Goal: Ask a question: Seek information or help from site administrators or community

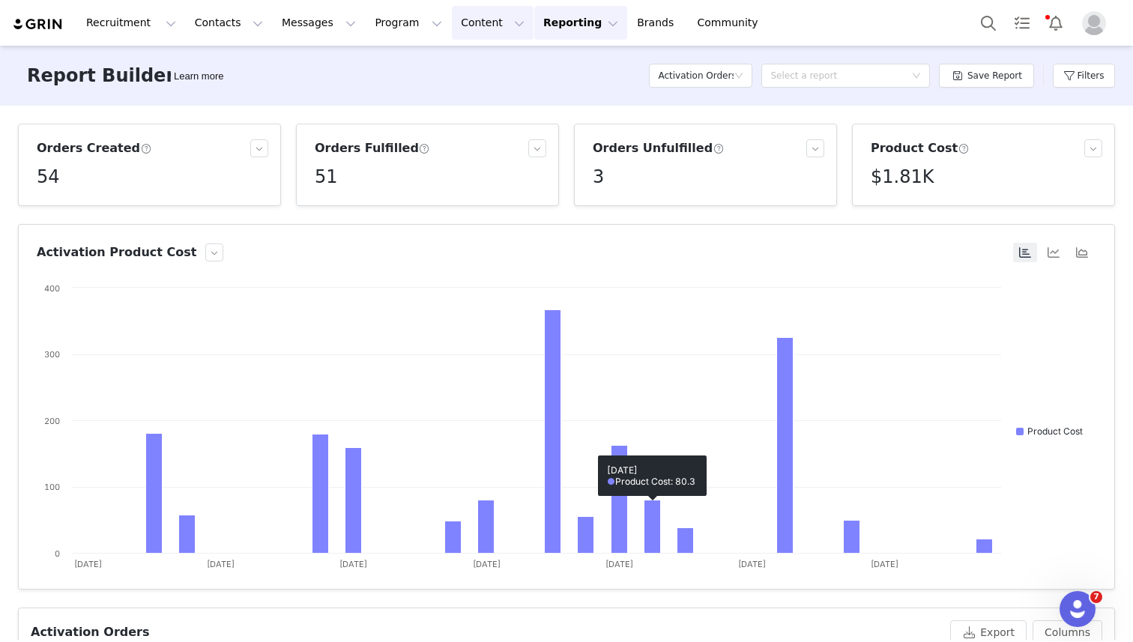
click at [456, 25] on button "Content Content" at bounding box center [493, 23] width 82 height 34
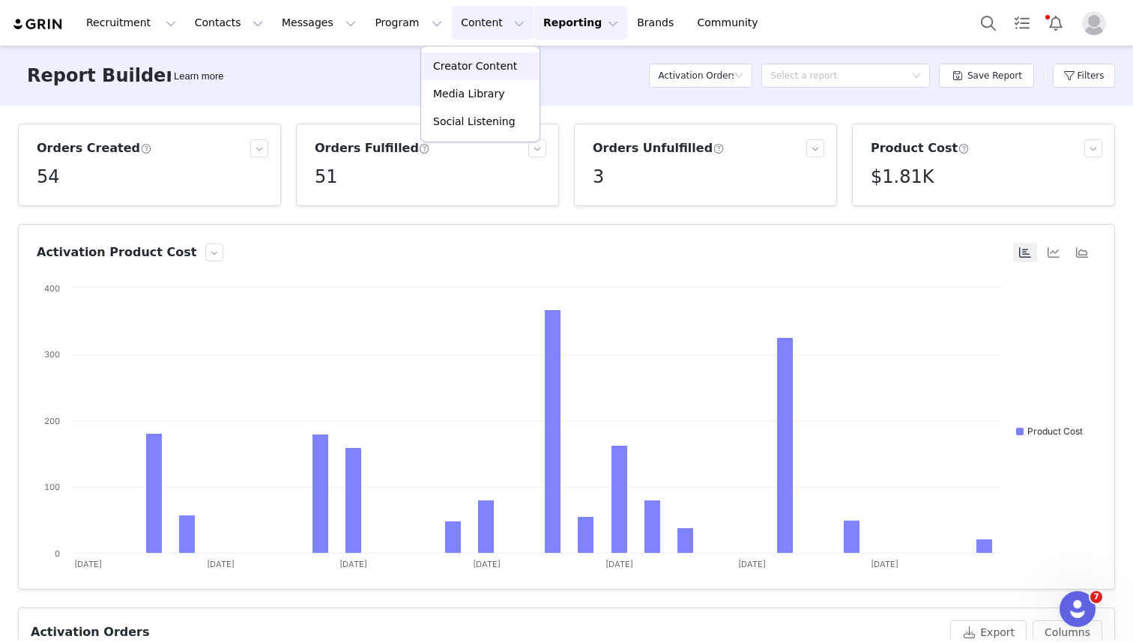
click at [459, 67] on p "Creator Content" at bounding box center [475, 66] width 84 height 16
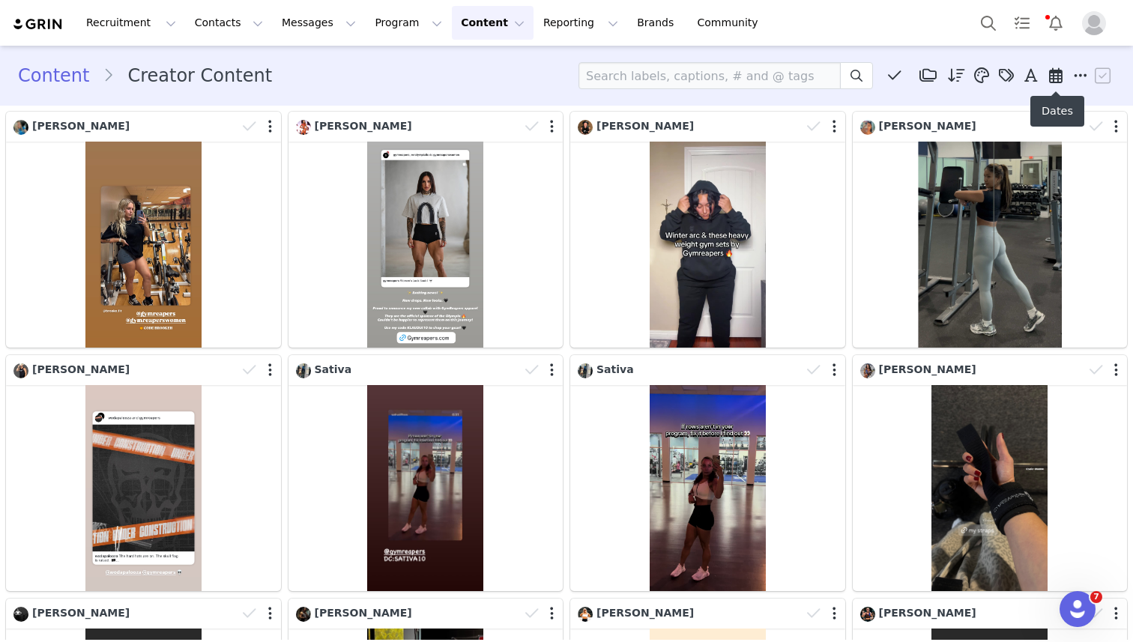
click at [1053, 73] on icon at bounding box center [1055, 75] width 13 height 15
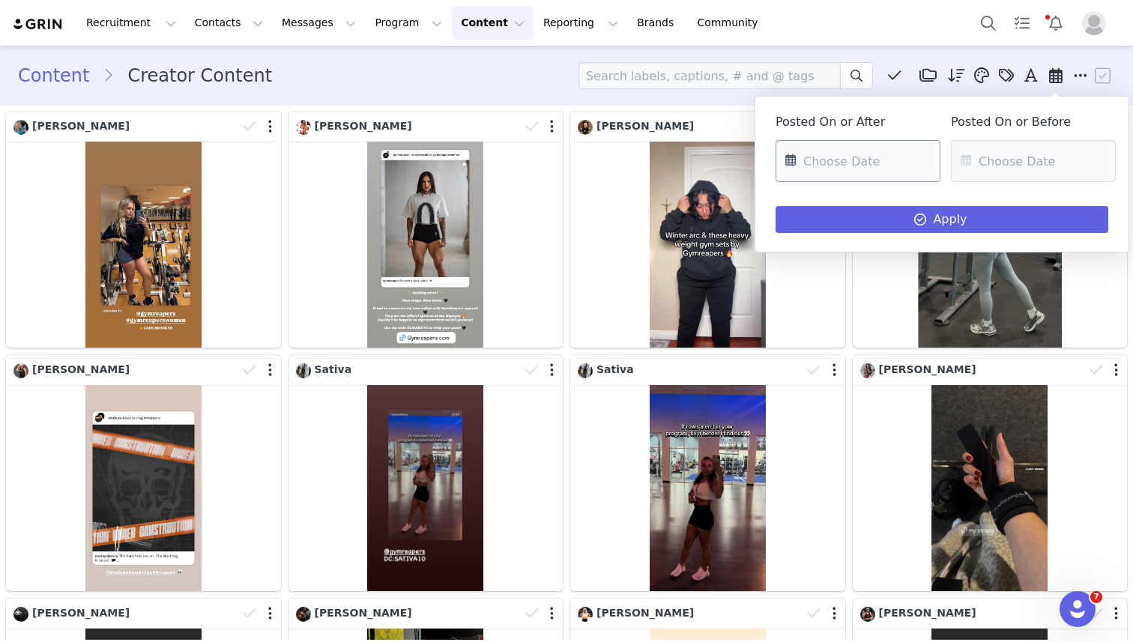
click at [884, 154] on input "text" at bounding box center [858, 161] width 165 height 42
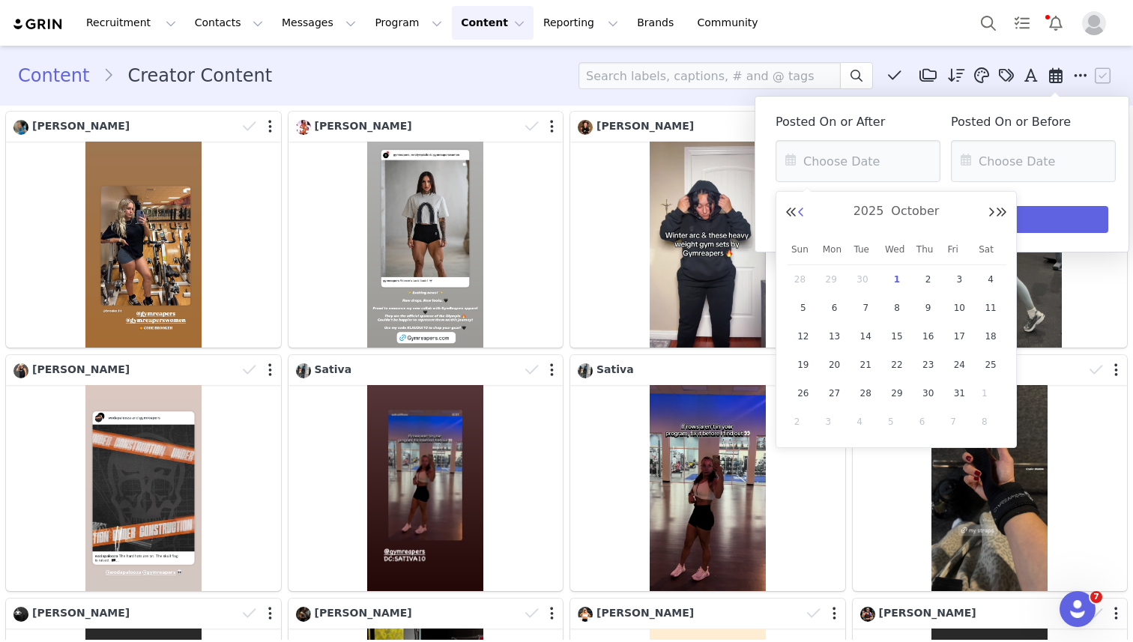
click at [800, 212] on button "Previous Month" at bounding box center [800, 213] width 7 height 12
click at [832, 279] on span "1" at bounding box center [835, 279] width 18 height 18
type input "[DATE]"
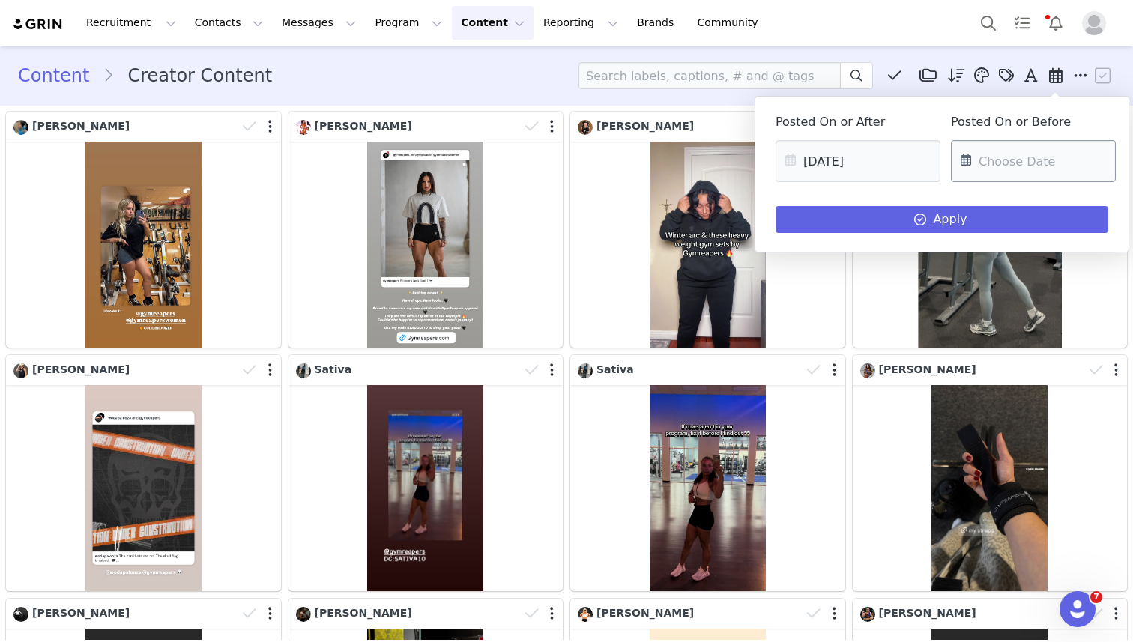
click at [991, 172] on input "text" at bounding box center [1033, 161] width 165 height 42
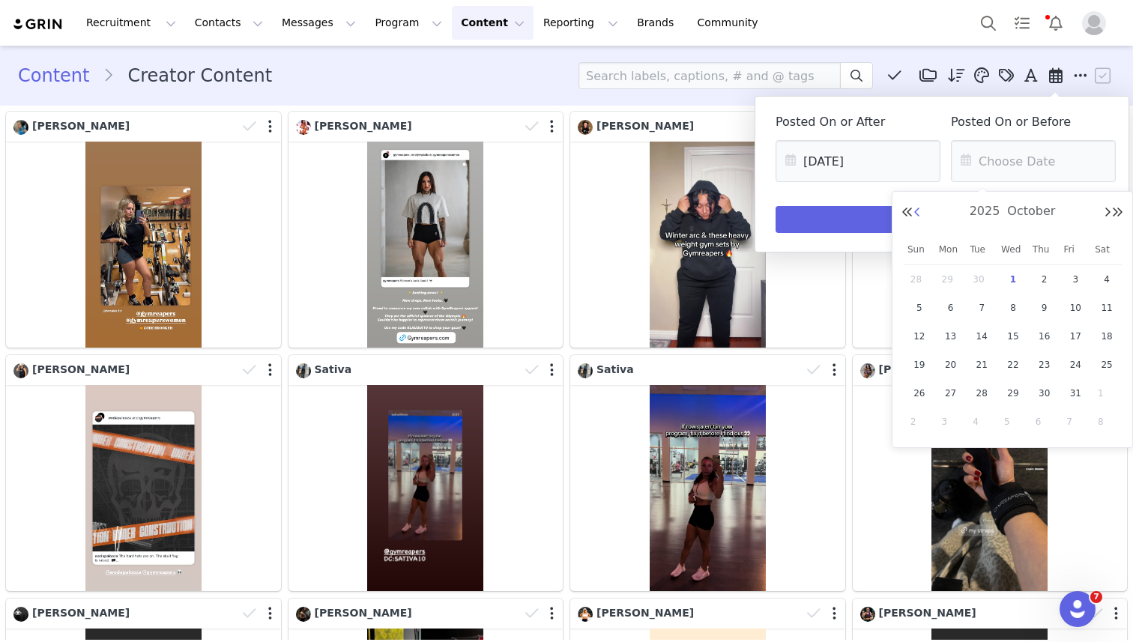
click at [917, 212] on button "Previous Month" at bounding box center [916, 213] width 7 height 12
click at [983, 398] on span "30" at bounding box center [982, 393] width 18 height 18
type input "[DATE]"
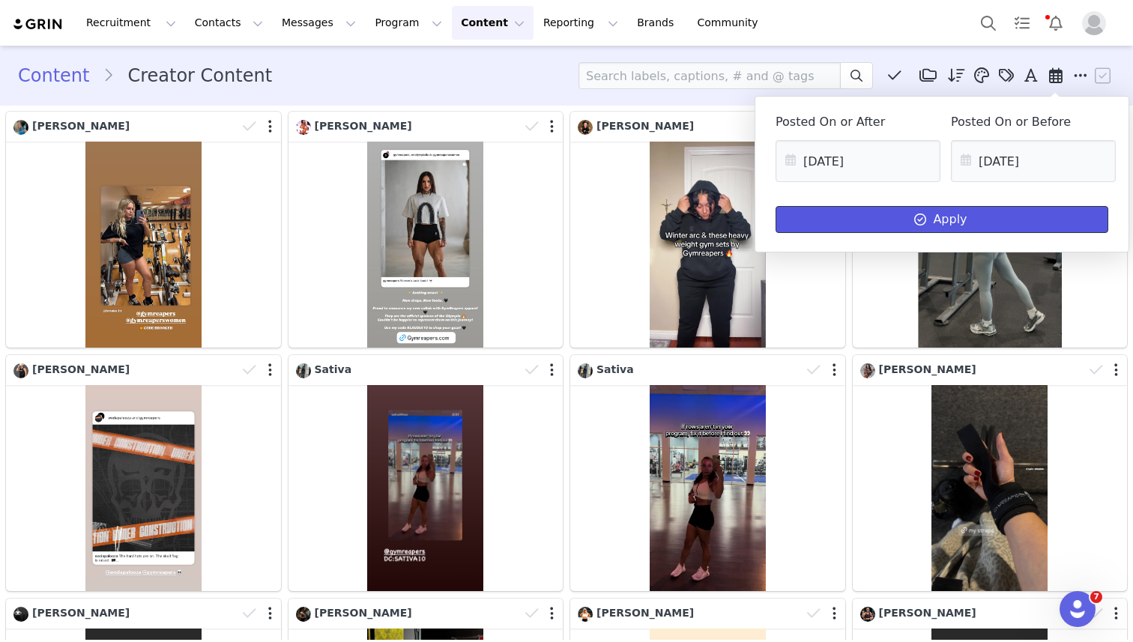
click at [922, 217] on icon at bounding box center [920, 220] width 12 height 12
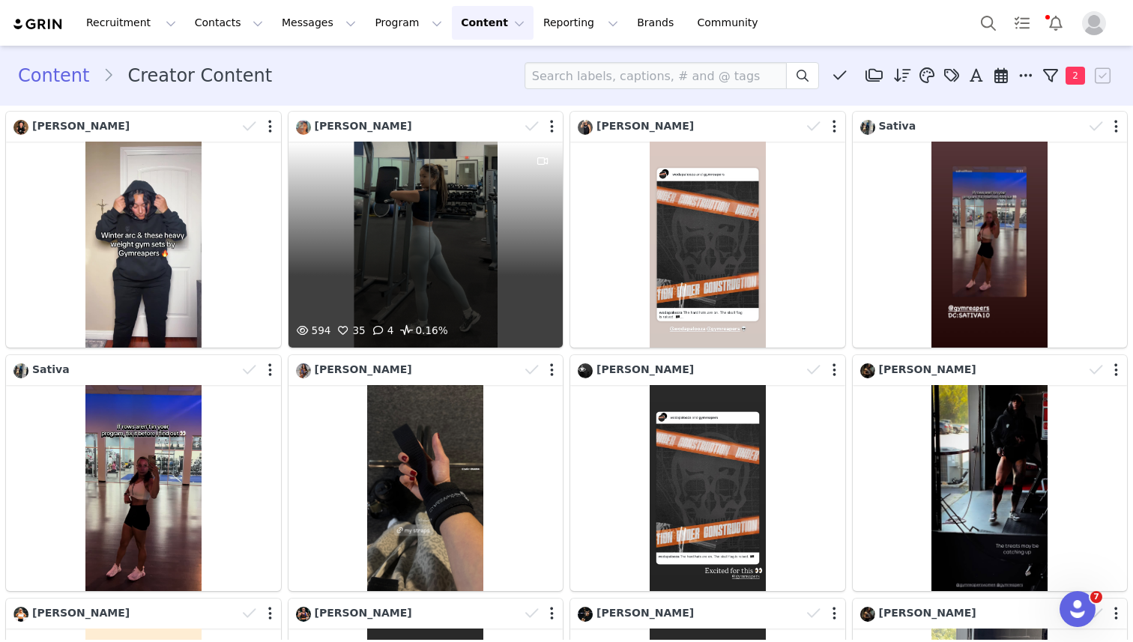
click at [456, 235] on div "594 35 4 0.16%" at bounding box center [425, 245] width 275 height 206
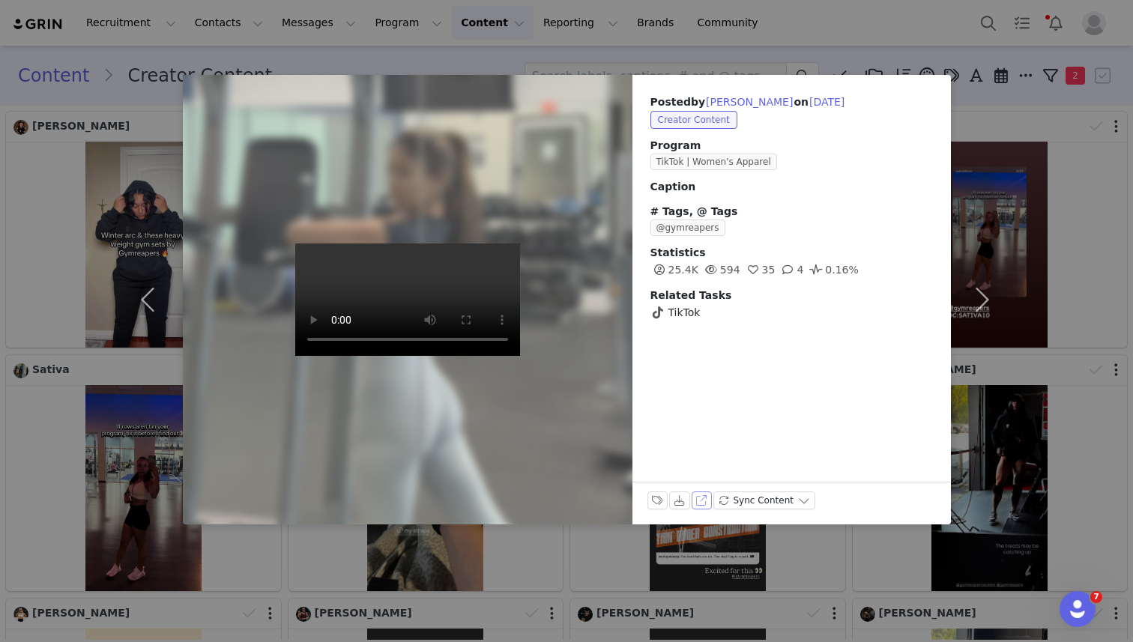
click at [703, 500] on button "View on TikTok" at bounding box center [702, 501] width 21 height 18
click at [883, 31] on div "Posted by Akhirah Bey on Sep 30, 2025 Creator Content Program TikTok | Women's …" at bounding box center [566, 321] width 1133 height 642
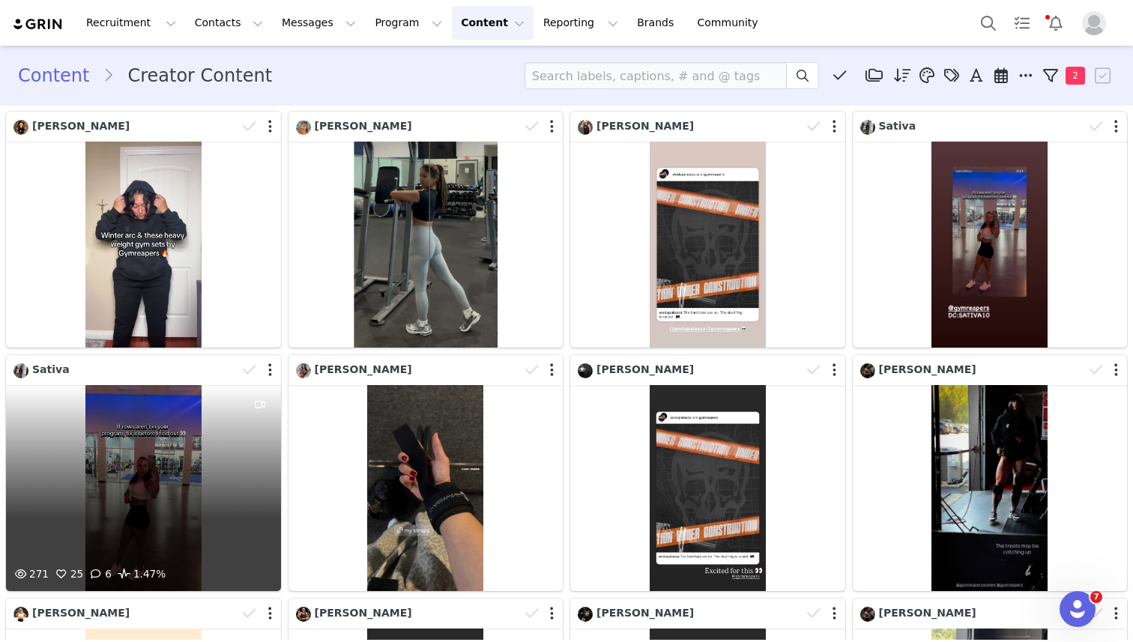
click at [157, 444] on div "271 25 6 1.47%" at bounding box center [143, 488] width 275 height 206
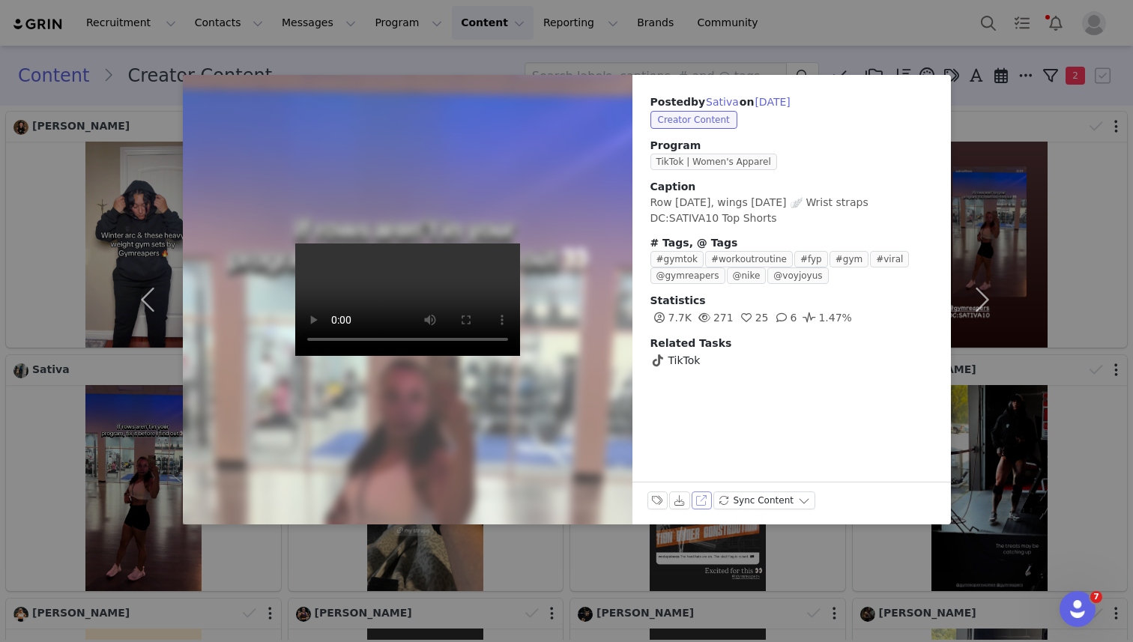
click at [698, 498] on button "View on TikTok" at bounding box center [702, 501] width 21 height 18
click at [749, 52] on div "Posted by Sativa on Sep 30, 2025 Creator Content Program TikTok | Women's Appar…" at bounding box center [566, 321] width 1133 height 642
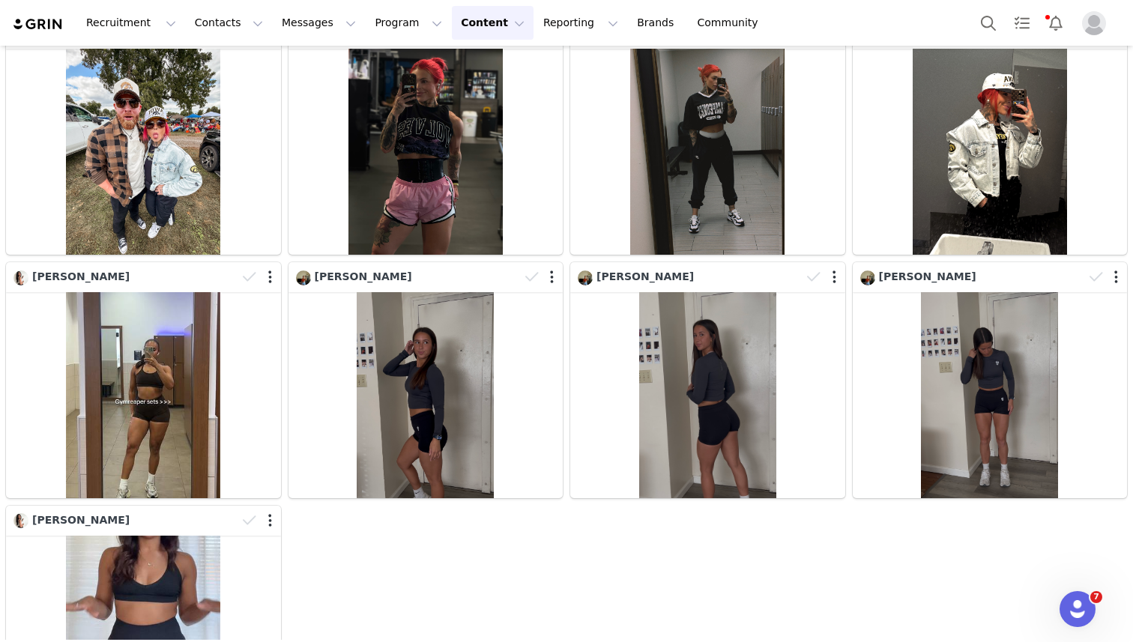
scroll to position [2316, 0]
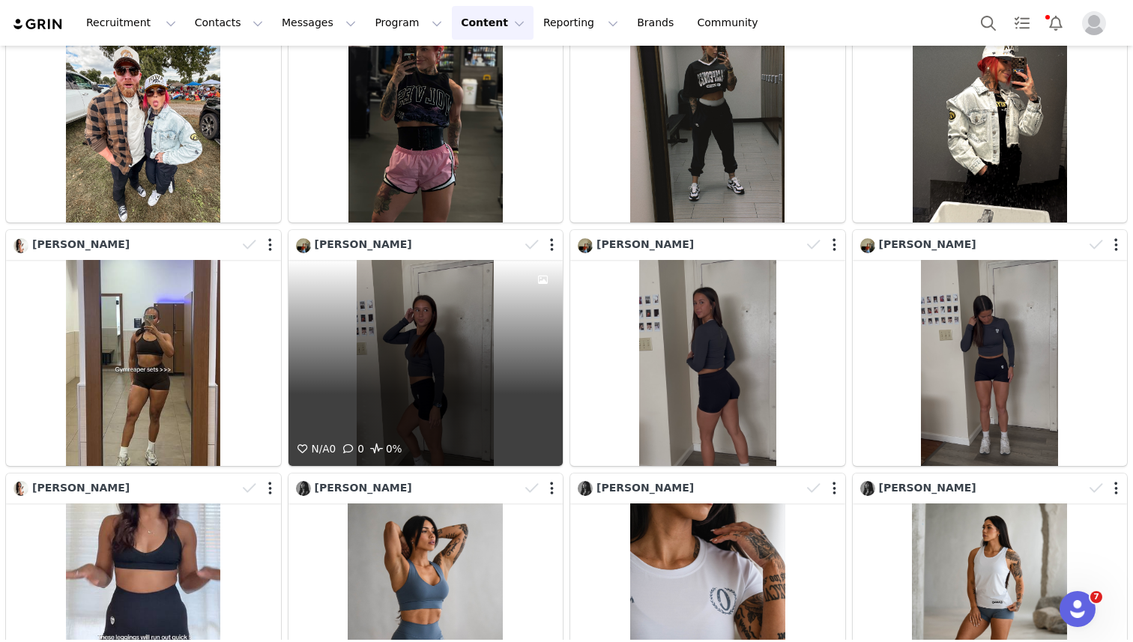
click at [482, 337] on div "N/A 0 0 0%" at bounding box center [425, 363] width 275 height 206
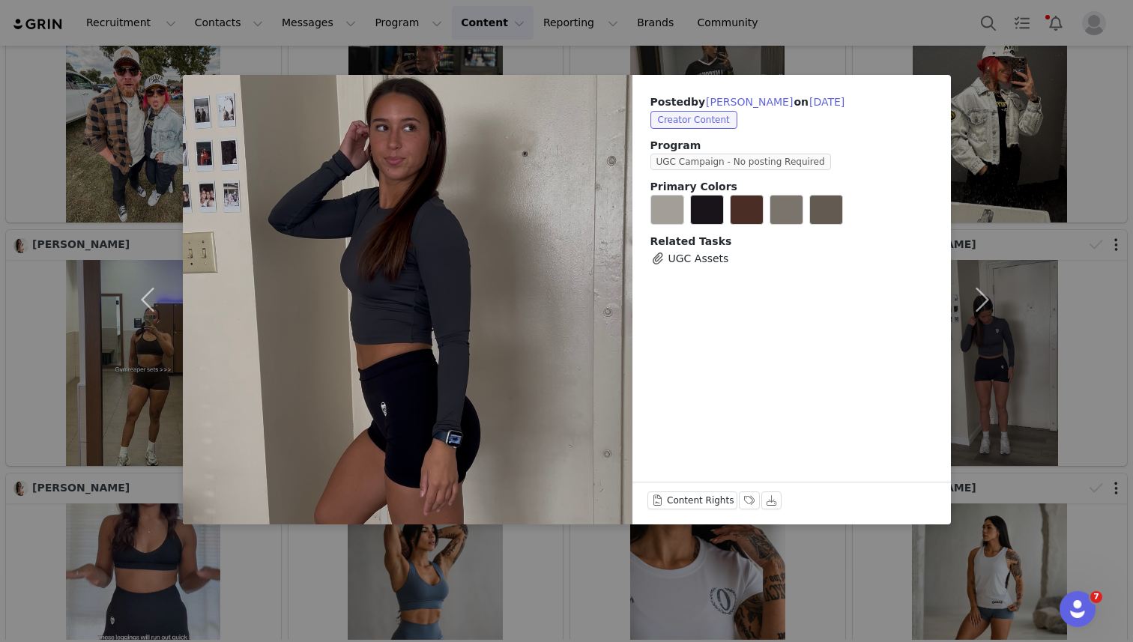
click at [732, 62] on div "Posted by Tesa Vollmar on Sep 30, 2025 Creator Content Program UGC Campaign - N…" at bounding box center [566, 321] width 1133 height 642
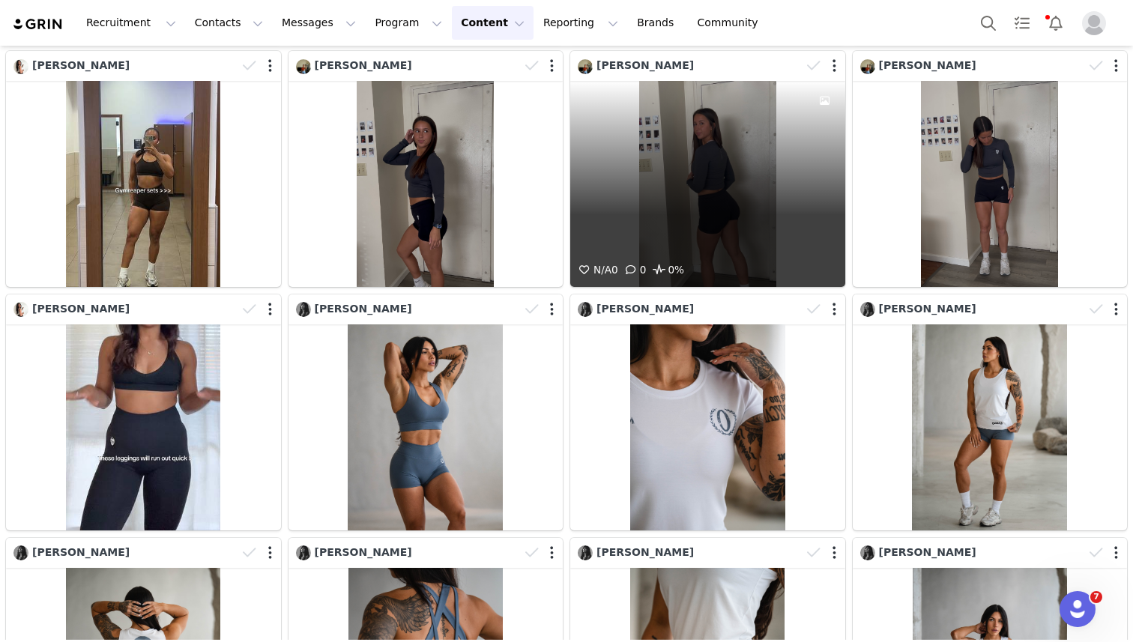
scroll to position [2520, 0]
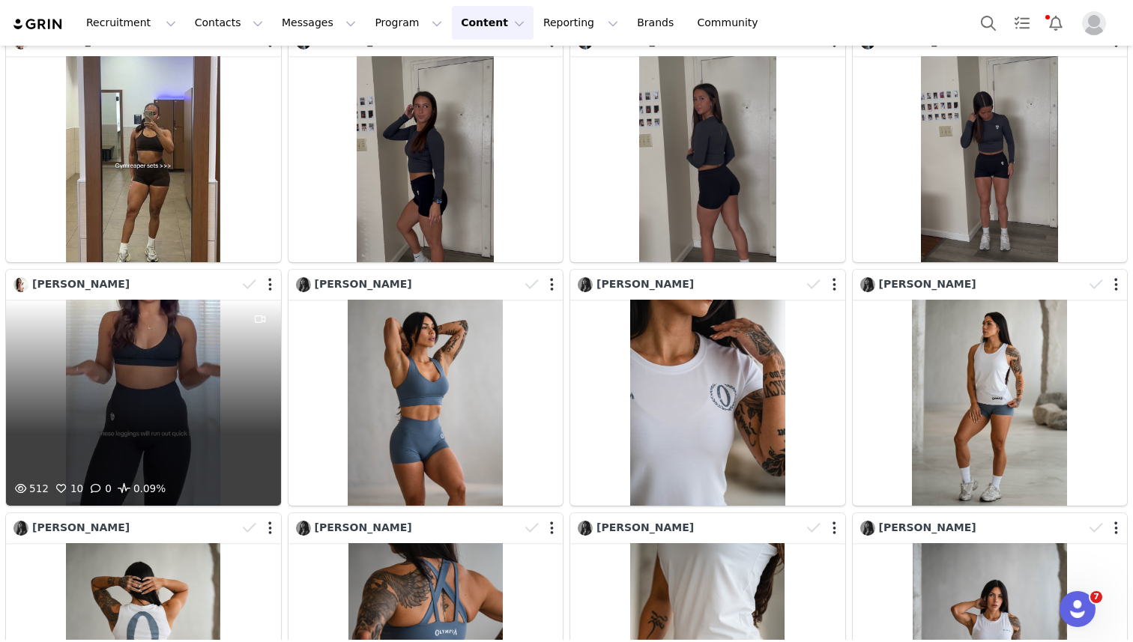
click at [190, 369] on div "512 10 0 0.09%" at bounding box center [143, 403] width 275 height 206
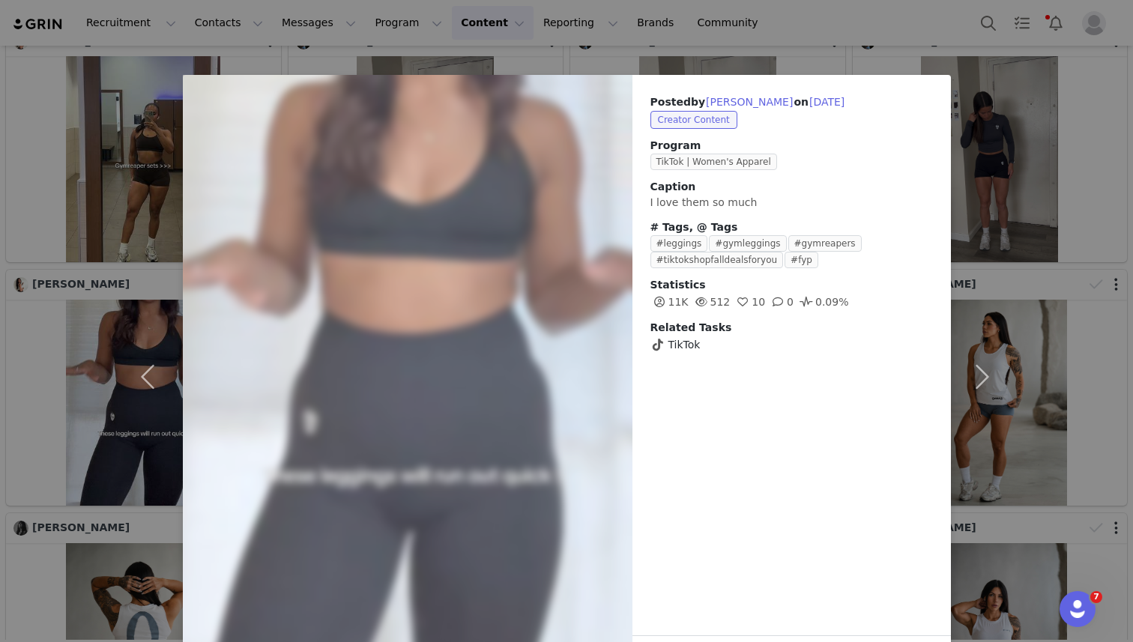
scroll to position [54, 0]
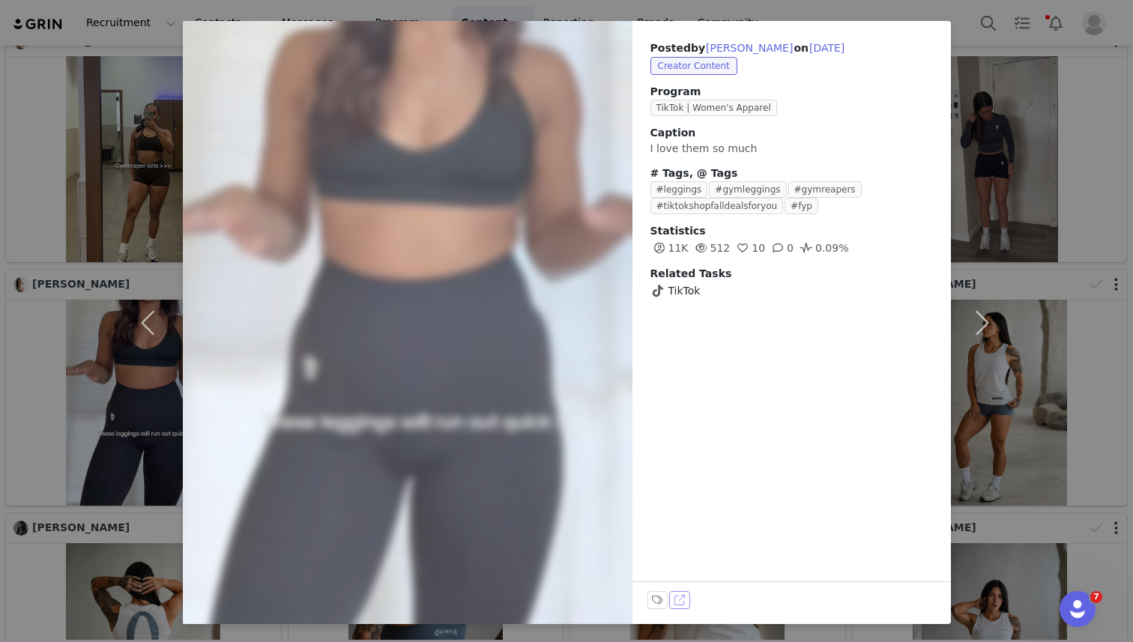
click at [677, 599] on button "View on TikTok" at bounding box center [679, 600] width 21 height 18
click at [408, 9] on div "Posted by Jade Savaiigaea on Sep 30, 2025 Creator Content Program TikTok | Wome…" at bounding box center [566, 321] width 1133 height 642
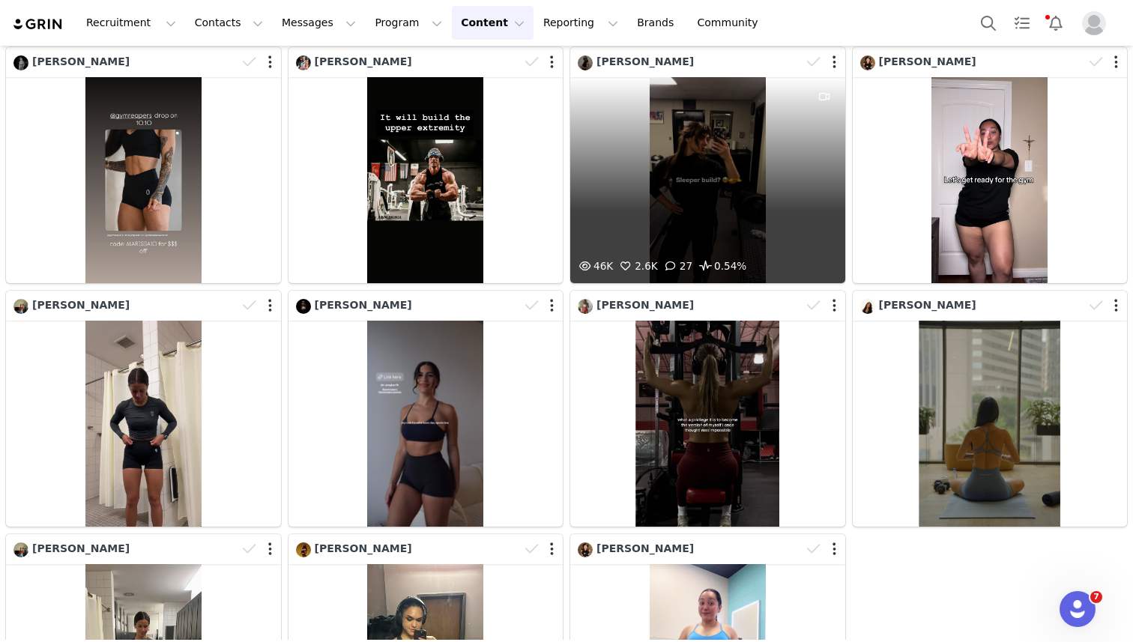
scroll to position [4003, 0]
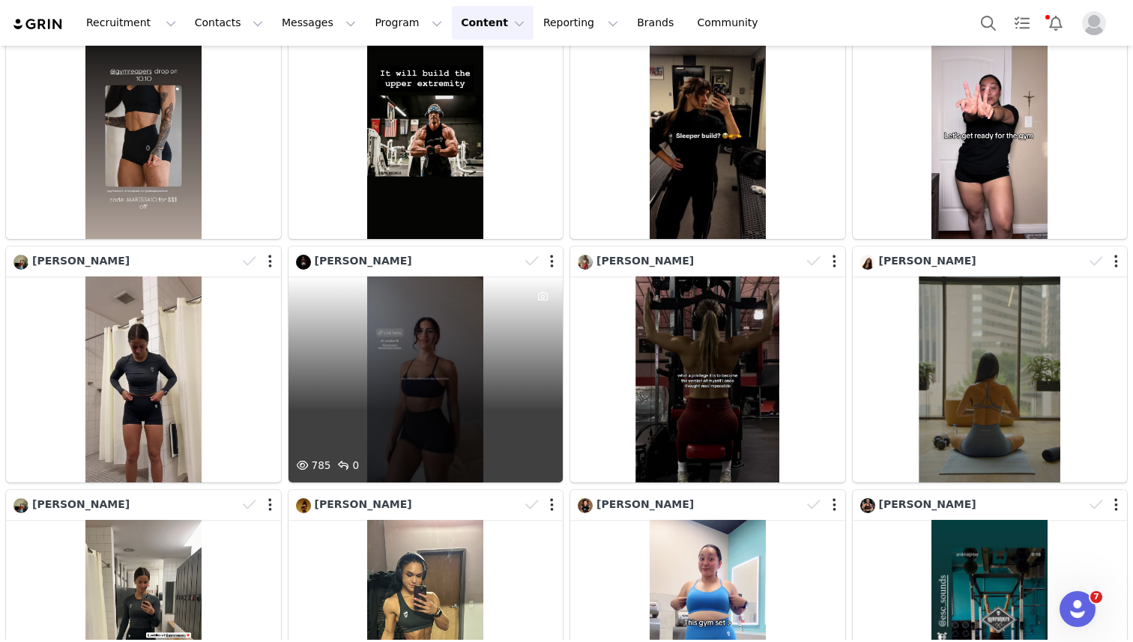
click at [459, 364] on div "785 0" at bounding box center [425, 379] width 275 height 206
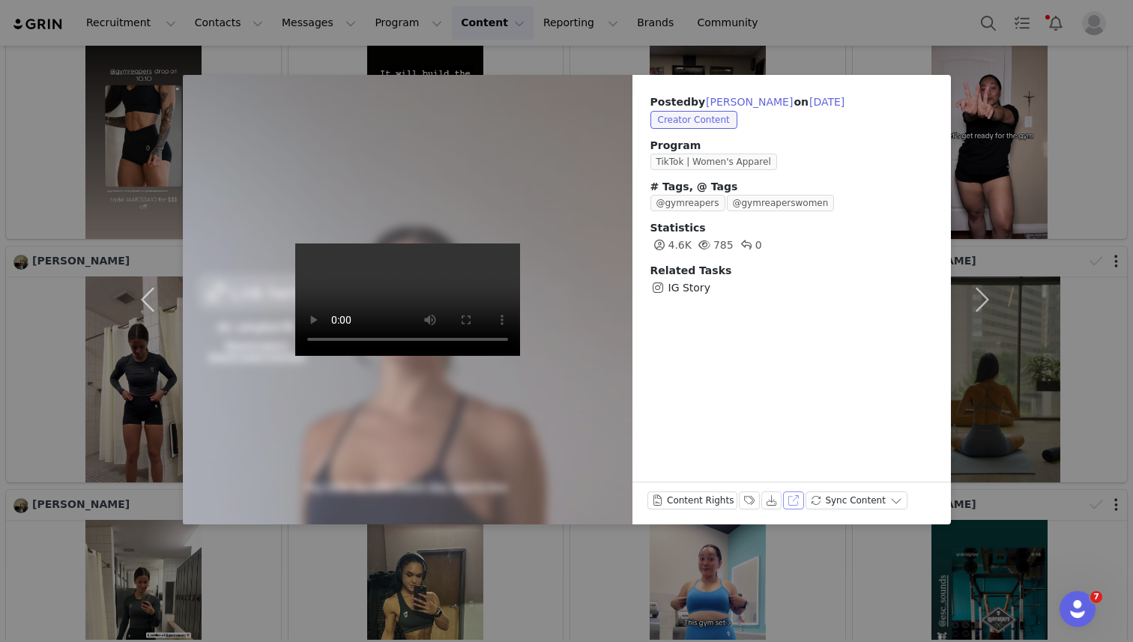
click at [792, 501] on button "View on Instagram" at bounding box center [793, 501] width 21 height 18
click at [755, 30] on div "Posted by Amy Karpowicz on Sep 29, 2025 Creator Content Program TikTok | Women'…" at bounding box center [566, 321] width 1133 height 642
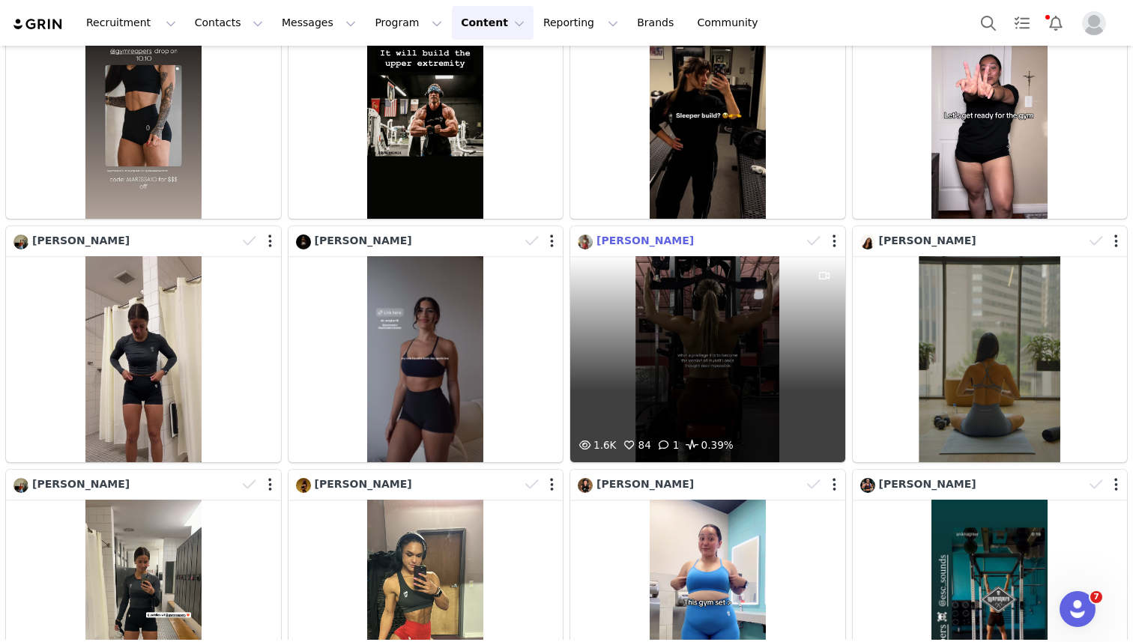
scroll to position [4027, 0]
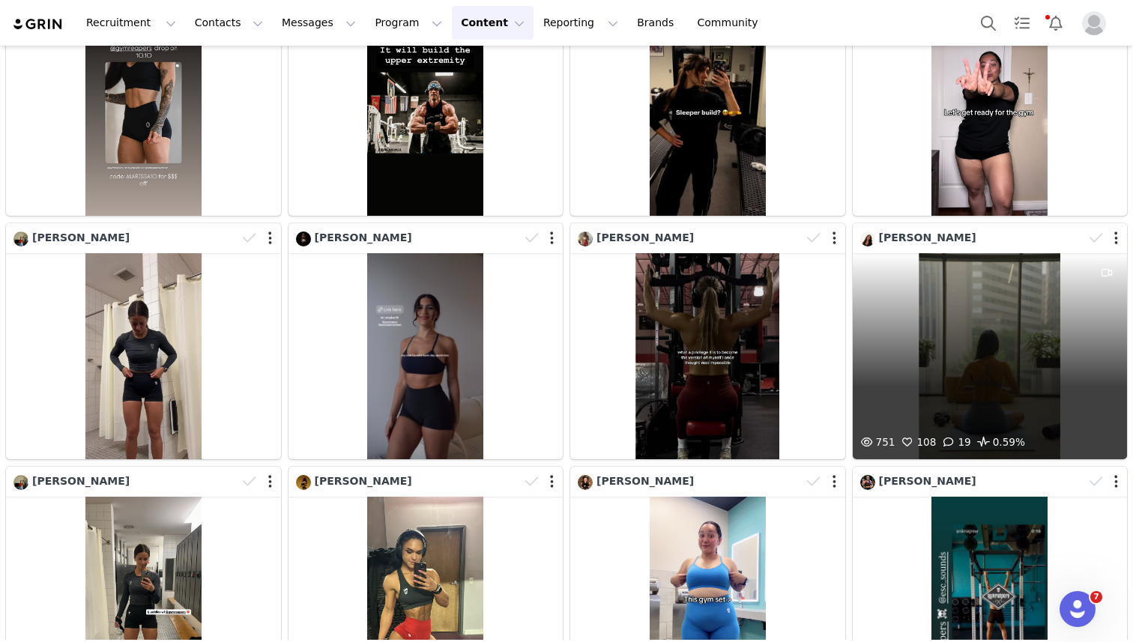
click at [938, 328] on div "751 108 19 0.59%" at bounding box center [990, 356] width 275 height 206
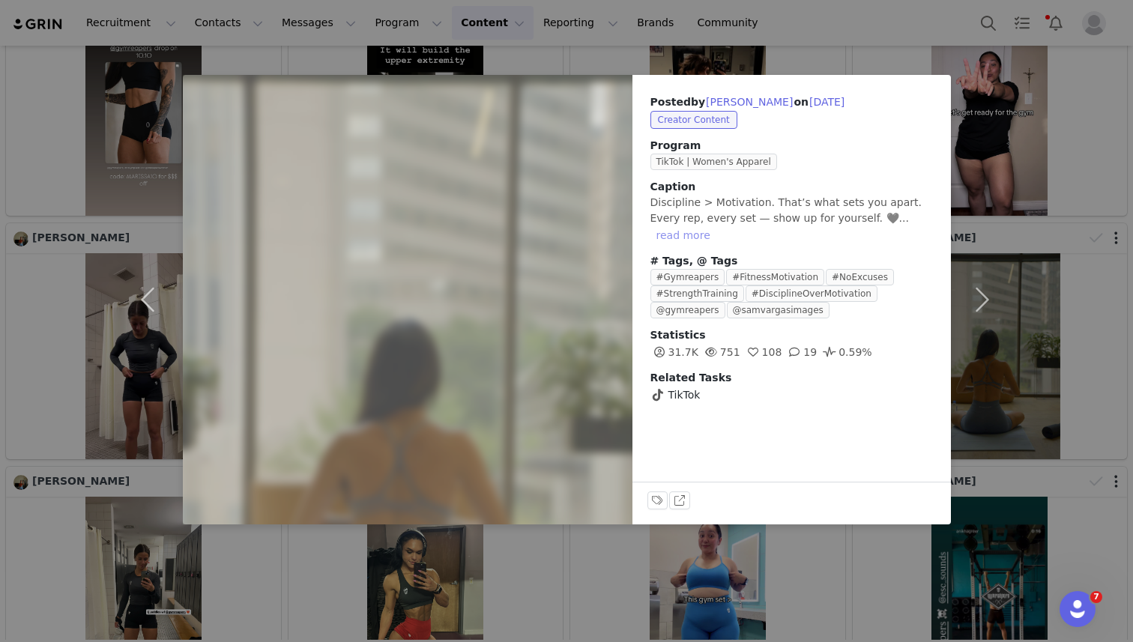
click at [716, 226] on button "read more" at bounding box center [683, 235] width 66 height 18
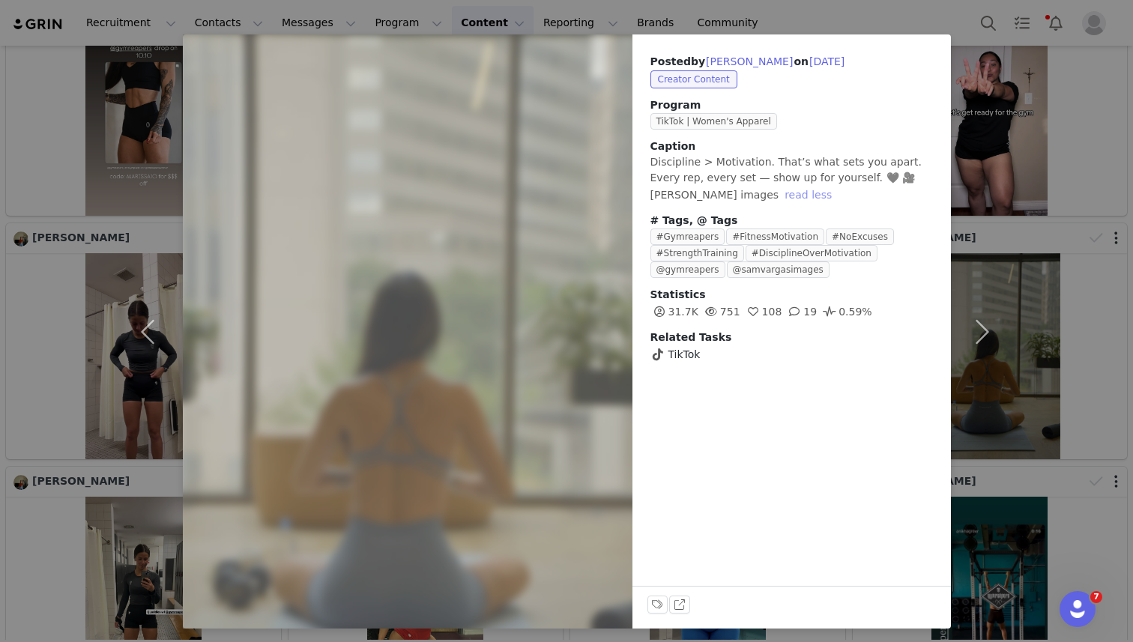
scroll to position [45, 0]
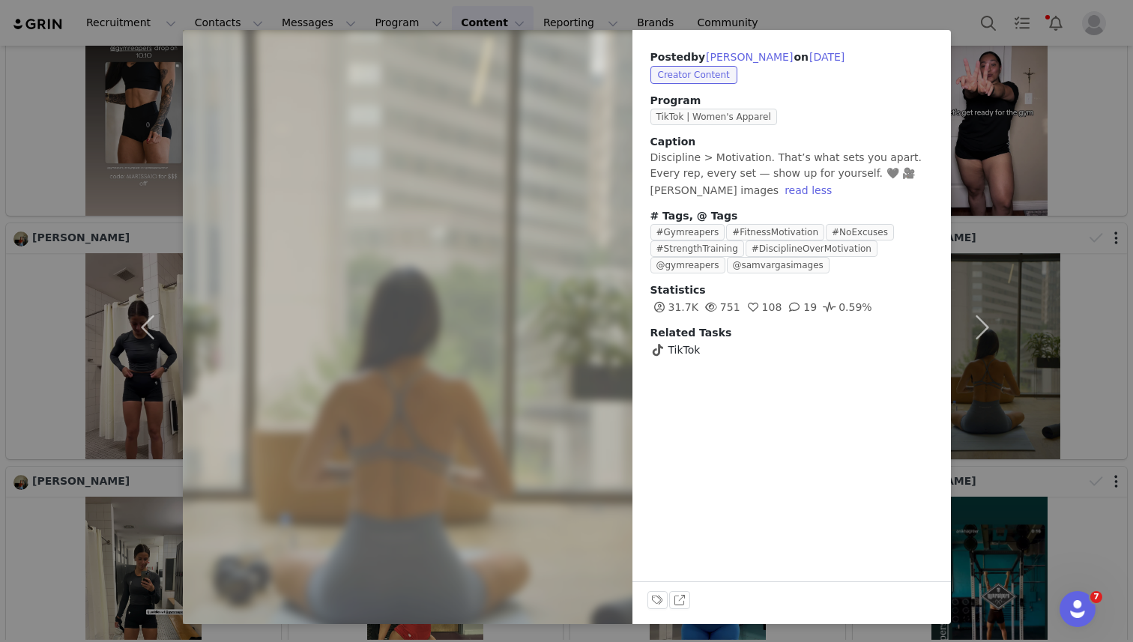
click at [788, 7] on div "Posted by Kim Lazic on Sep 29, 2025 Creator Content Program TikTok | Women's Ap…" at bounding box center [566, 321] width 1133 height 642
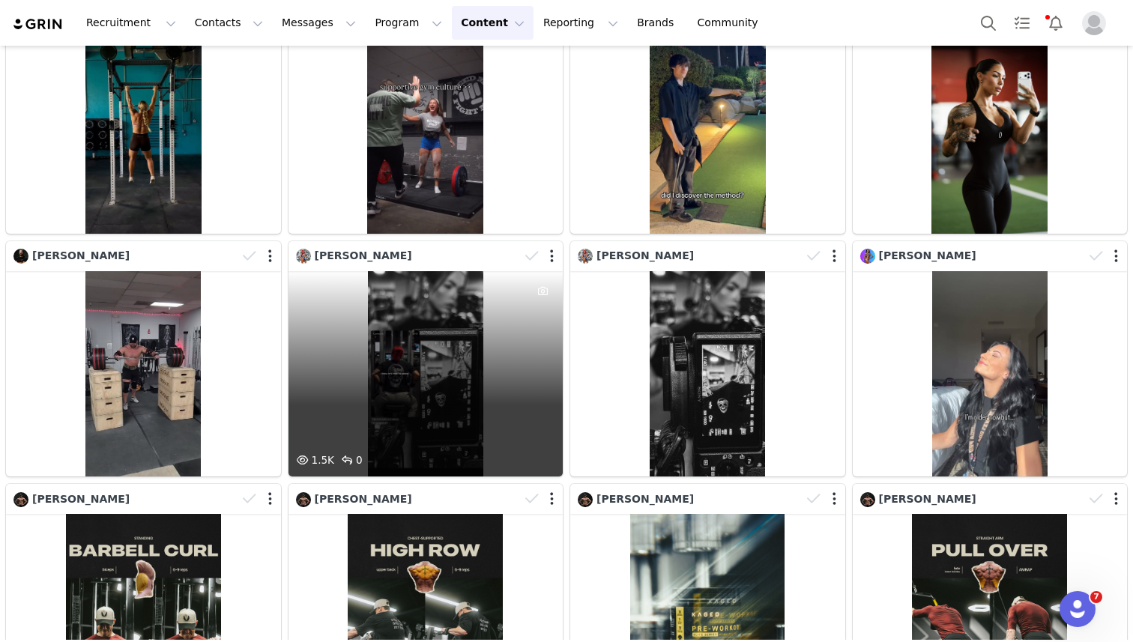
scroll to position [4741, 0]
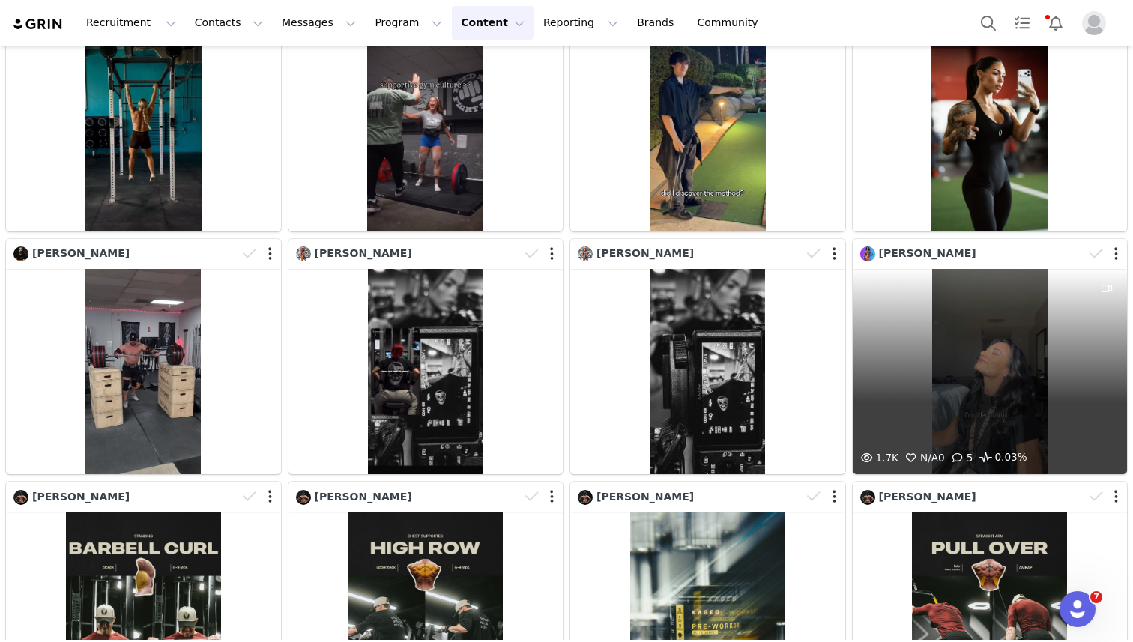
click at [961, 368] on div "1.7K N/A 0 5 0.03%" at bounding box center [990, 372] width 275 height 206
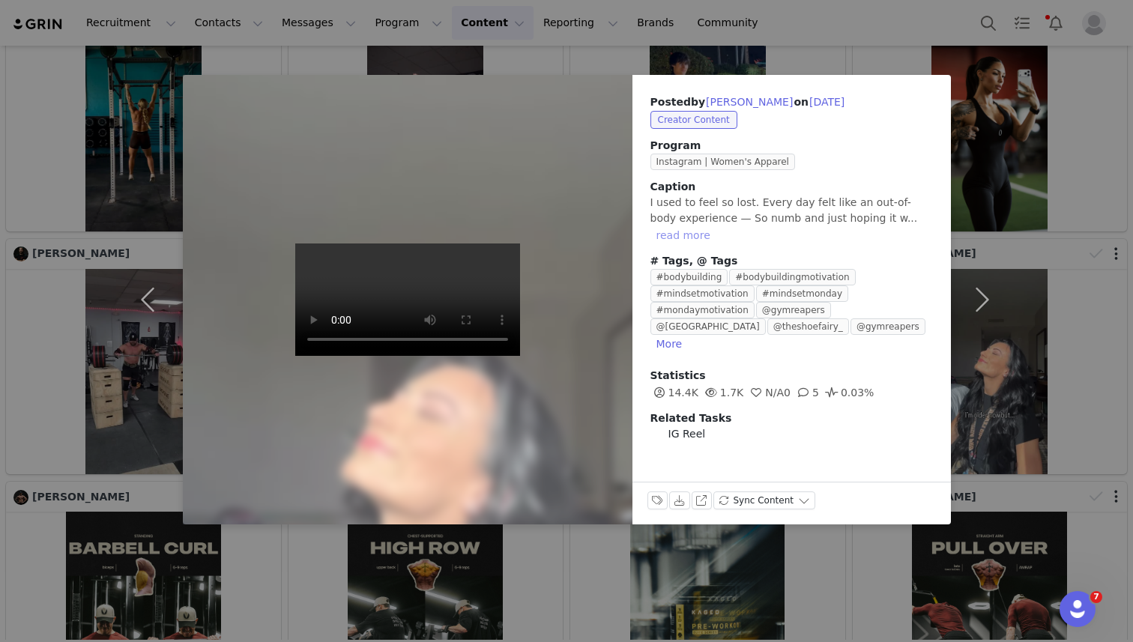
click at [716, 226] on button "read more" at bounding box center [683, 235] width 66 height 18
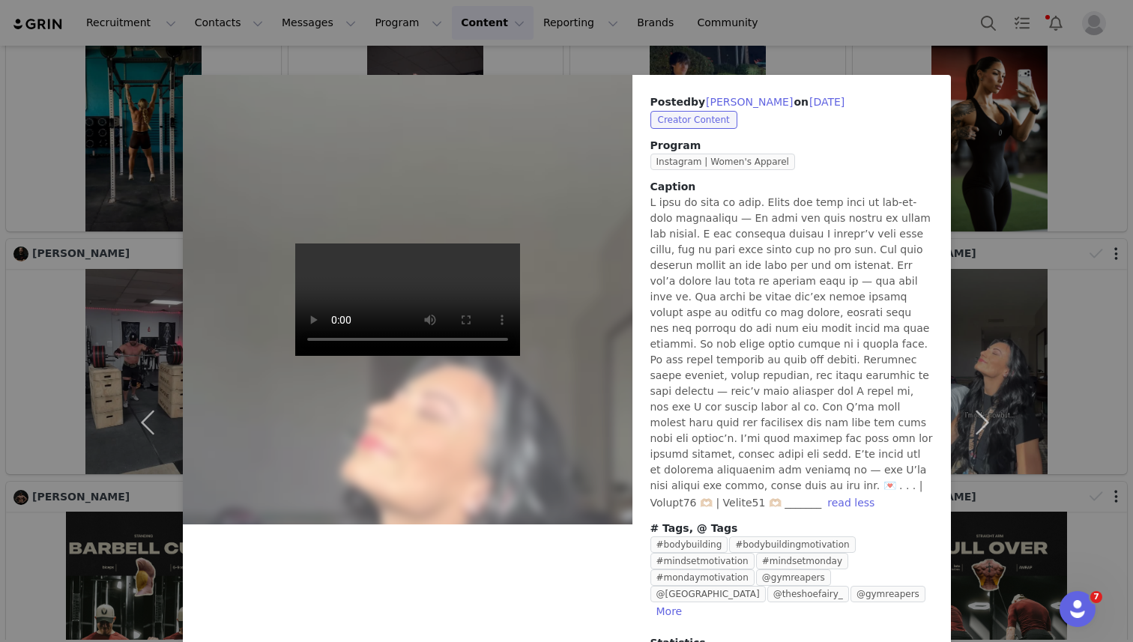
click at [655, 49] on div "Posted by Gianna DeJesus on Sep 29, 2025 Creator Content Program Instagram | Wo…" at bounding box center [566, 321] width 1133 height 642
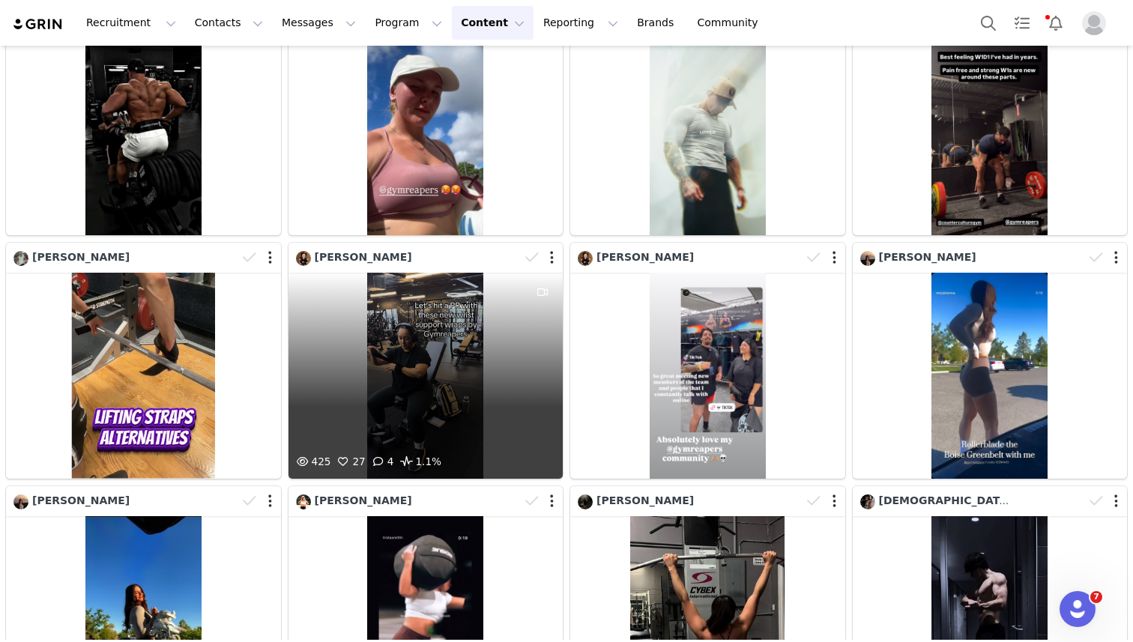
scroll to position [5960, 0]
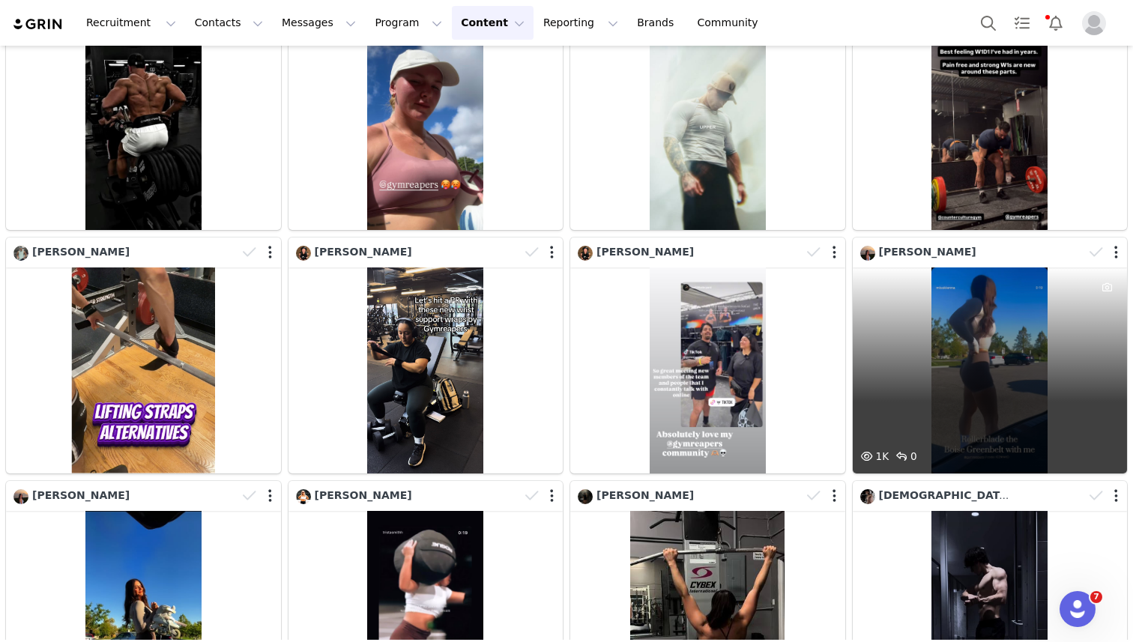
click at [926, 339] on div "1K 0" at bounding box center [990, 370] width 275 height 206
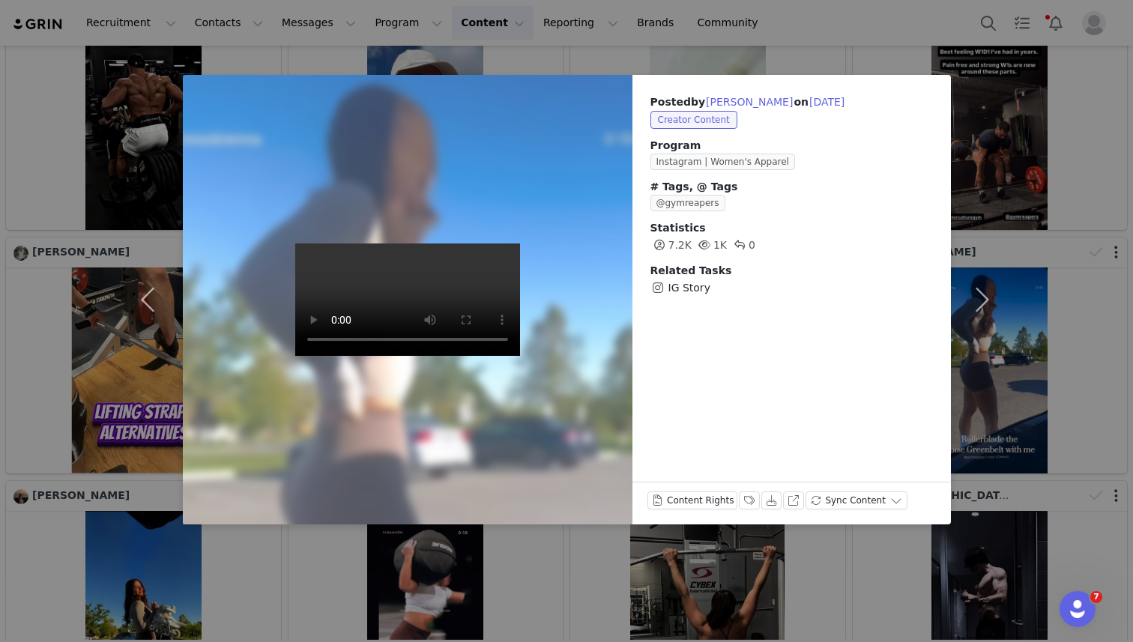
click at [653, 592] on div "Posted by Kienna Ogden on Sep 28, 2025 Creator Content Program Instagram | Wome…" at bounding box center [566, 321] width 1133 height 642
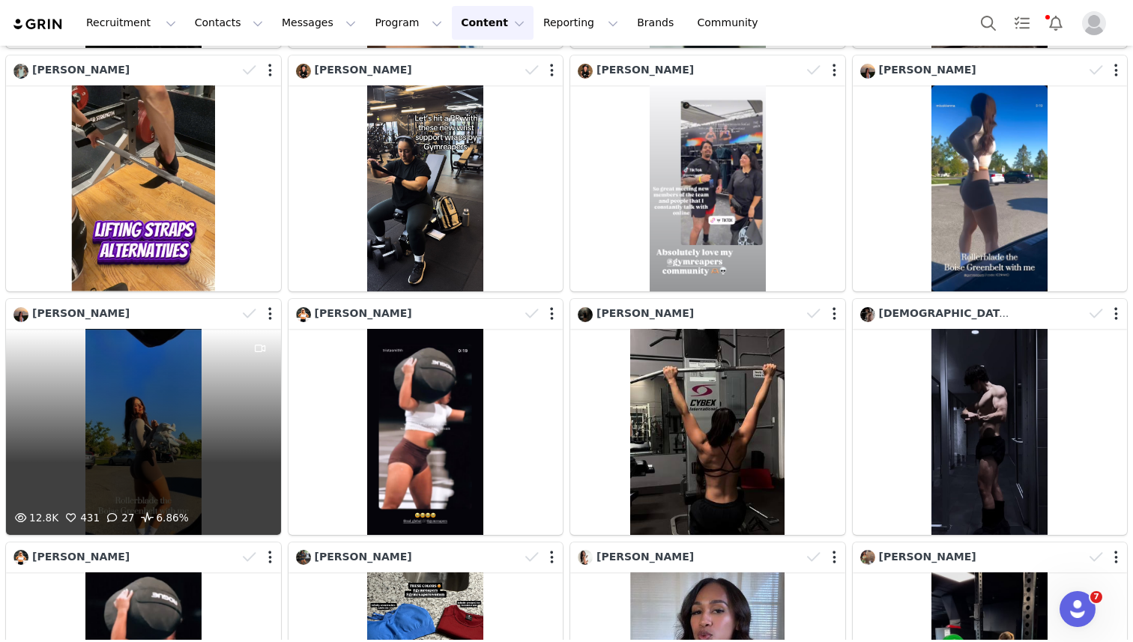
scroll to position [6214, 0]
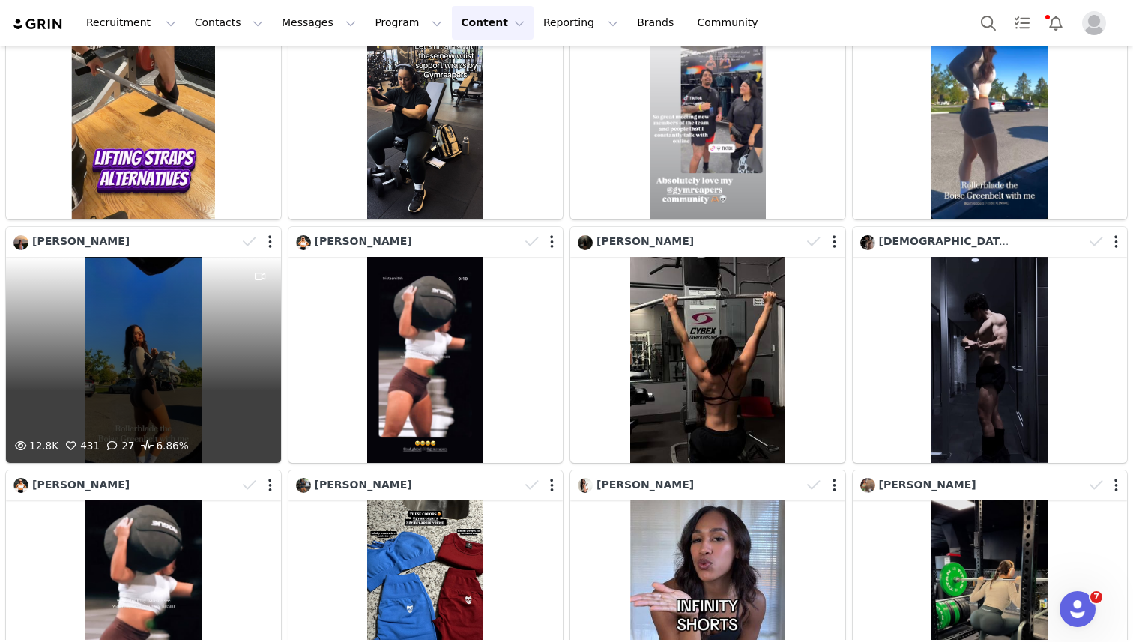
click at [187, 379] on div "12.8K 431 27 6.86%" at bounding box center [143, 360] width 275 height 206
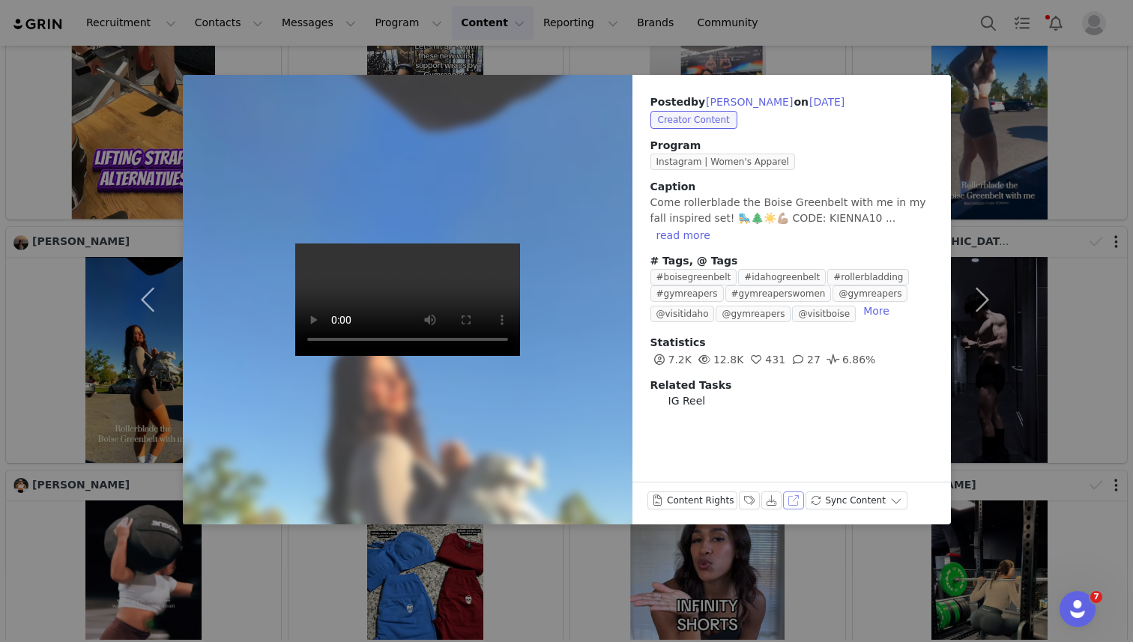
click at [790, 501] on button "View on Instagram" at bounding box center [793, 501] width 21 height 18
click at [764, 35] on div "Posted by Kienna Ogden on Sep 28, 2025 Creator Content Program Instagram | Wome…" at bounding box center [566, 321] width 1133 height 642
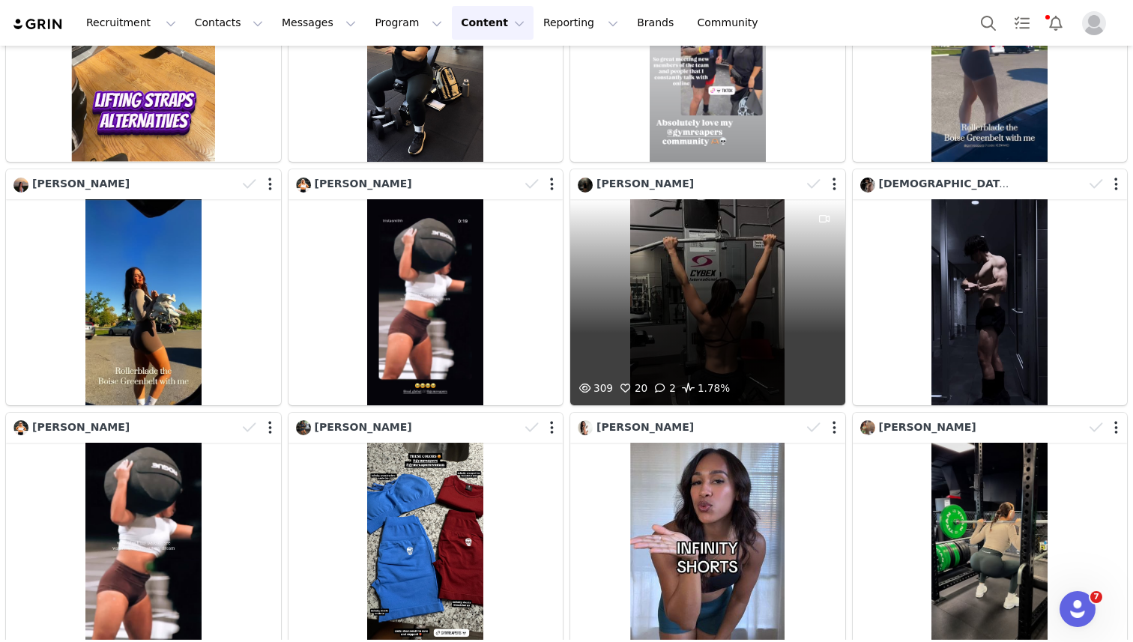
scroll to position [6283, 0]
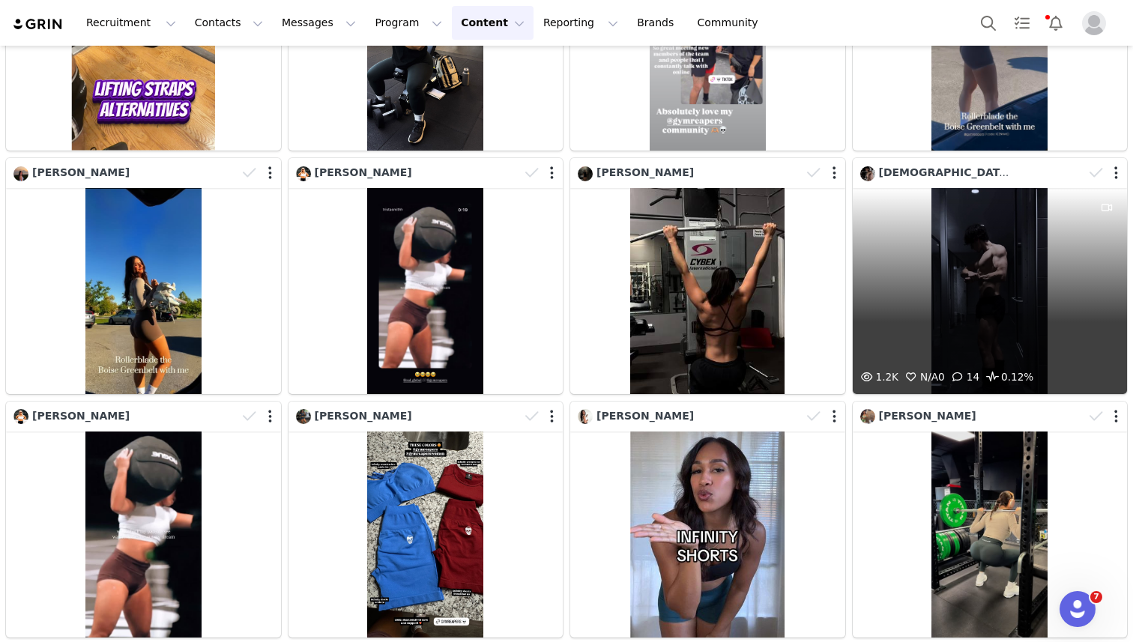
click at [958, 312] on div "1.2K N/A 0 14 0.12%" at bounding box center [990, 291] width 275 height 206
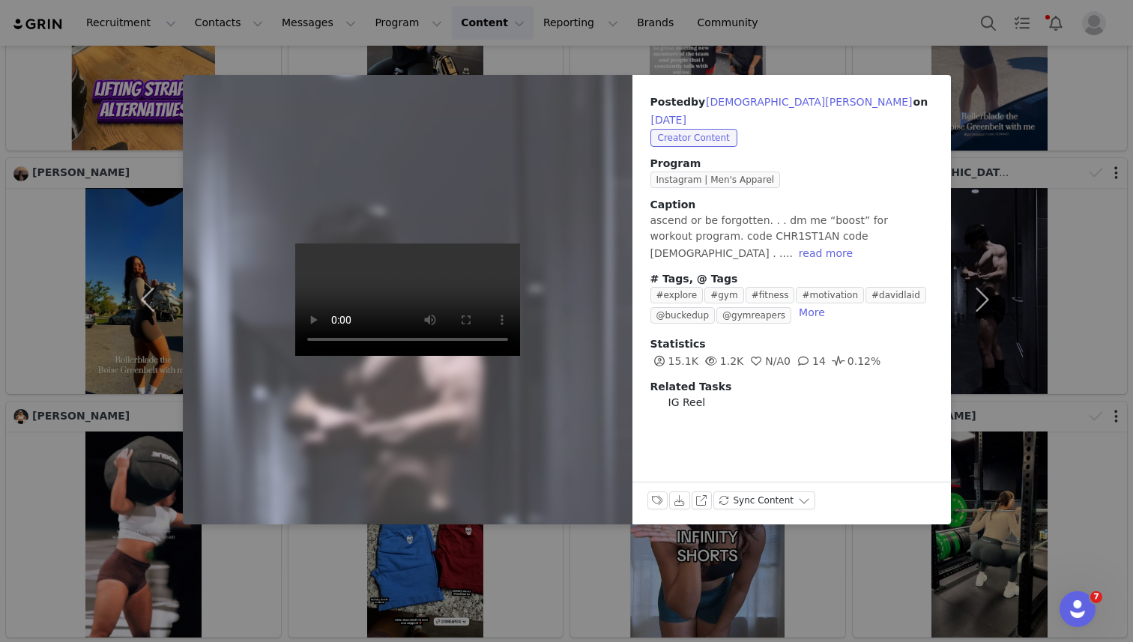
click at [886, 61] on div "Posted by Christian Marion on Sep 28, 2025 Creator Content Program Instagram | …" at bounding box center [566, 321] width 1133 height 642
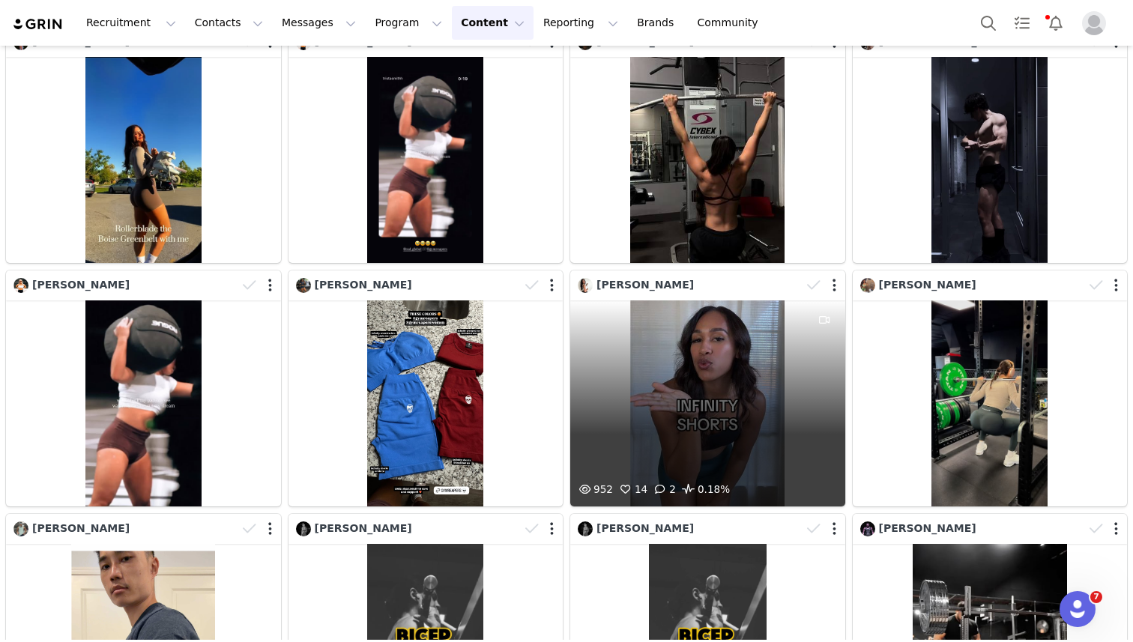
scroll to position [6436, 0]
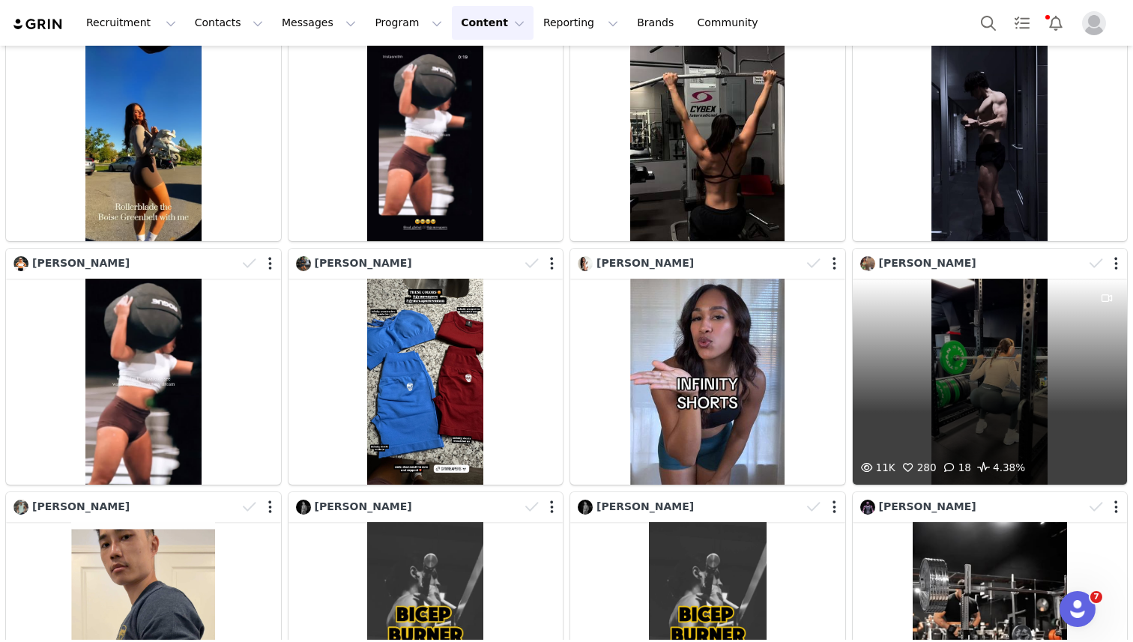
click at [959, 327] on div "11K 280 18 4.38%" at bounding box center [990, 382] width 275 height 206
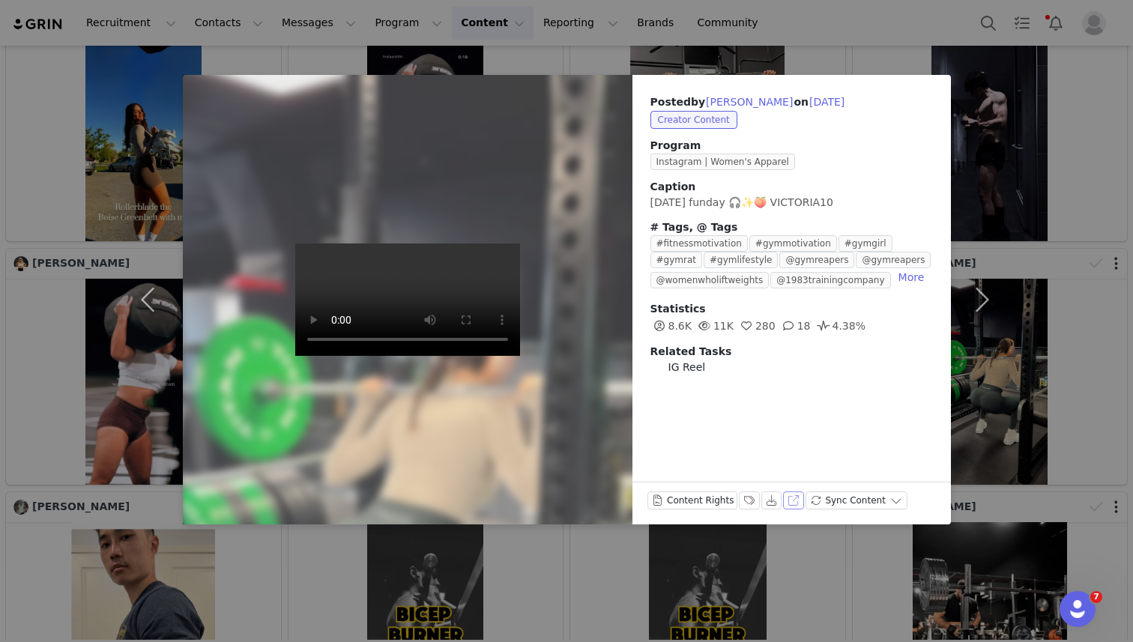
click at [788, 501] on button "View on Instagram" at bounding box center [793, 501] width 21 height 18
click at [677, 501] on button "Content Rights" at bounding box center [692, 501] width 91 height 18
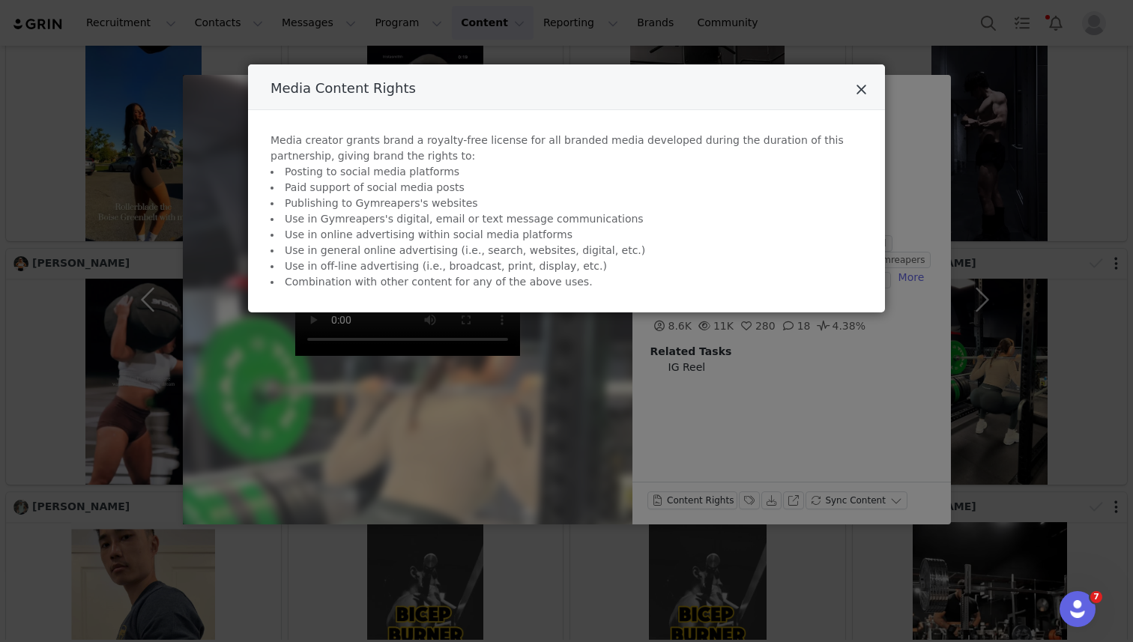
click at [862, 88] on icon "Close" at bounding box center [861, 89] width 11 height 15
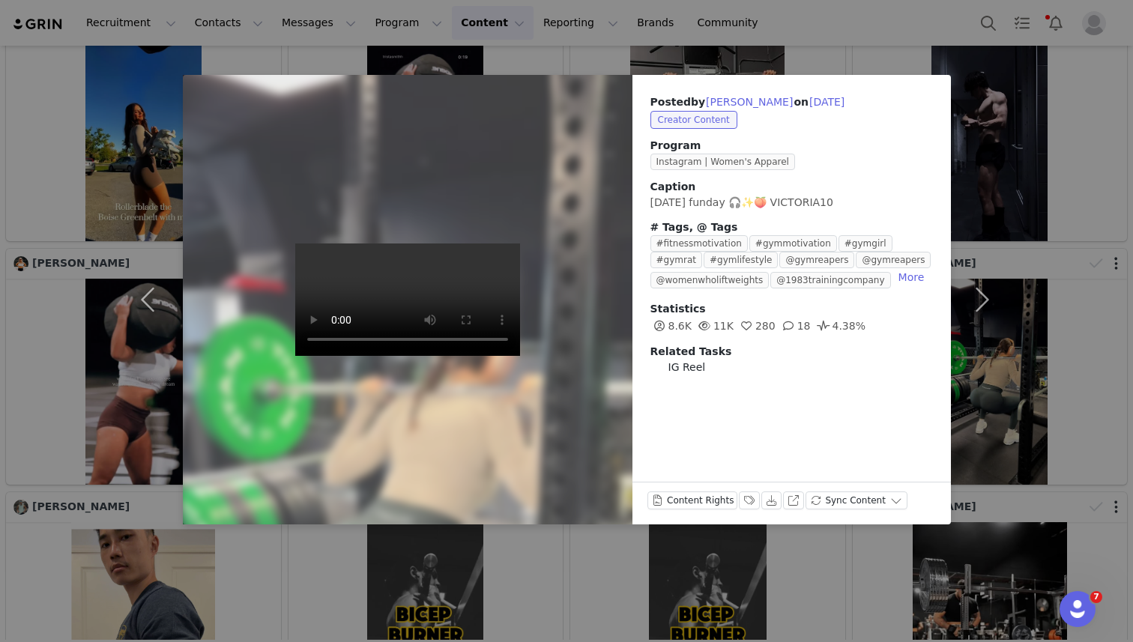
click at [868, 43] on div "Posted by Victoria DeVito on Sep 28, 2025 Creator Content Program Instagram | W…" at bounding box center [566, 321] width 1133 height 642
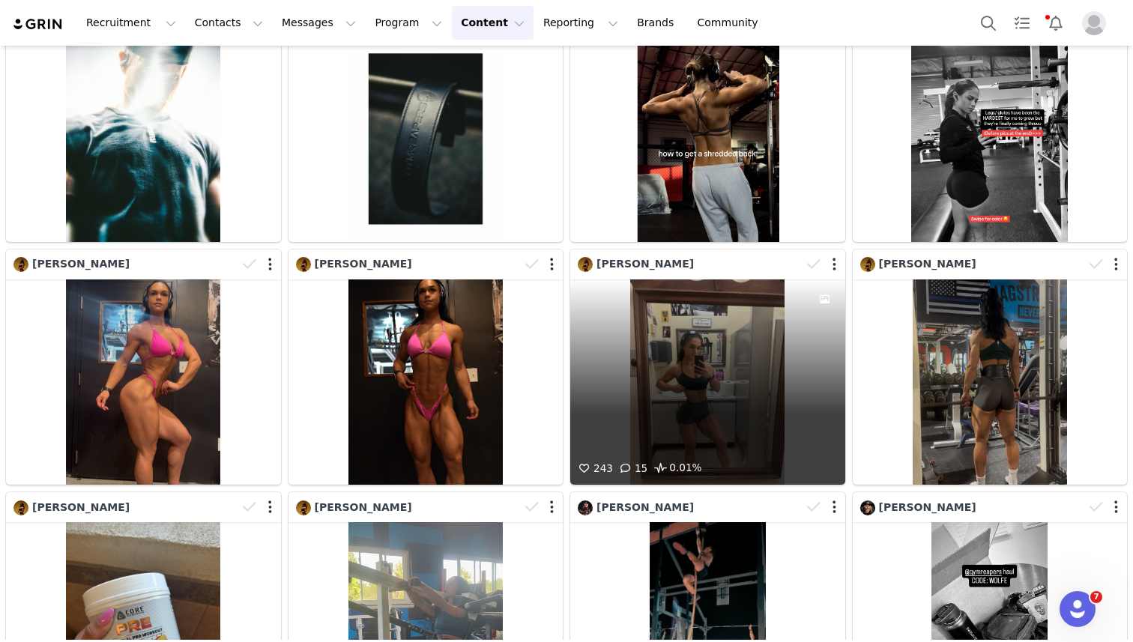
scroll to position [8629, 0]
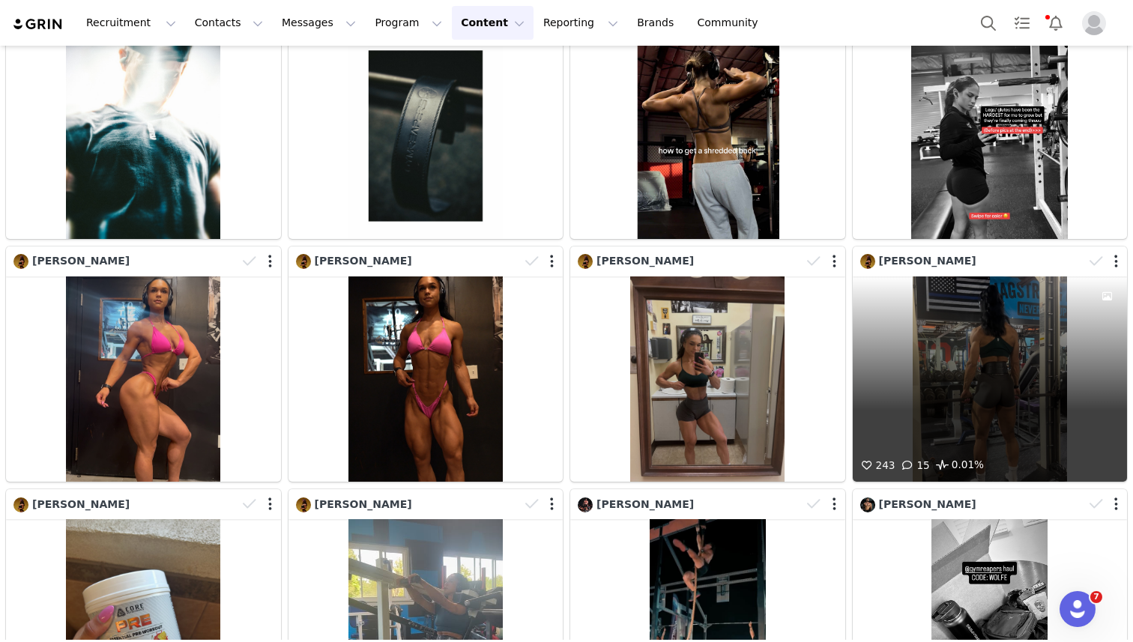
click at [895, 341] on div "243 15 0.01%" at bounding box center [990, 379] width 275 height 206
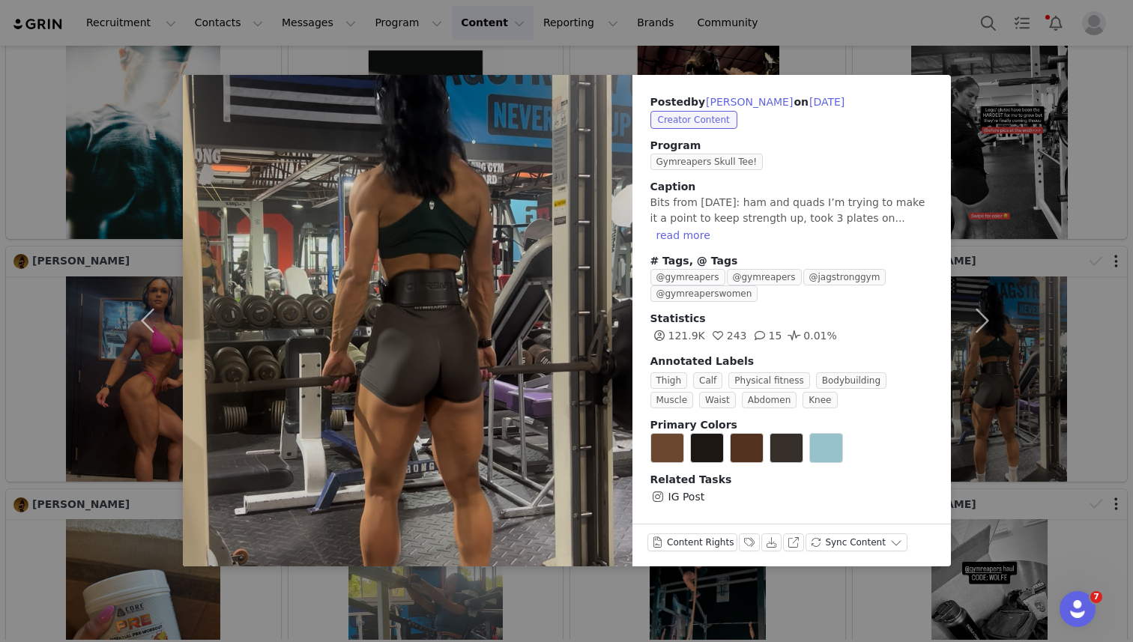
click at [878, 47] on div "Posted by Jaden Kassa on Sep 27, 2025 Creator Content Program Gymreapers Skull …" at bounding box center [566, 321] width 1133 height 642
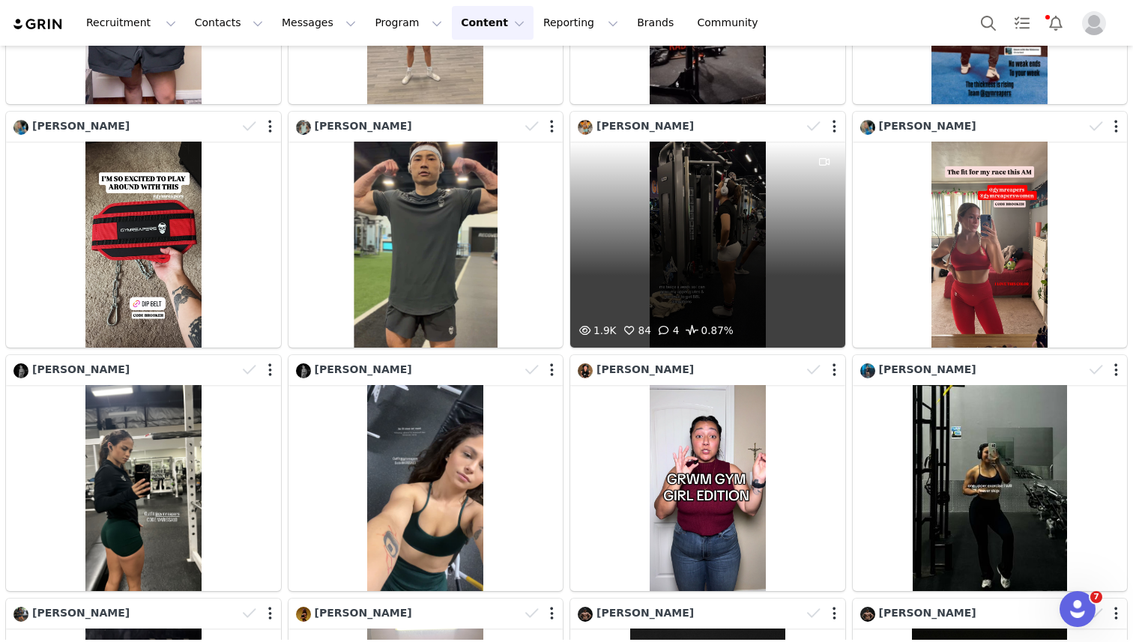
scroll to position [9496, 0]
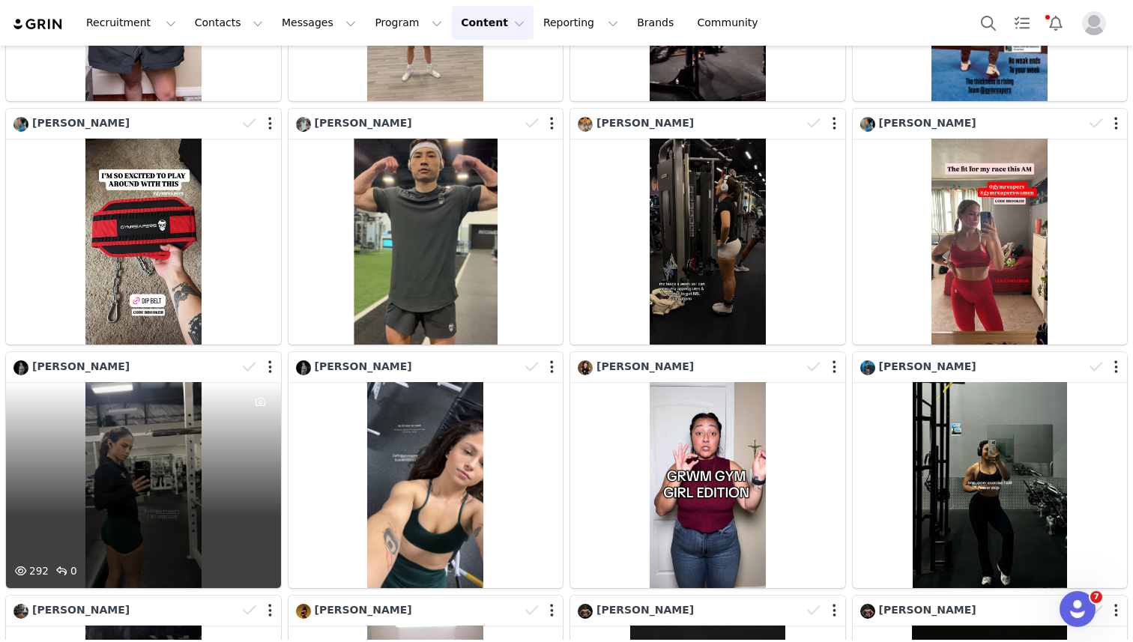
click at [175, 435] on div "292 0" at bounding box center [143, 485] width 275 height 206
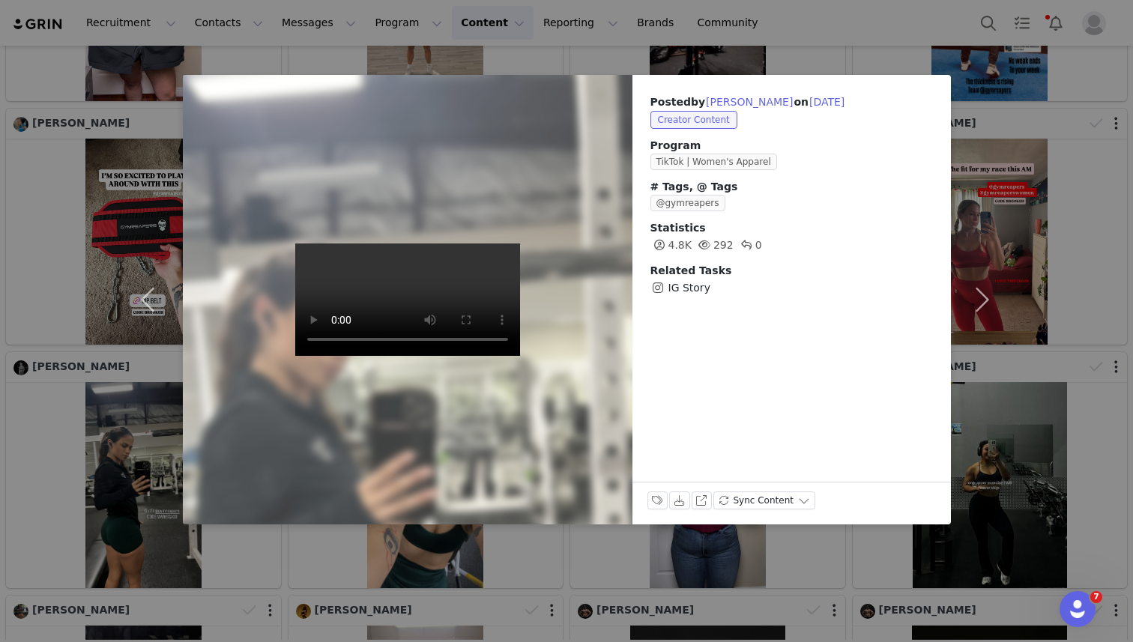
click at [647, 40] on div "Posted by Marissa Eberhardt on Sep 27, 2025 Creator Content Program TikTok | Wo…" at bounding box center [566, 321] width 1133 height 642
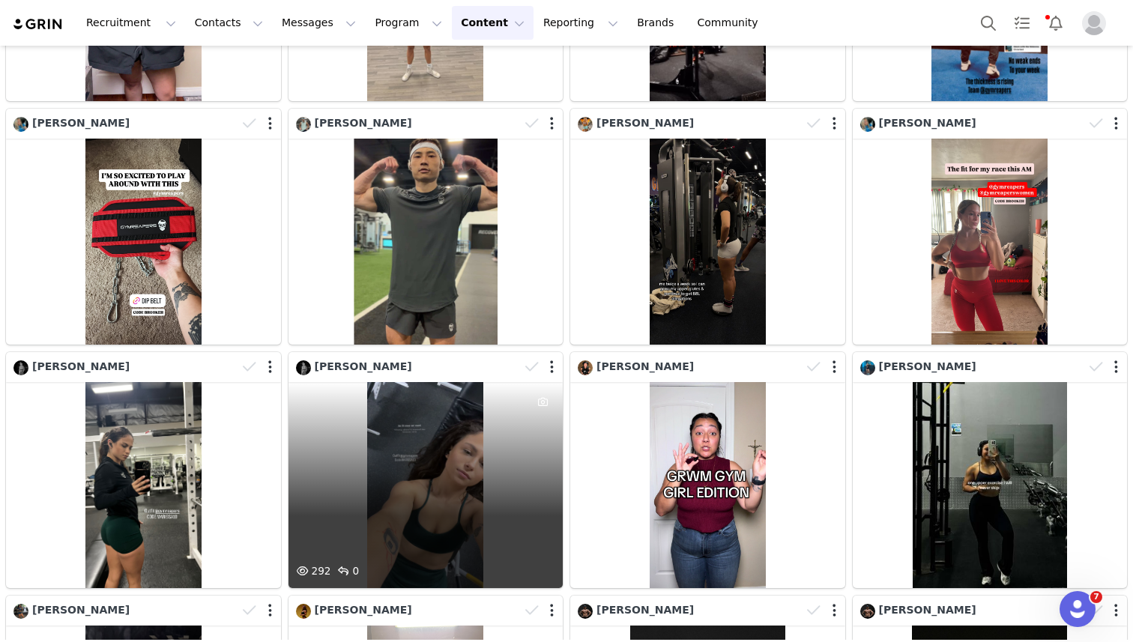
click at [477, 431] on div "292 0" at bounding box center [425, 485] width 275 height 206
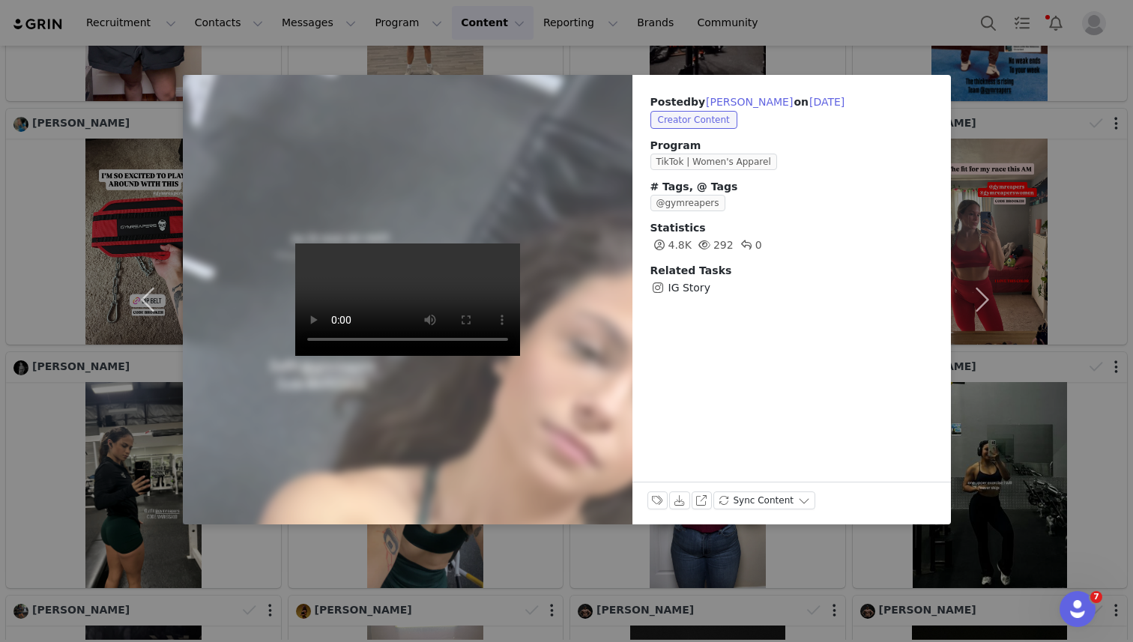
click at [679, 53] on div "Posted by Marissa Eberhardt on Sep 27, 2025 Creator Content Program TikTok | Wo…" at bounding box center [566, 321] width 1133 height 642
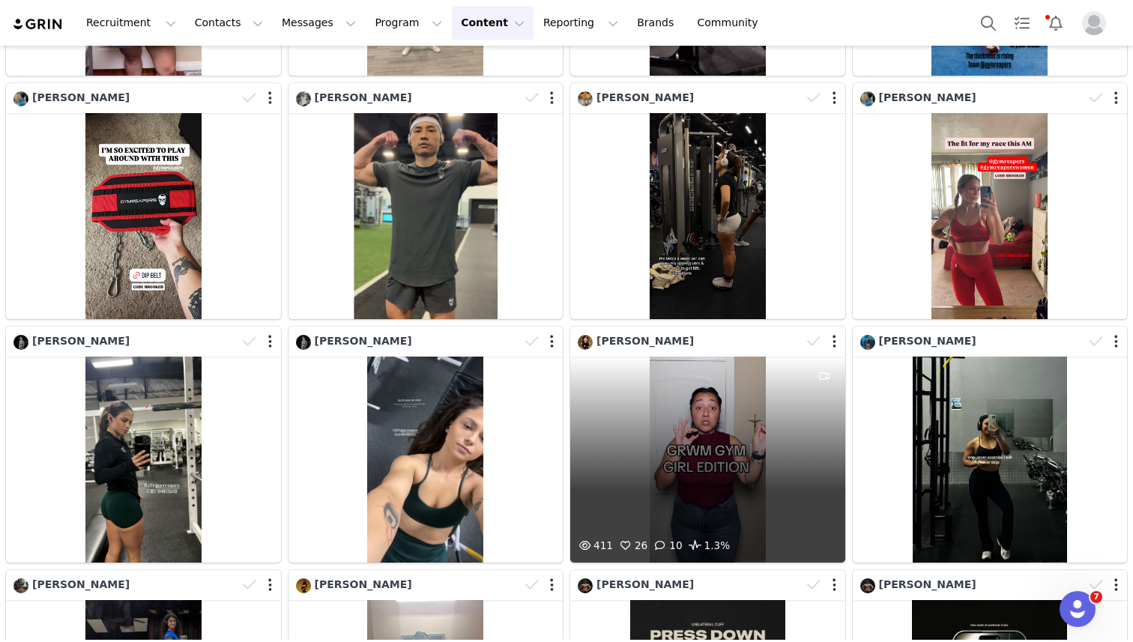
scroll to position [9537, 0]
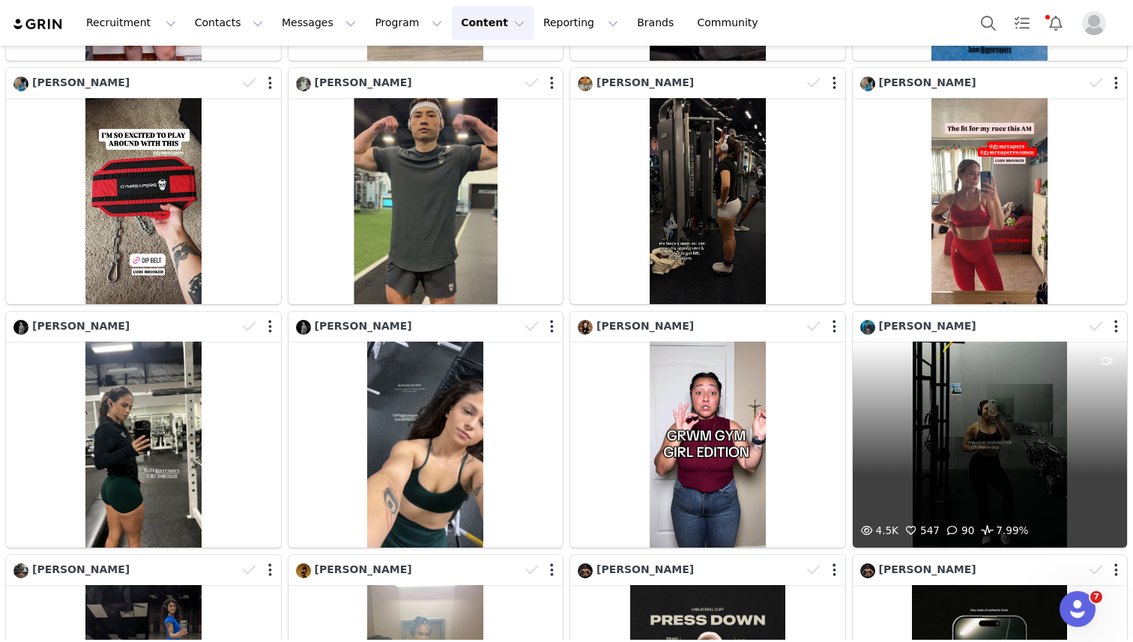
click at [955, 405] on div "4.5K 547 90 7.99%" at bounding box center [990, 445] width 275 height 206
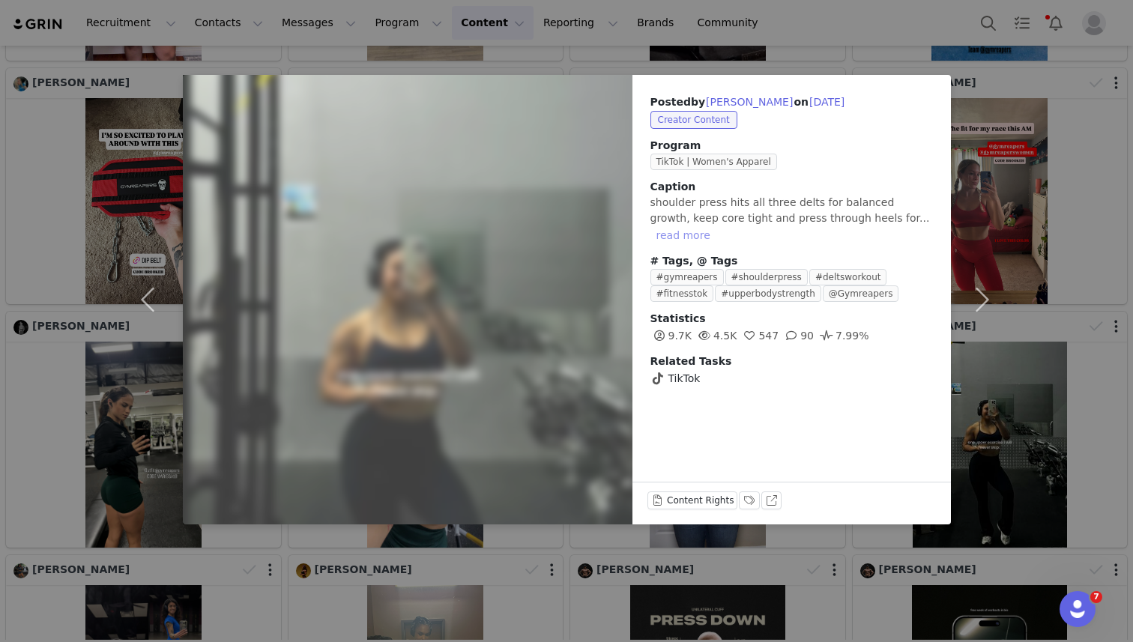
click at [716, 226] on button "read more" at bounding box center [683, 235] width 66 height 18
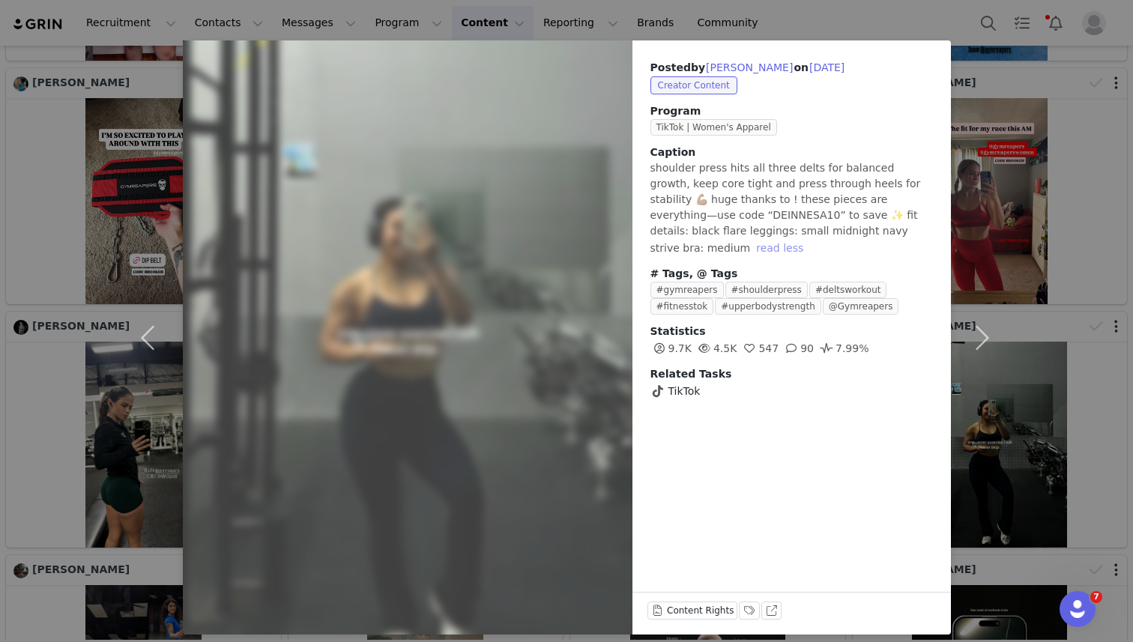
scroll to position [45, 0]
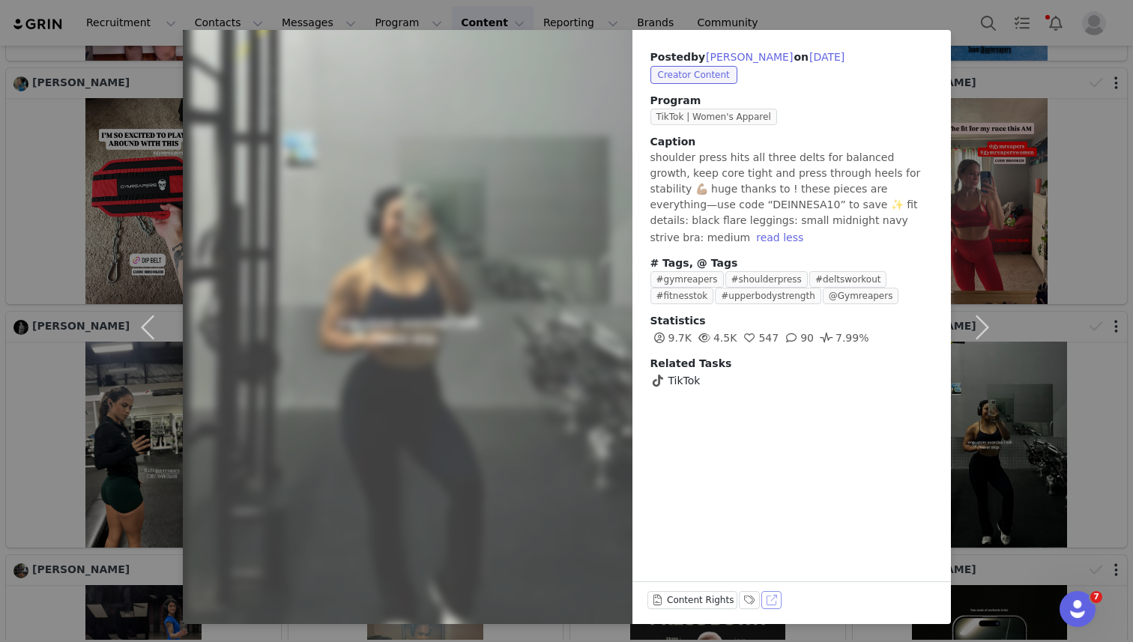
click at [767, 600] on button "View on TikTok" at bounding box center [771, 600] width 21 height 18
click at [820, 15] on div "Posted by Deinnesa Mojica on Sep 26, 2025 Creator Content Program TikTok | Wome…" at bounding box center [566, 321] width 1133 height 642
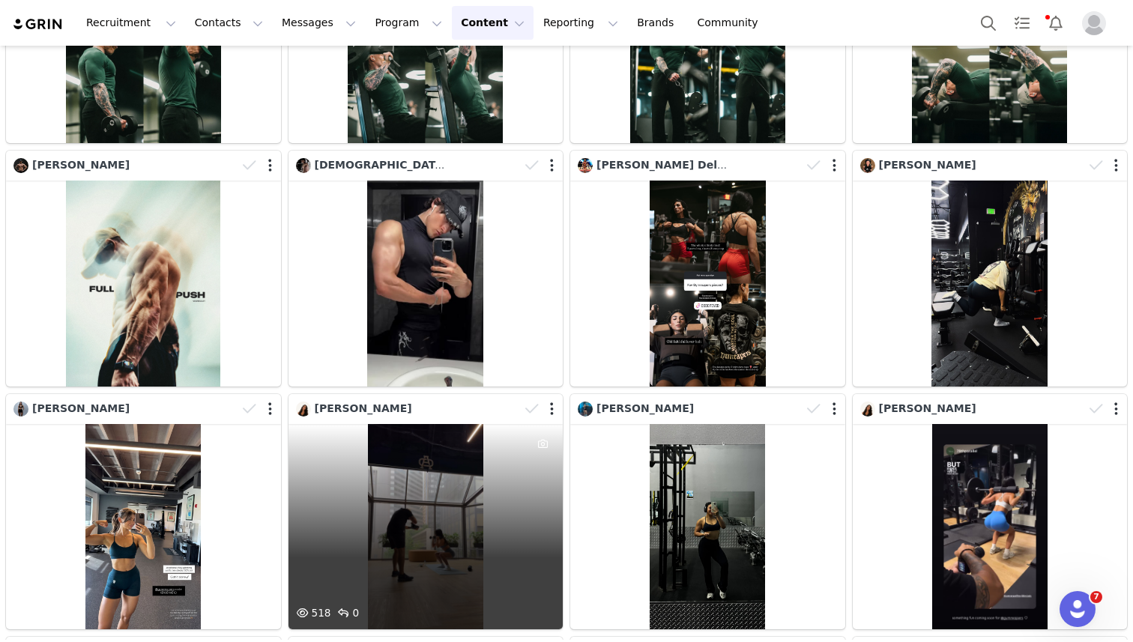
scroll to position [10519, 0]
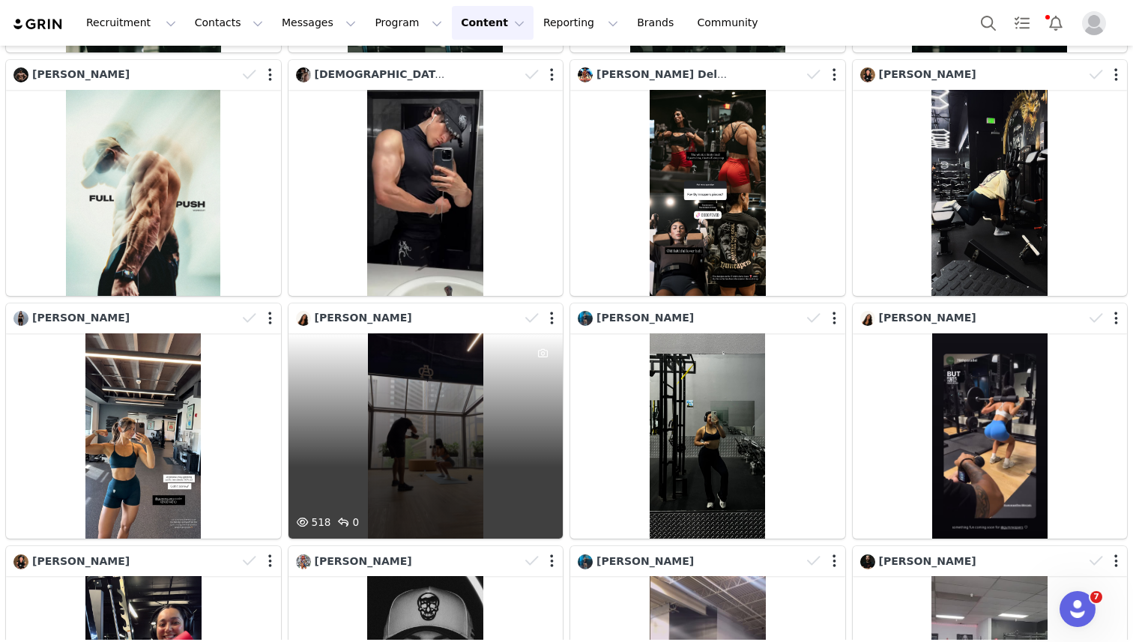
click at [492, 408] on div "518 0" at bounding box center [425, 436] width 275 height 206
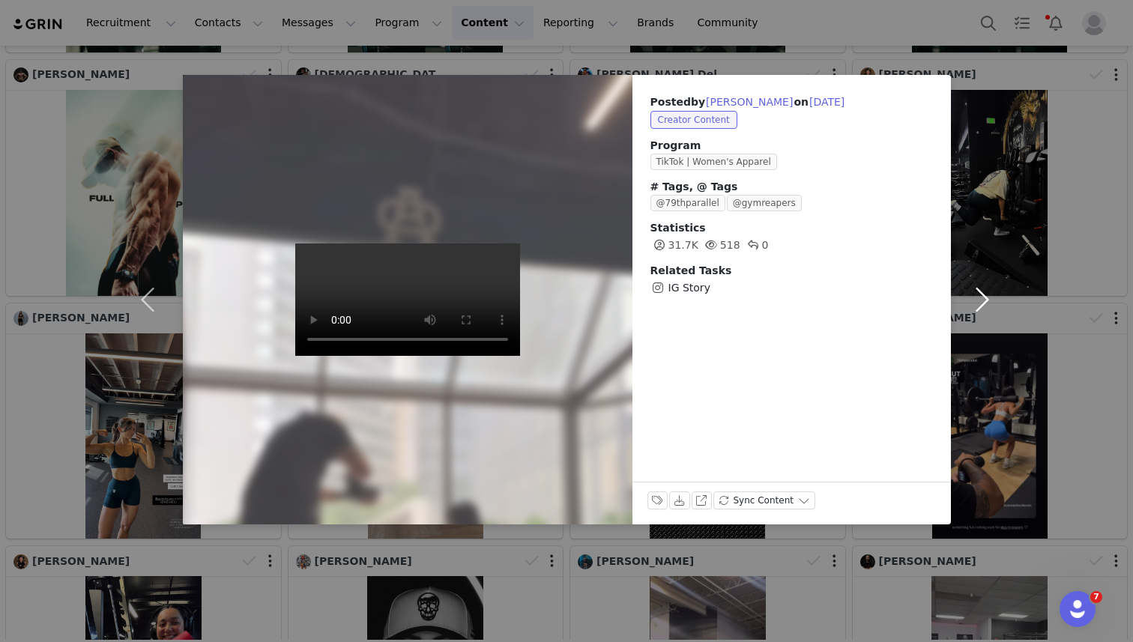
click at [999, 188] on button "button" at bounding box center [982, 300] width 63 height 450
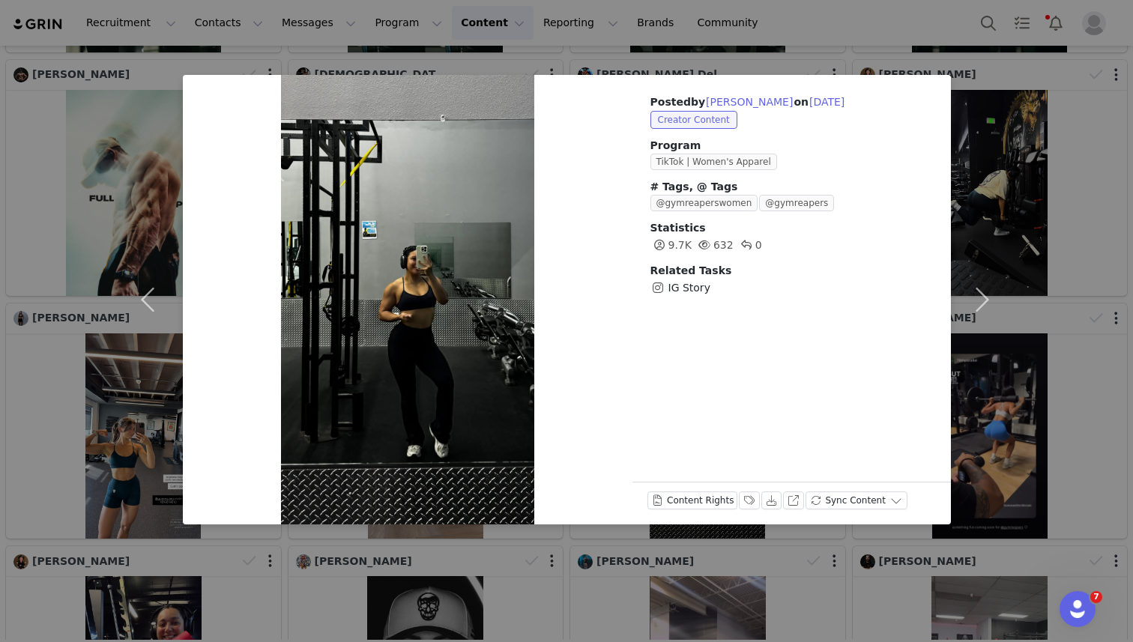
click at [781, 49] on div "Posted by Deinnesa Mojica on Sep 26, 2025 Creator Content Program TikTok | Wome…" at bounding box center [566, 321] width 1133 height 642
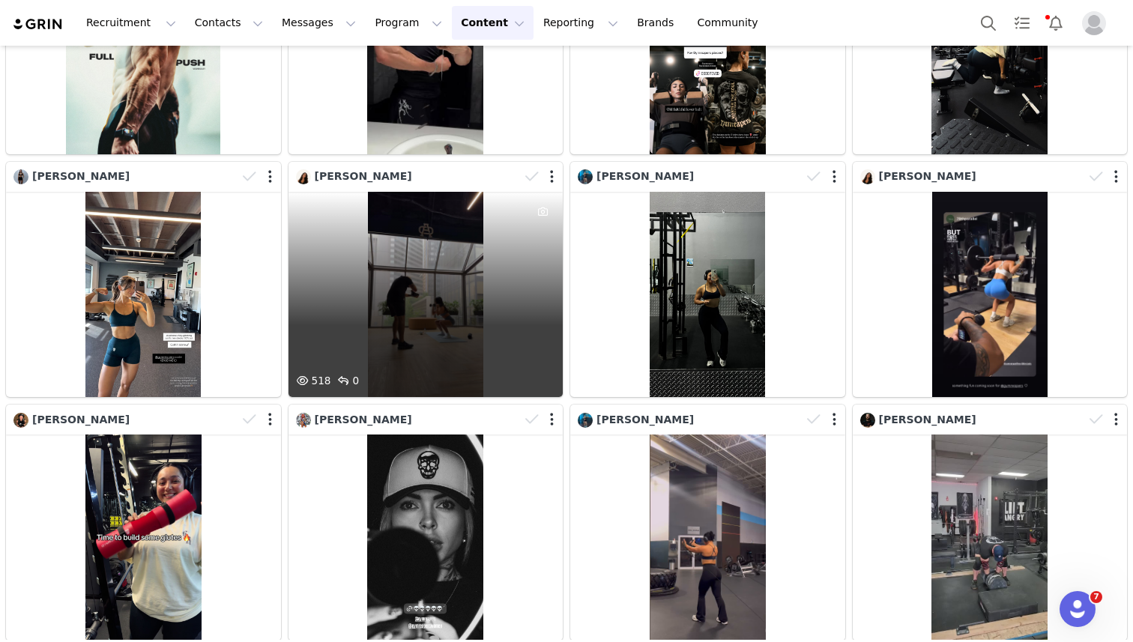
scroll to position [10722, 0]
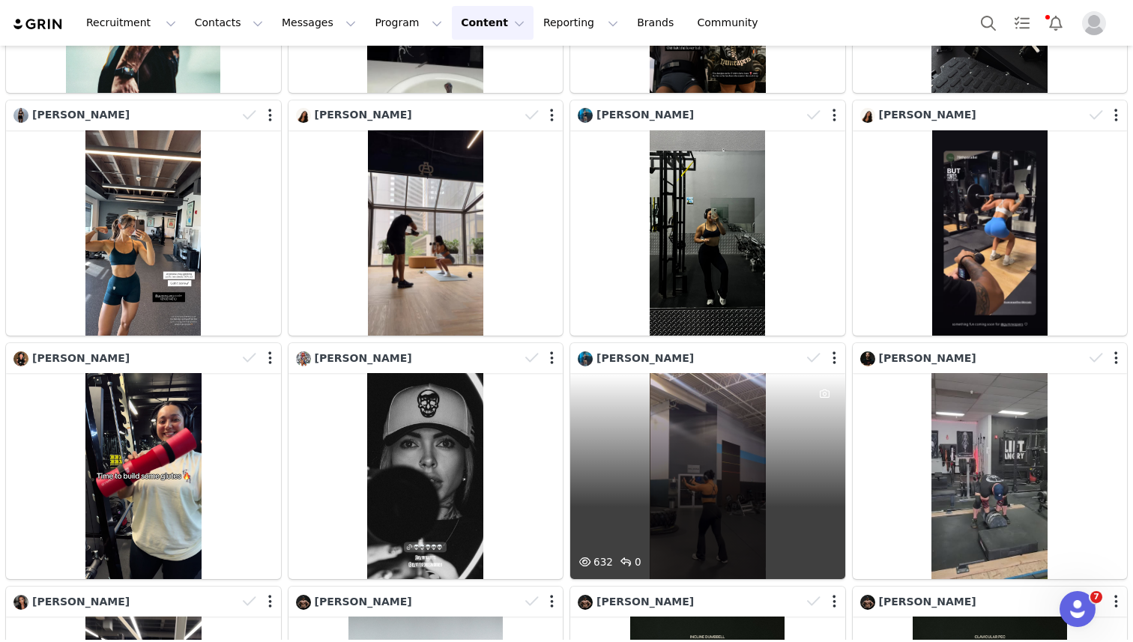
click at [657, 457] on div "632 0" at bounding box center [707, 476] width 275 height 206
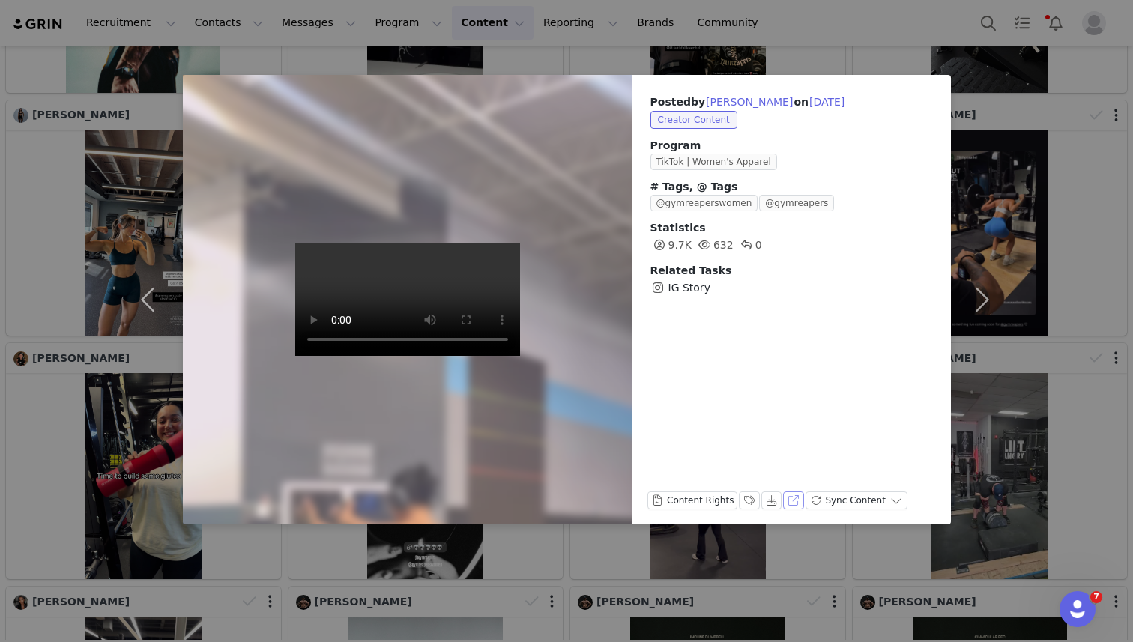
click at [790, 500] on button "View on Instagram" at bounding box center [793, 501] width 21 height 18
click at [836, 39] on div "Posted by Deinnesa Mojica on Sep 26, 2025 Creator Content Program TikTok | Wome…" at bounding box center [566, 321] width 1133 height 642
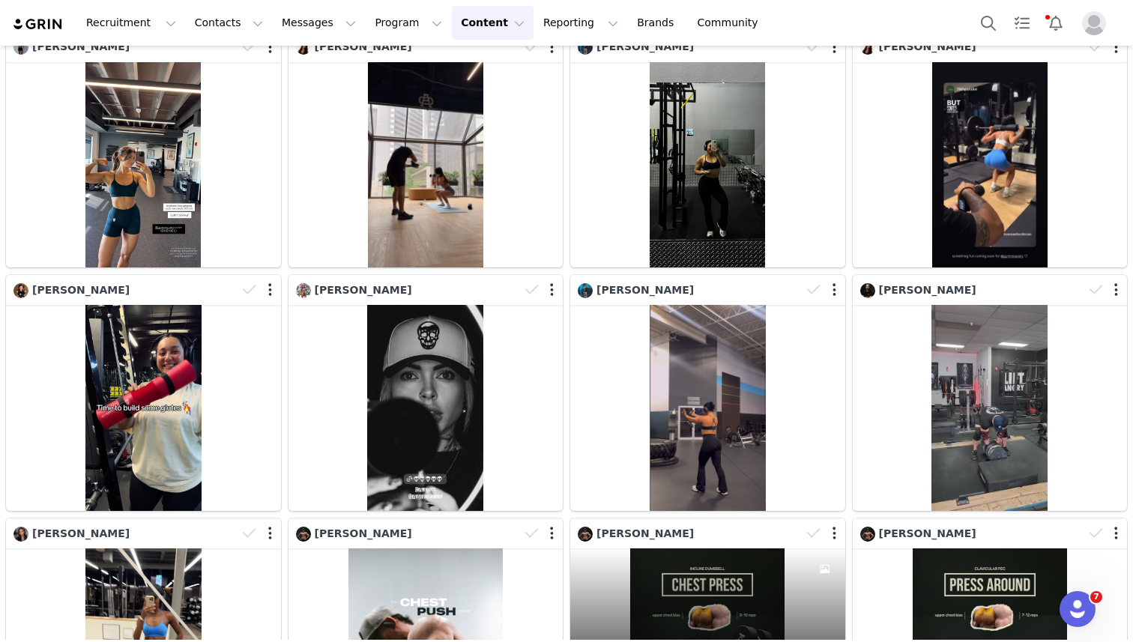
scroll to position [11145, 0]
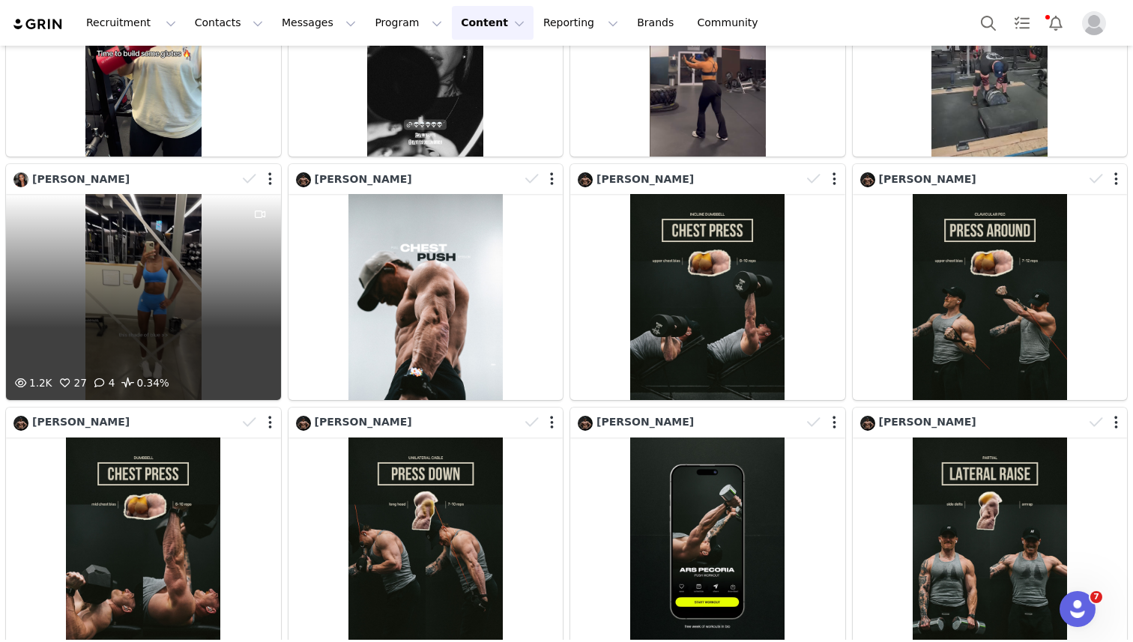
click at [196, 355] on div "1.2K 27 4 0.34%" at bounding box center [143, 297] width 275 height 206
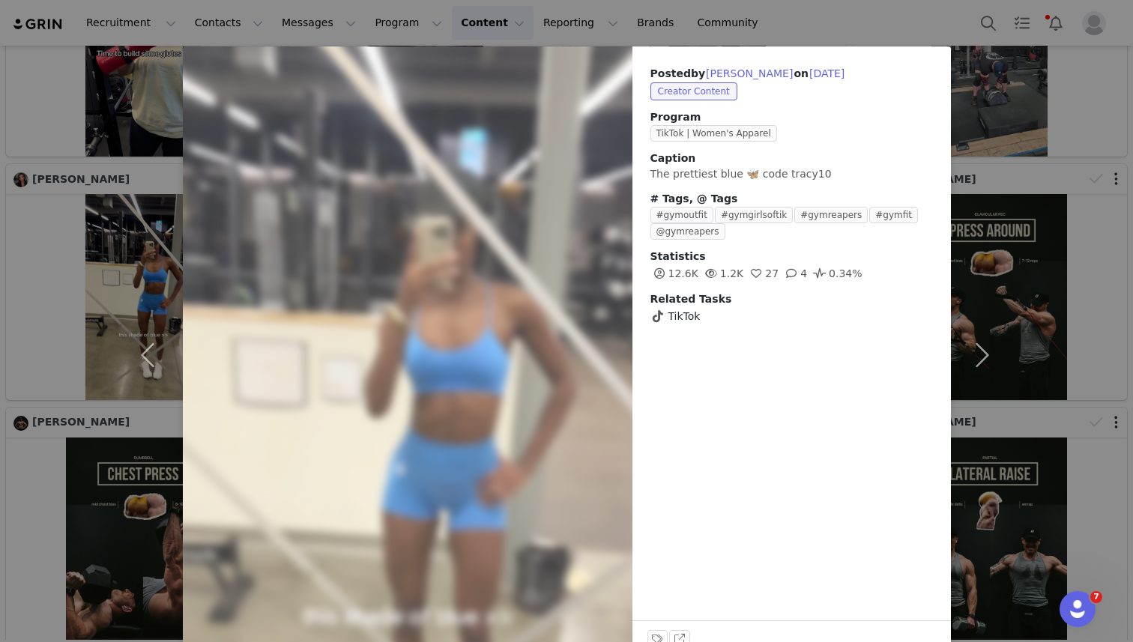
scroll to position [67, 0]
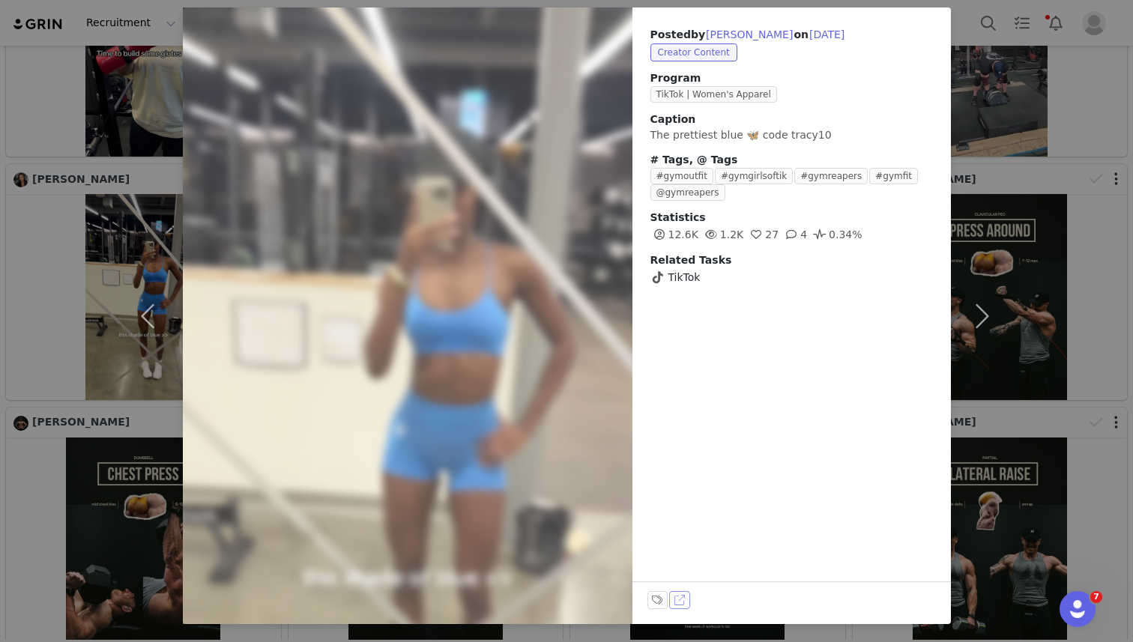
click at [681, 599] on button "View on TikTok" at bounding box center [679, 600] width 21 height 18
click at [970, 28] on button "button" at bounding box center [982, 315] width 63 height 617
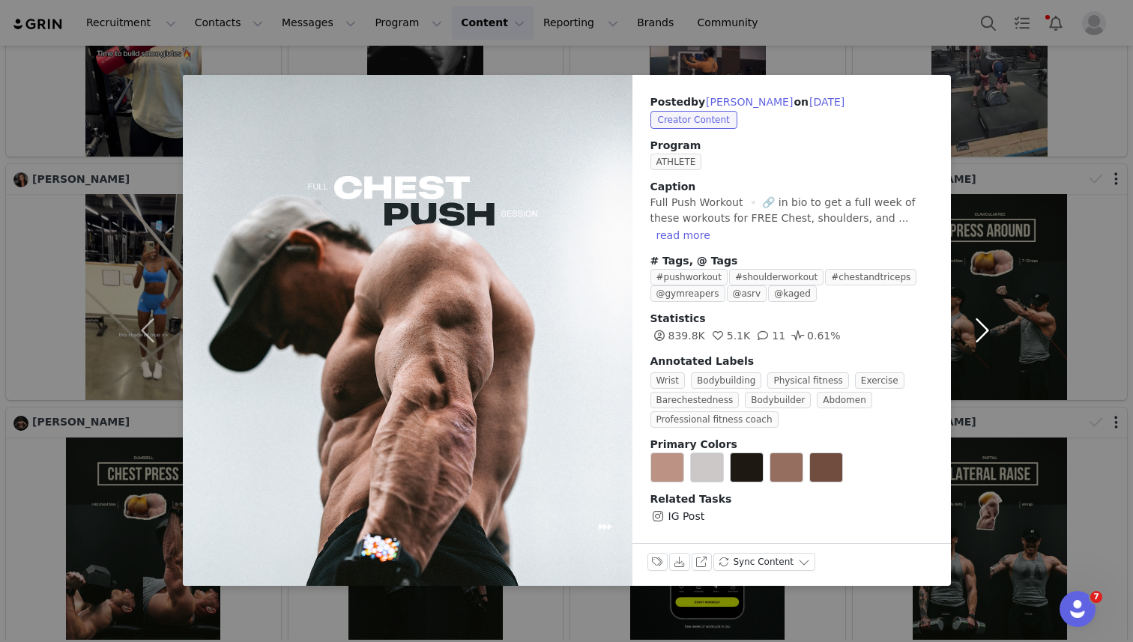
scroll to position [0, 0]
click at [847, 26] on div "Posted by Corey Perkins on Sep 26, 2025 Creator Content Program ATHLETE Caption…" at bounding box center [566, 321] width 1133 height 642
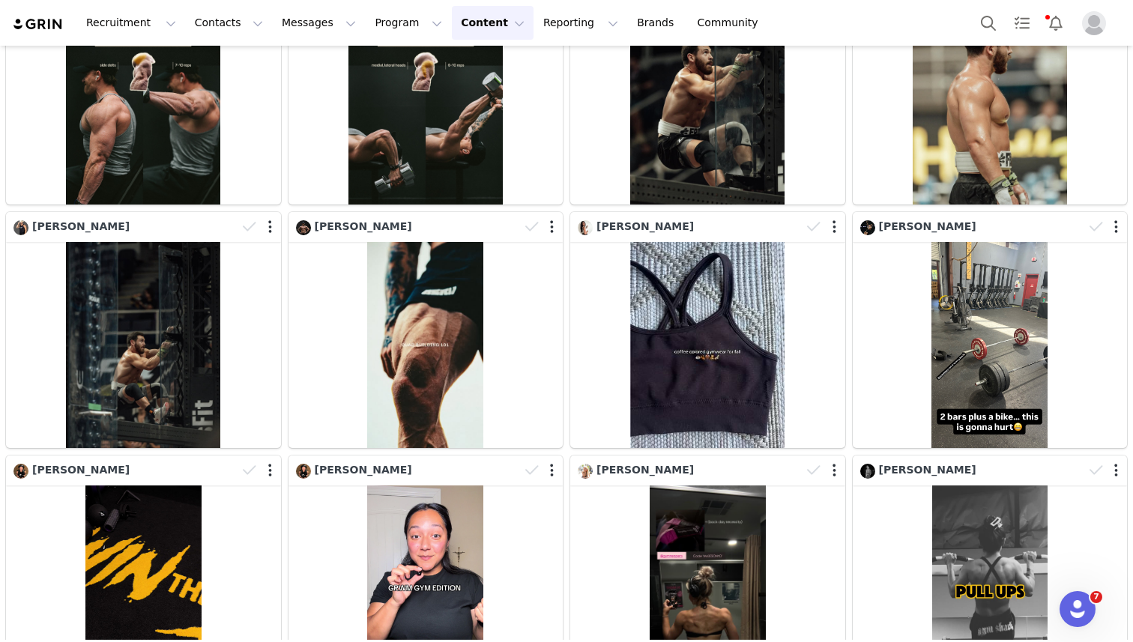
scroll to position [11958, 0]
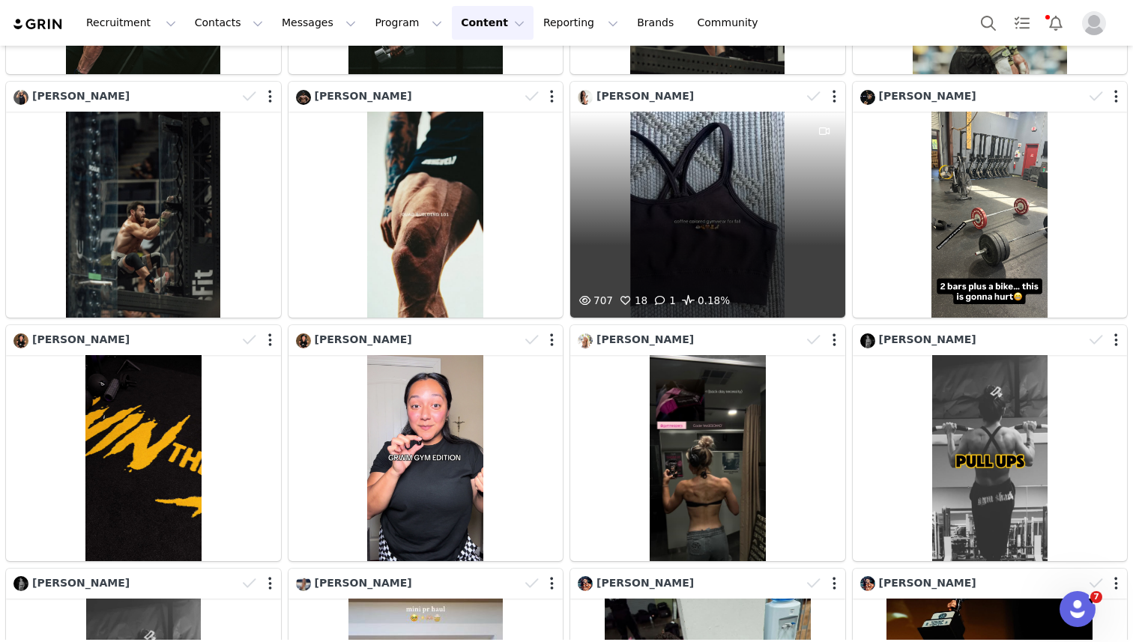
click at [678, 256] on div "707 18 1 0.18%" at bounding box center [707, 215] width 275 height 206
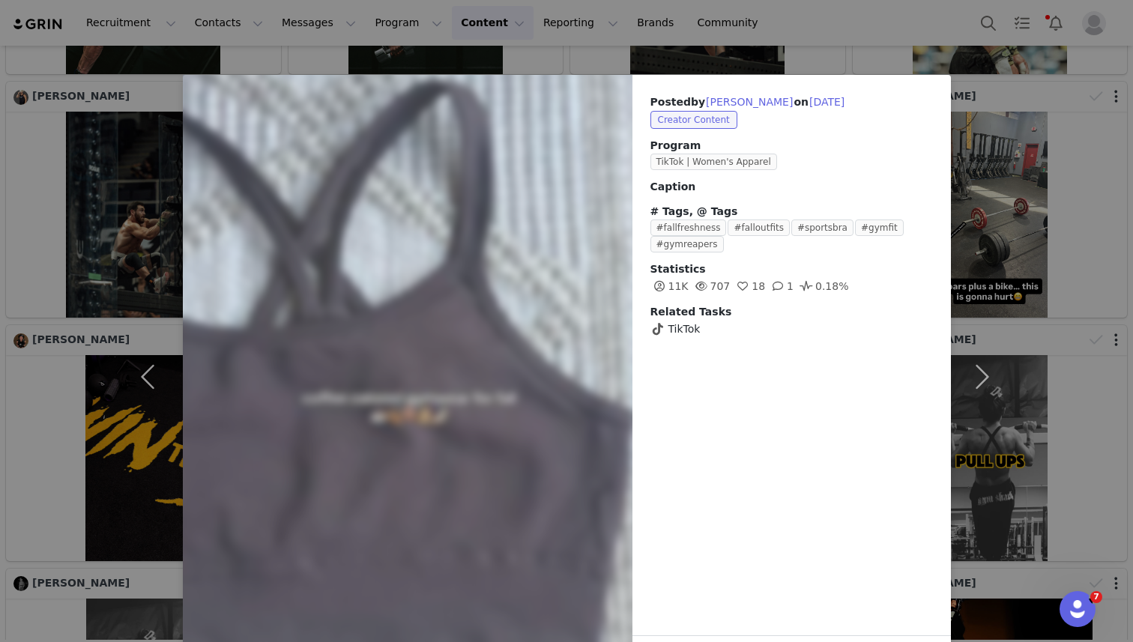
click at [835, 39] on div "Posted by Jade Savaiigaea on Sep 26, 2025 Creator Content Program TikTok | Wome…" at bounding box center [566, 321] width 1133 height 642
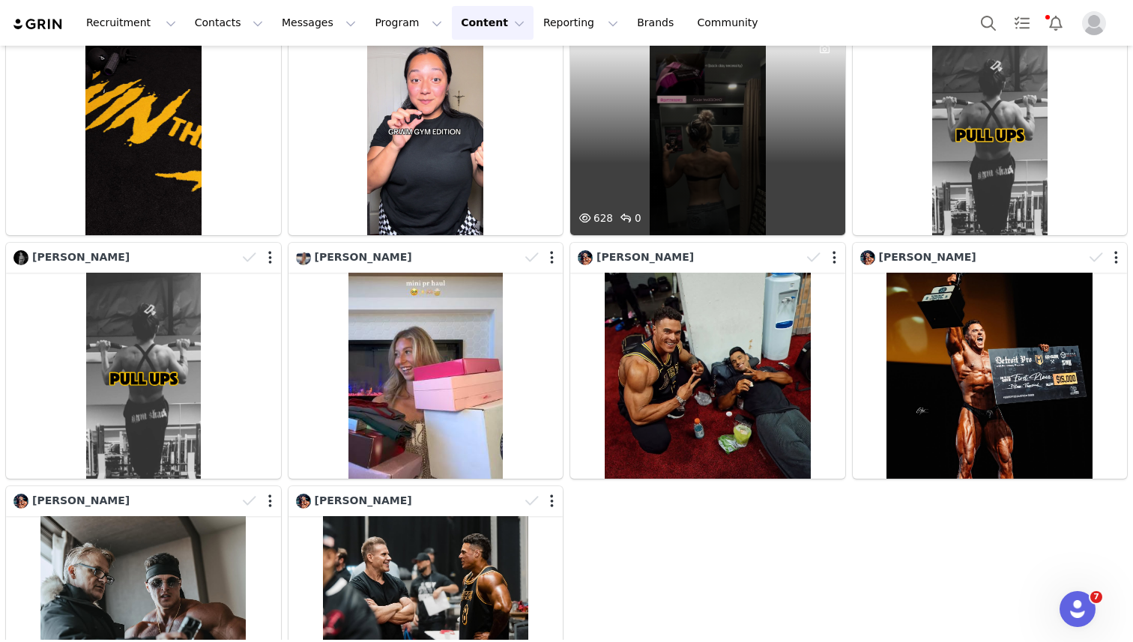
scroll to position [12389, 0]
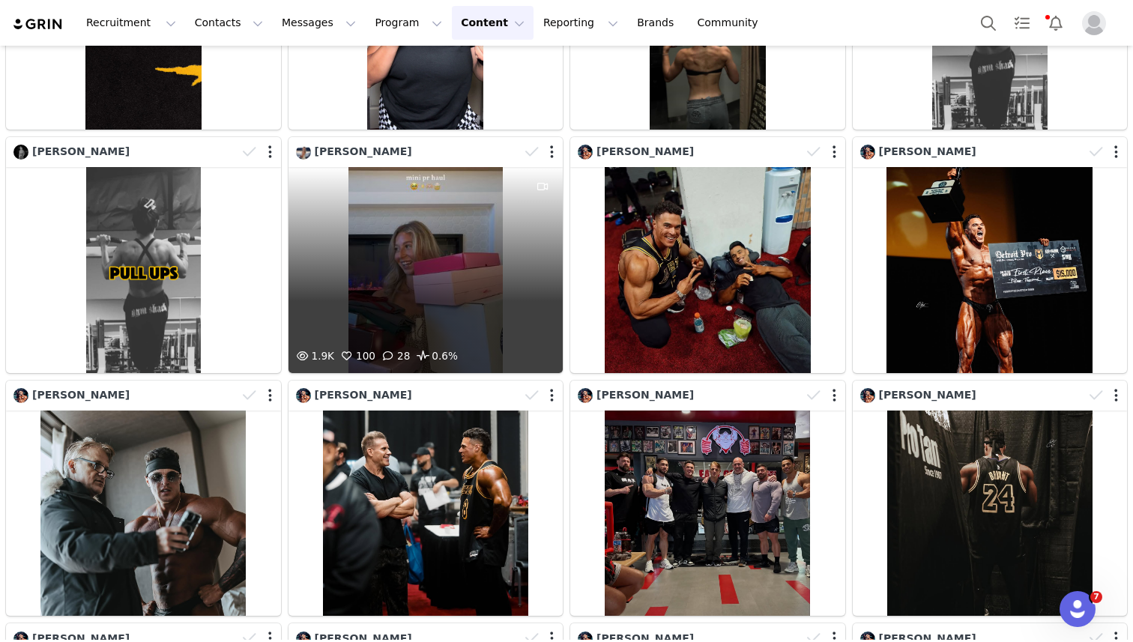
click at [499, 274] on div "1.9K 100 28 0.6%" at bounding box center [425, 270] width 275 height 206
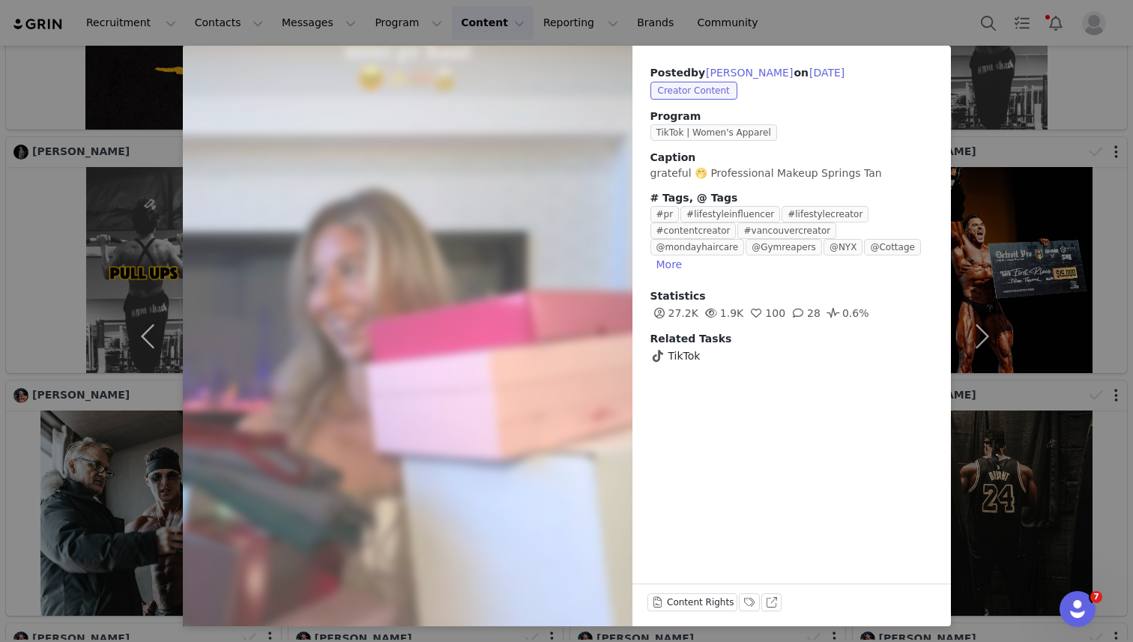
scroll to position [31, 0]
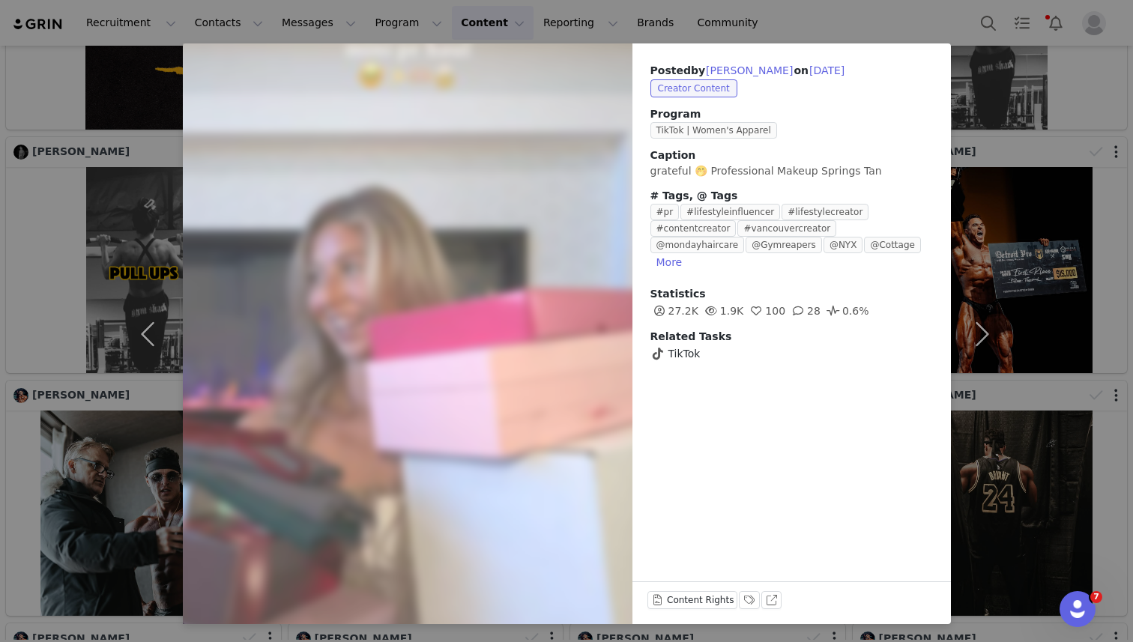
click at [754, 15] on div "Posted by Alaina Pastro on Sep 25, 2025 Creator Content Program TikTok | Women'…" at bounding box center [566, 321] width 1133 height 642
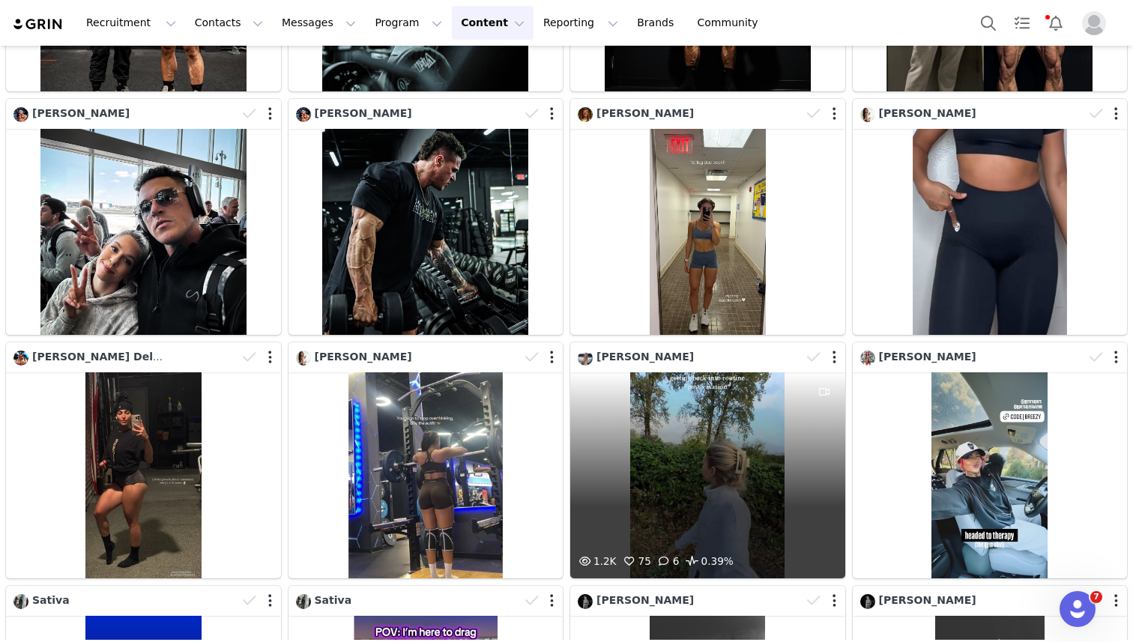
scroll to position [13645, 0]
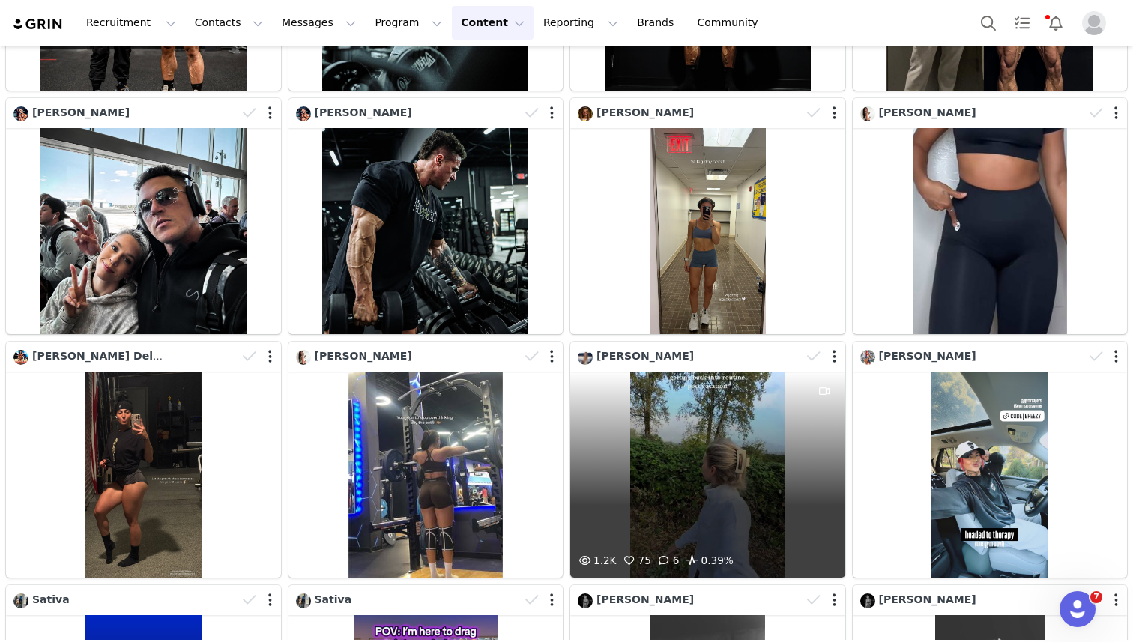
click at [613, 415] on div "1.2K 75 6 0.39%" at bounding box center [707, 475] width 275 height 206
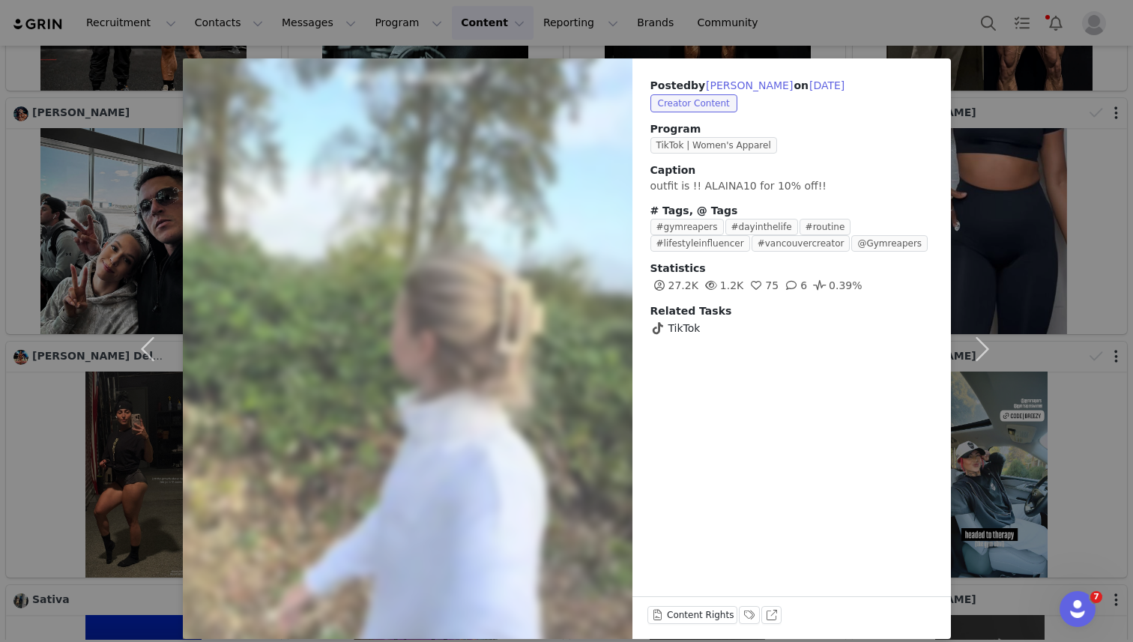
scroll to position [22, 0]
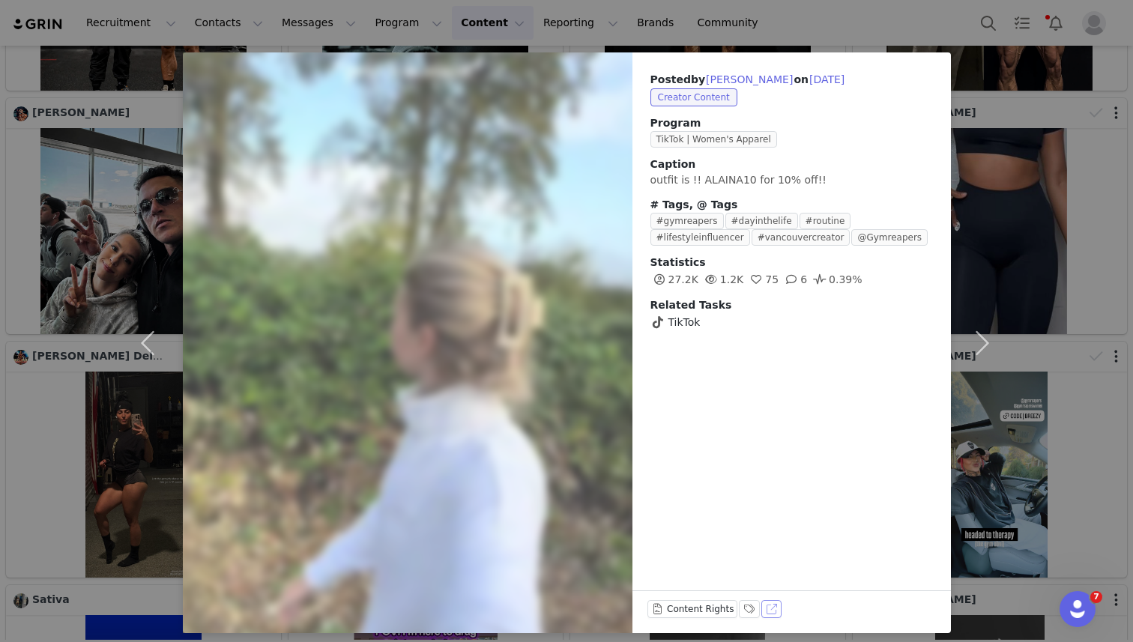
click at [766, 607] on button "View on TikTok" at bounding box center [771, 609] width 21 height 18
click at [844, 19] on div "Posted by Alaina Pastro on Sep 25, 2025 Creator Content Program TikTok | Women'…" at bounding box center [566, 321] width 1133 height 642
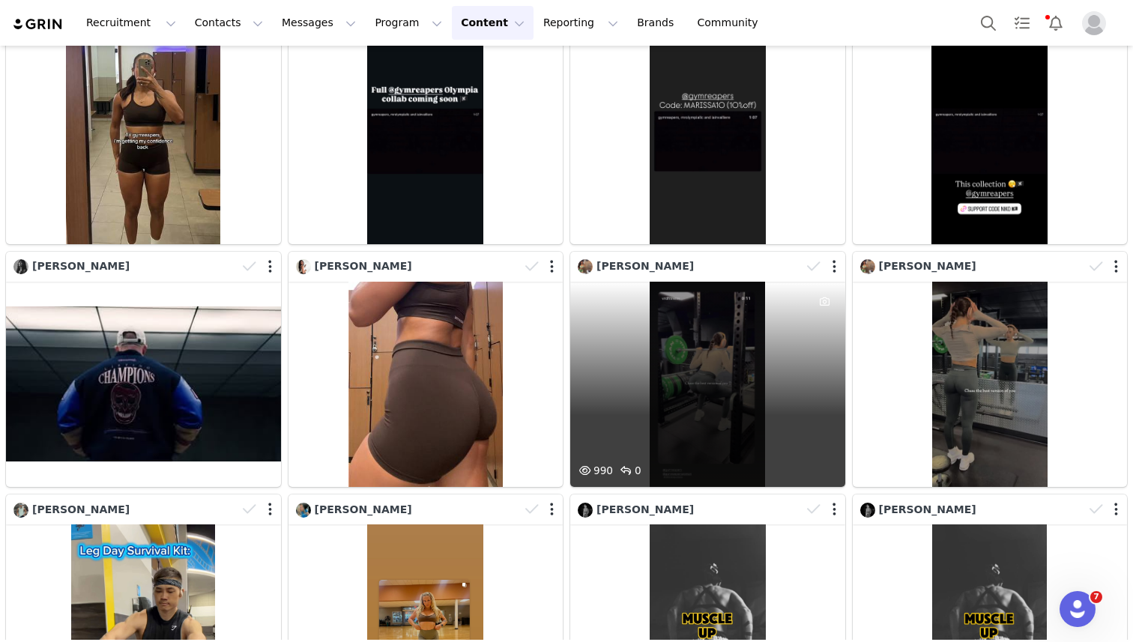
scroll to position [14485, 0]
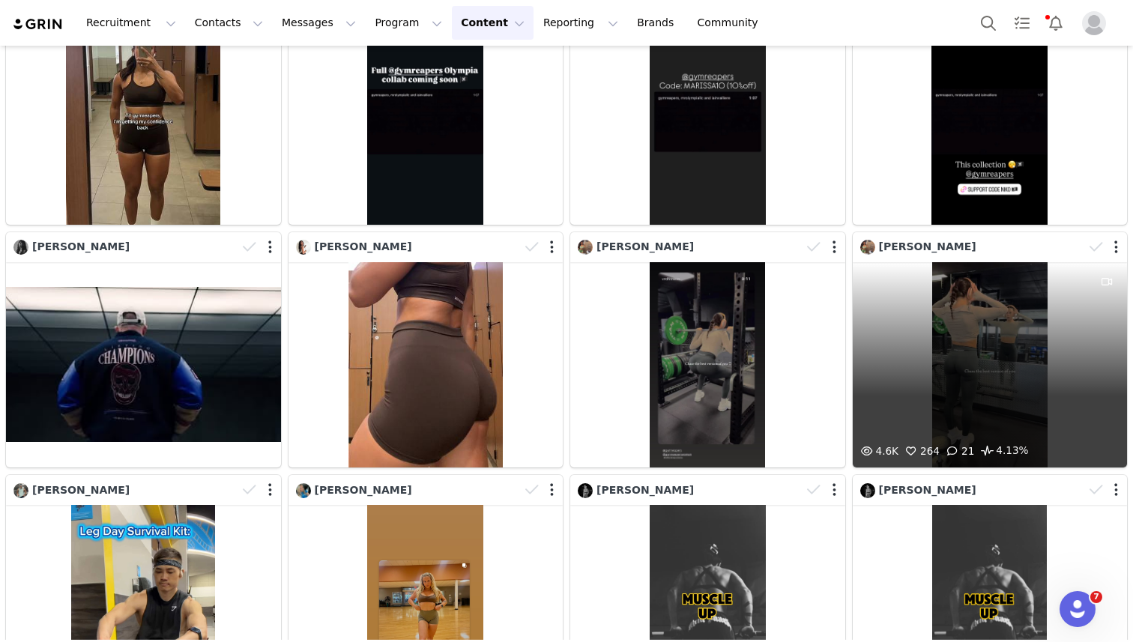
click at [933, 359] on div "4.6K 264 21 4.13%" at bounding box center [990, 365] width 275 height 206
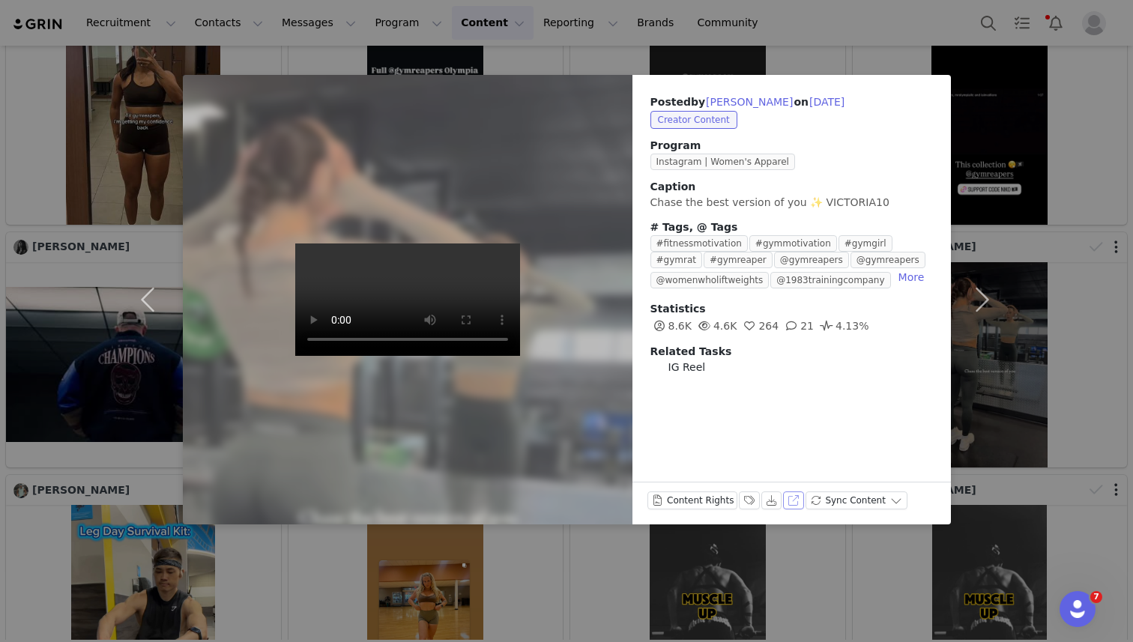
click at [789, 504] on button "View on Instagram" at bounding box center [793, 501] width 21 height 18
click at [901, 47] on div "Posted by Victoria DeVito on Sep 25, 2025 Creator Content Program Instagram | W…" at bounding box center [566, 321] width 1133 height 642
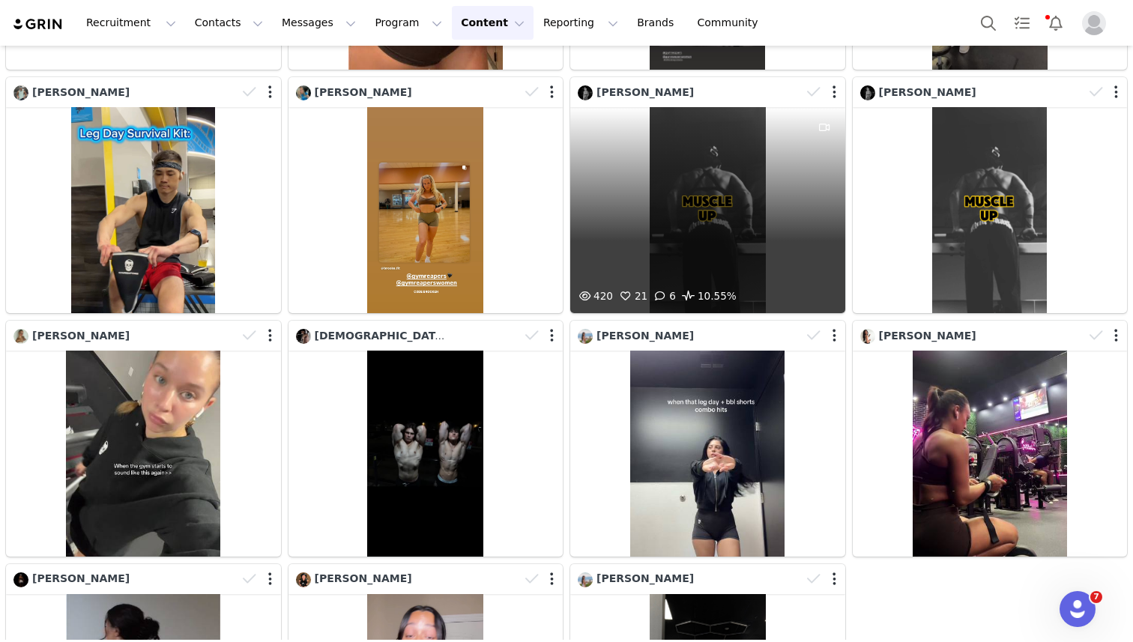
scroll to position [14904, 0]
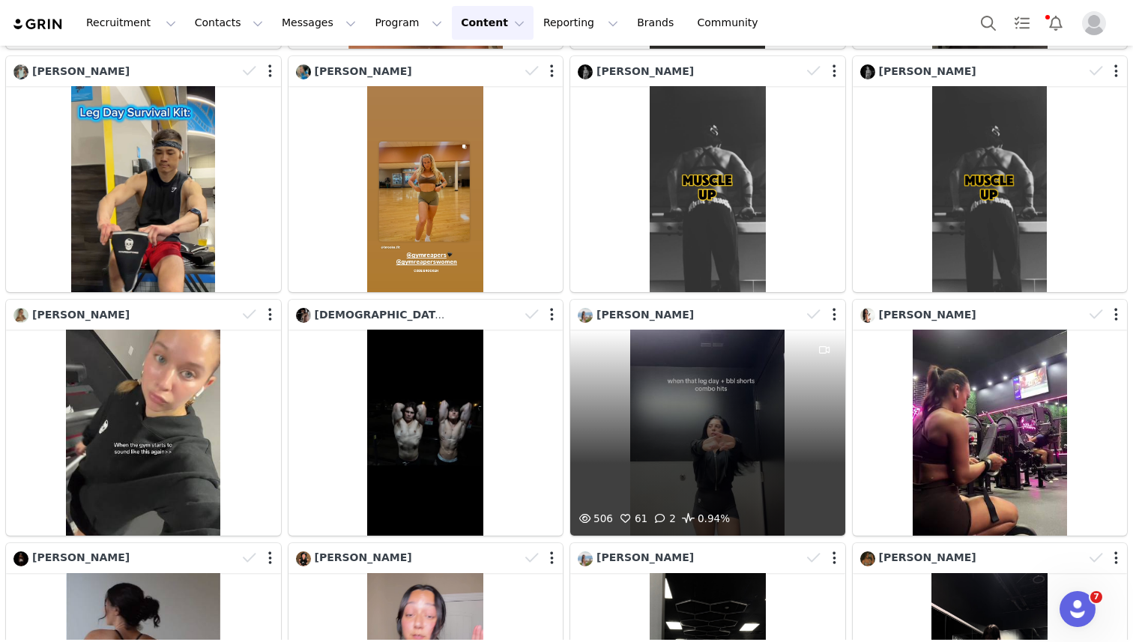
click at [694, 385] on div "506 61 2 0.94%" at bounding box center [707, 433] width 275 height 206
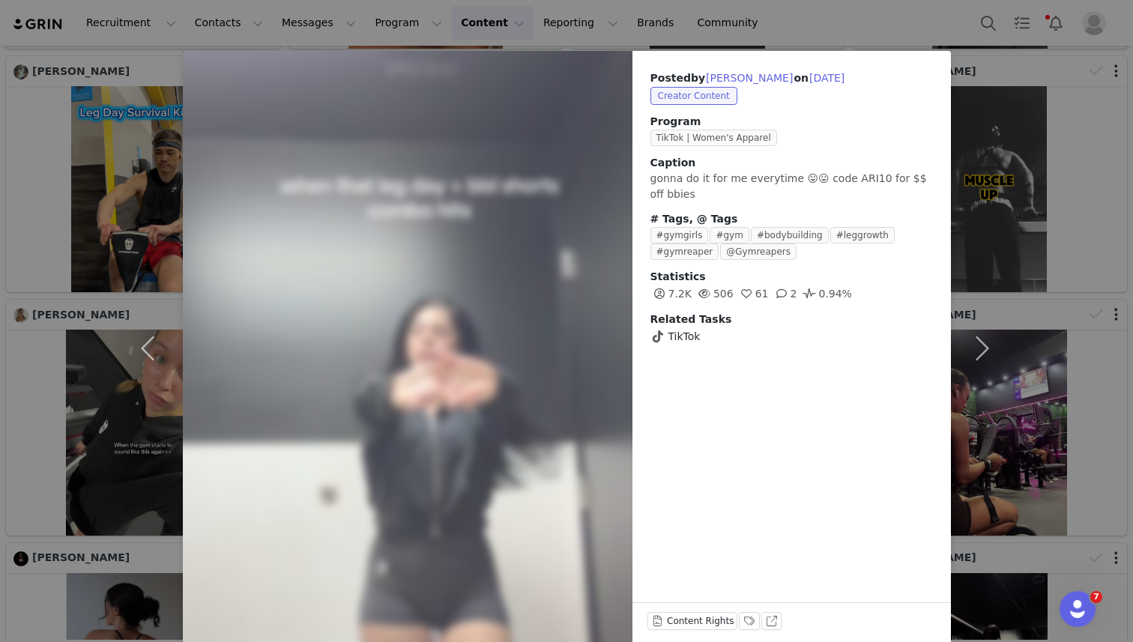
scroll to position [45, 0]
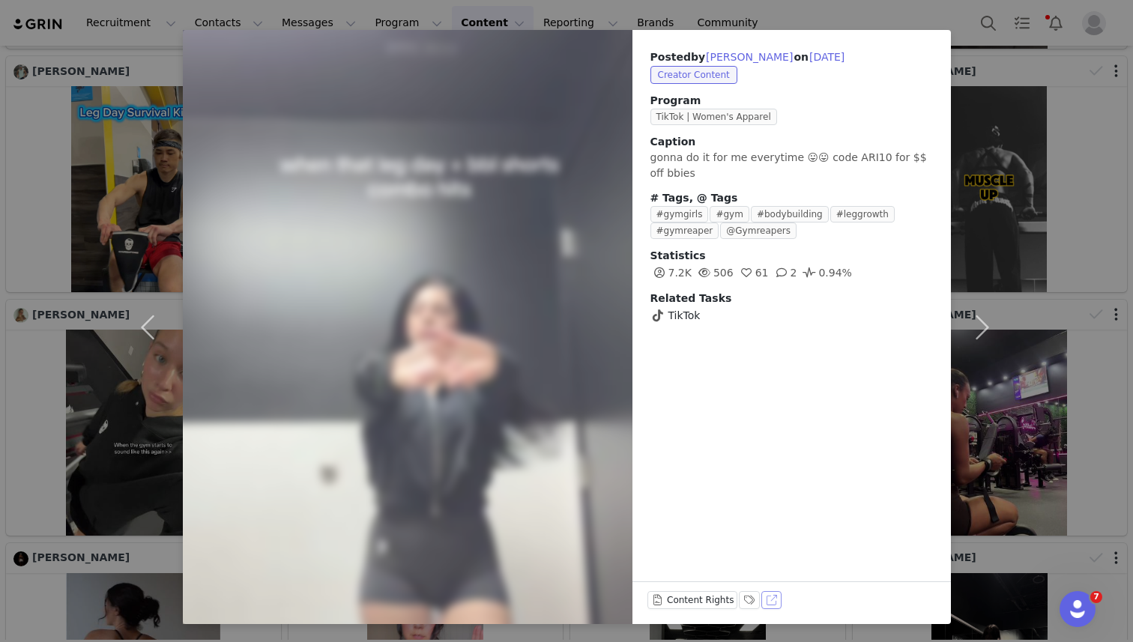
click at [767, 599] on button "View on TikTok" at bounding box center [771, 600] width 21 height 18
click at [764, 13] on div "Posted by Ariana Bastidas on Sep 24, 2025 Creator Content Program TikTok | Wome…" at bounding box center [566, 321] width 1133 height 642
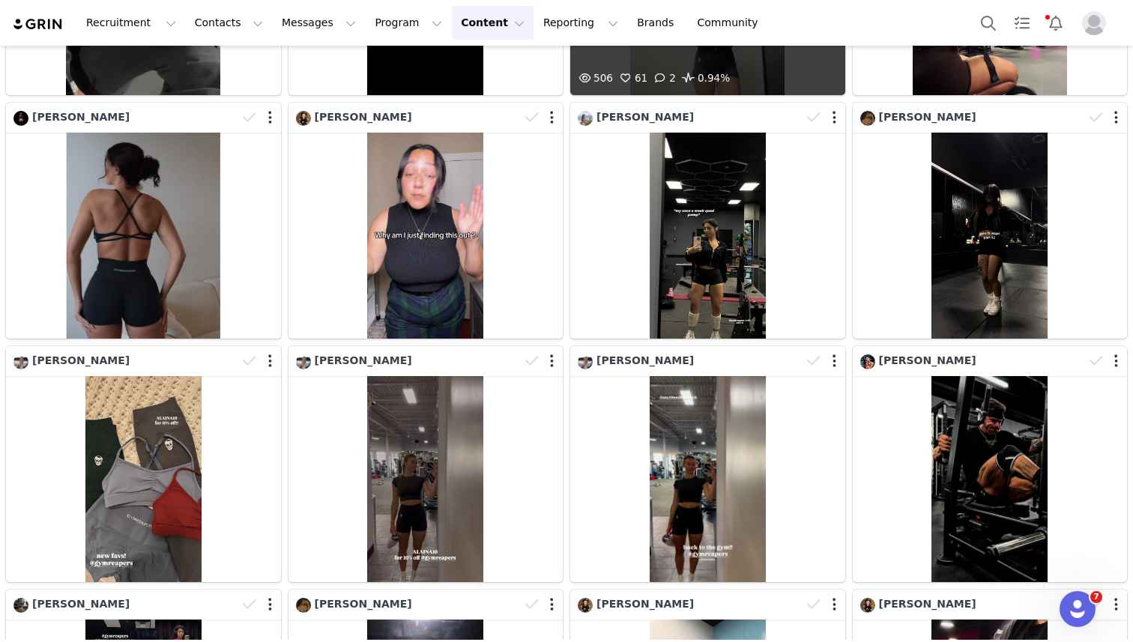
scroll to position [15539, 0]
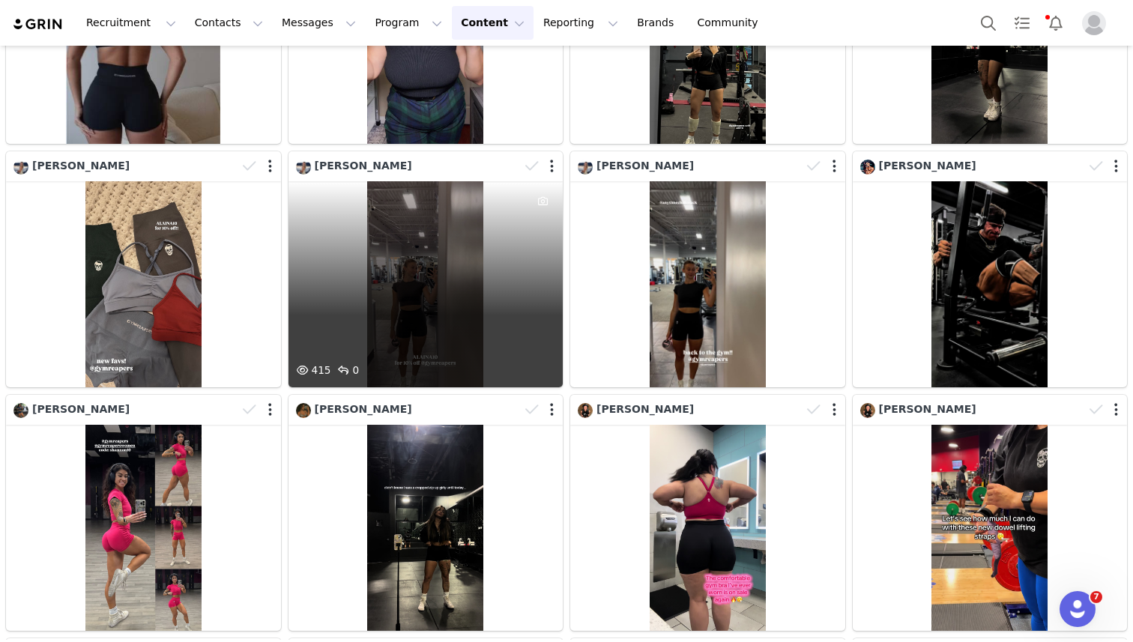
click at [486, 315] on div "415 0" at bounding box center [425, 284] width 275 height 206
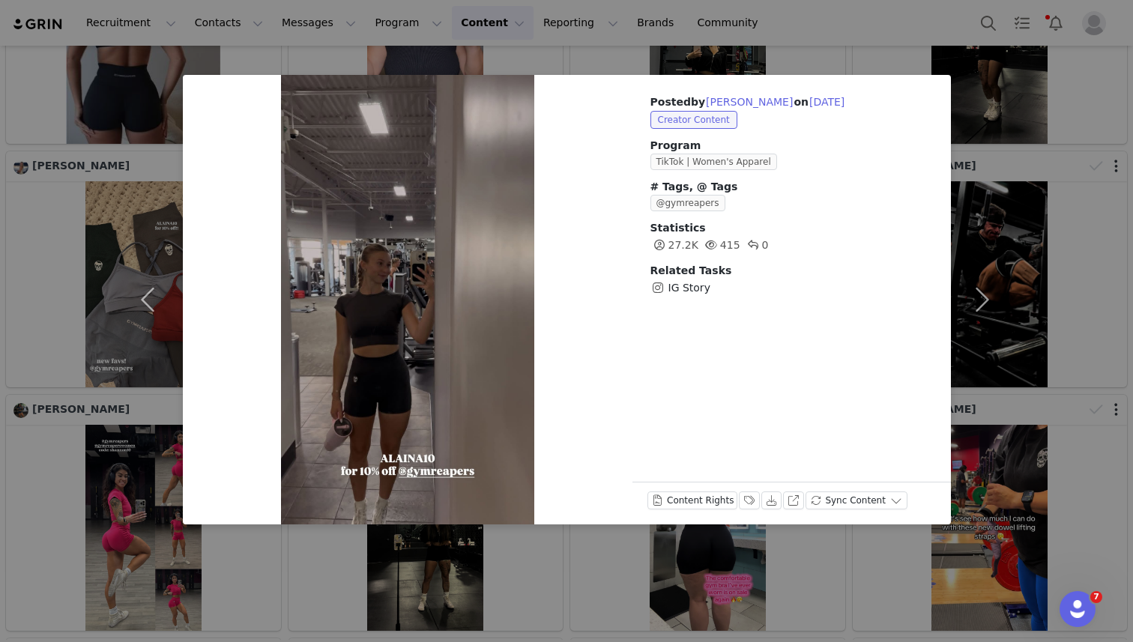
click at [822, 56] on div "Posted by Alaina Pastro on Sep 24, 2025 Creator Content Program TikTok | Women'…" at bounding box center [566, 321] width 1133 height 642
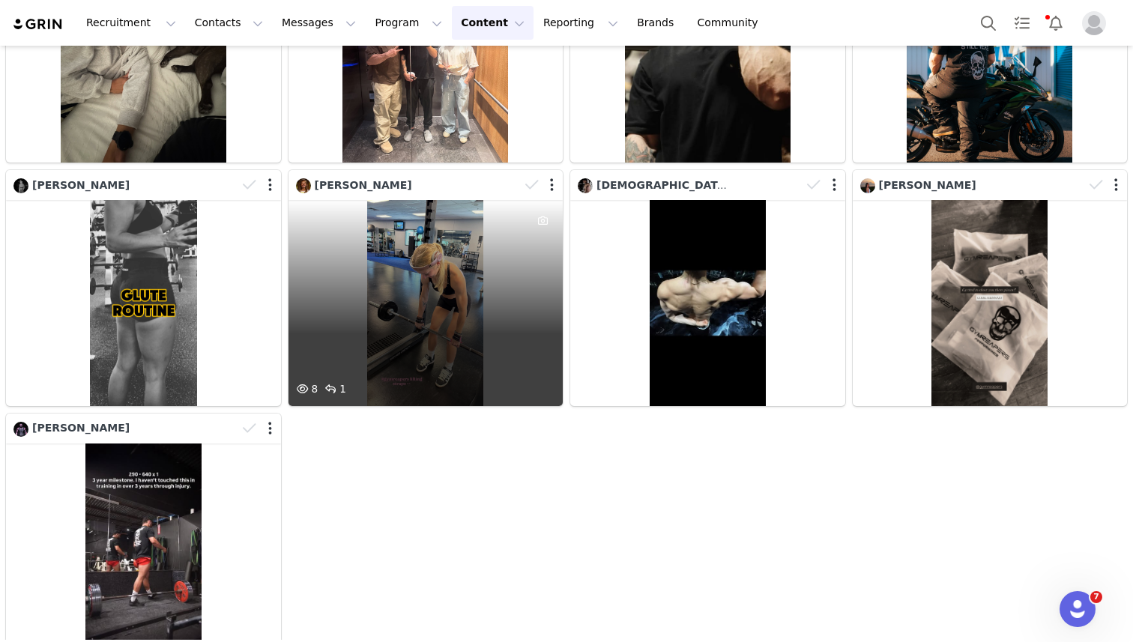
scroll to position [16992, 0]
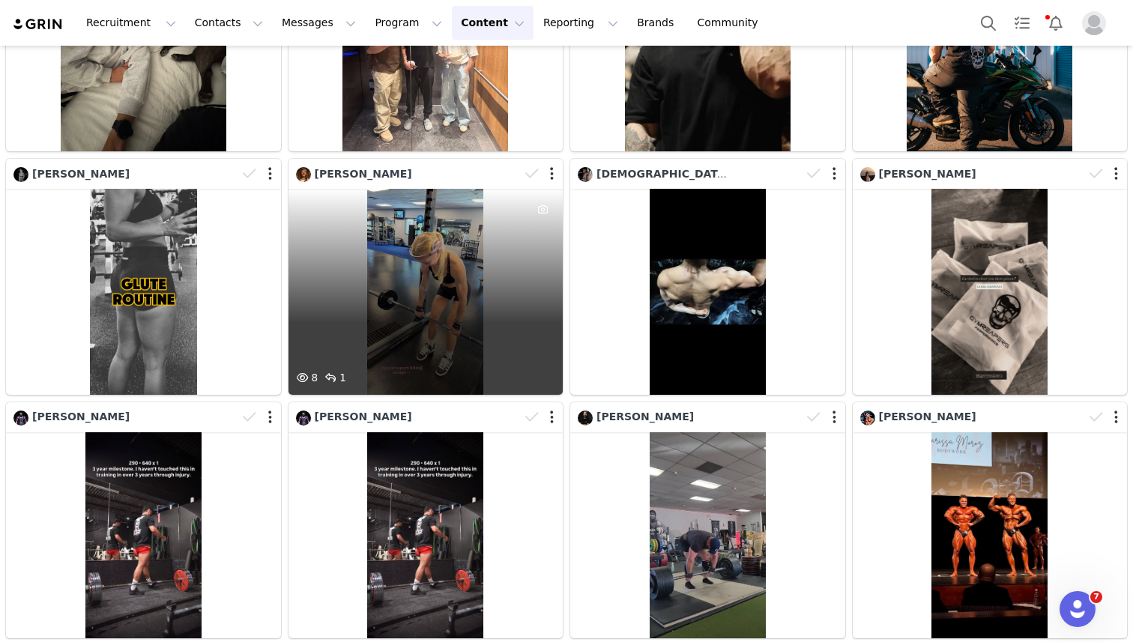
click at [465, 299] on div "8 1" at bounding box center [425, 292] width 275 height 206
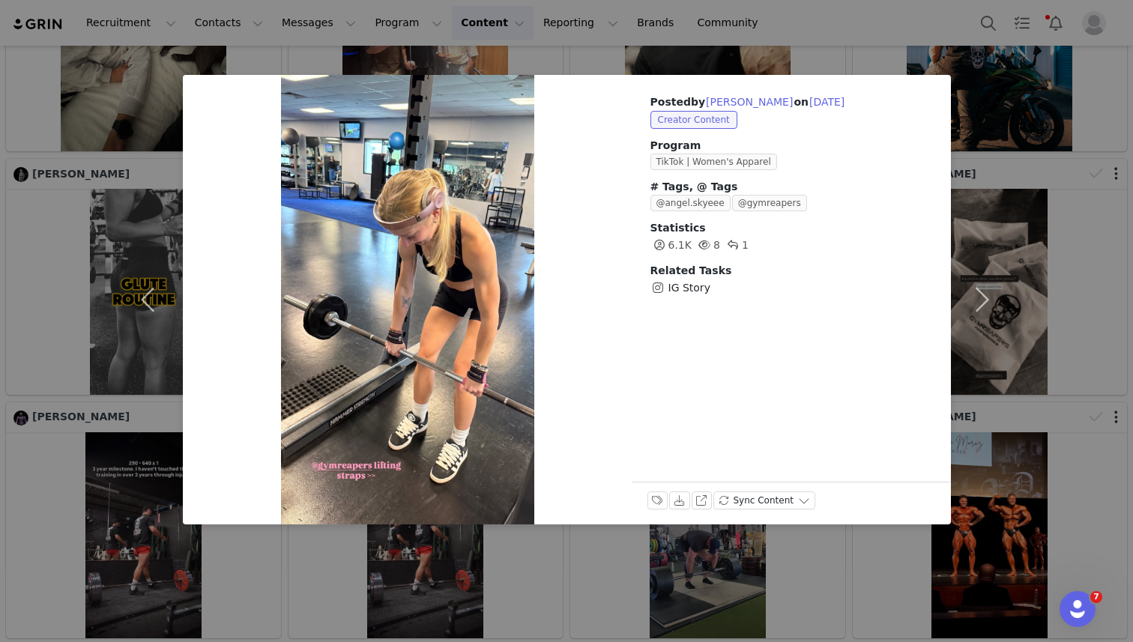
click at [835, 58] on div "Posted by Alana Lopez on Sep 24, 2025 Creator Content Program TikTok | Women's …" at bounding box center [566, 321] width 1133 height 642
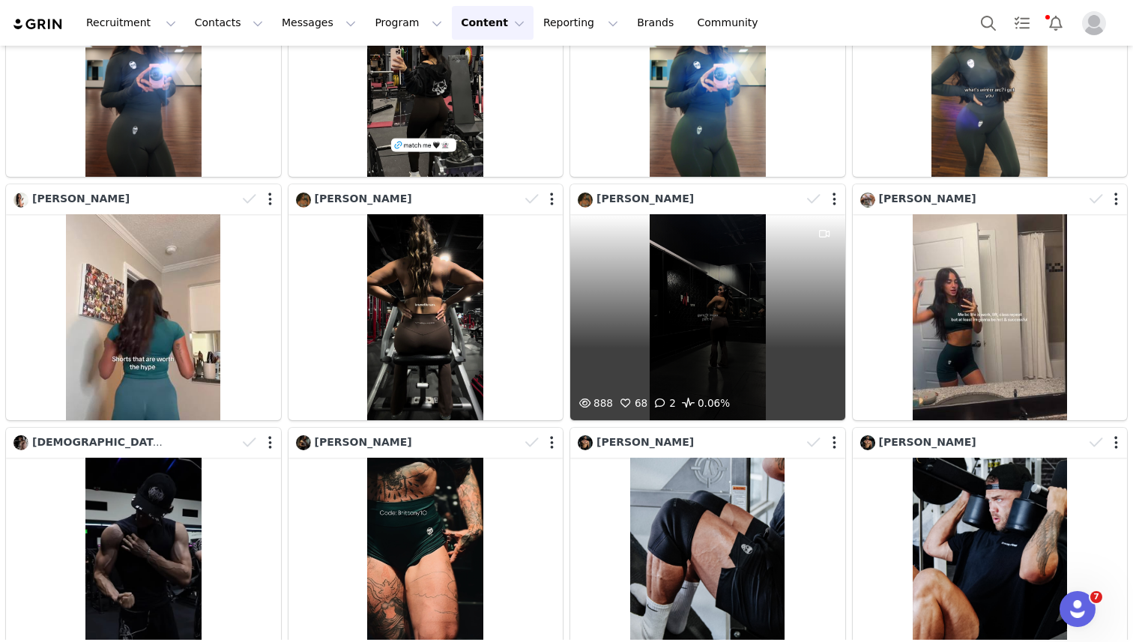
scroll to position [17997, 0]
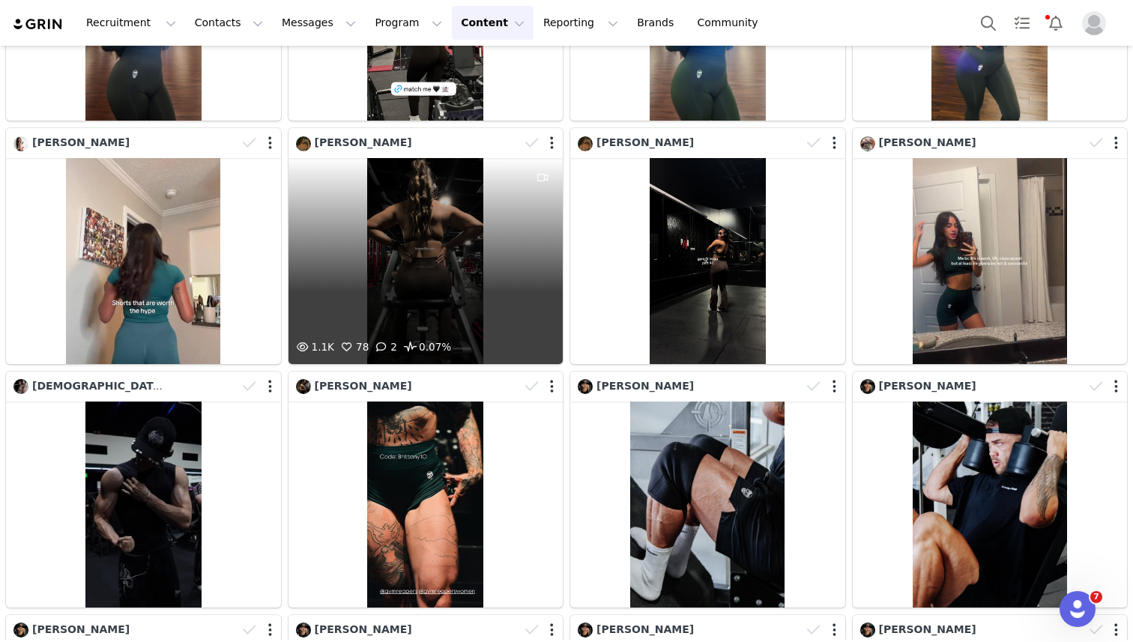
click at [499, 279] on div "1.1K 78 2 0.07%" at bounding box center [425, 261] width 275 height 206
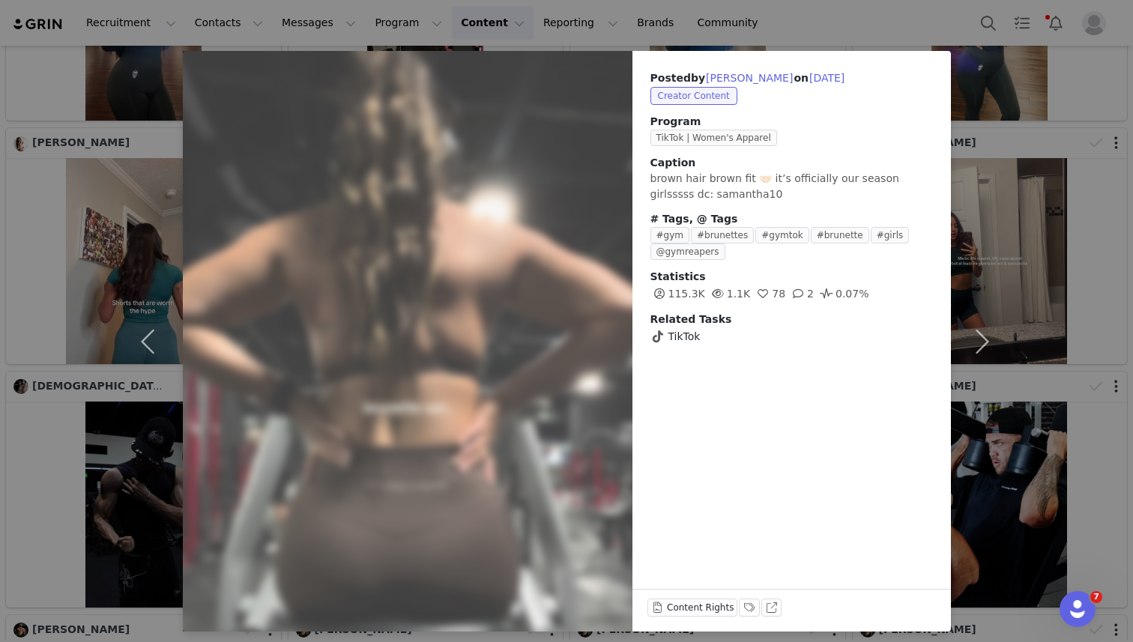
scroll to position [31, 0]
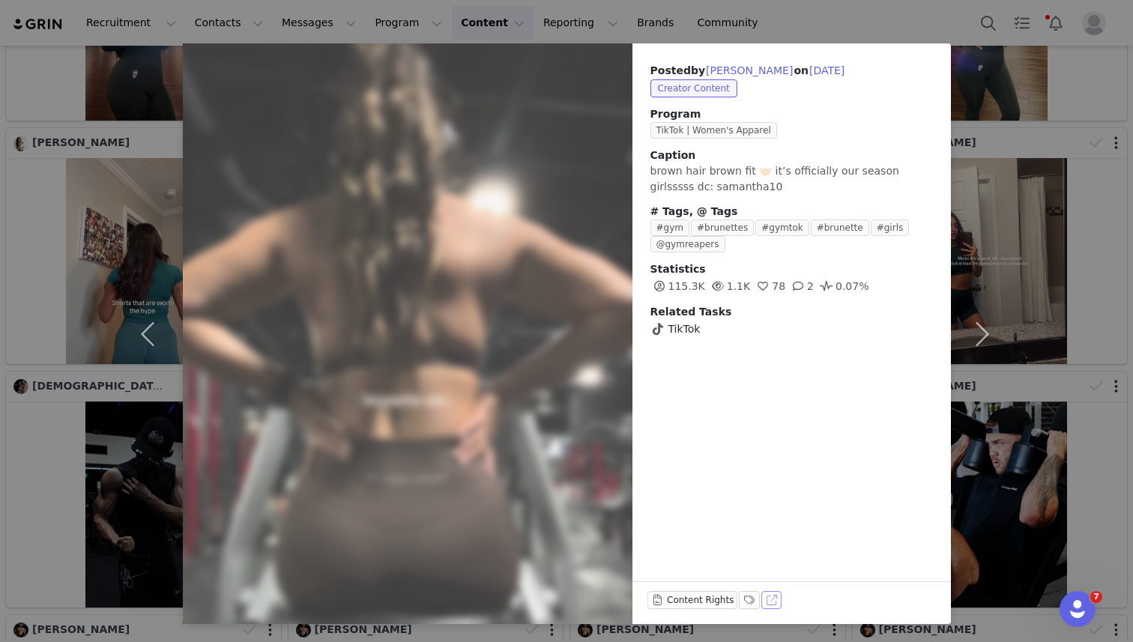
click at [770, 601] on button "View on TikTok" at bounding box center [771, 600] width 21 height 18
click at [723, 13] on div "Posted by Samantha on Sep 23, 2025 Creator Content Program TikTok | Women's App…" at bounding box center [566, 321] width 1133 height 642
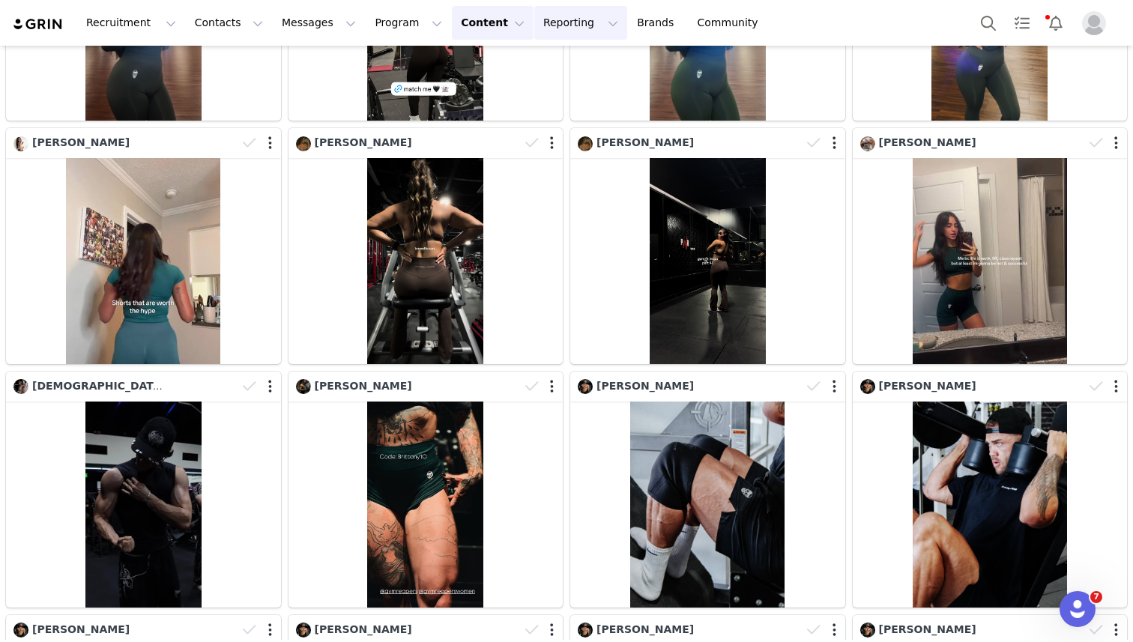
click at [534, 24] on button "Reporting Reporting" at bounding box center [580, 23] width 93 height 34
click at [534, 100] on p "Report Builder" at bounding box center [546, 94] width 75 height 16
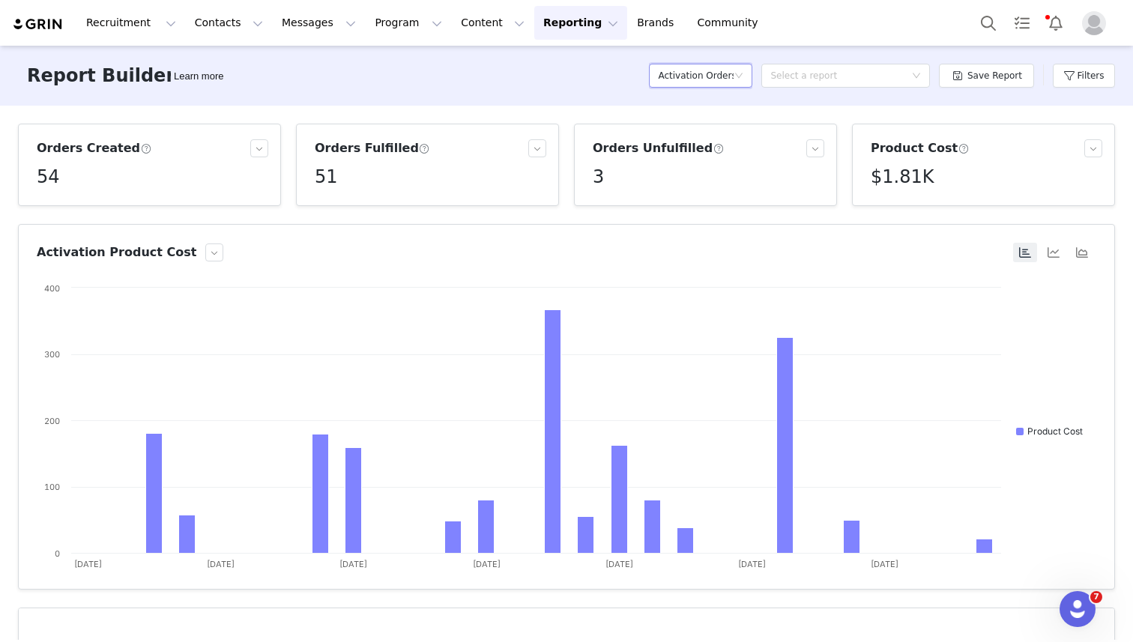
click at [731, 73] on h5 "Activation Orders" at bounding box center [696, 75] width 76 height 22
click at [1077, 70] on button "Filters" at bounding box center [1084, 76] width 62 height 24
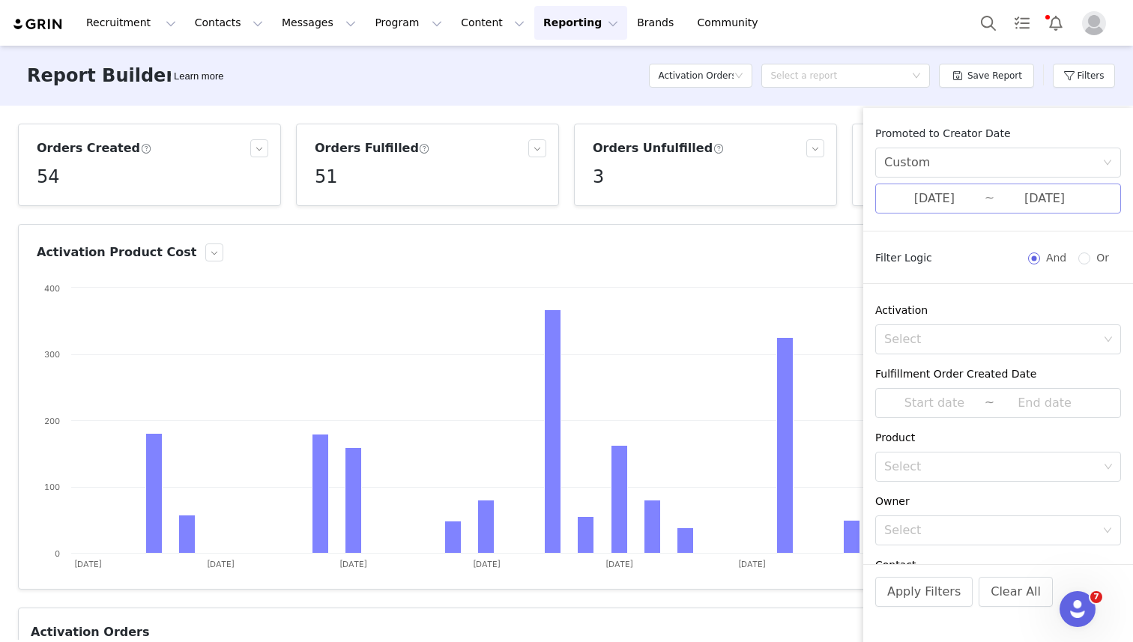
click at [962, 192] on input "09/01/2025" at bounding box center [934, 198] width 100 height 19
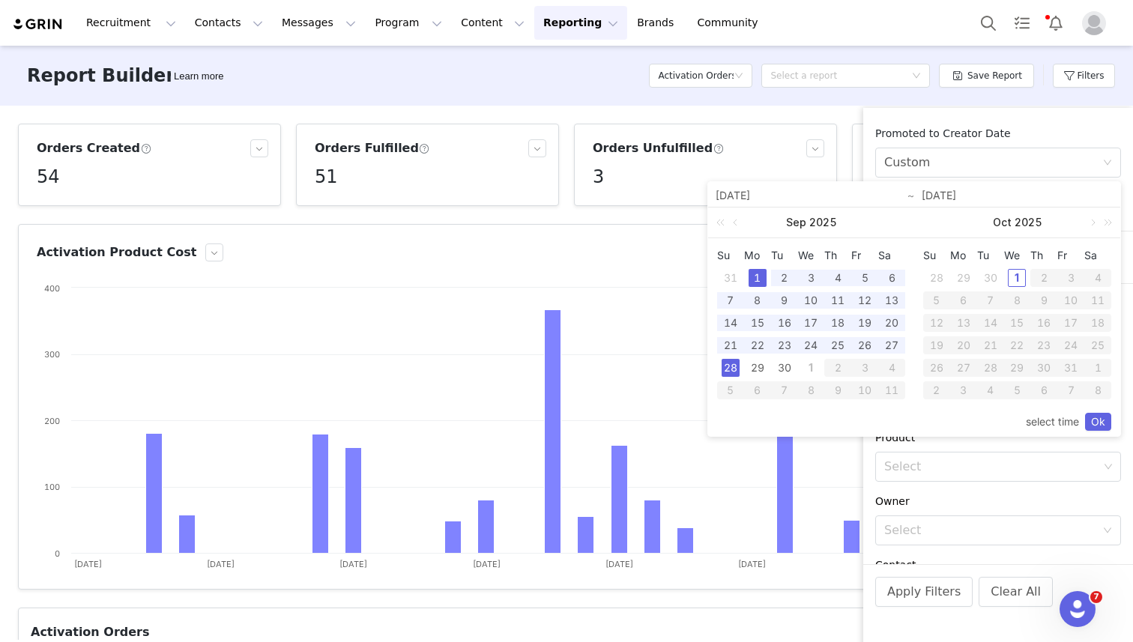
click at [753, 277] on div "1" at bounding box center [758, 278] width 18 height 18
click at [784, 364] on div "30" at bounding box center [785, 368] width 18 height 18
type input "09/30/2025"
click at [1100, 423] on link "Ok" at bounding box center [1098, 422] width 26 height 18
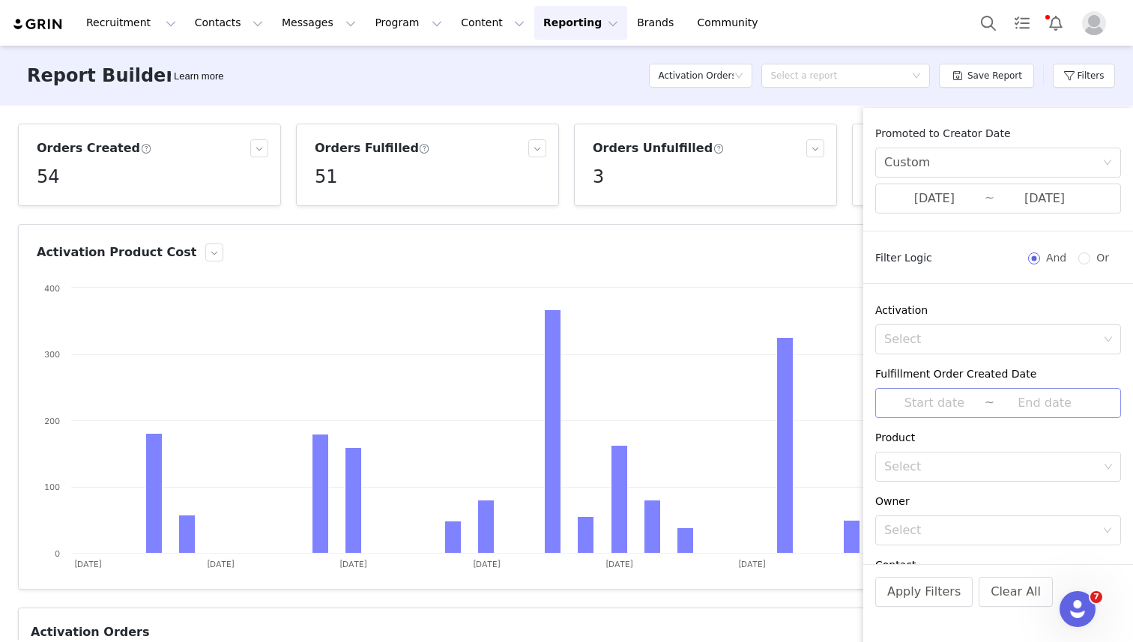
scroll to position [106, 0]
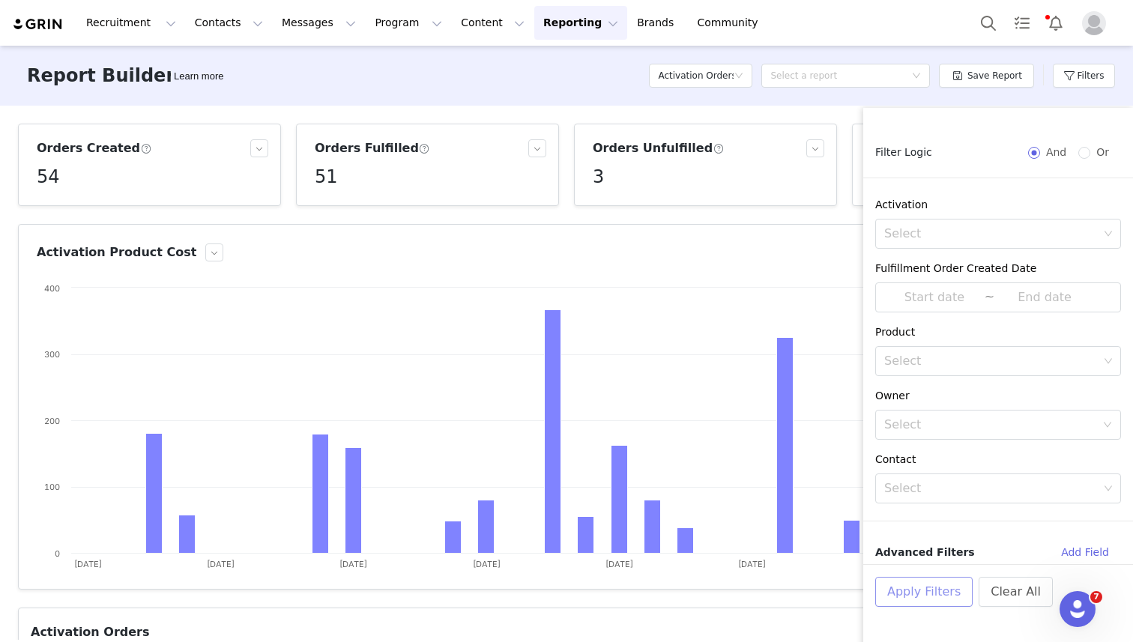
click at [920, 587] on button "Apply Filters" at bounding box center [923, 592] width 97 height 30
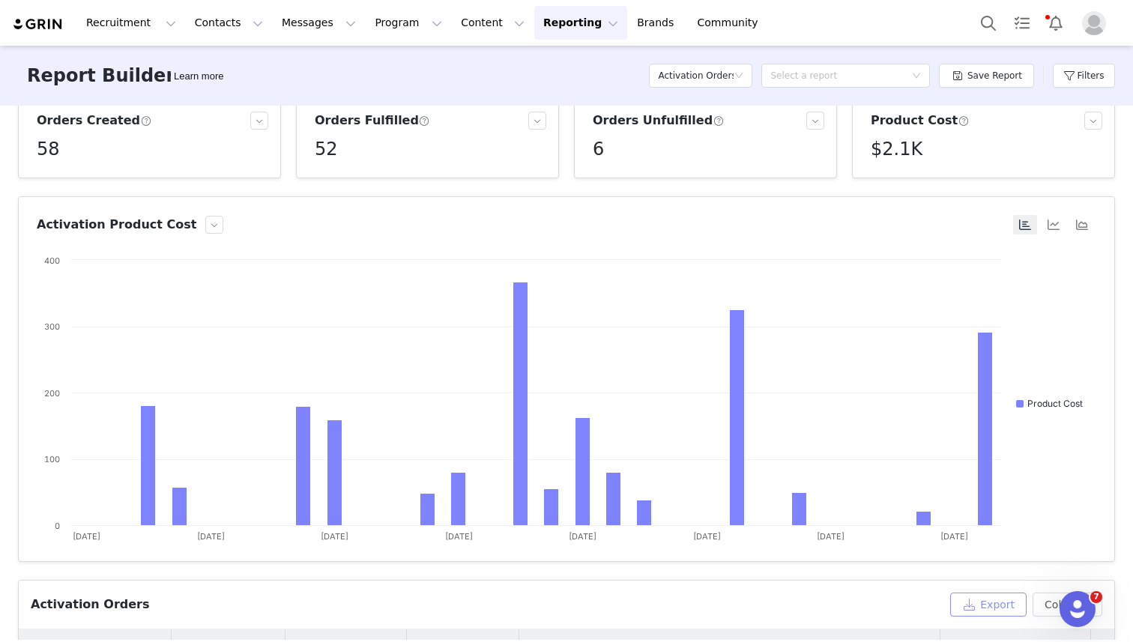
scroll to position [0, 0]
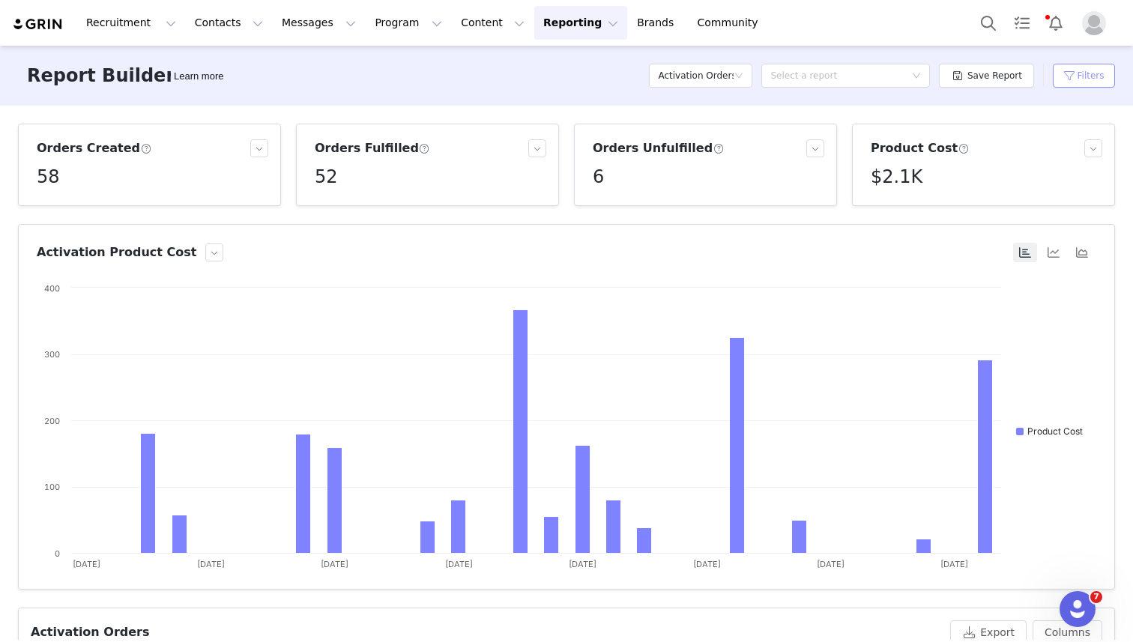
click at [1091, 67] on button "Filters" at bounding box center [1084, 76] width 62 height 24
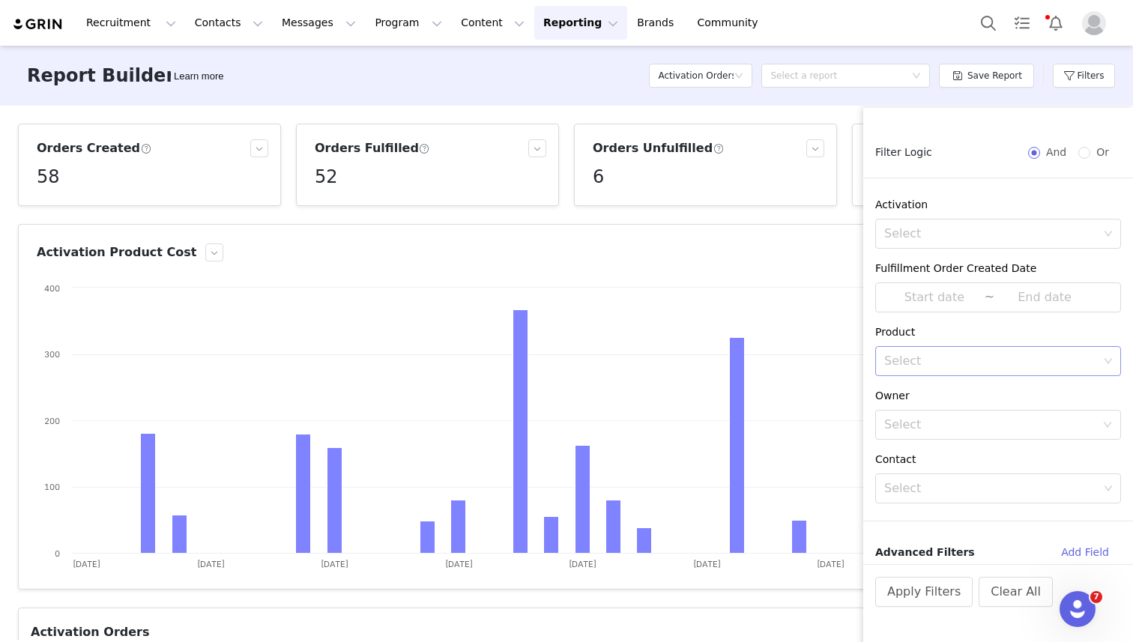
click at [951, 359] on div "Select" at bounding box center [991, 361] width 214 height 15
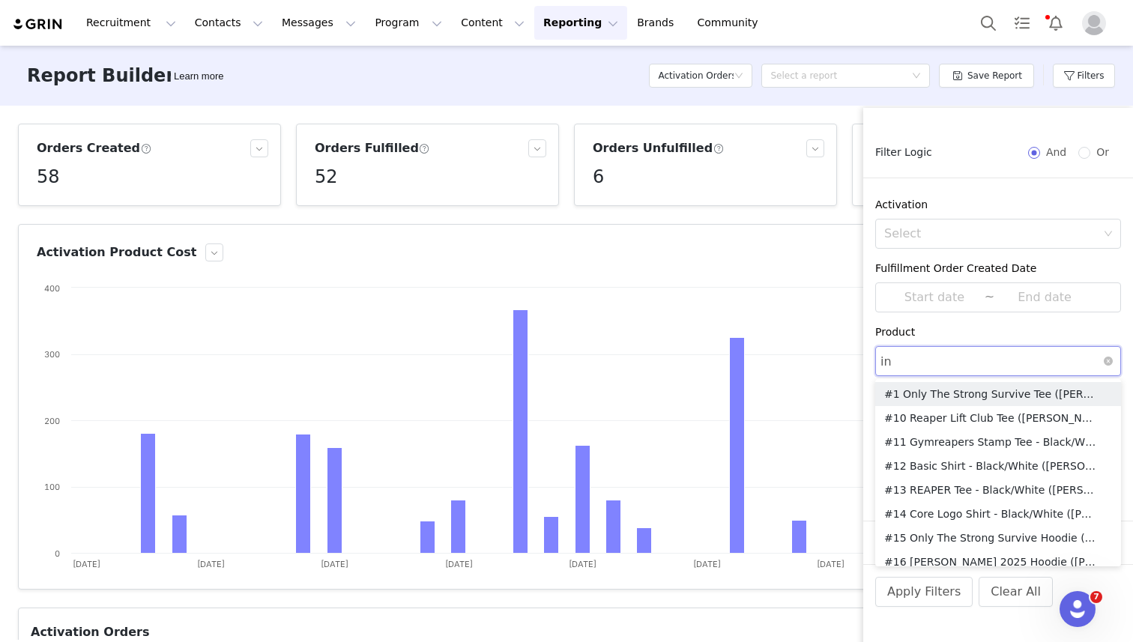
type input "inf"
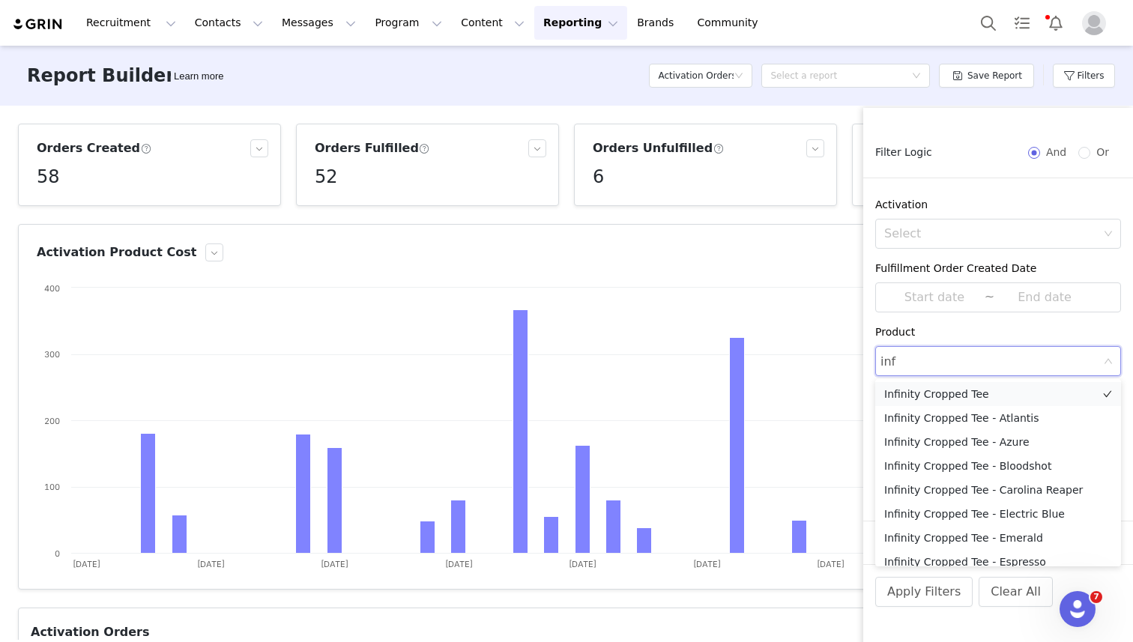
click at [946, 395] on li "Infinity Cropped Tee" at bounding box center [998, 394] width 246 height 24
click at [986, 329] on div "Product" at bounding box center [998, 332] width 246 height 16
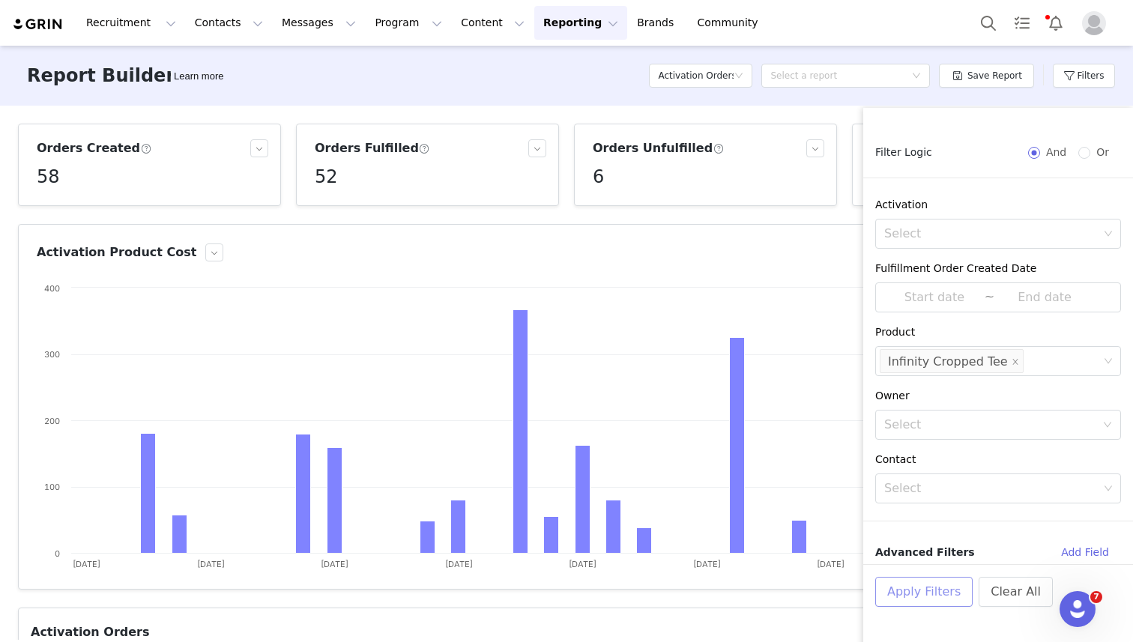
click at [903, 590] on button "Apply Filters" at bounding box center [923, 592] width 97 height 30
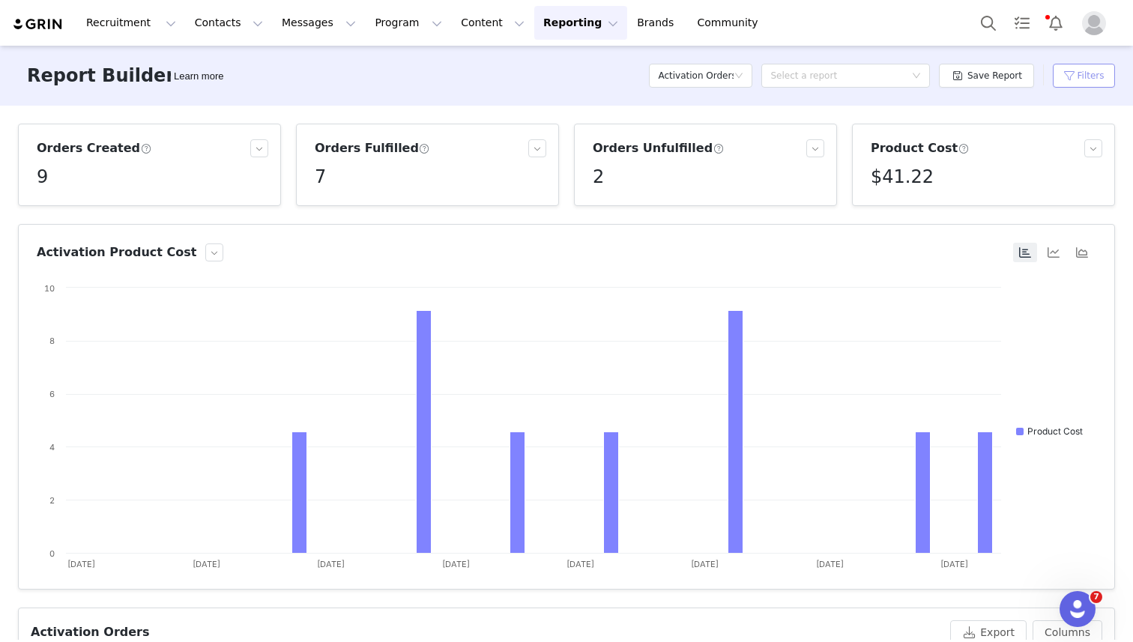
click at [1070, 75] on button "Filters" at bounding box center [1084, 76] width 62 height 24
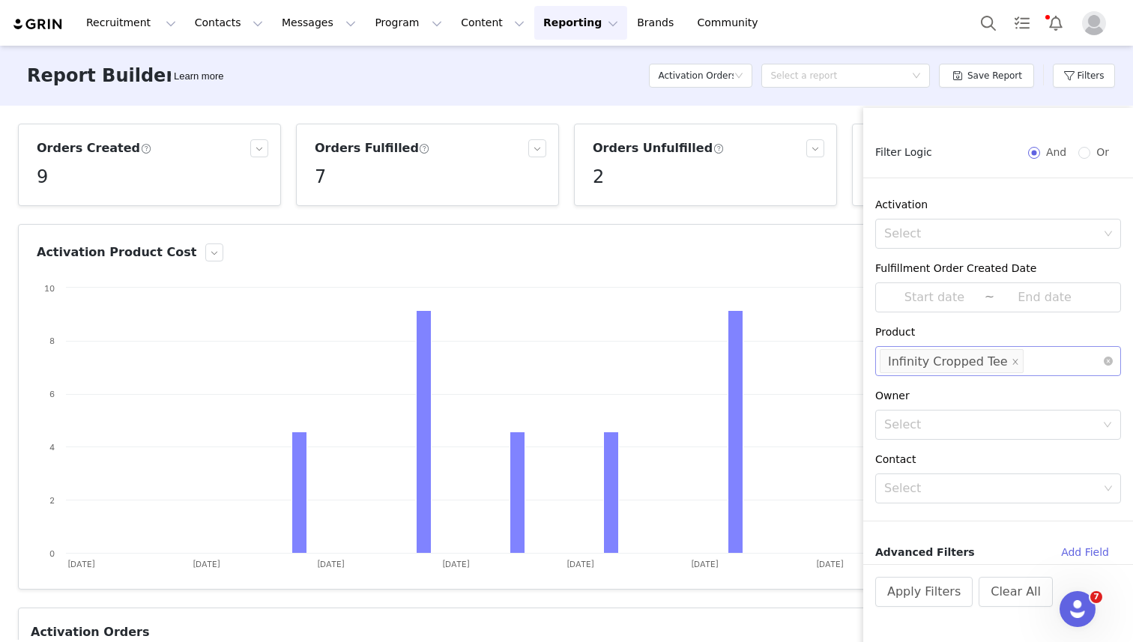
click at [1030, 358] on div "Select Infinity Cropped Tee" at bounding box center [993, 361] width 226 height 28
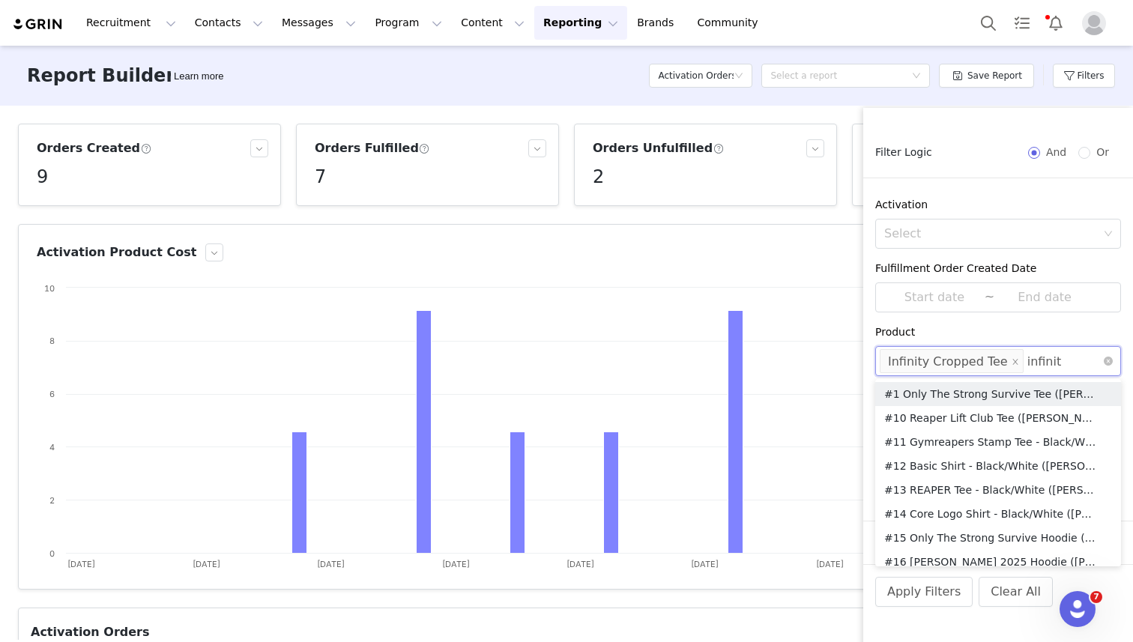
type input "infinity"
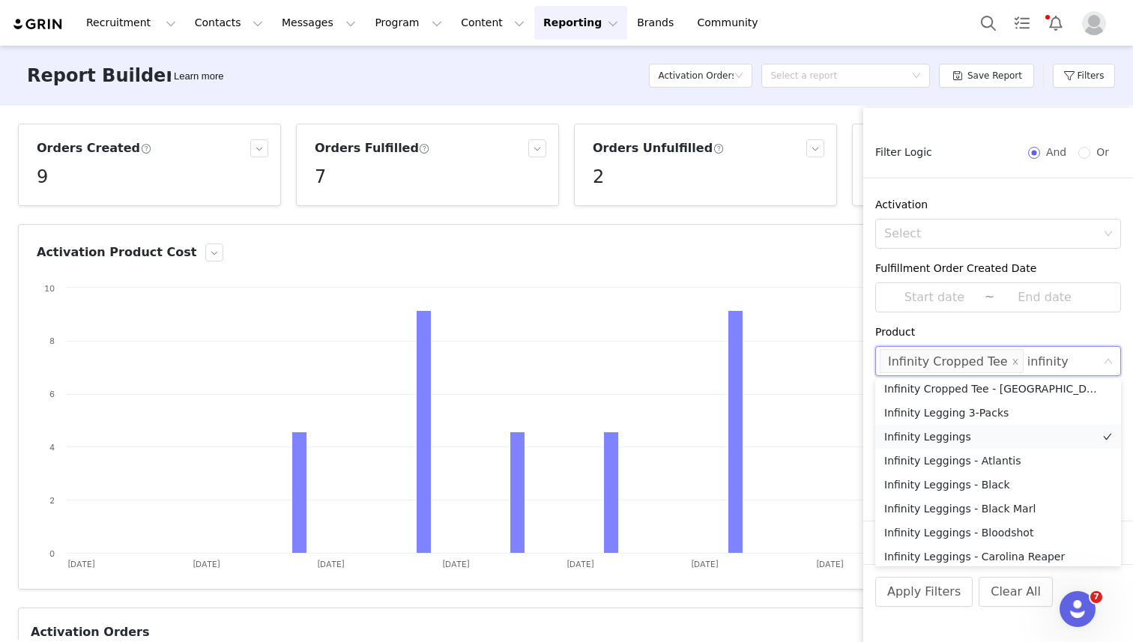
click at [988, 440] on li "Infinity Leggings" at bounding box center [998, 437] width 246 height 24
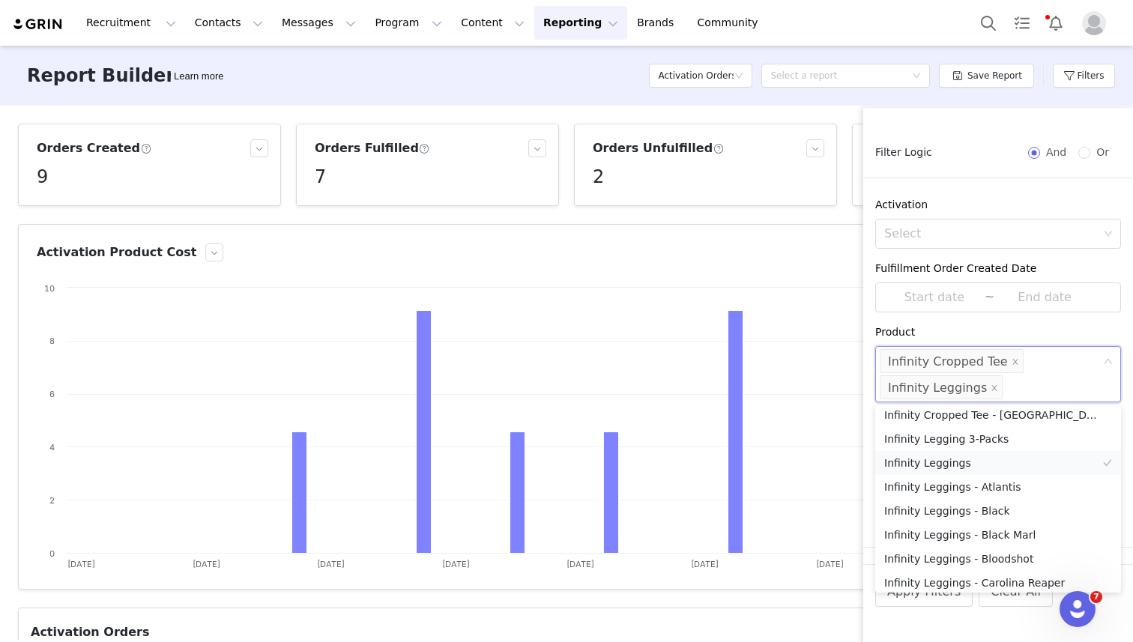
scroll to position [3, 0]
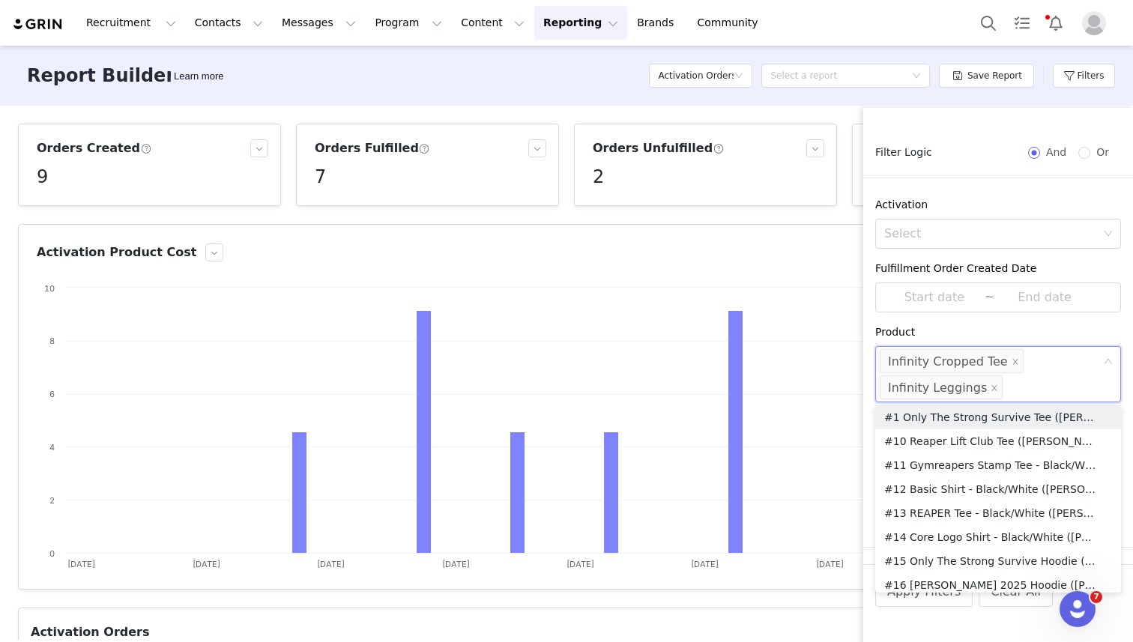
click at [1036, 334] on div "Product" at bounding box center [998, 332] width 246 height 16
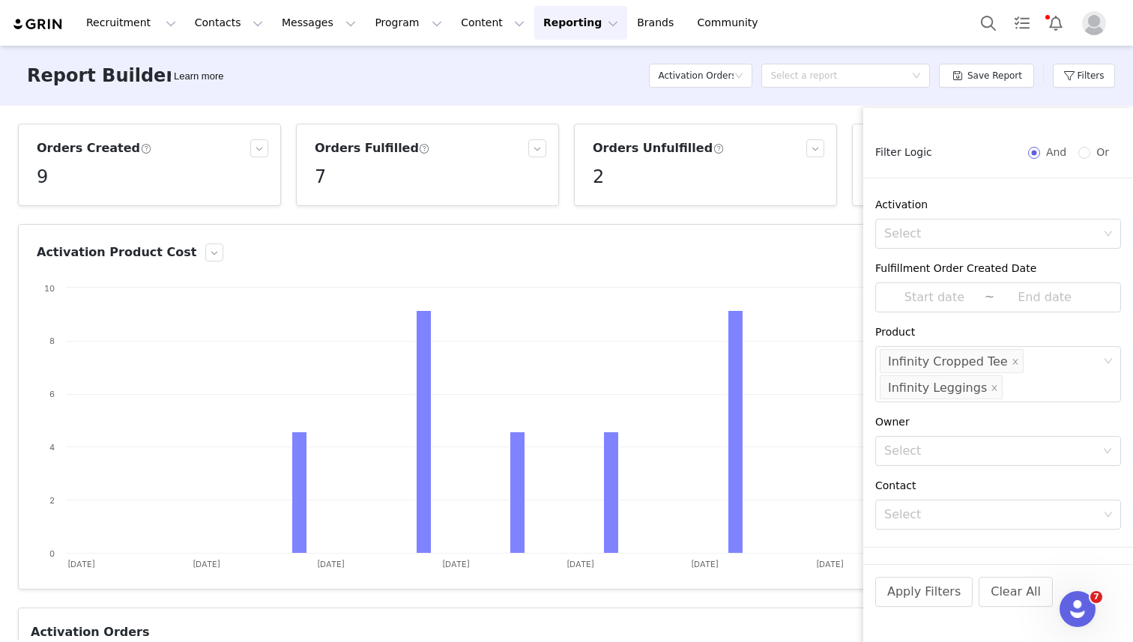
scroll to position [132, 0]
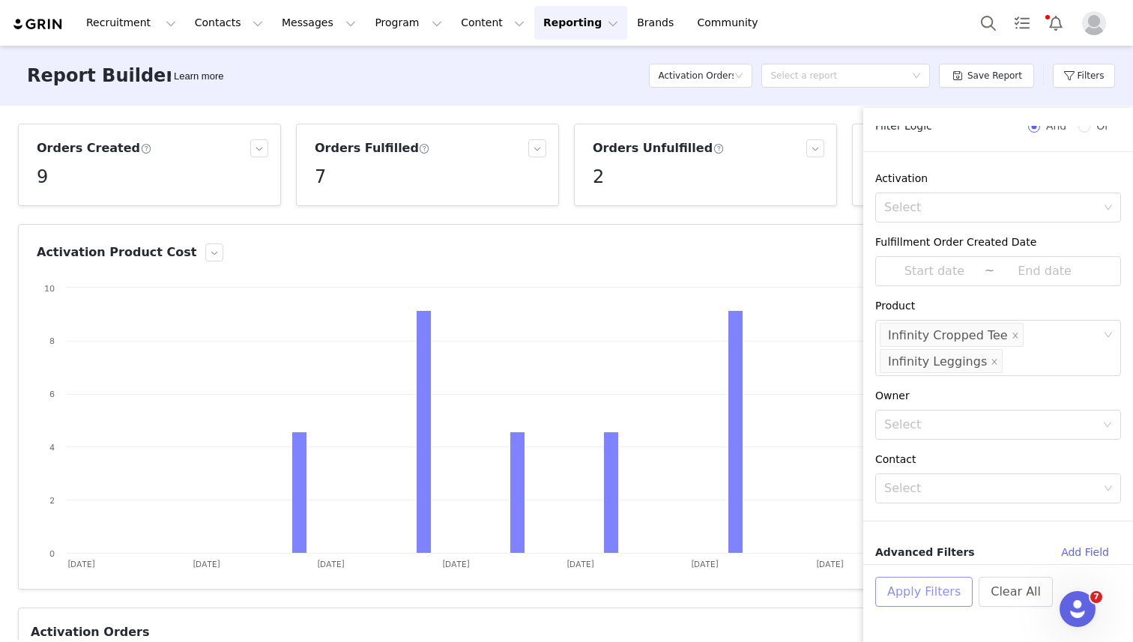
click at [901, 600] on button "Apply Filters" at bounding box center [923, 592] width 97 height 30
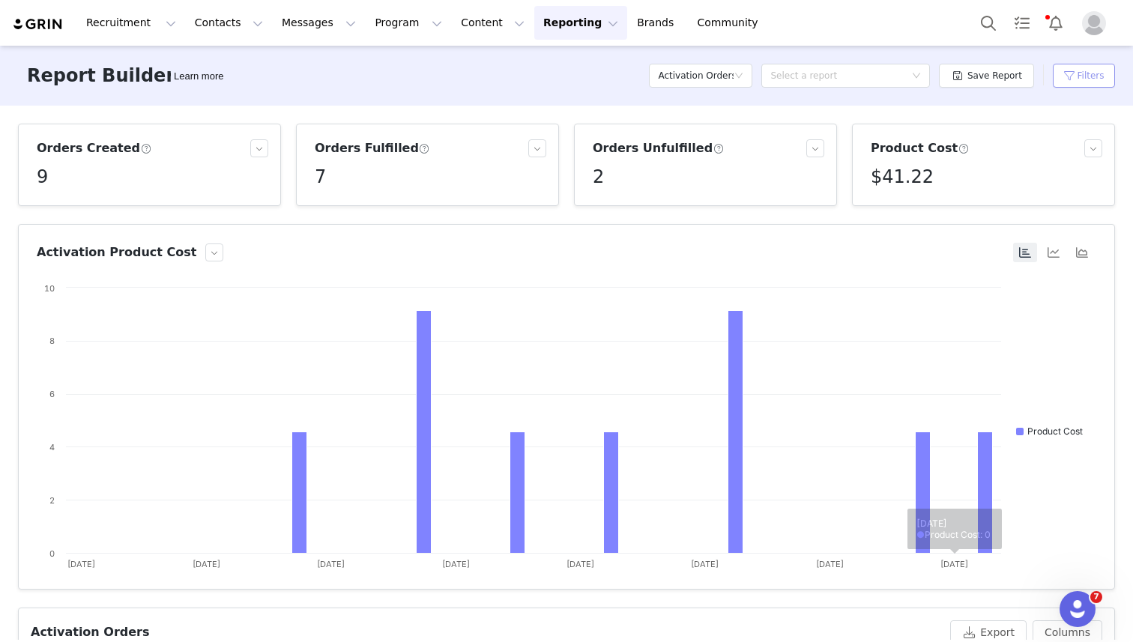
click at [1081, 80] on button "Filters" at bounding box center [1084, 76] width 62 height 24
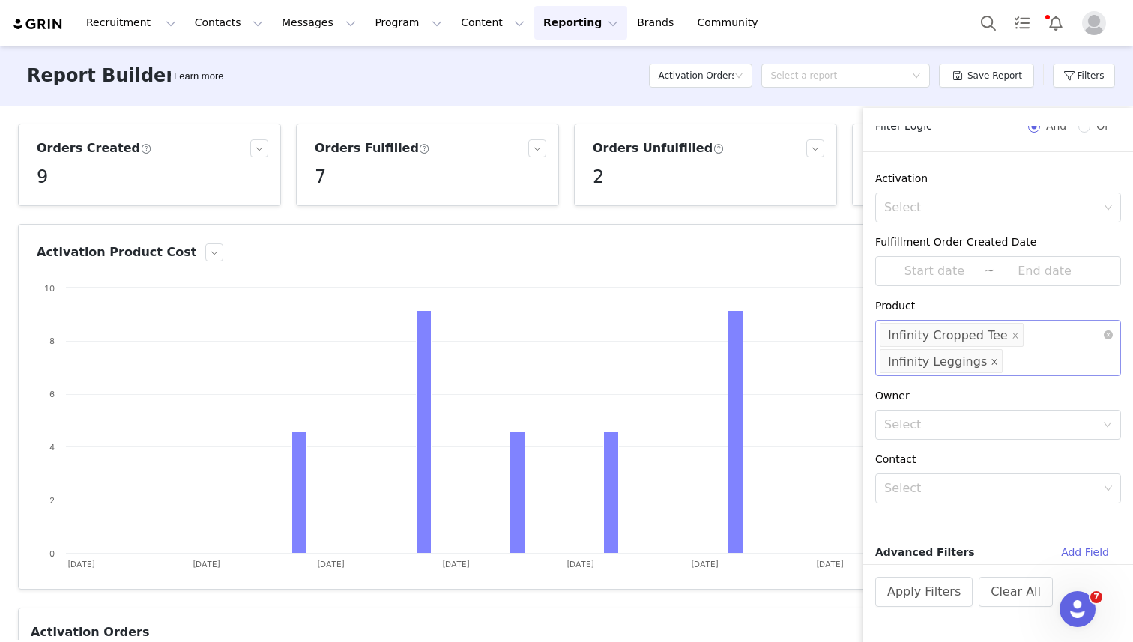
click at [992, 361] on icon "icon: close" at bounding box center [994, 361] width 5 height 5
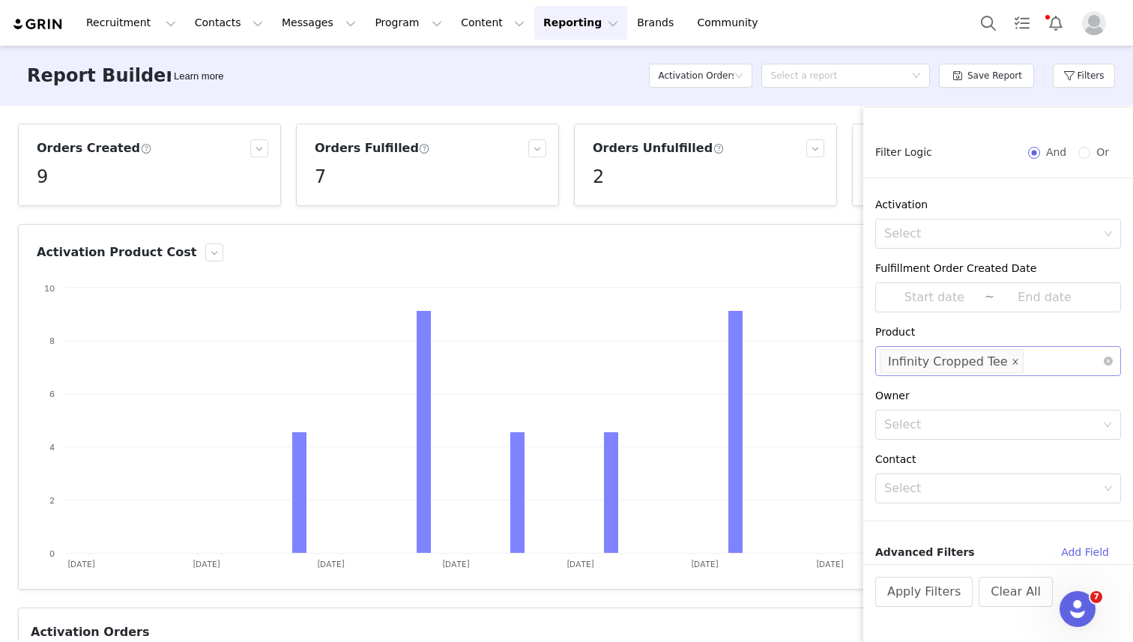
click at [1012, 360] on icon "icon: close" at bounding box center [1015, 361] width 7 height 7
click at [995, 364] on div "Select" at bounding box center [991, 361] width 214 height 15
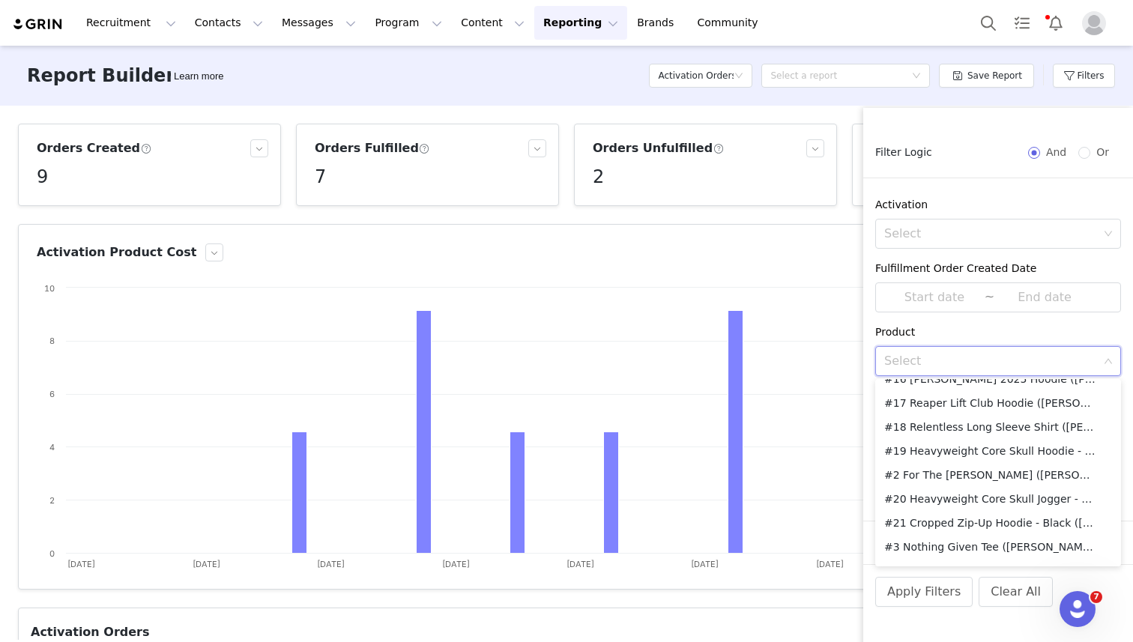
scroll to position [0, 0]
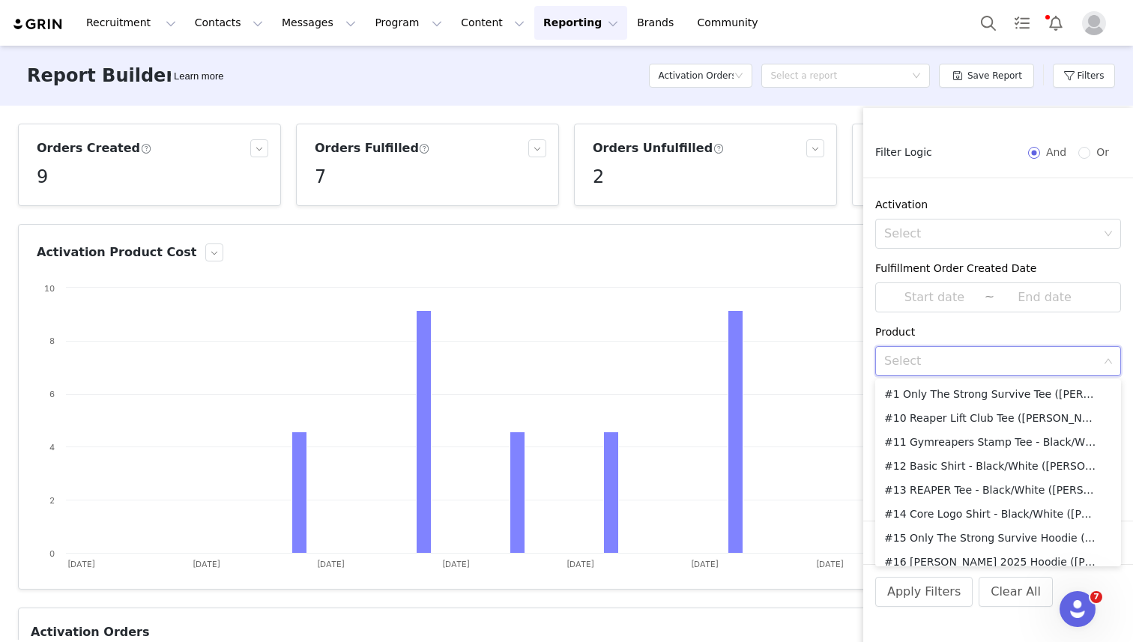
click at [847, 110] on div "Orders Created 9 Orders Fulfilled 7 Orders Unfulfilled 2 Product Cost $41.22 Ac…" at bounding box center [566, 373] width 1133 height 534
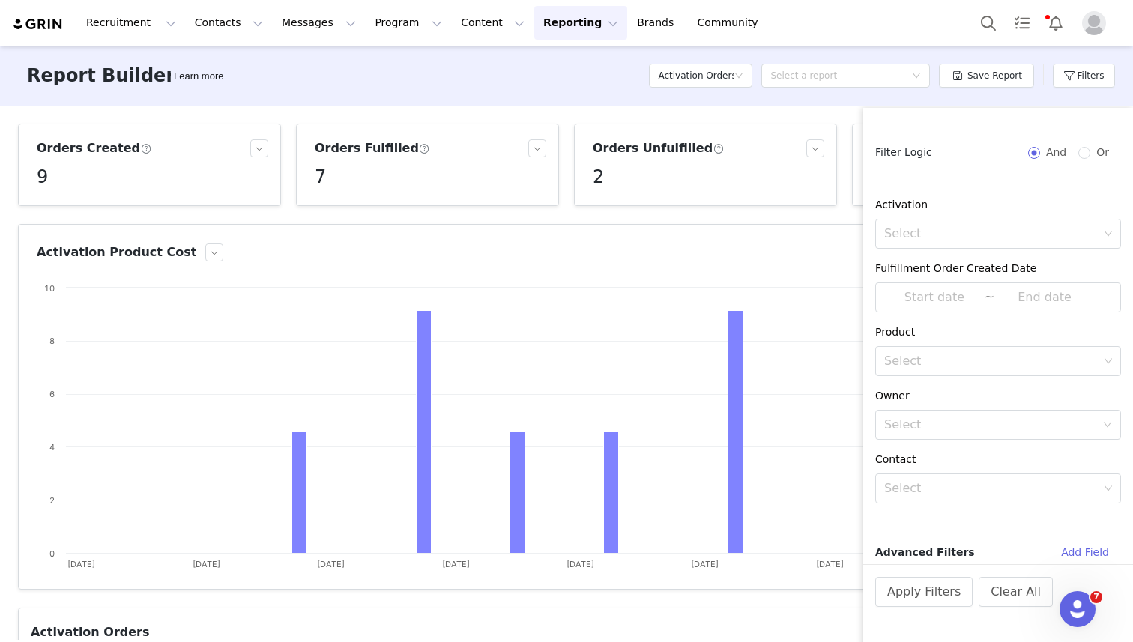
click at [841, 207] on div "Orders Created 9 Orders Fulfilled 7 Orders Unfulfilled 2 Product Cost $41.22 Ac…" at bounding box center [566, 373] width 1133 height 534
click at [840, 211] on div "Orders Created 9 Orders Fulfilled 7 Orders Unfulfilled 2 Product Cost $41.22 Ac…" at bounding box center [566, 373] width 1133 height 534
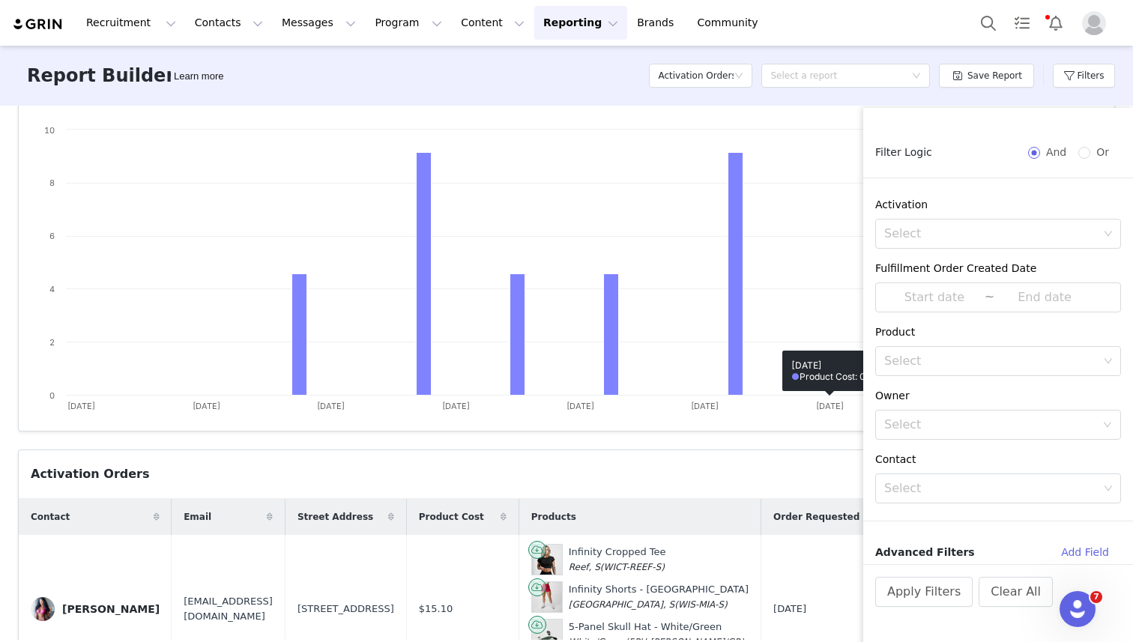
scroll to position [330, 0]
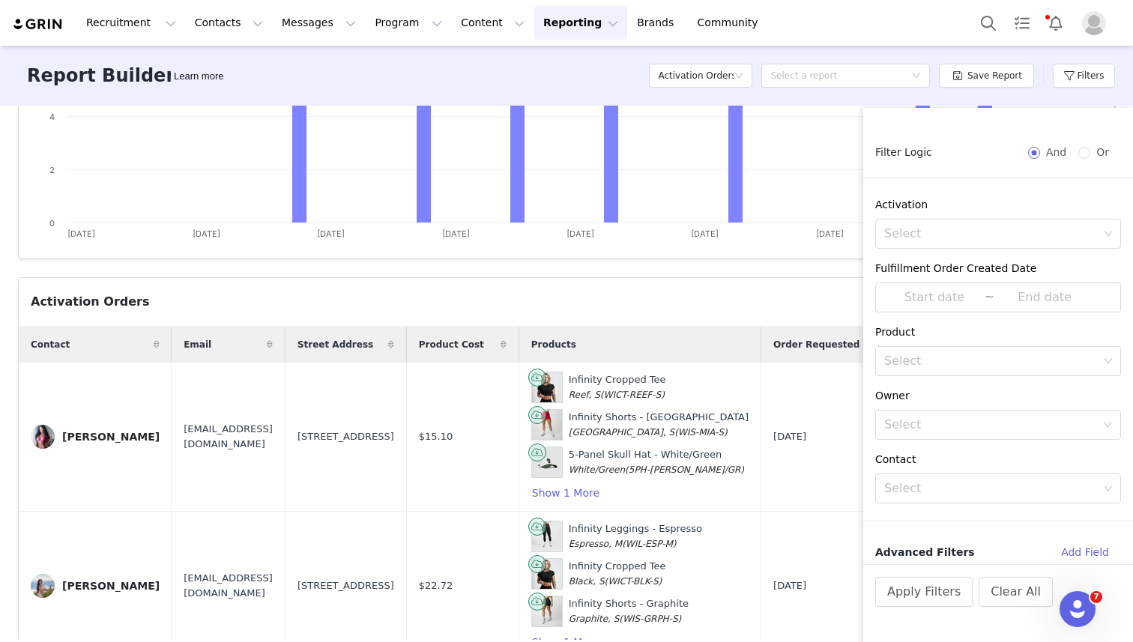
click at [740, 318] on div "Activation Orders Export Columns" at bounding box center [566, 302] width 1095 height 49
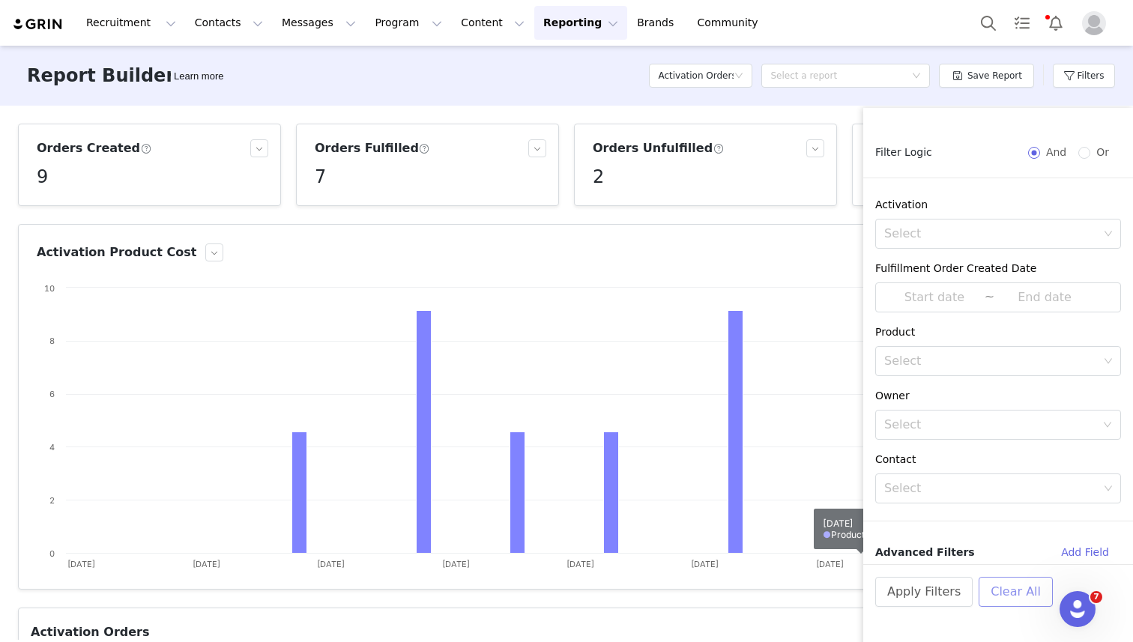
click at [1010, 588] on button "Clear All" at bounding box center [1016, 592] width 74 height 30
click at [993, 588] on button "Clear All" at bounding box center [1016, 592] width 74 height 30
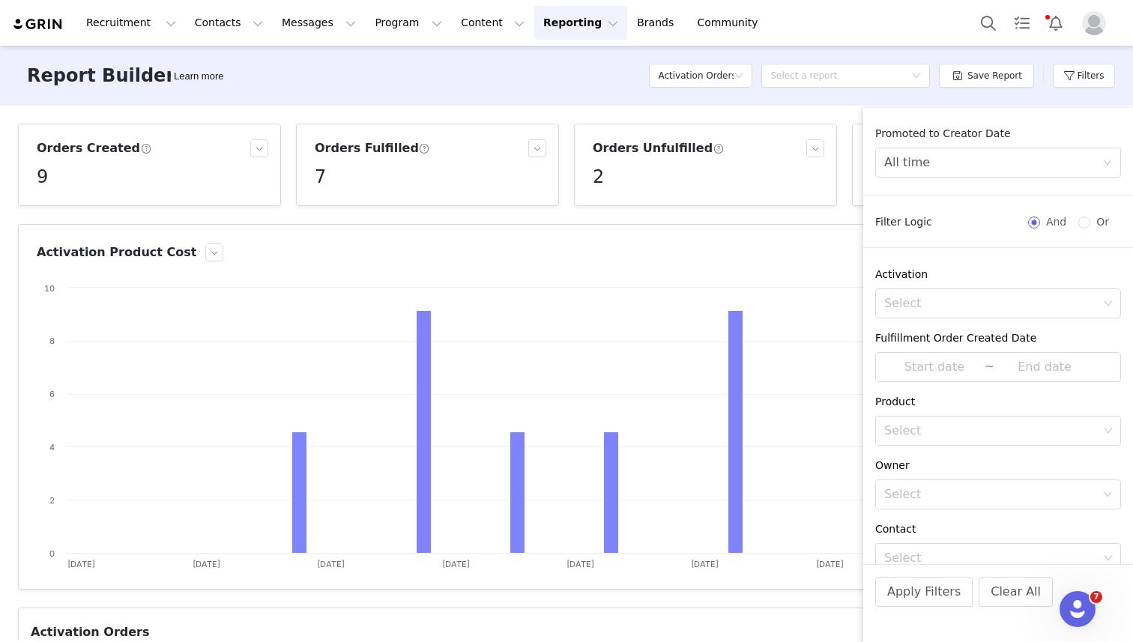
click at [847, 174] on div "Product Cost $41.22" at bounding box center [983, 165] width 278 height 82
click at [925, 596] on button "Apply Filters" at bounding box center [923, 592] width 97 height 30
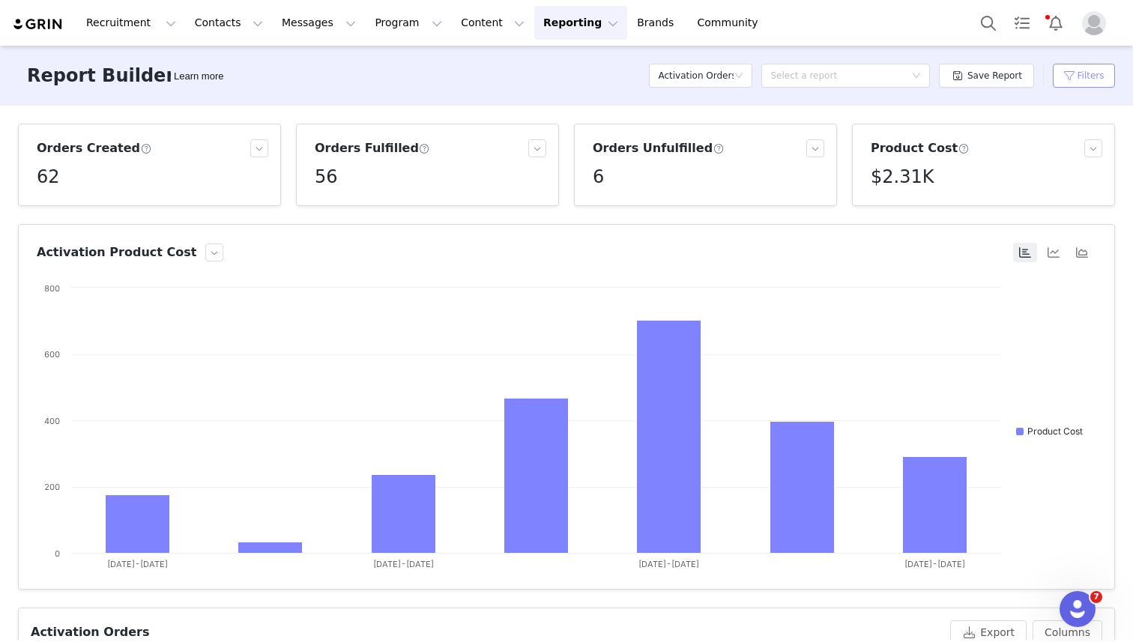
click at [1071, 76] on button "Filters" at bounding box center [1084, 76] width 62 height 24
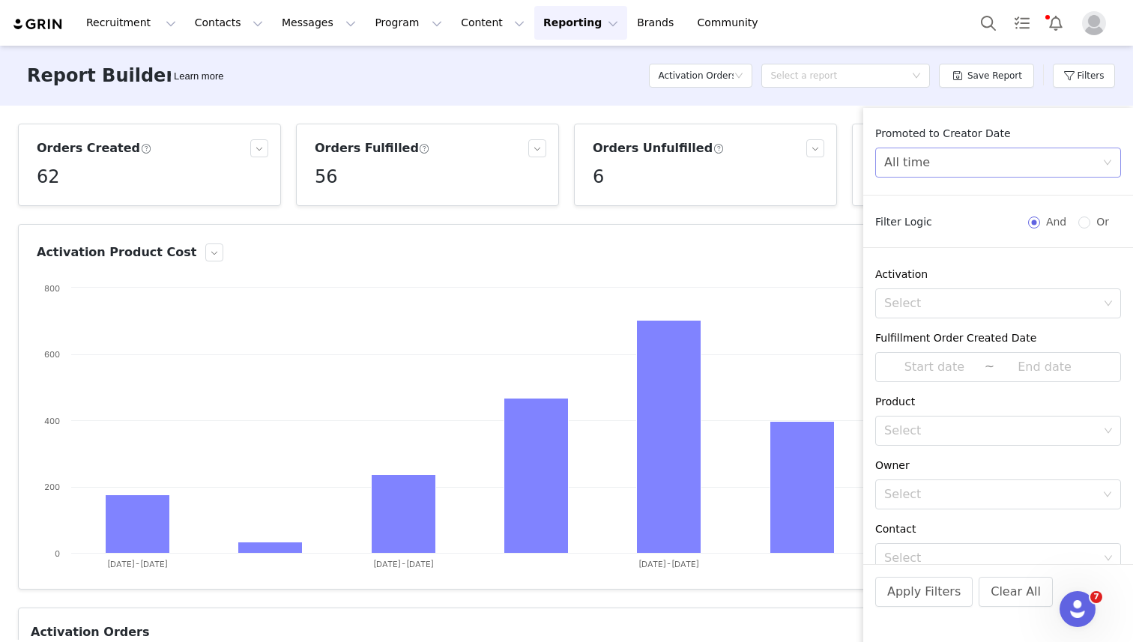
click at [966, 164] on div "All time" at bounding box center [993, 162] width 218 height 28
click at [926, 270] on li "Custom" at bounding box center [998, 268] width 246 height 24
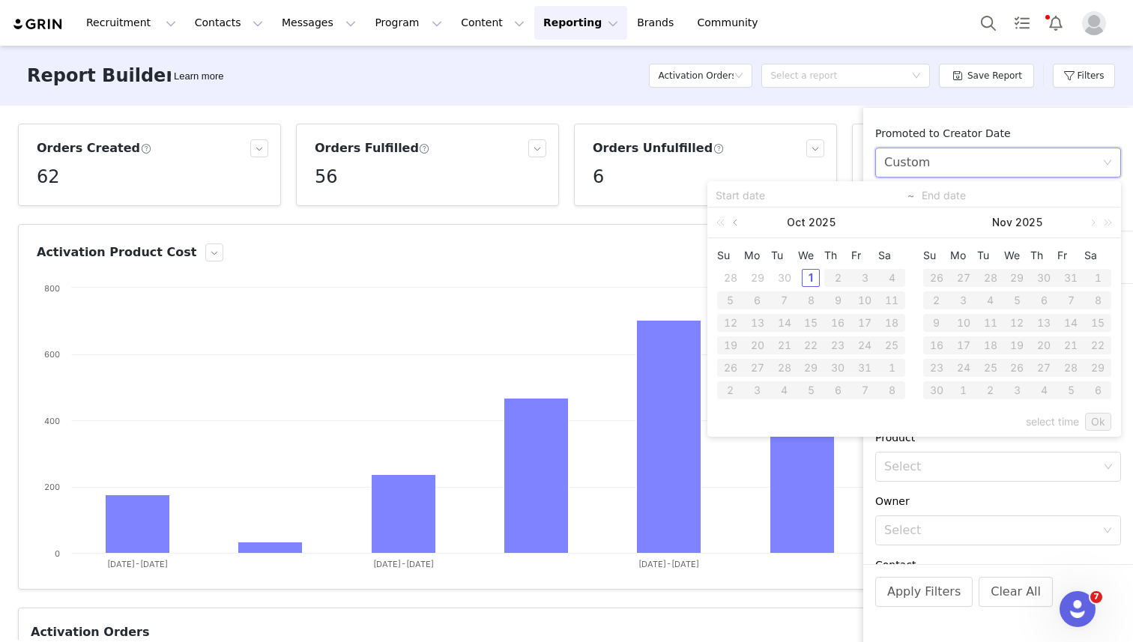
click at [735, 223] on link at bounding box center [736, 223] width 13 height 30
click at [757, 278] on div "1" at bounding box center [758, 278] width 18 height 18
type input "09/01/2025"
click at [779, 362] on div "30" at bounding box center [785, 368] width 18 height 18
type input "09/30/2025"
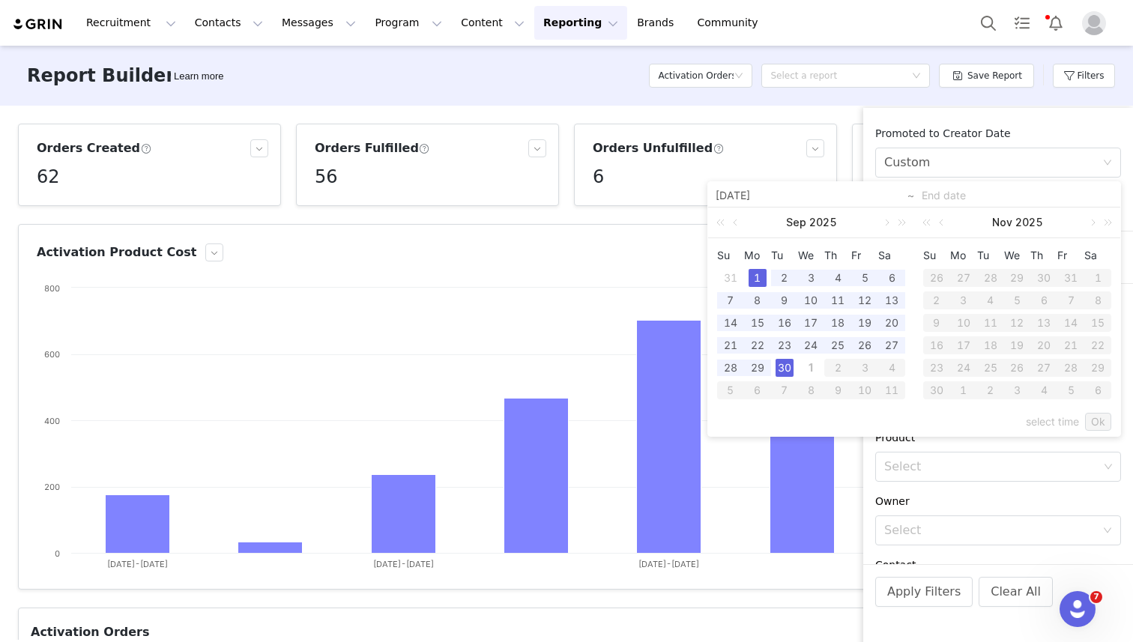
type input "09/01/2025"
type input "09/30/2025"
click at [1102, 417] on link "Ok" at bounding box center [1098, 422] width 26 height 18
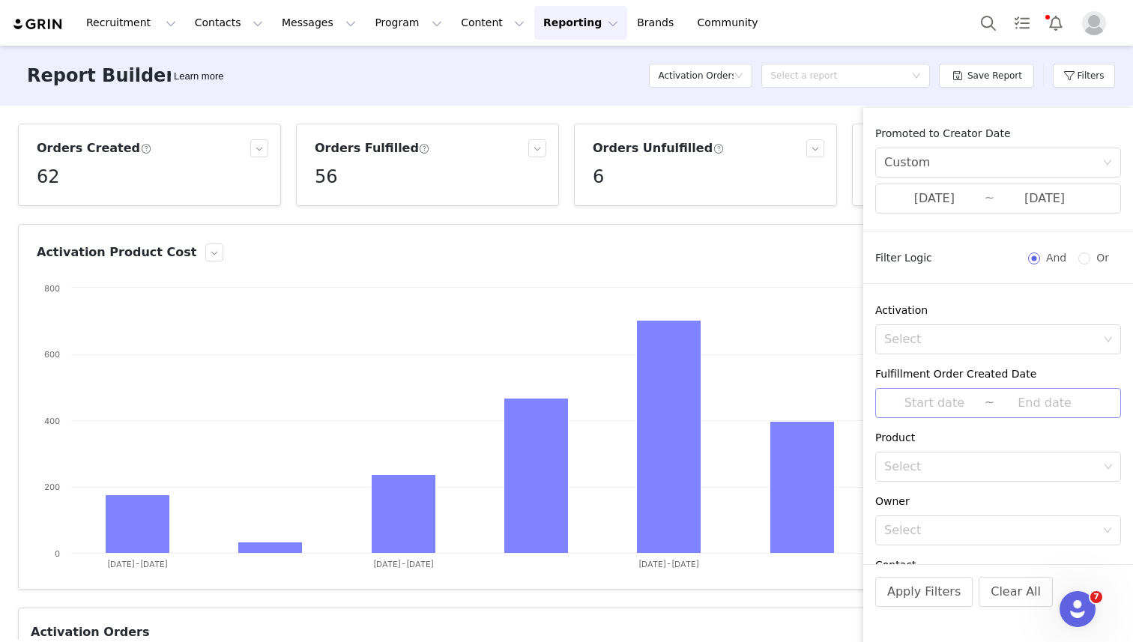
scroll to position [106, 0]
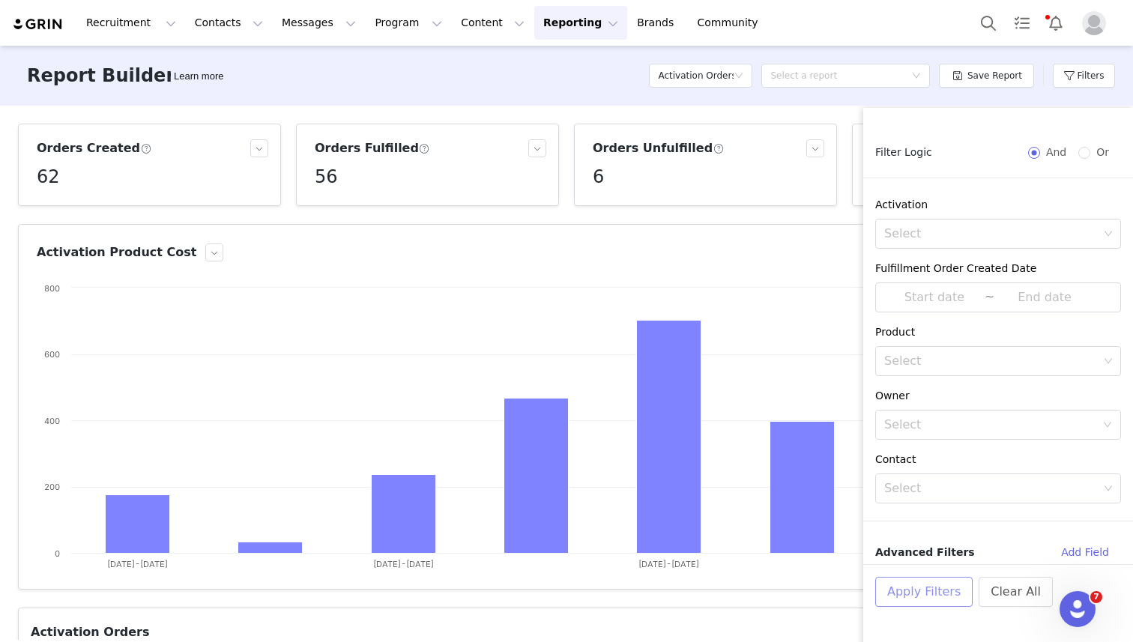
click at [916, 587] on button "Apply Filters" at bounding box center [923, 592] width 97 height 30
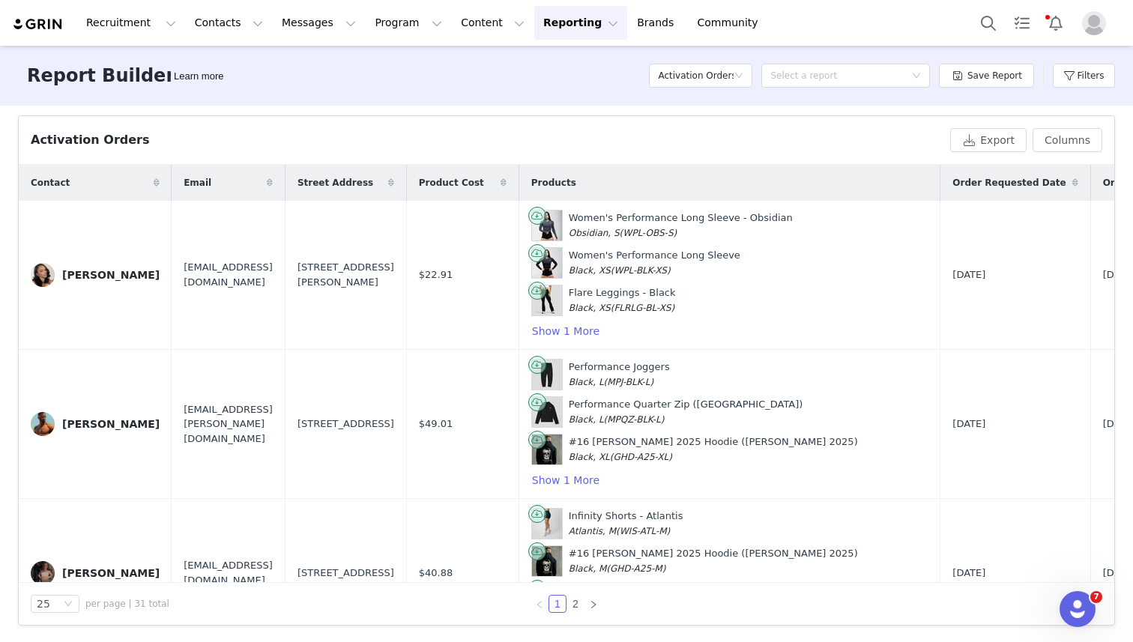
scroll to position [480, 0]
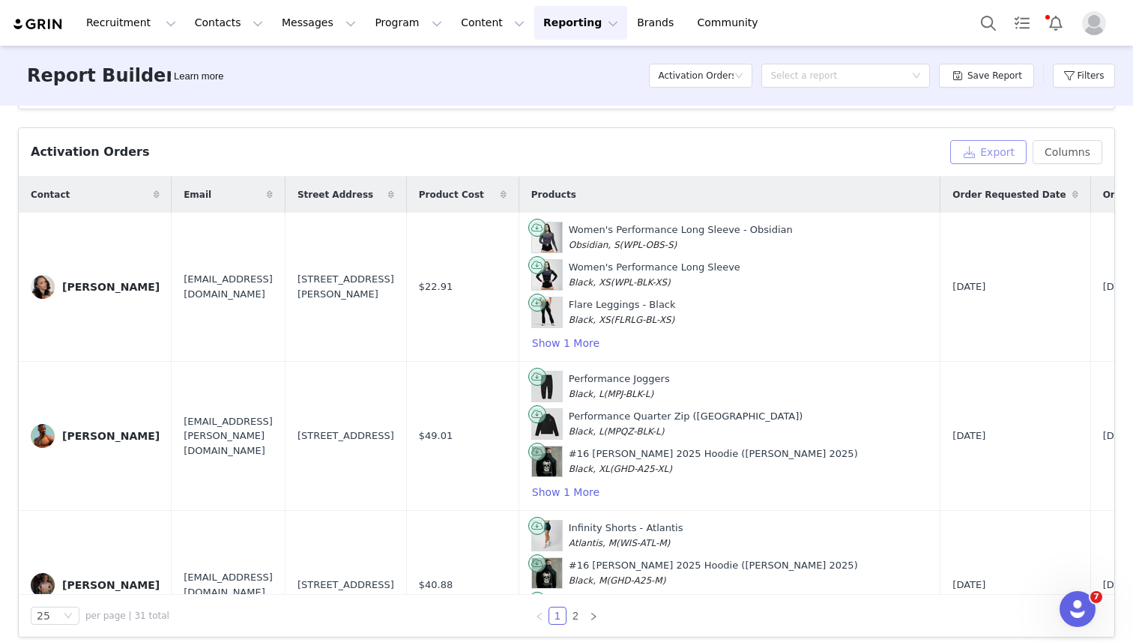
click at [988, 153] on button "Export" at bounding box center [988, 152] width 76 height 24
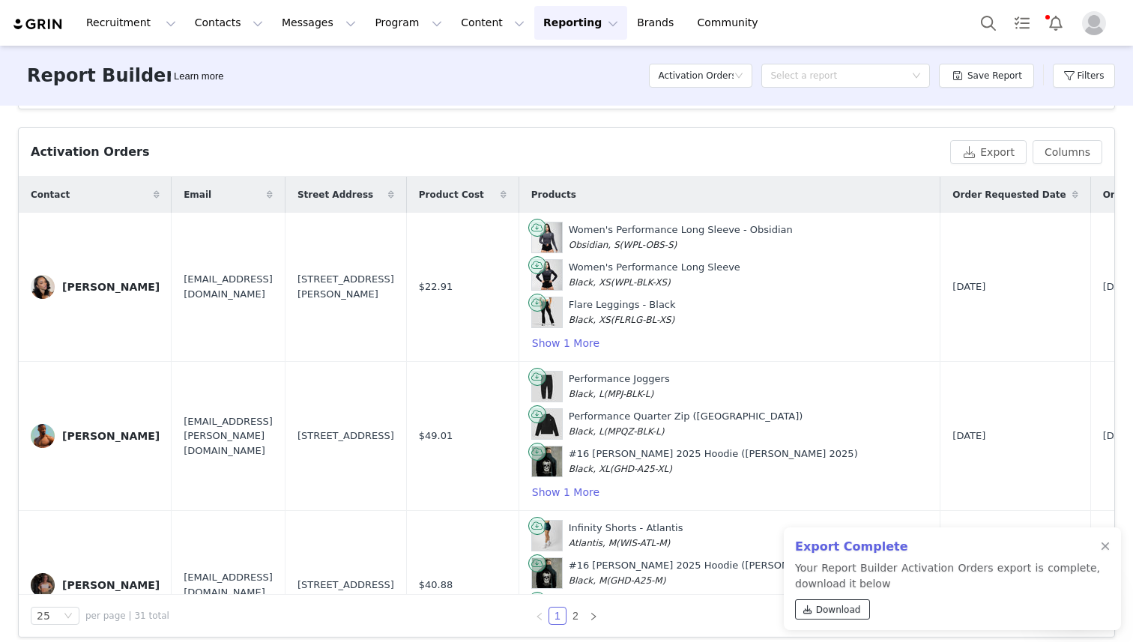
click at [824, 611] on span "Download" at bounding box center [838, 609] width 45 height 13
click at [370, 26] on button "Program Program" at bounding box center [408, 23] width 85 height 34
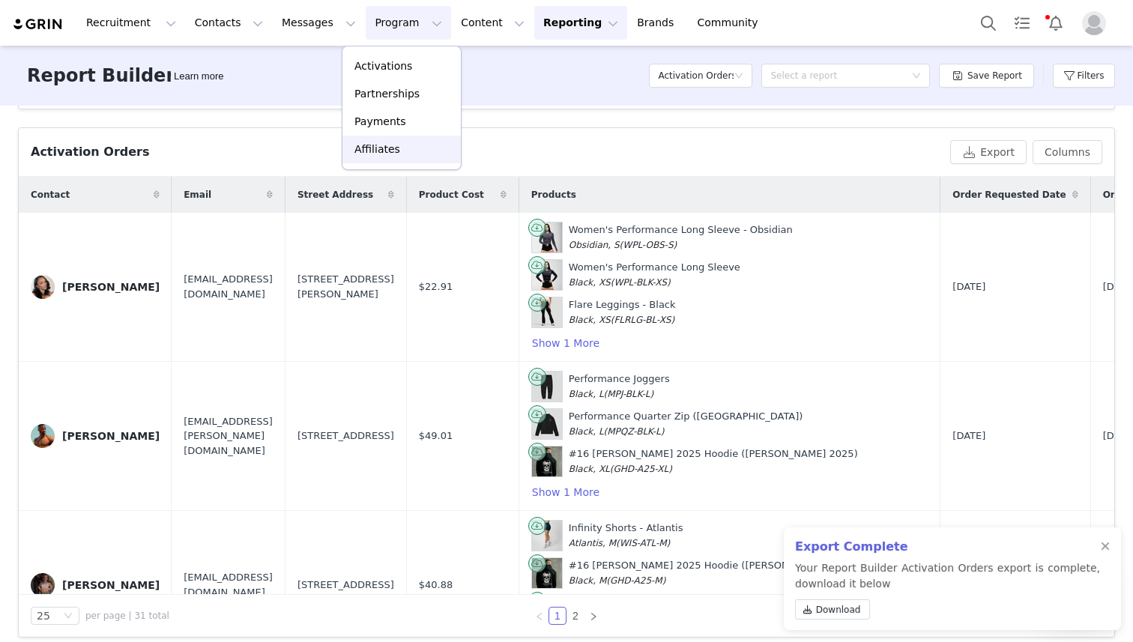
click at [378, 151] on p "Affiliates" at bounding box center [377, 150] width 46 height 16
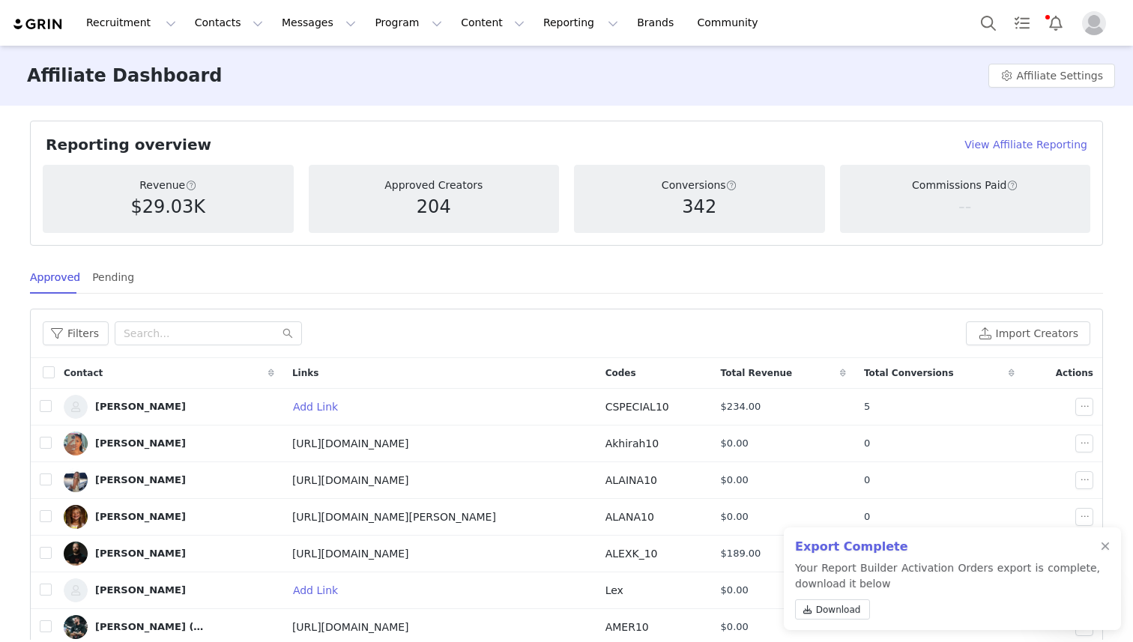
click at [1010, 145] on h4 "View Affiliate Reporting" at bounding box center [1025, 145] width 123 height 16
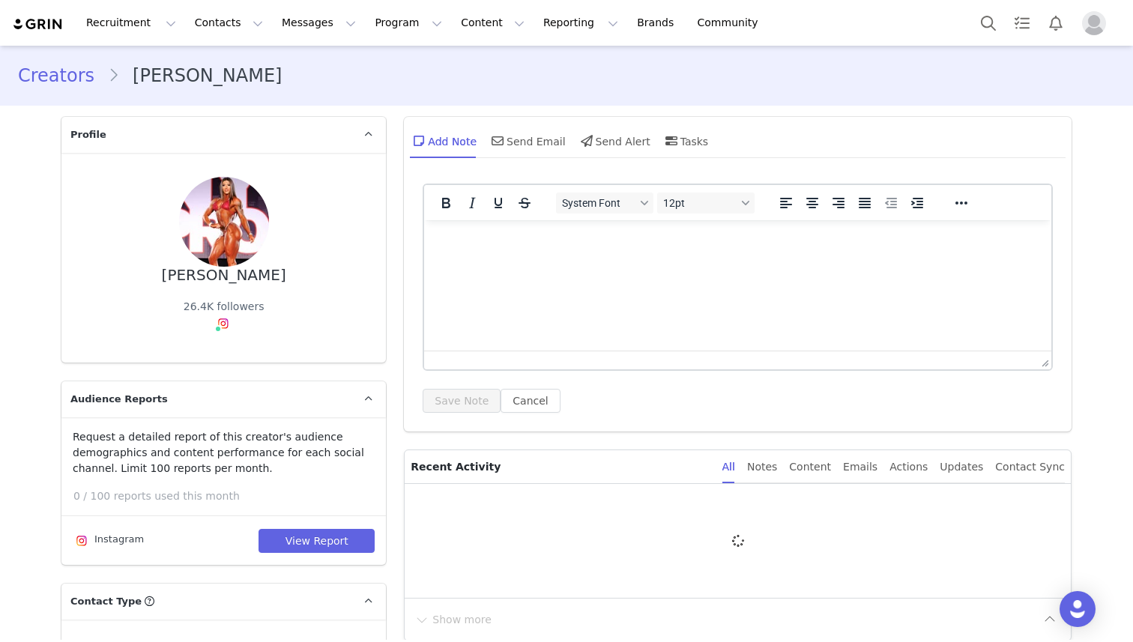
type input "+1 (United States)"
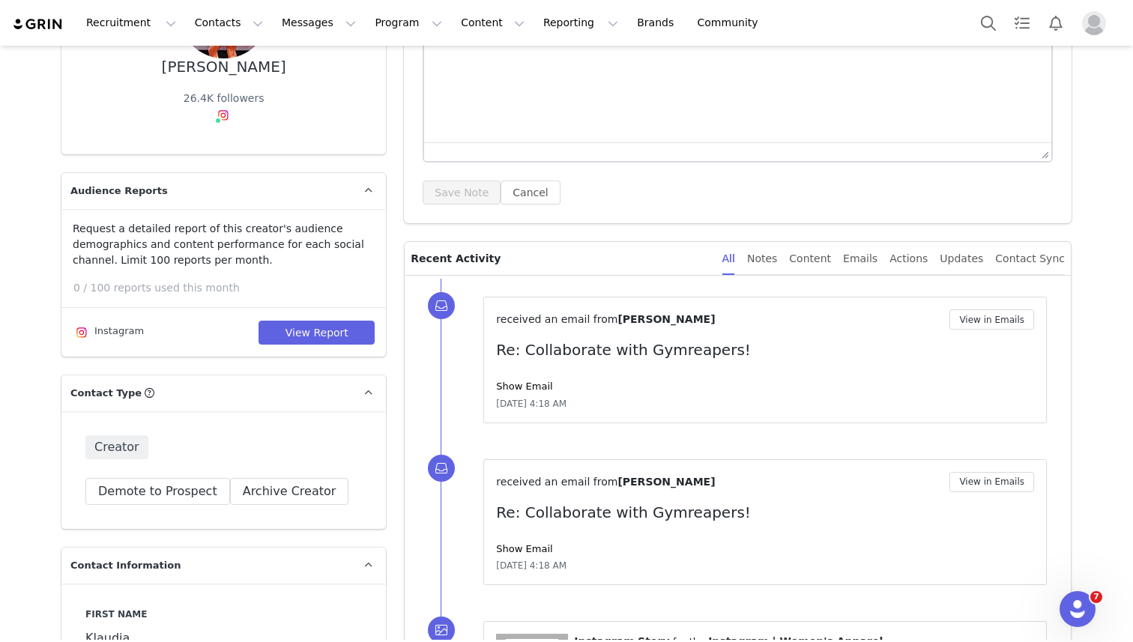
scroll to position [305, 0]
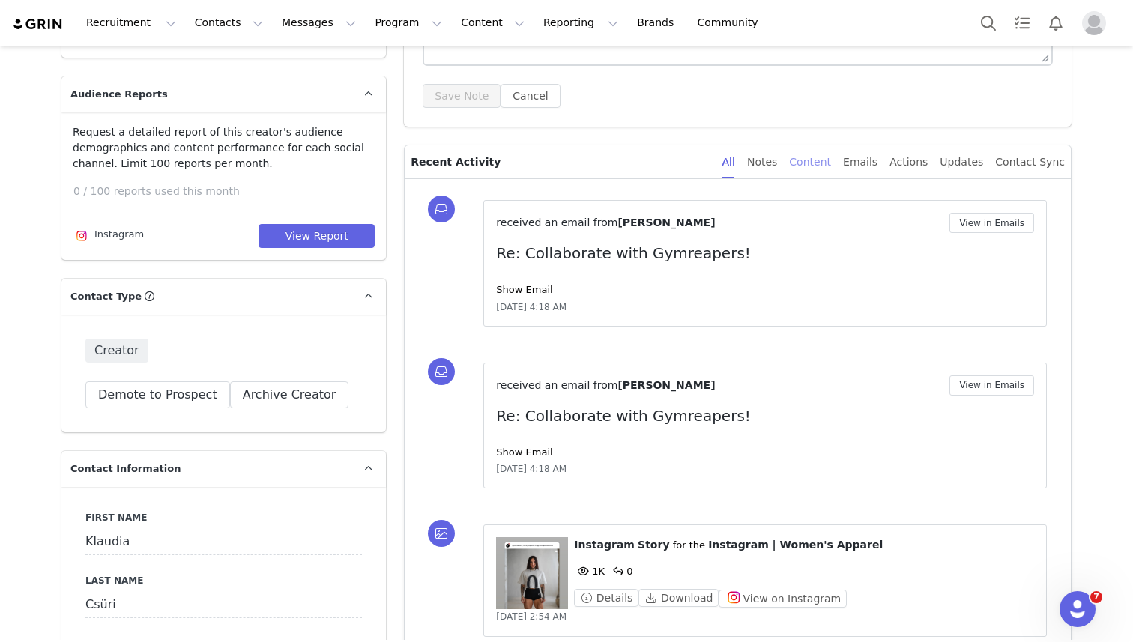
click at [830, 158] on div "Content" at bounding box center [810, 162] width 42 height 34
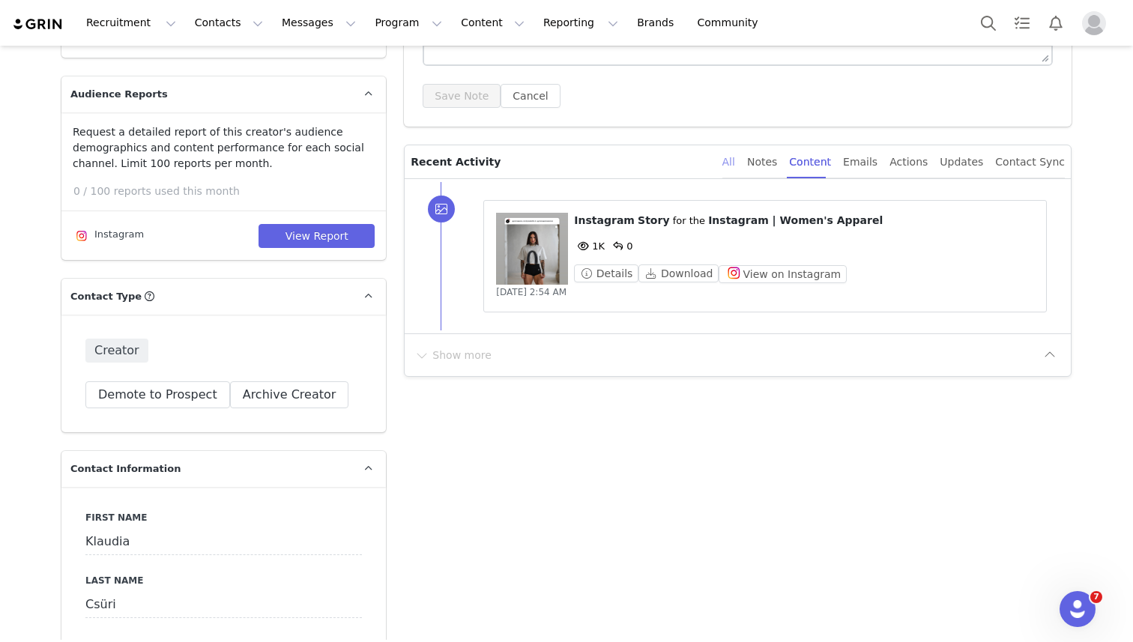
click at [735, 161] on div "All" at bounding box center [728, 162] width 13 height 34
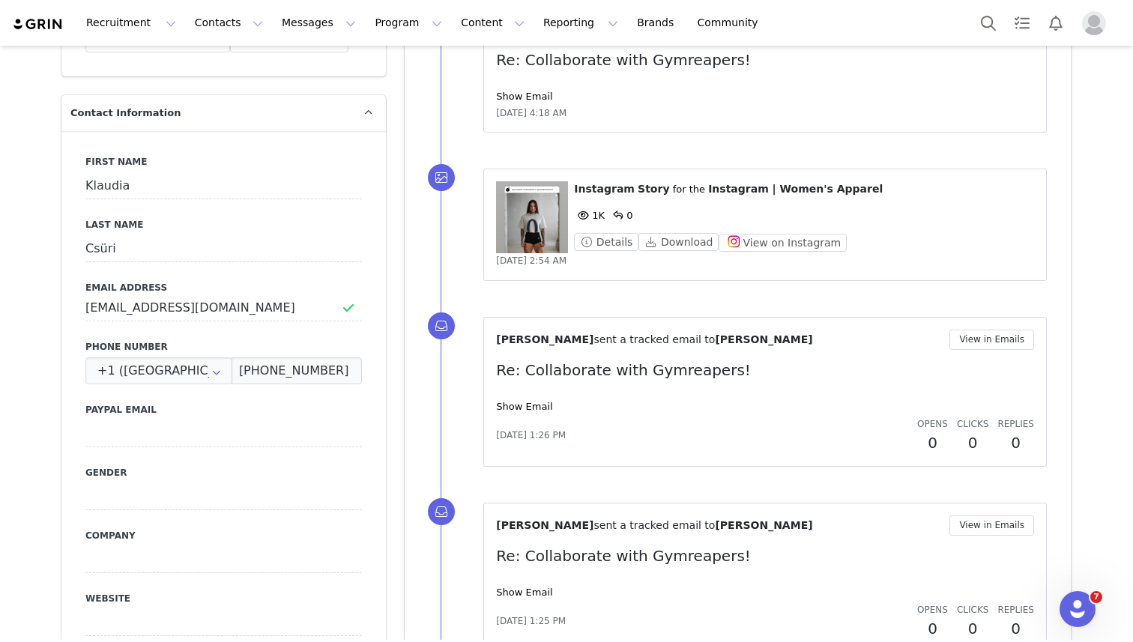
scroll to position [781, 0]
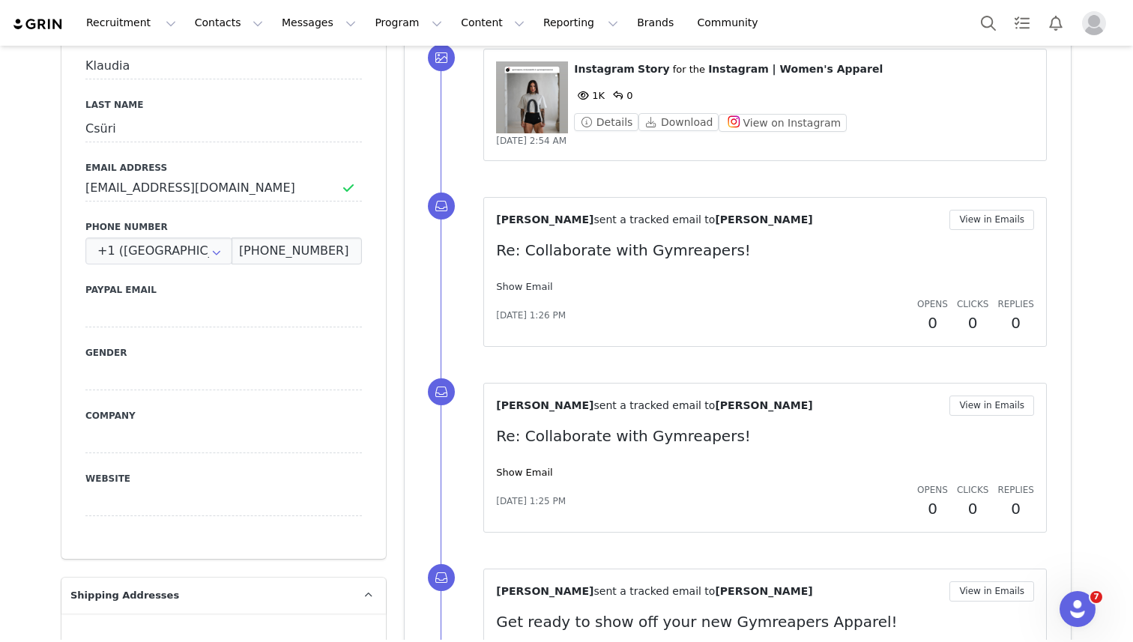
click at [501, 285] on link "Show Email" at bounding box center [524, 286] width 56 height 11
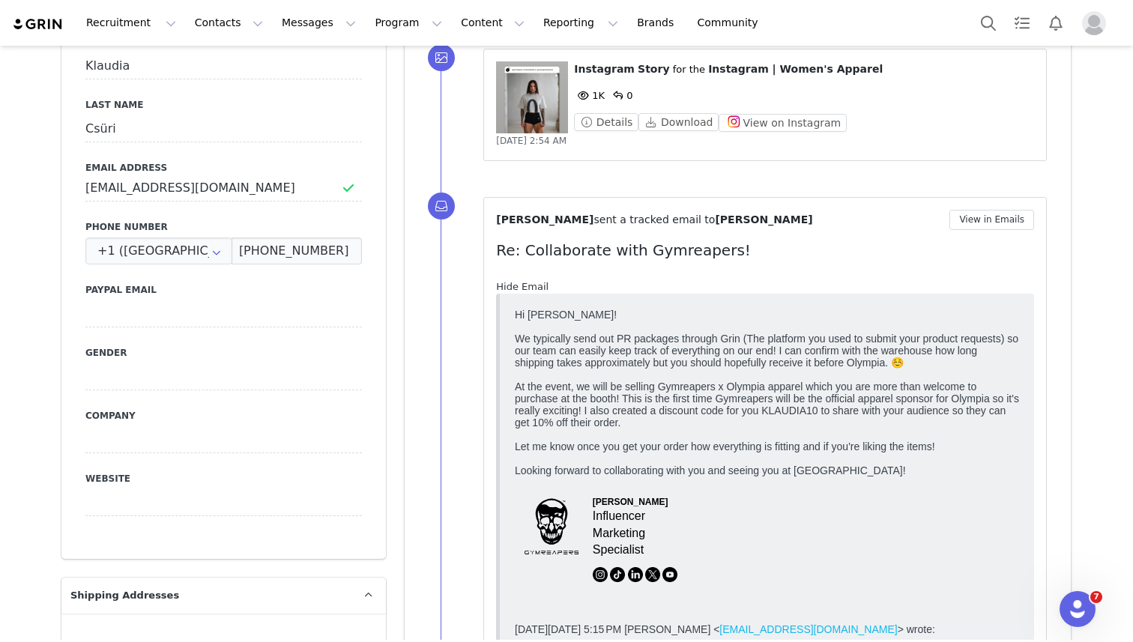
scroll to position [0, 0]
click at [501, 285] on link "Hide Email" at bounding box center [522, 286] width 52 height 11
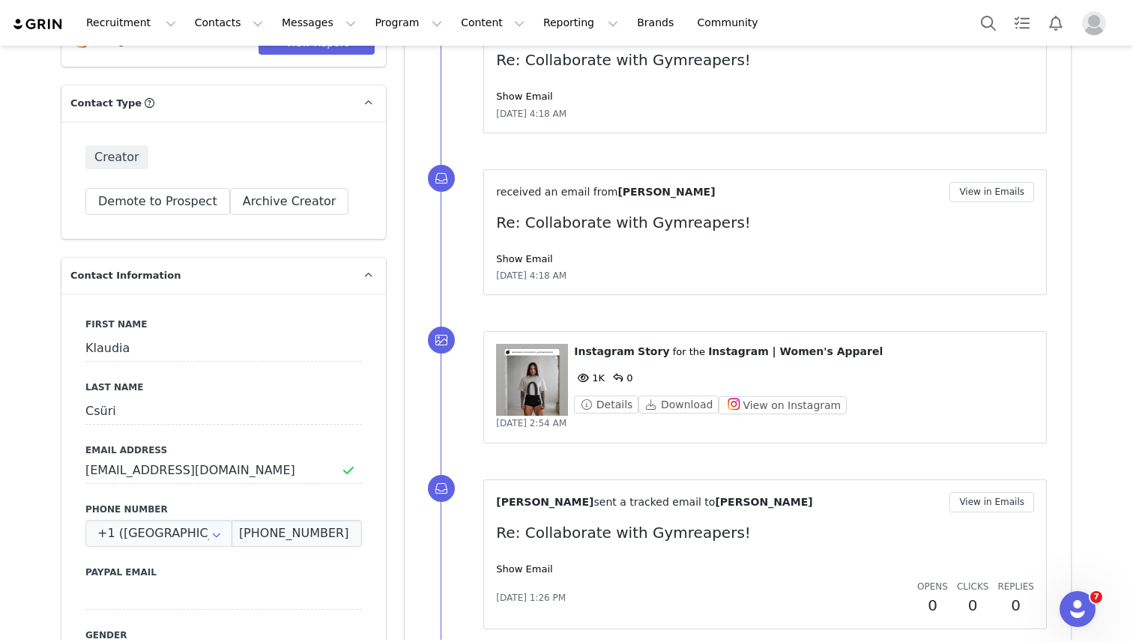
scroll to position [497, 0]
click at [513, 260] on link "Show Email" at bounding box center [524, 260] width 56 height 11
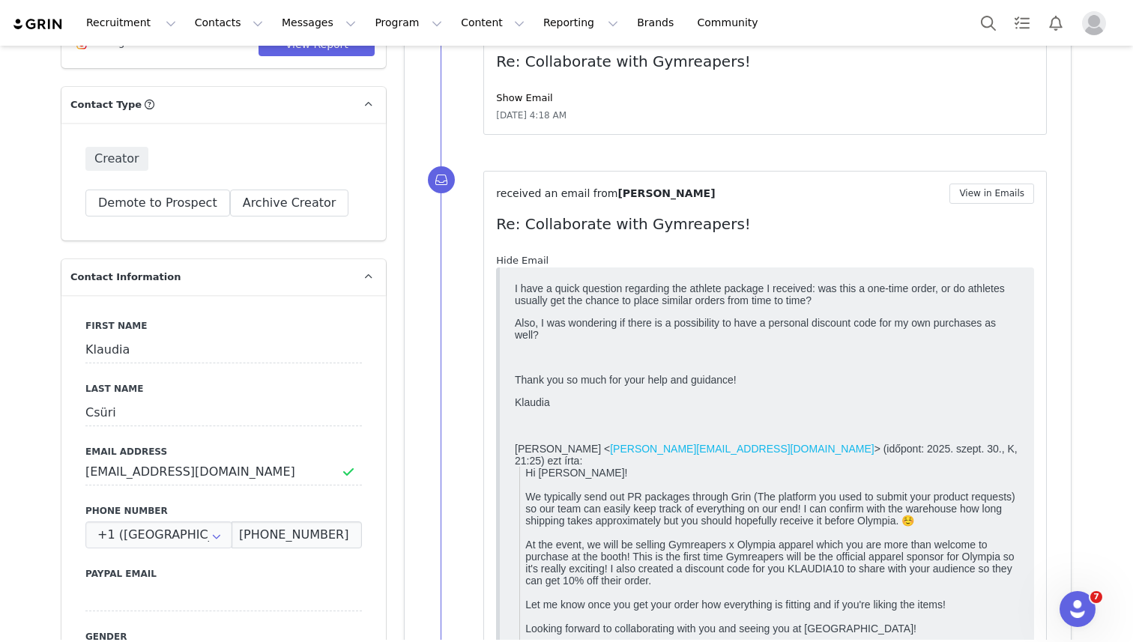
scroll to position [0, 0]
click at [513, 260] on link "Hide Email" at bounding box center [522, 260] width 52 height 11
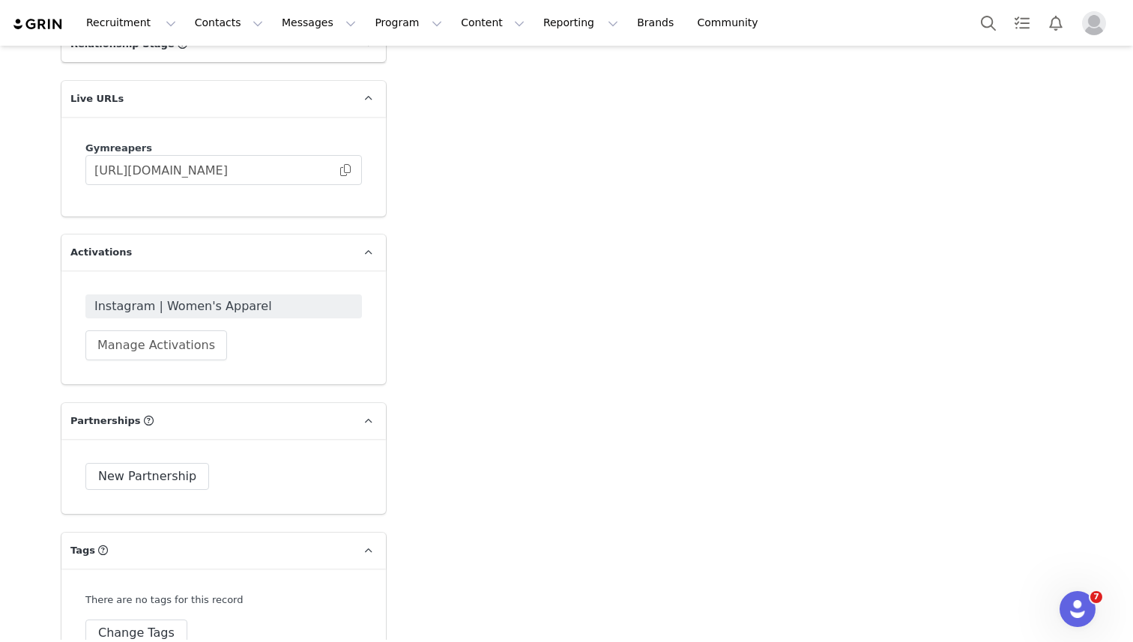
scroll to position [2466, 0]
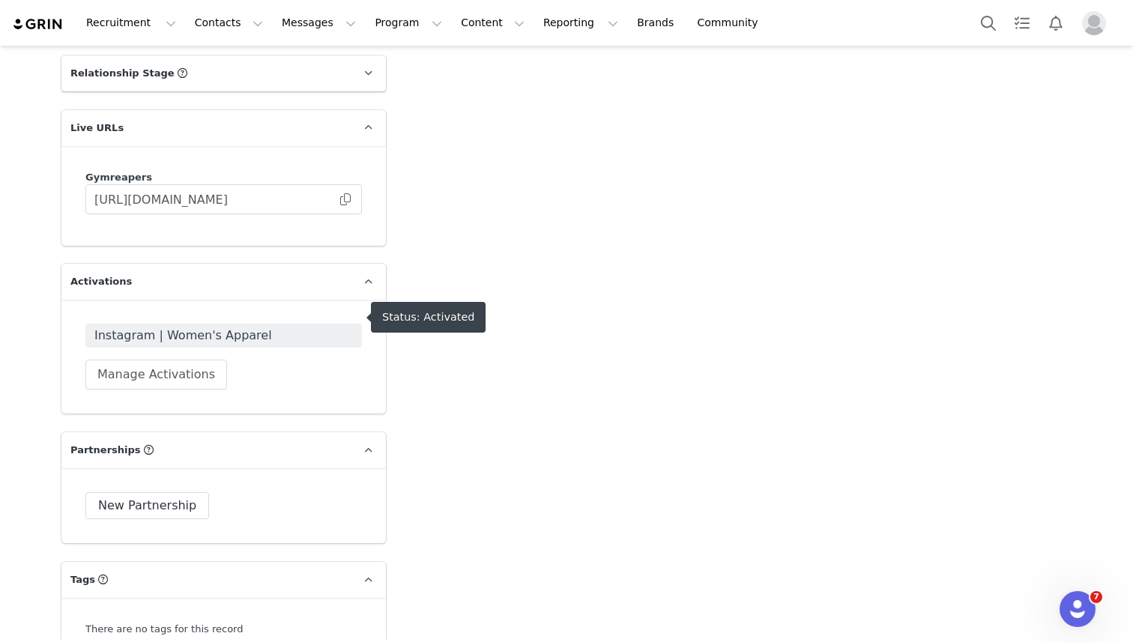
click at [279, 327] on span "Instagram | Women's Apparel" at bounding box center [223, 336] width 259 height 18
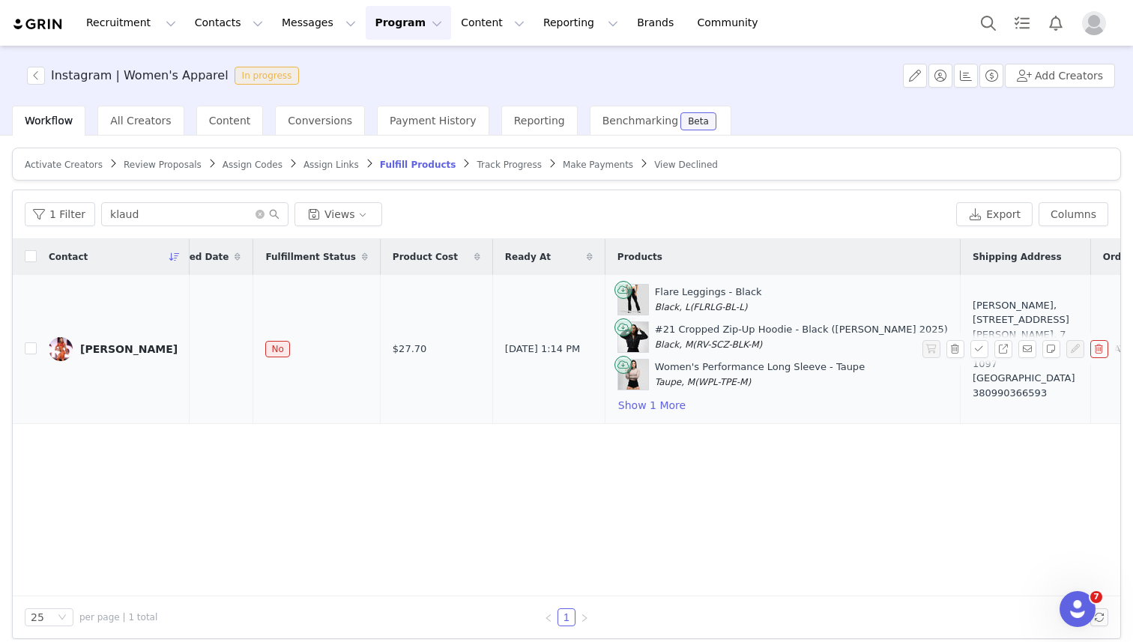
scroll to position [0, 82]
click at [621, 406] on button "Show 1 More" at bounding box center [655, 405] width 69 height 18
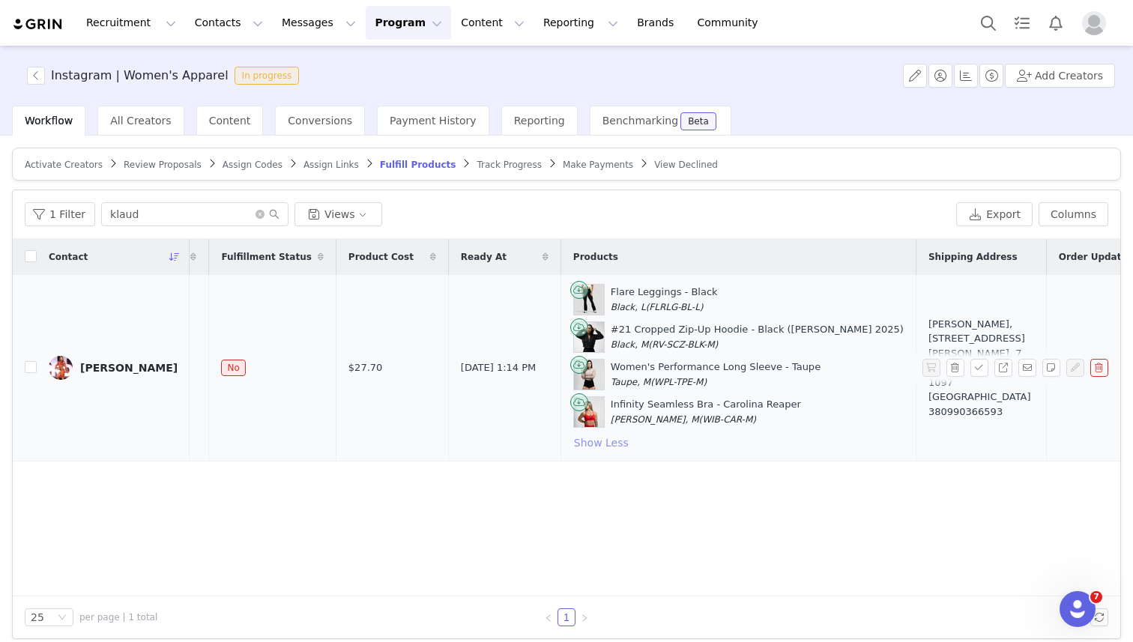
scroll to position [0, 0]
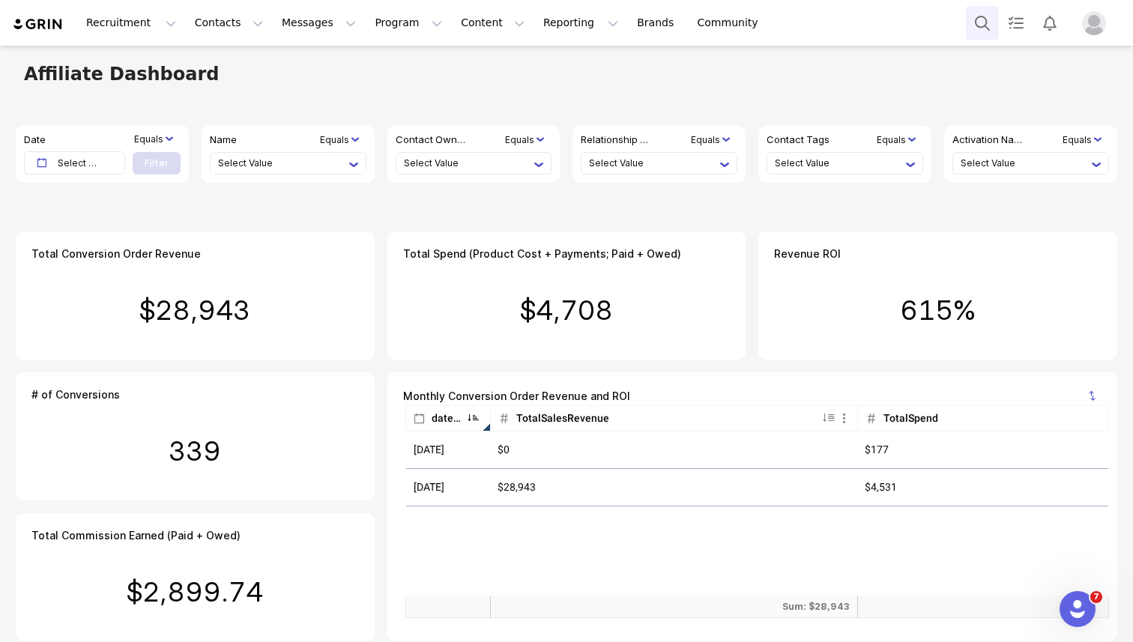
click at [996, 8] on button "Search" at bounding box center [982, 23] width 33 height 34
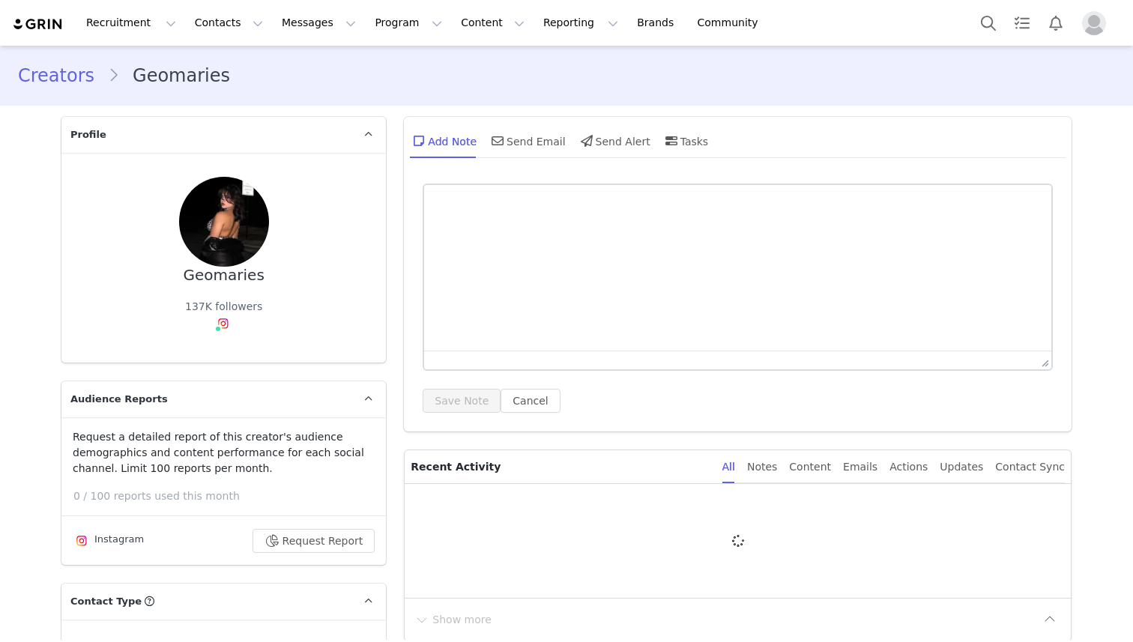
type input "+1 (United States)"
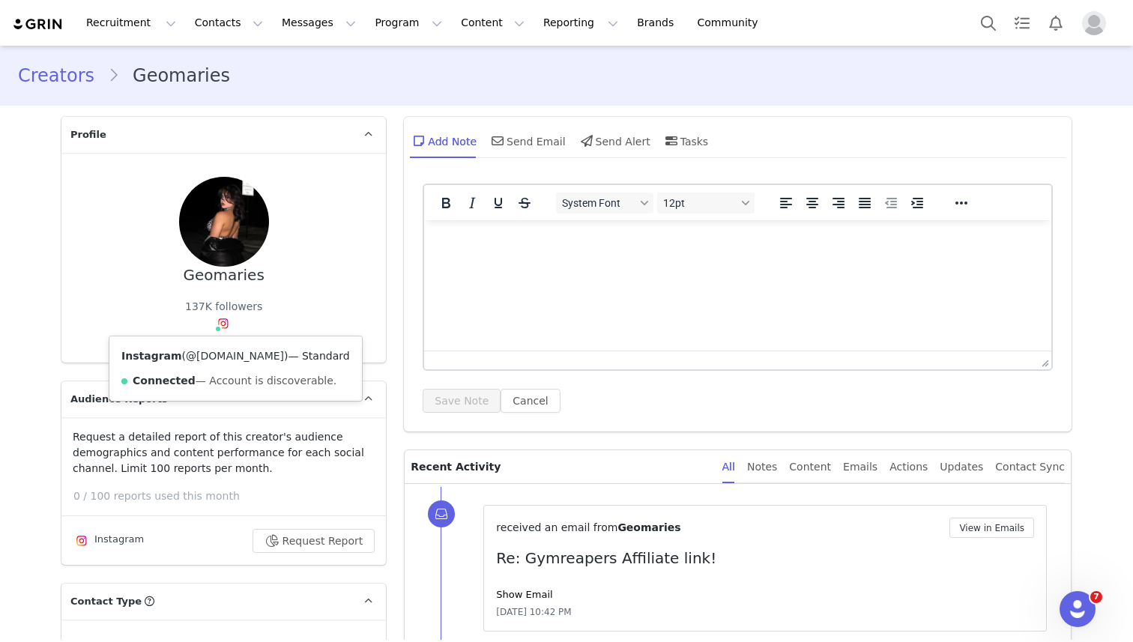
click at [213, 354] on link "@gmarie.ee" at bounding box center [235, 356] width 98 height 12
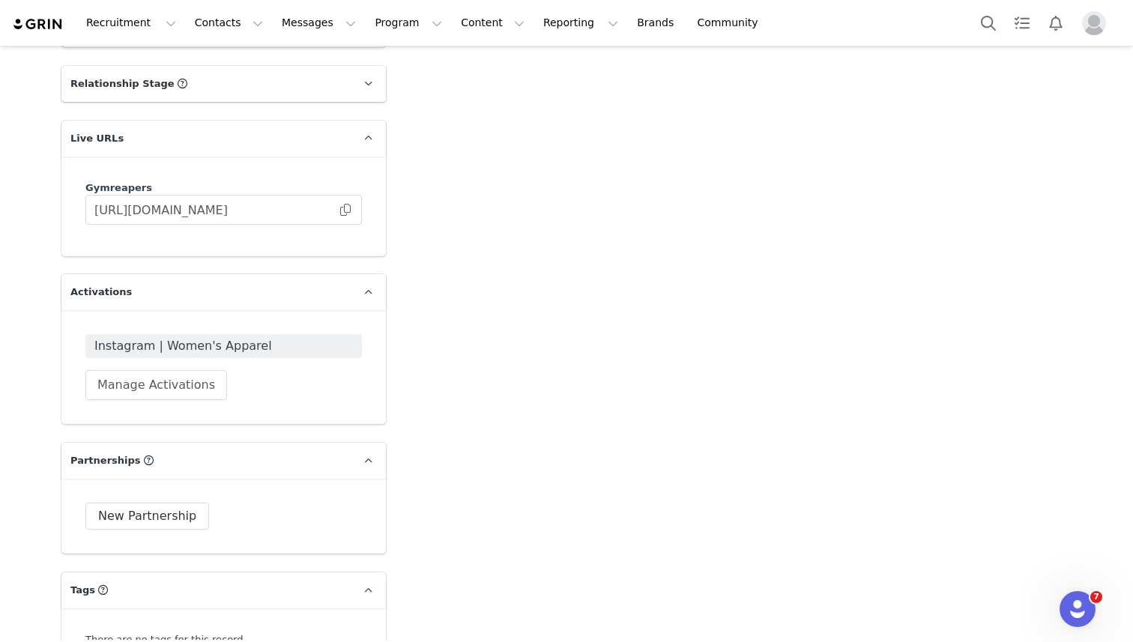
scroll to position [2395, 0]
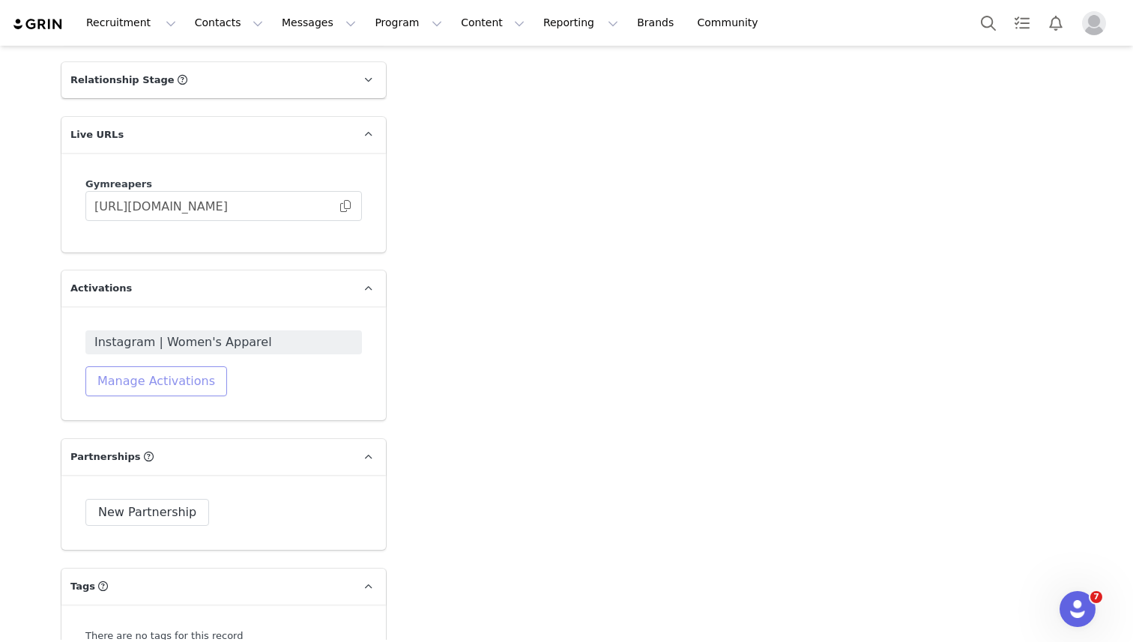
click at [172, 382] on button "Manage Activations" at bounding box center [156, 381] width 142 height 30
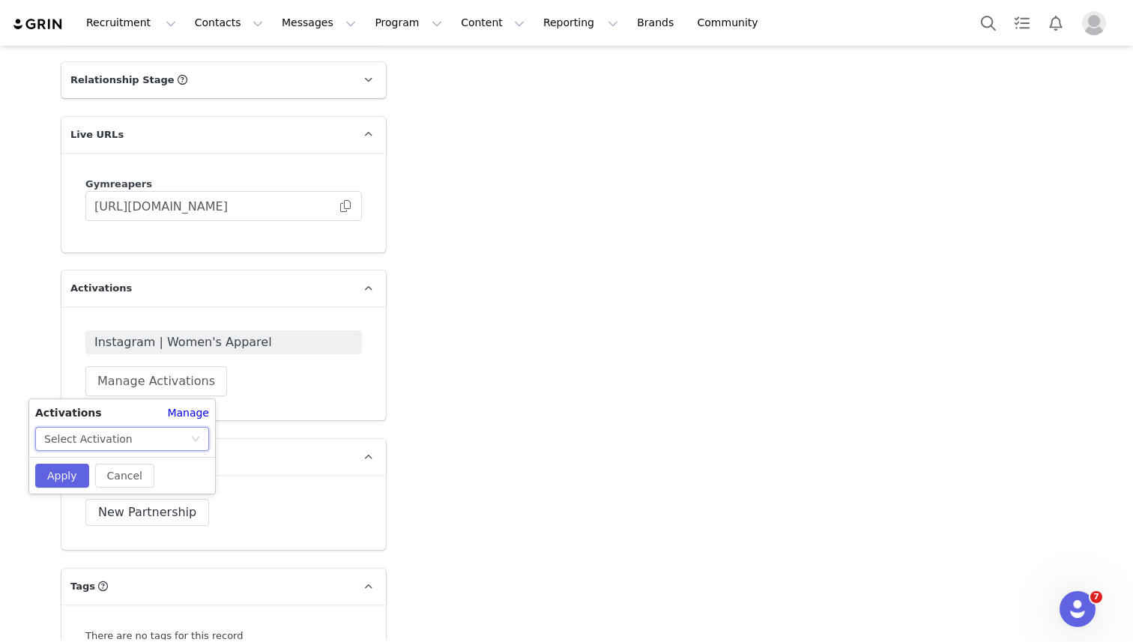
click at [132, 435] on div "Select Activation" at bounding box center [117, 439] width 146 height 22
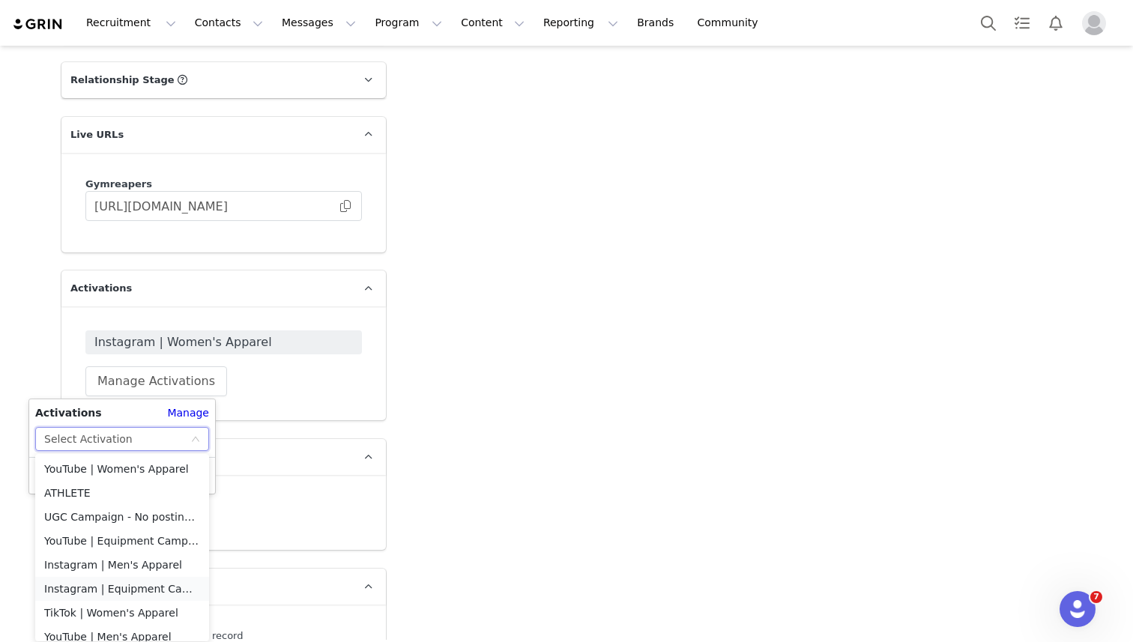
click at [98, 587] on li "Instagram | Equipment Campaign" at bounding box center [122, 589] width 174 height 24
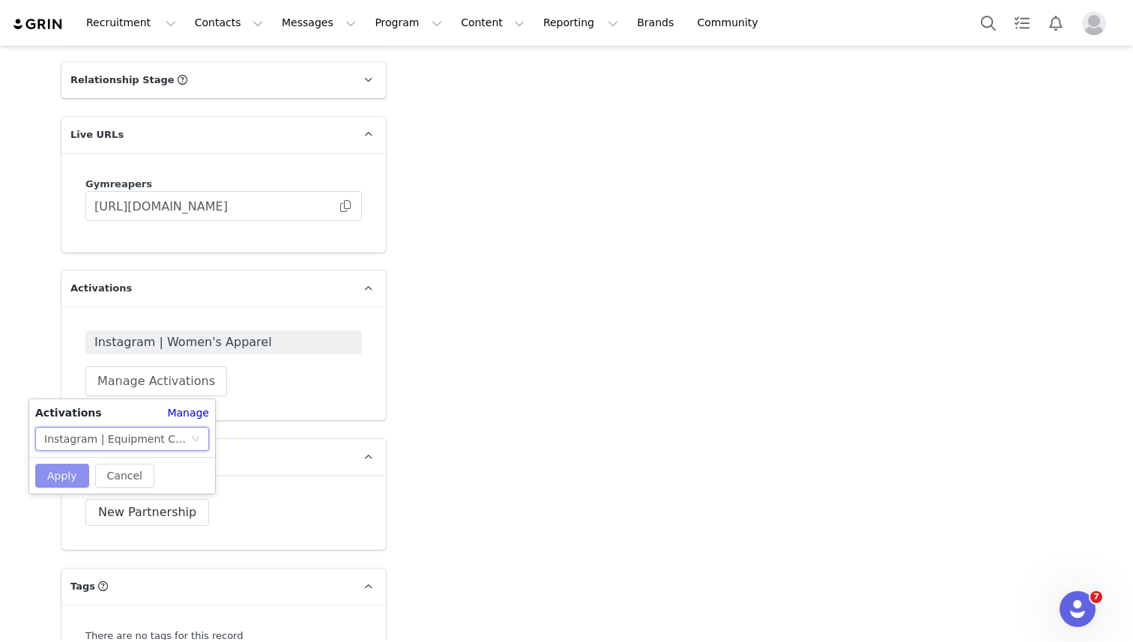
click at [62, 478] on button "Apply" at bounding box center [62, 476] width 54 height 24
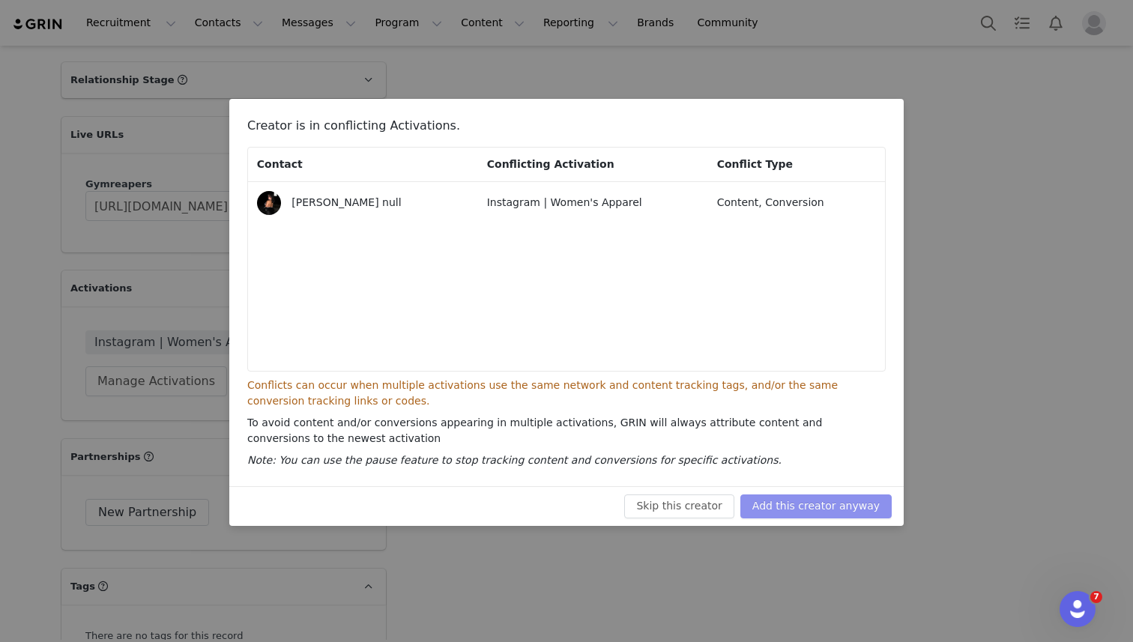
click at [821, 512] on button "Add this creator anyway" at bounding box center [815, 507] width 151 height 24
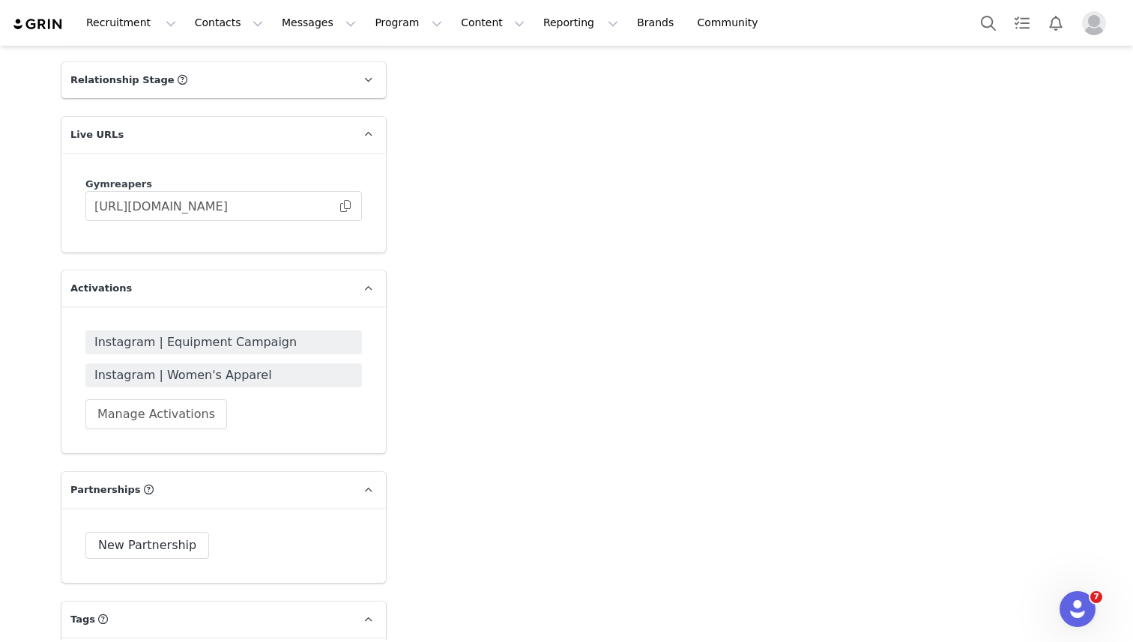
scroll to position [2380, 0]
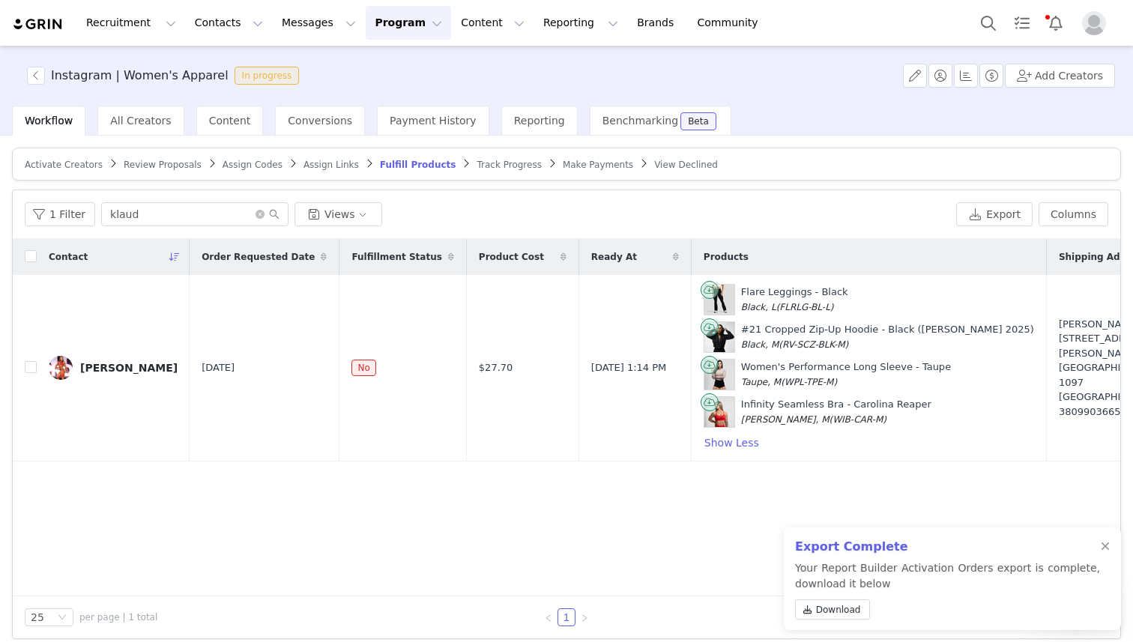
click at [403, 22] on button "Program Program" at bounding box center [408, 23] width 85 height 34
click at [390, 71] on p "Activations" at bounding box center [383, 66] width 58 height 16
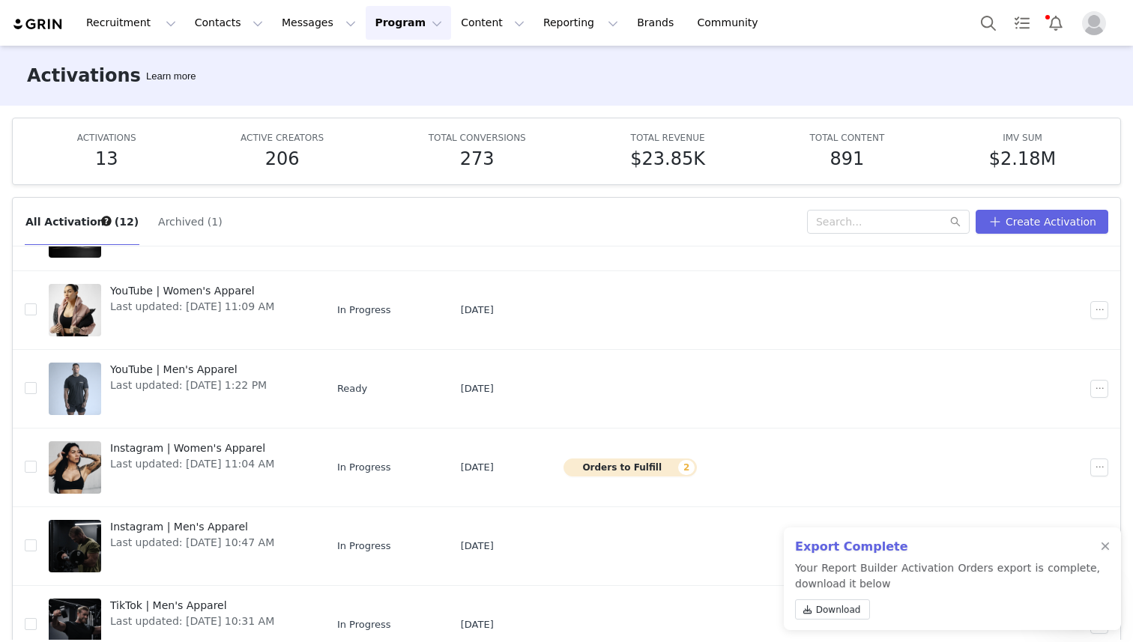
scroll to position [29, 0]
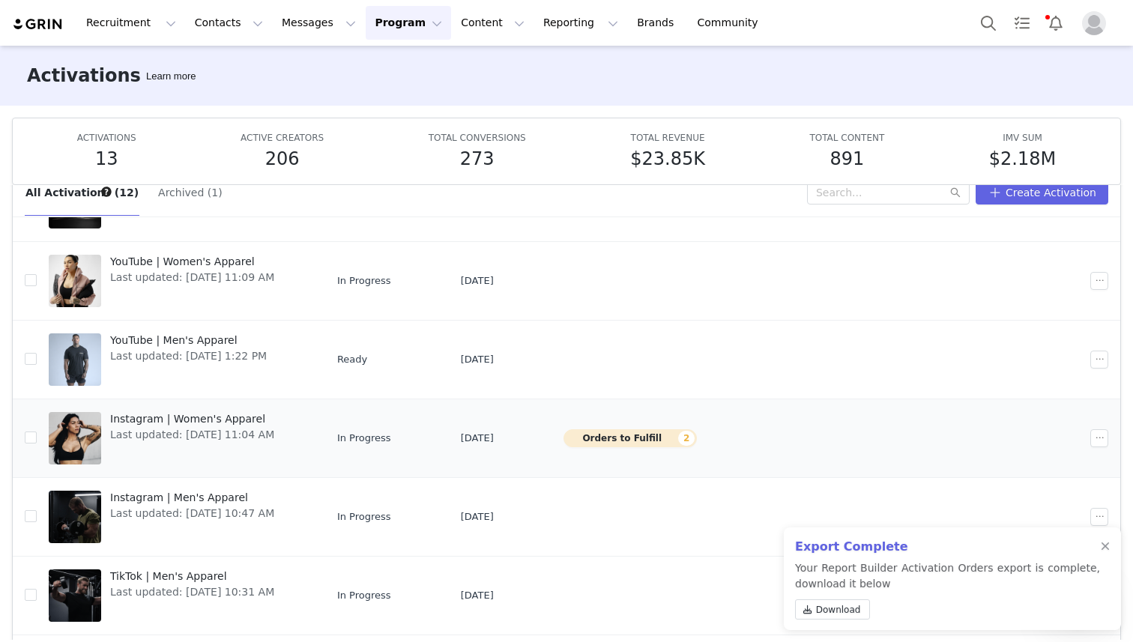
click at [196, 421] on span "Instagram | Women's Apparel" at bounding box center [192, 419] width 164 height 16
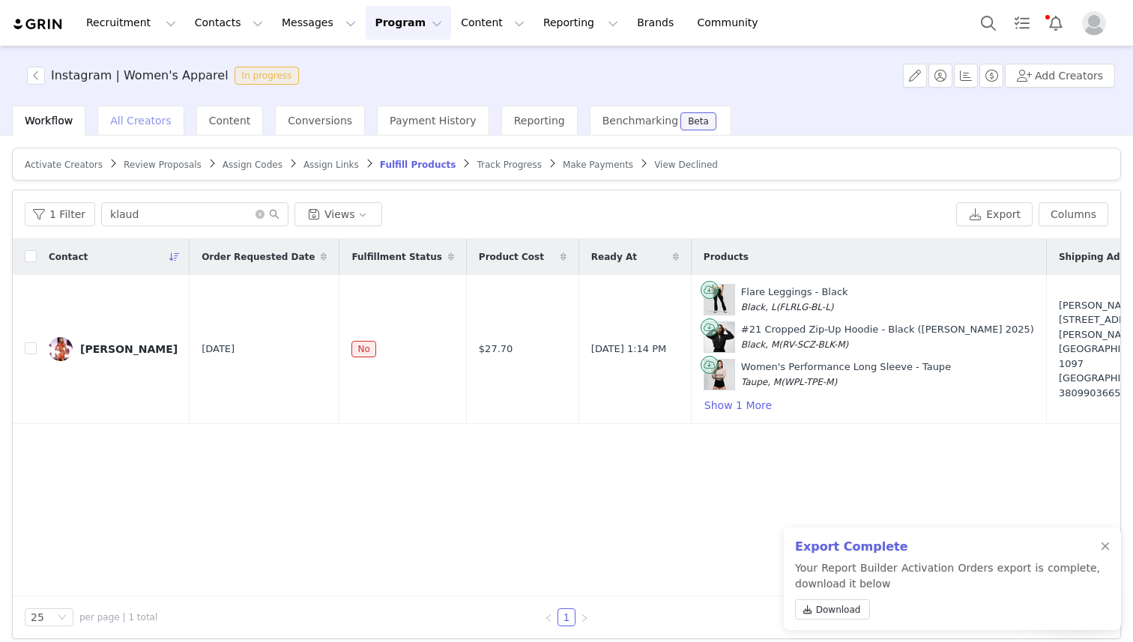
click at [154, 126] on span "All Creators" at bounding box center [140, 121] width 61 height 12
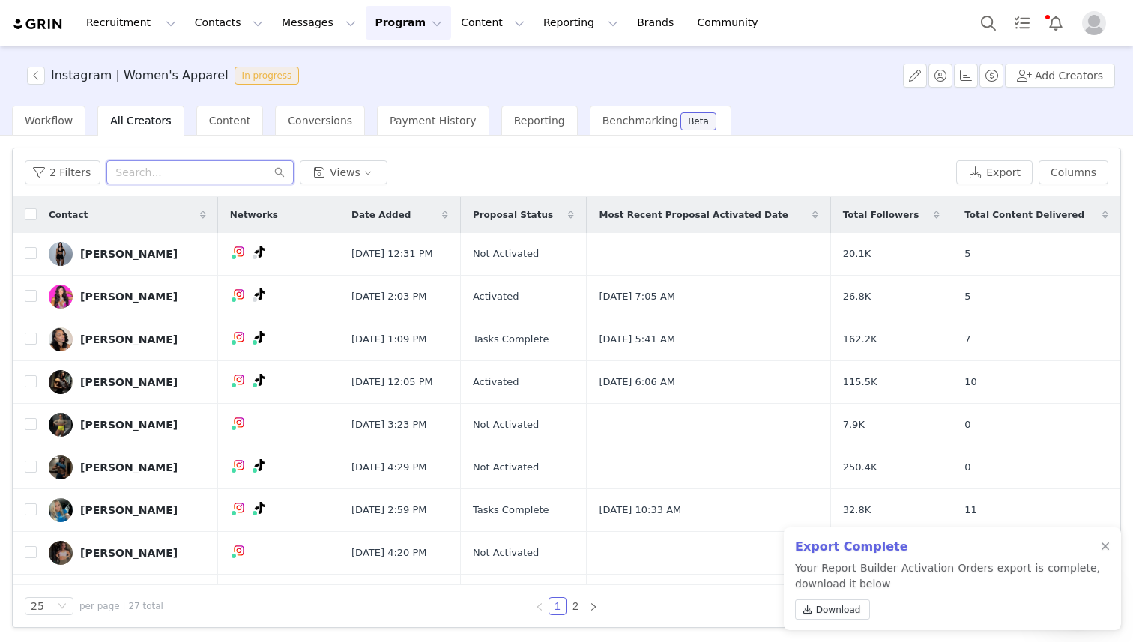
click at [150, 171] on input "text" at bounding box center [199, 172] width 187 height 24
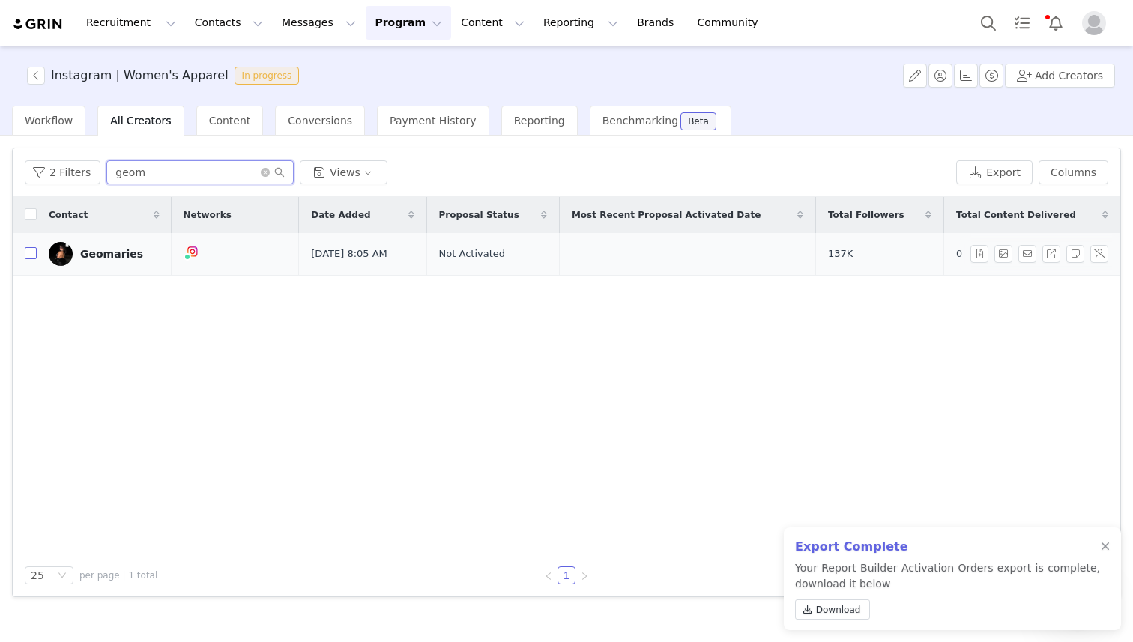
type input "geom"
click at [31, 253] on input "checkbox" at bounding box center [31, 253] width 12 height 12
checkbox input "true"
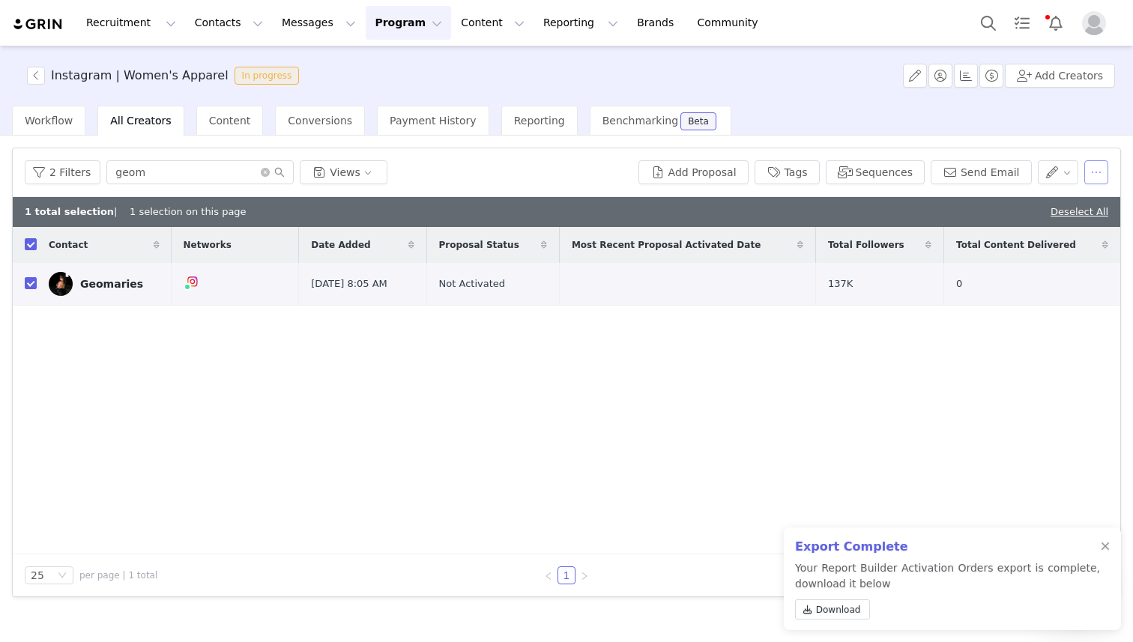
click at [1092, 177] on button "button" at bounding box center [1096, 172] width 24 height 24
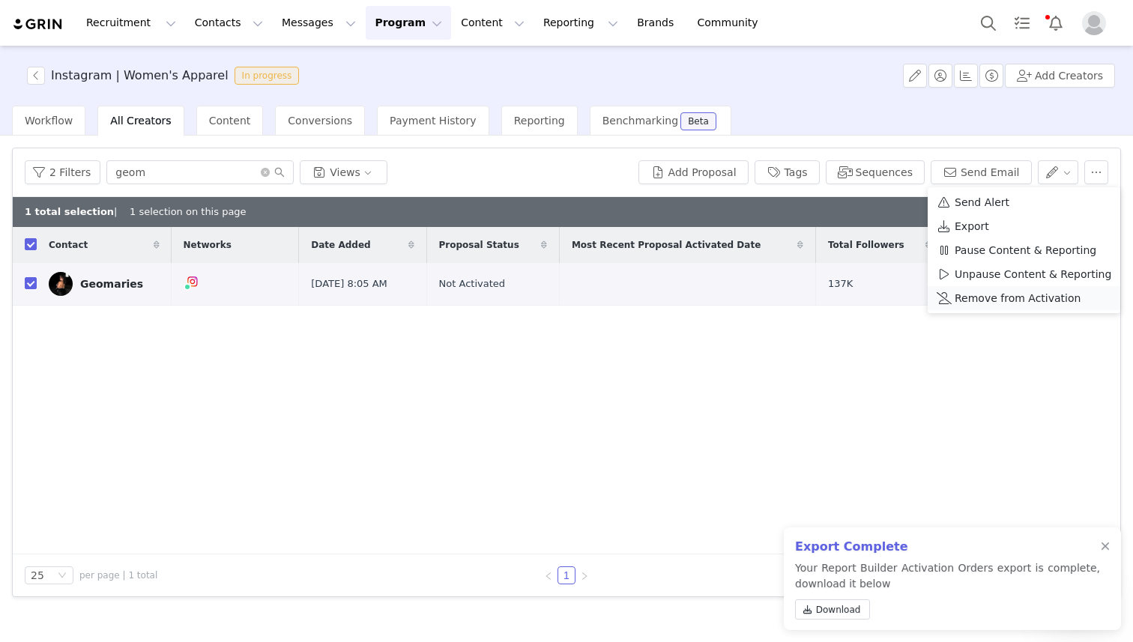
click at [992, 303] on span "Remove from Activation" at bounding box center [1018, 298] width 126 height 16
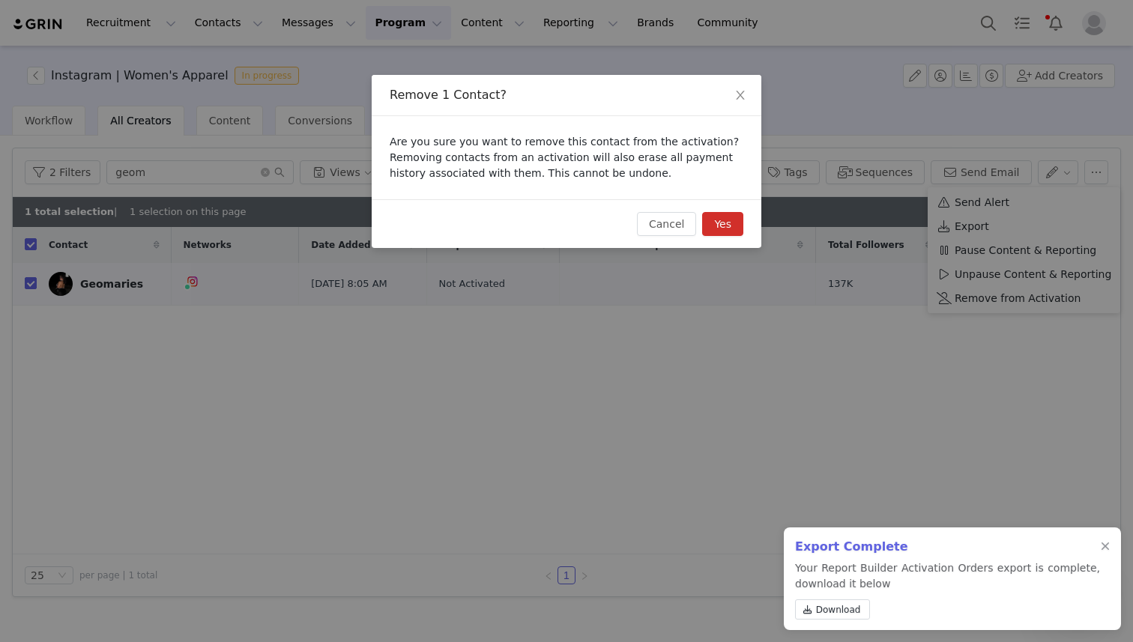
click at [719, 220] on button "Yes" at bounding box center [722, 224] width 41 height 24
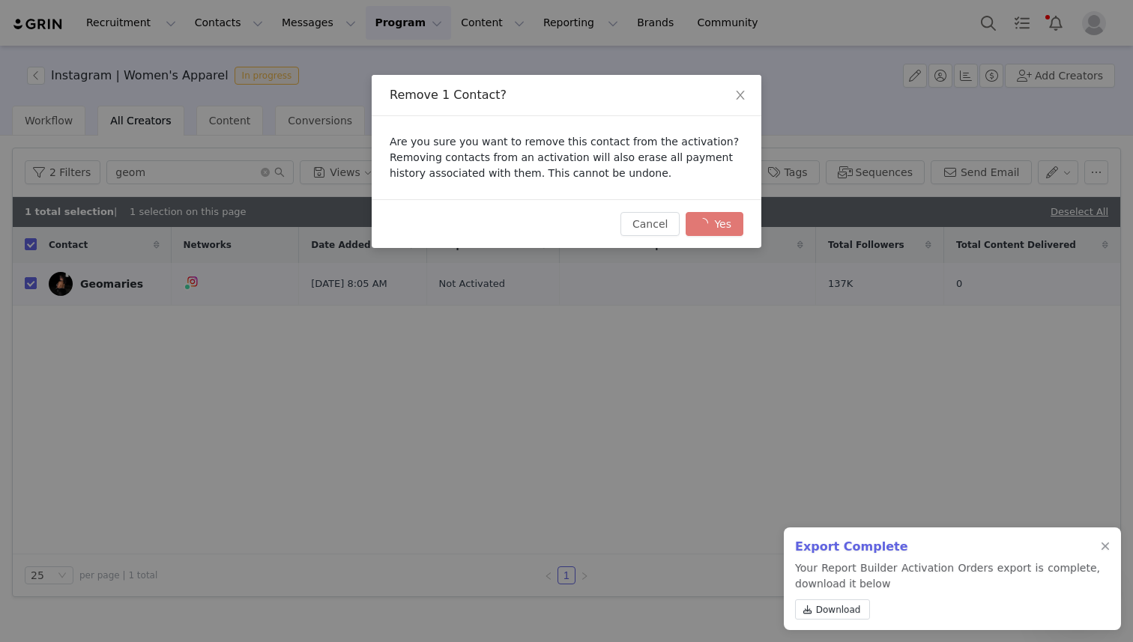
checkbox input "false"
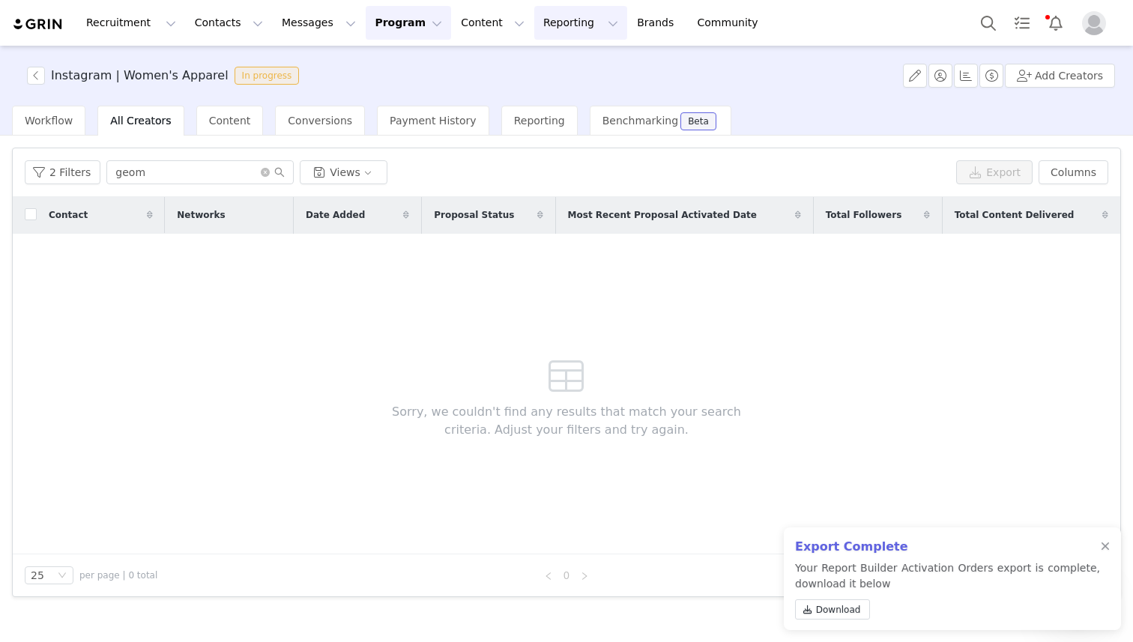
click at [534, 25] on button "Reporting Reporting" at bounding box center [580, 23] width 93 height 34
click at [526, 100] on p "Report Builder" at bounding box center [546, 94] width 75 height 16
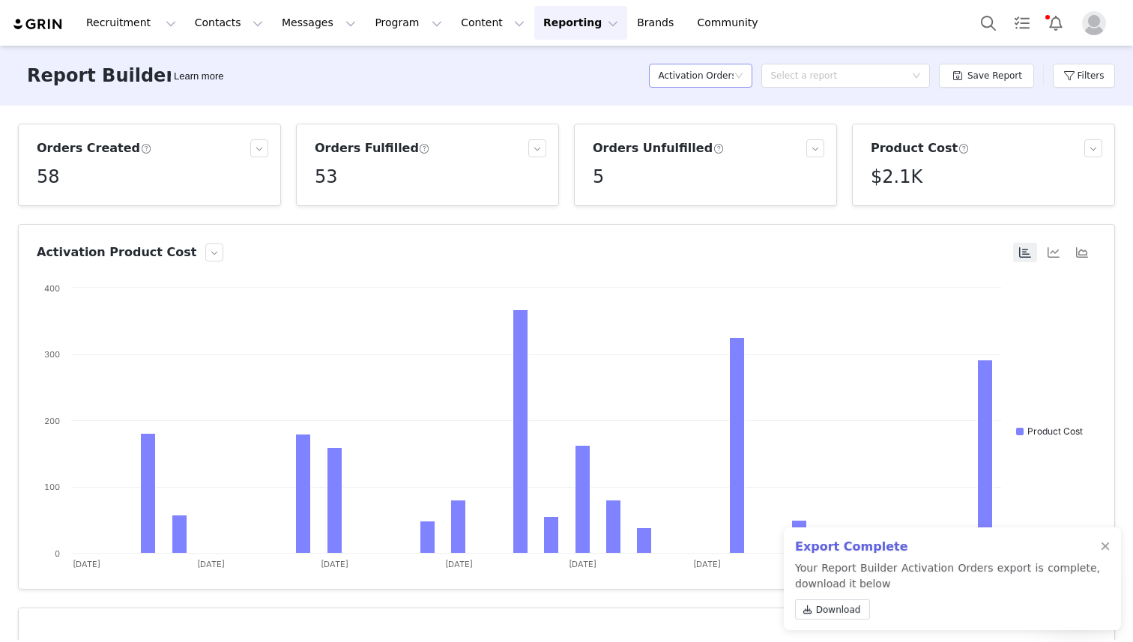
click at [717, 76] on h5 "Activation Orders" at bounding box center [696, 75] width 76 height 22
click at [710, 109] on h5 "Contacts" at bounding box center [704, 105] width 85 height 16
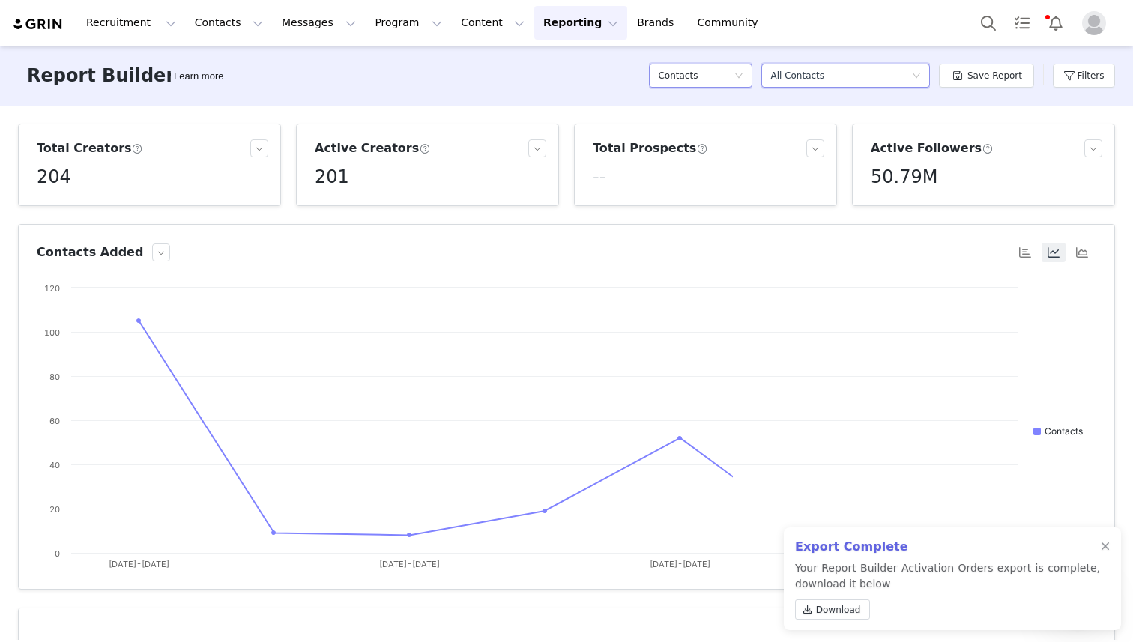
click at [894, 76] on div "Select a report All Contacts" at bounding box center [840, 75] width 141 height 22
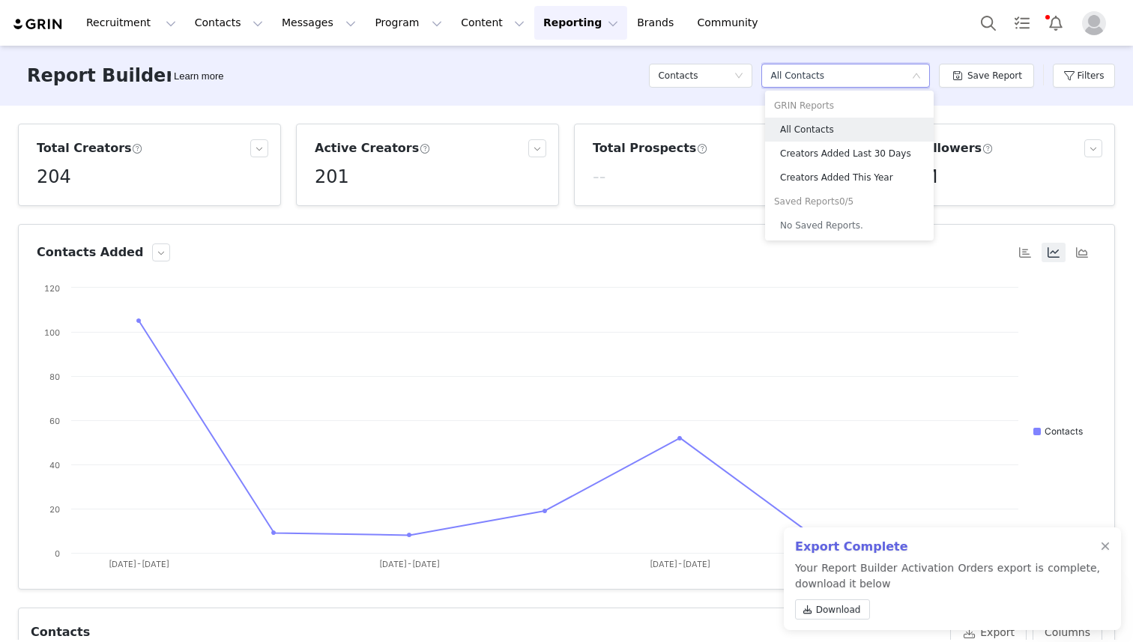
click at [836, 104] on div "GRIN Reports" at bounding box center [849, 106] width 169 height 24
click at [976, 94] on div "Save Report" at bounding box center [986, 75] width 95 height 45
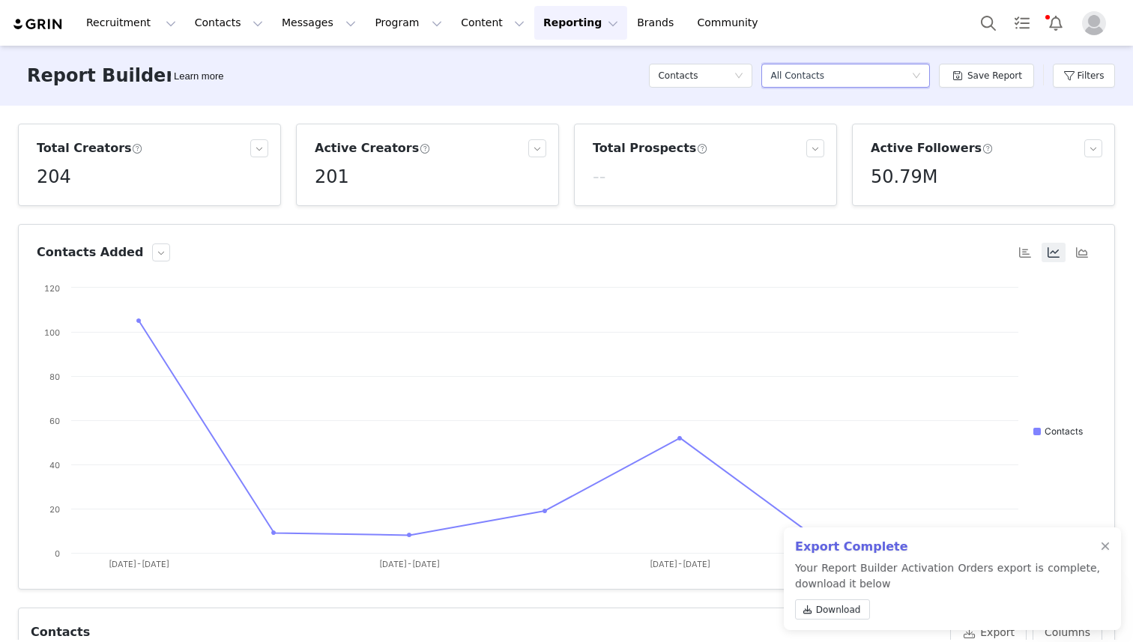
click at [797, 76] on div "All Contacts" at bounding box center [797, 75] width 54 height 22
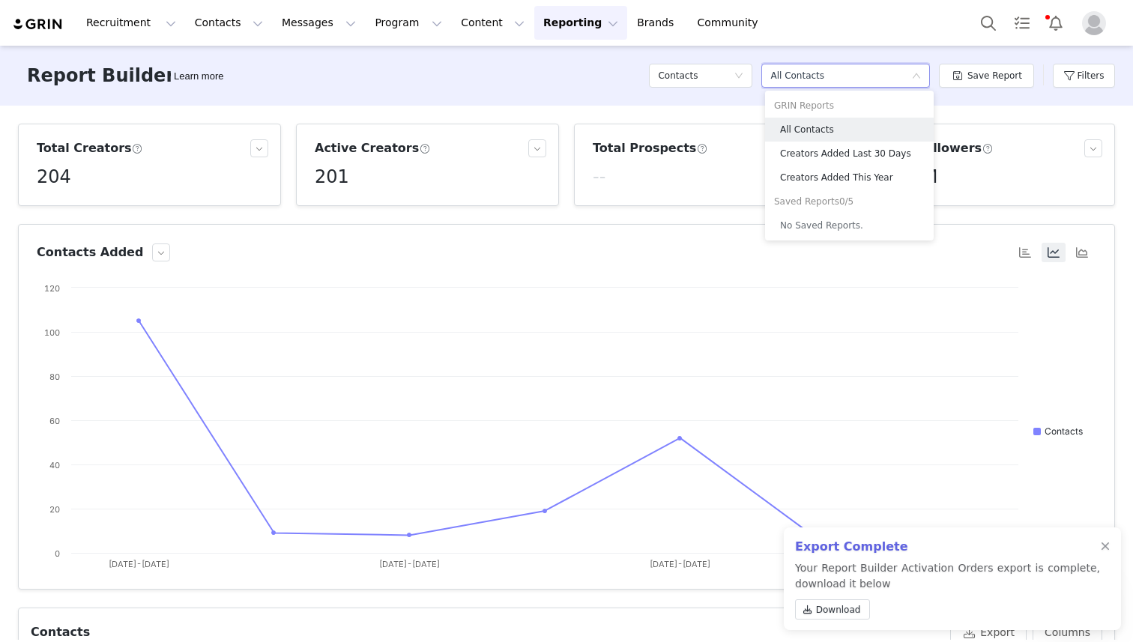
click at [1015, 47] on div "Report Builder Learn more Contacts Select a report All Contacts Save Report Fil…" at bounding box center [566, 76] width 1133 height 60
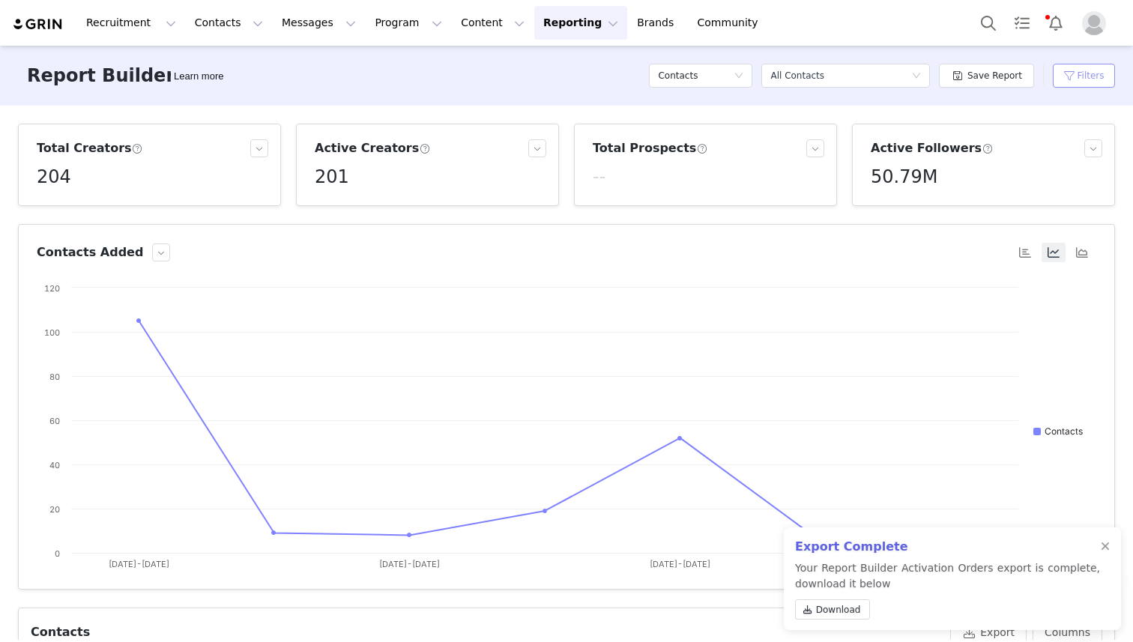
click at [1068, 73] on button "Filters" at bounding box center [1084, 76] width 62 height 24
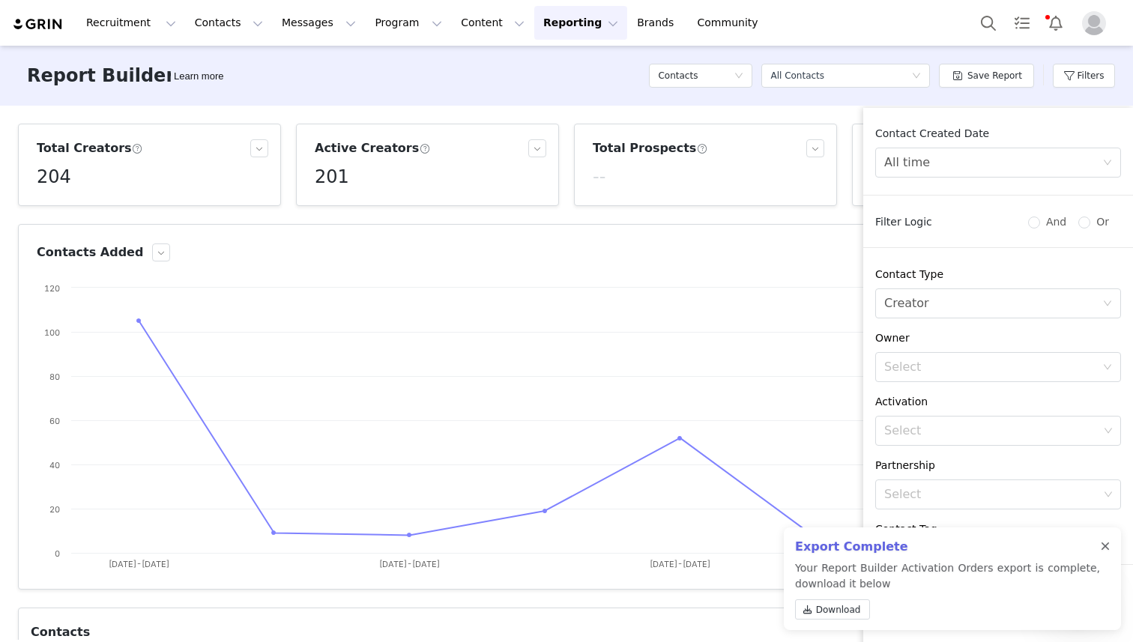
click at [1107, 548] on div at bounding box center [1105, 547] width 9 height 12
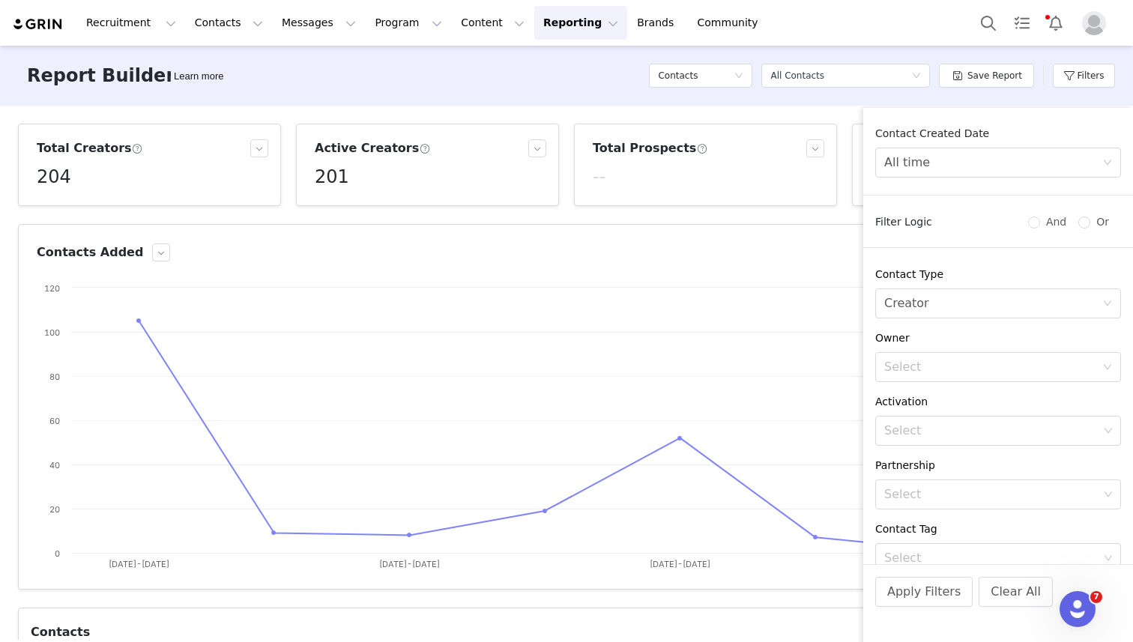
click at [847, 115] on div "Total Creators 204 Active Creators 201 Total Prospects -- Active Followers 50.7…" at bounding box center [566, 373] width 1133 height 534
click at [932, 593] on button "Apply Filters" at bounding box center [923, 592] width 97 height 30
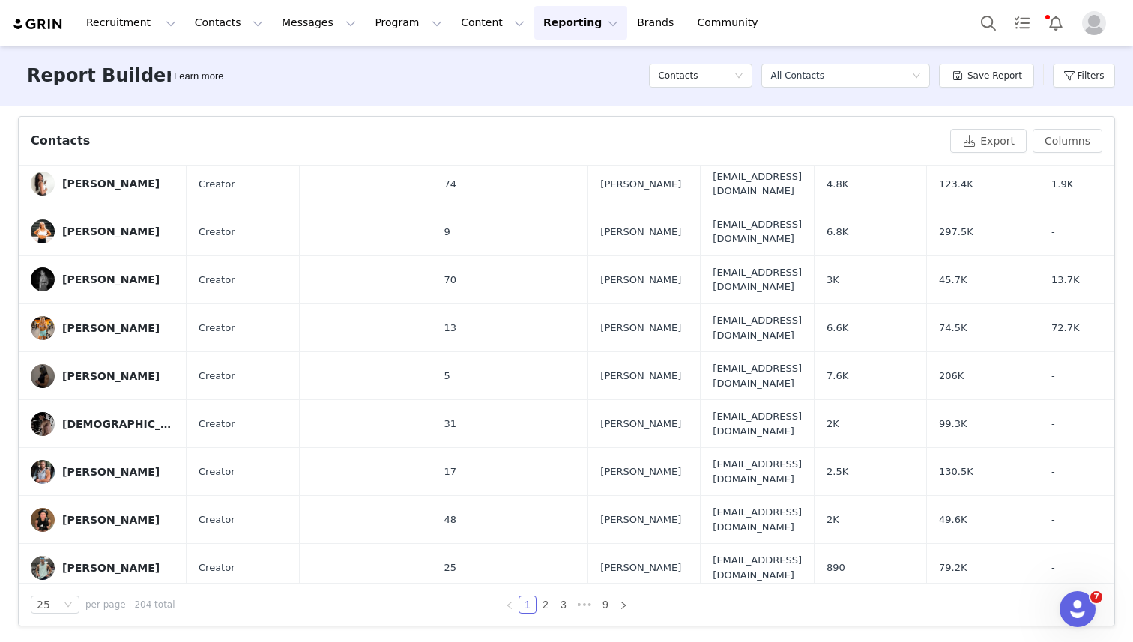
scroll to position [686, 0]
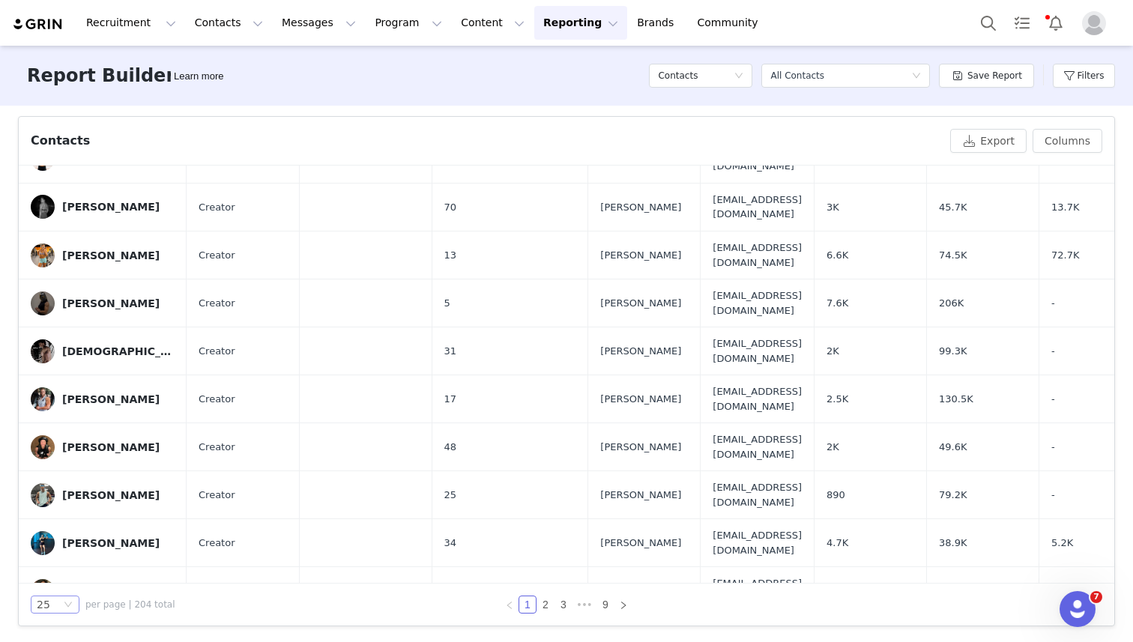
click at [56, 604] on div "25" at bounding box center [49, 604] width 24 height 16
click at [59, 569] on li "100" at bounding box center [55, 578] width 49 height 24
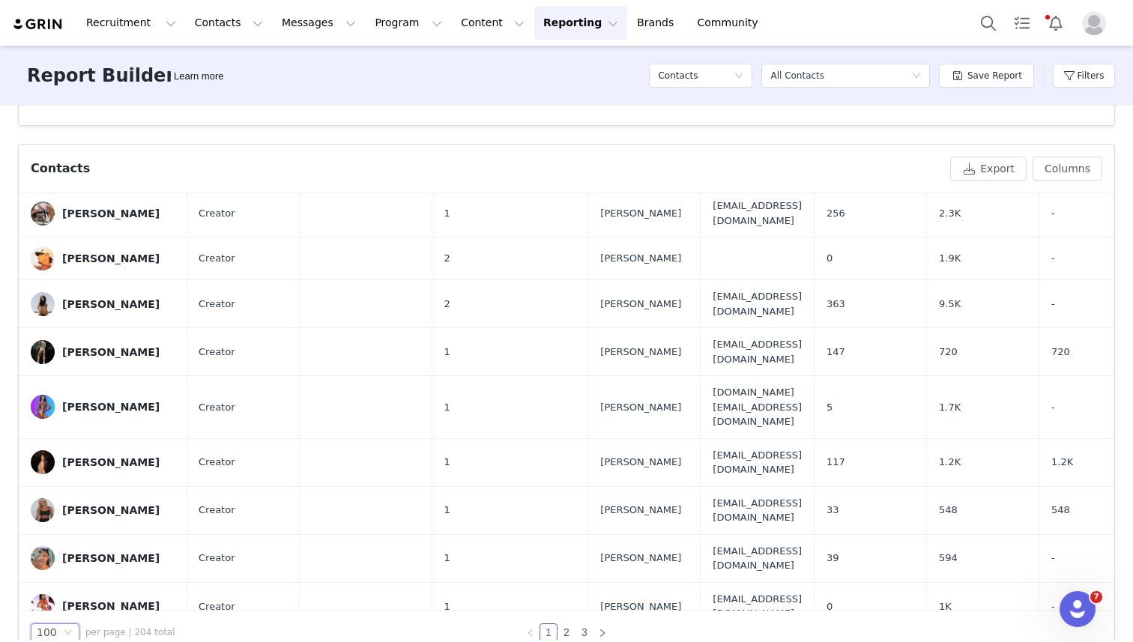
scroll to position [496, 0]
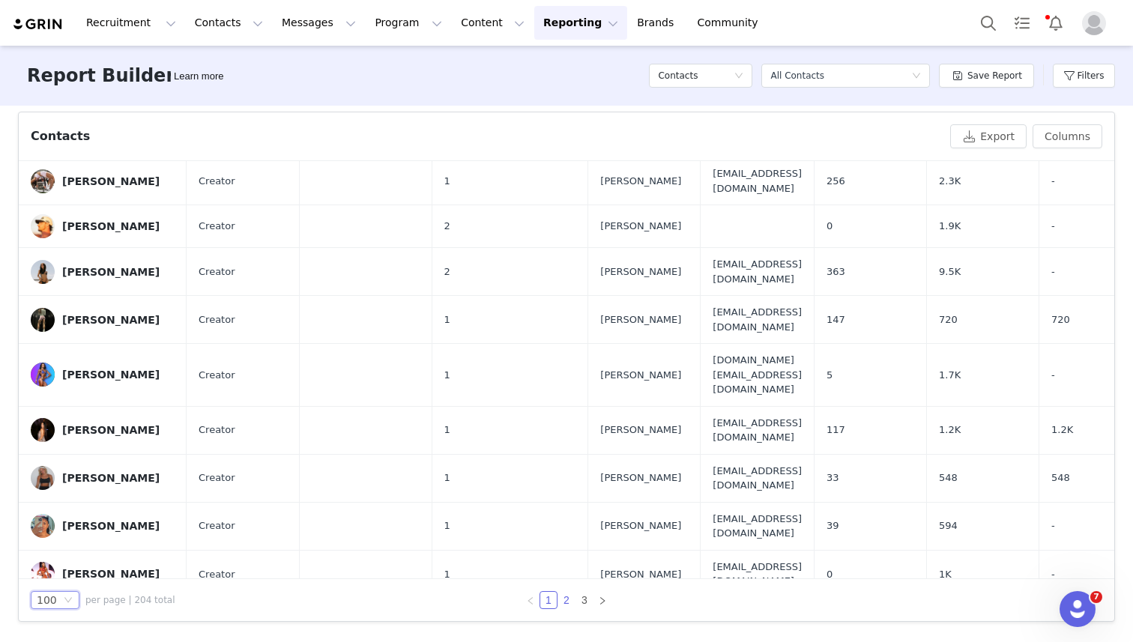
click at [566, 599] on link "2" at bounding box center [566, 600] width 16 height 16
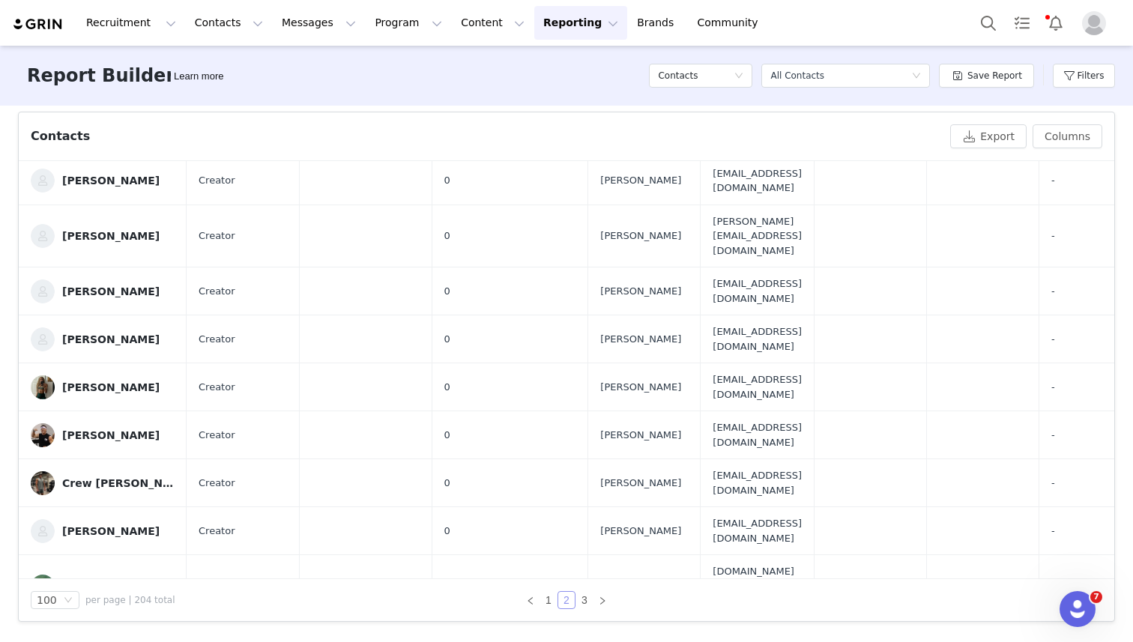
scroll to position [3894, 0]
click at [551, 599] on link "1" at bounding box center [548, 600] width 16 height 16
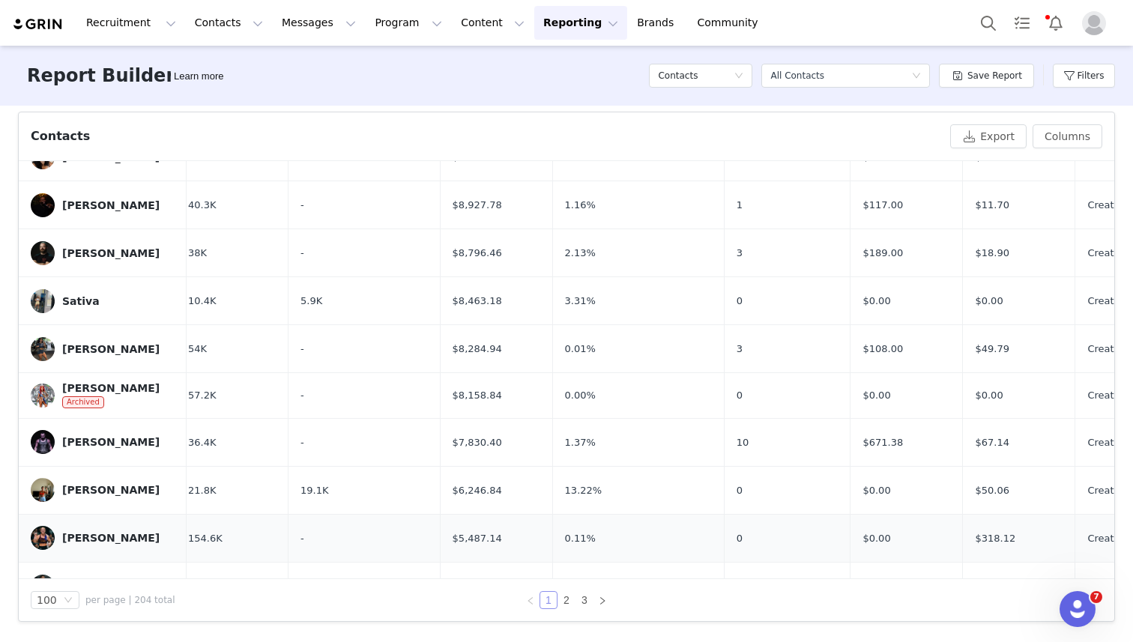
scroll to position [1167, 751]
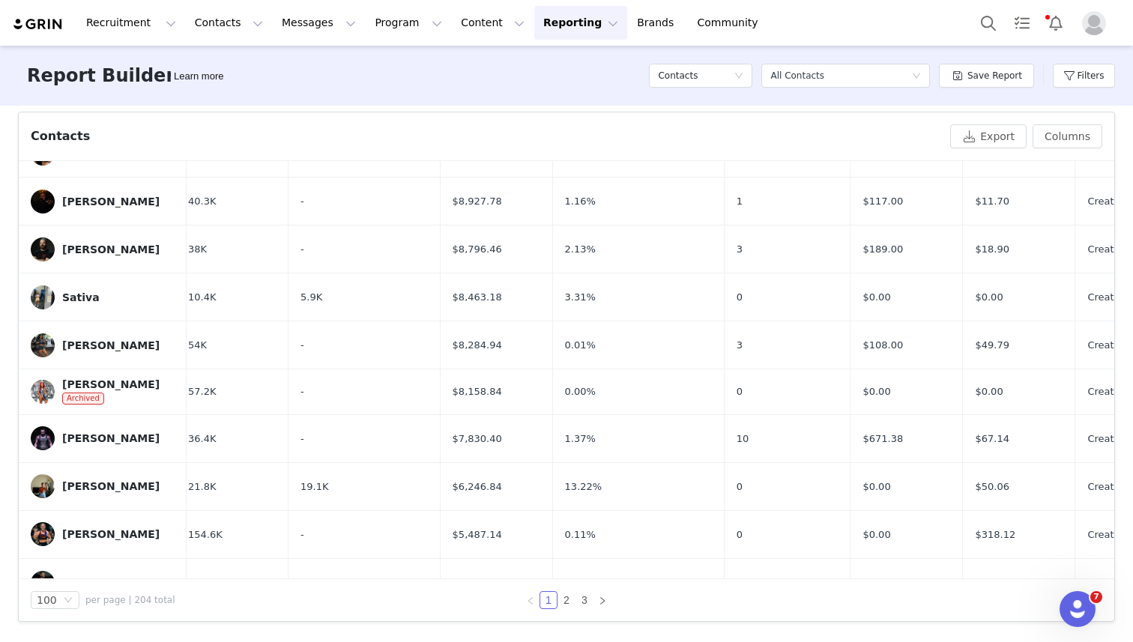
drag, startPoint x: 498, startPoint y: 464, endPoint x: 551, endPoint y: 465, distance: 53.2
copy span "$5,021.54"
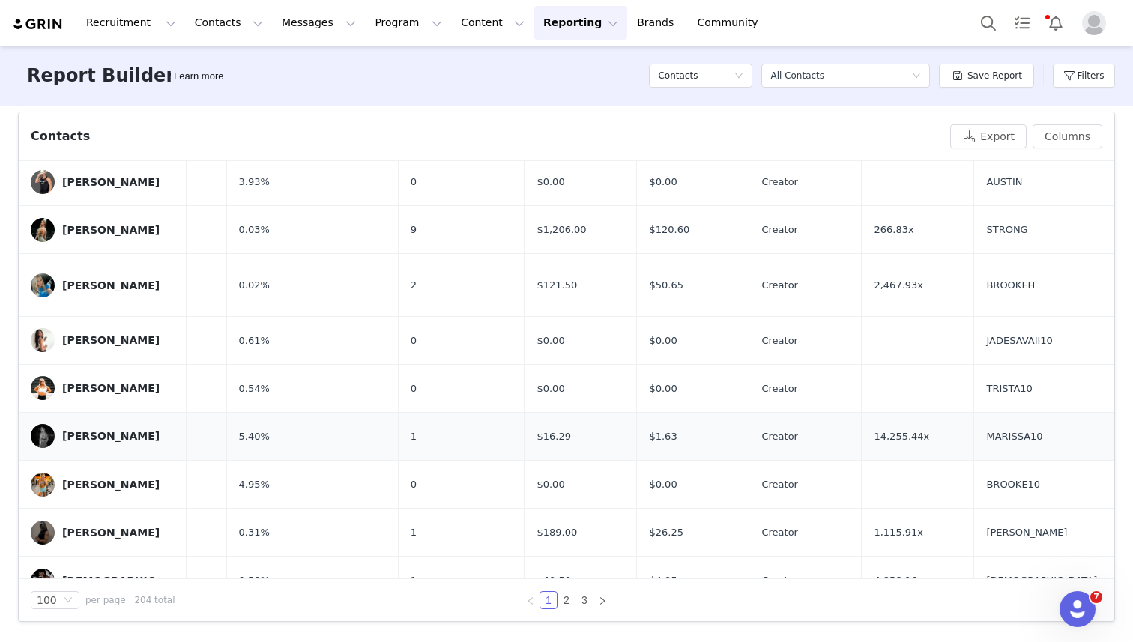
scroll to position [467, 1077]
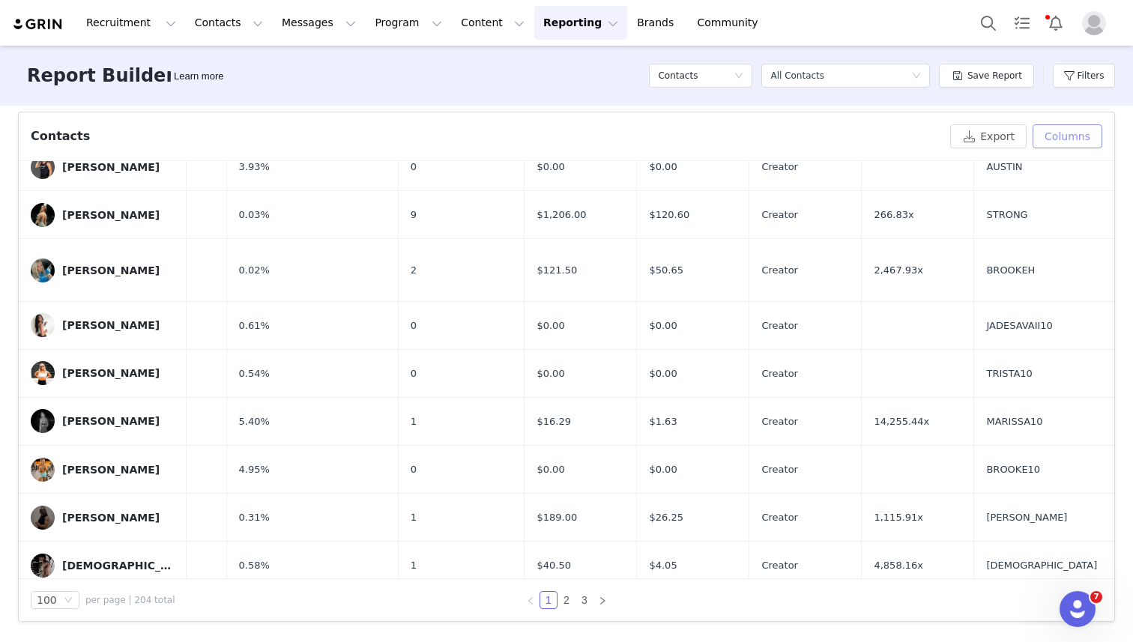
click at [1050, 136] on button "Columns" at bounding box center [1068, 136] width 70 height 24
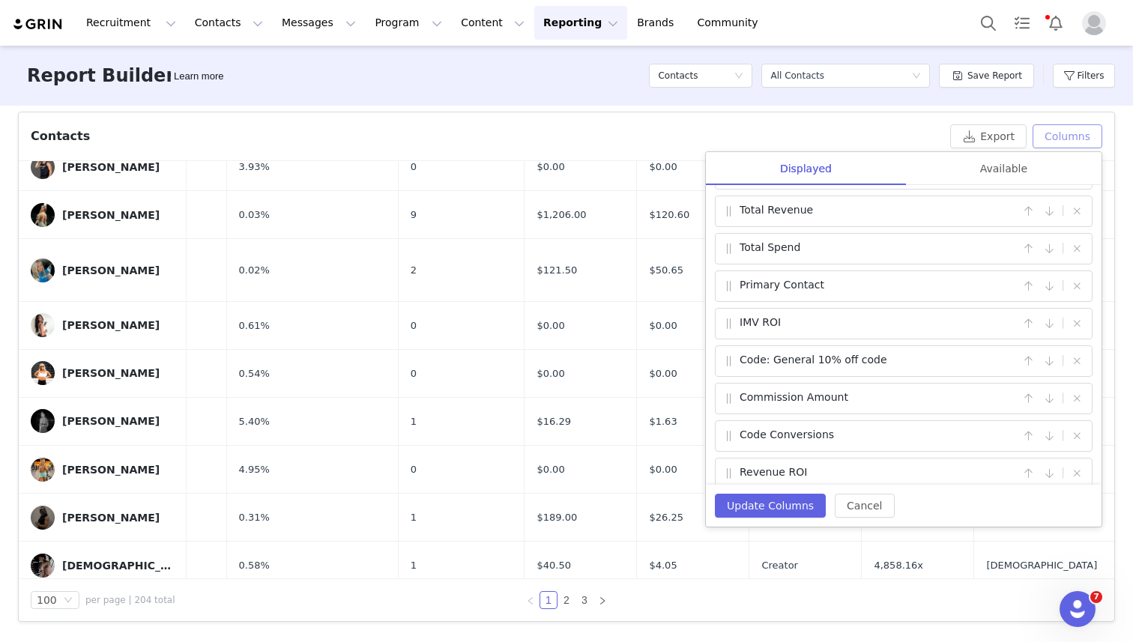
scroll to position [462, 0]
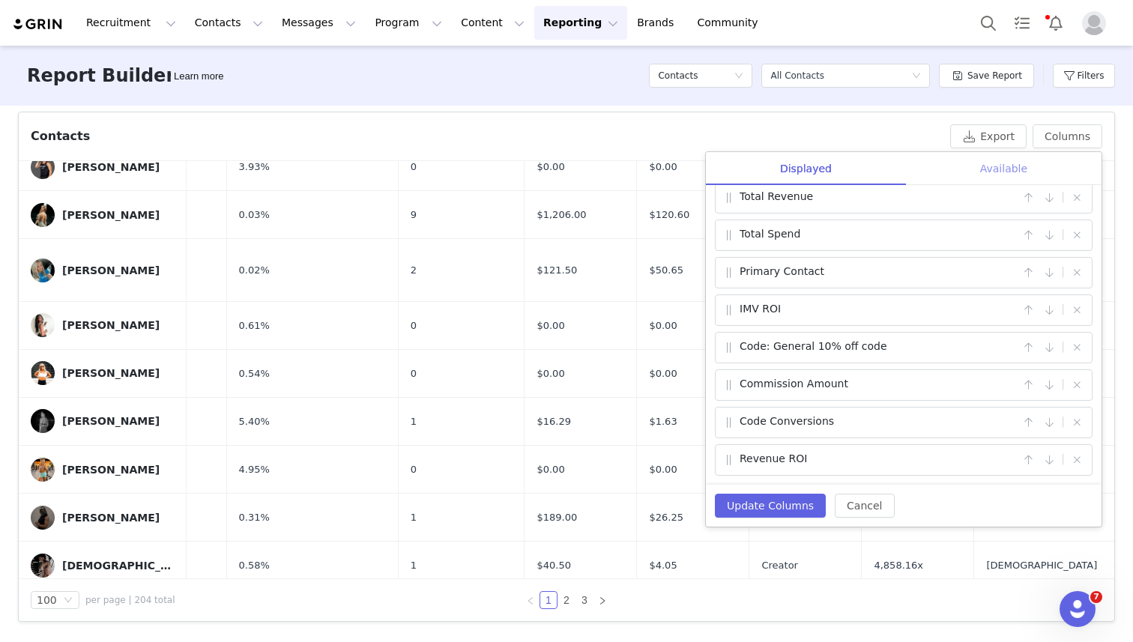
click at [990, 167] on div "Available" at bounding box center [1004, 169] width 196 height 34
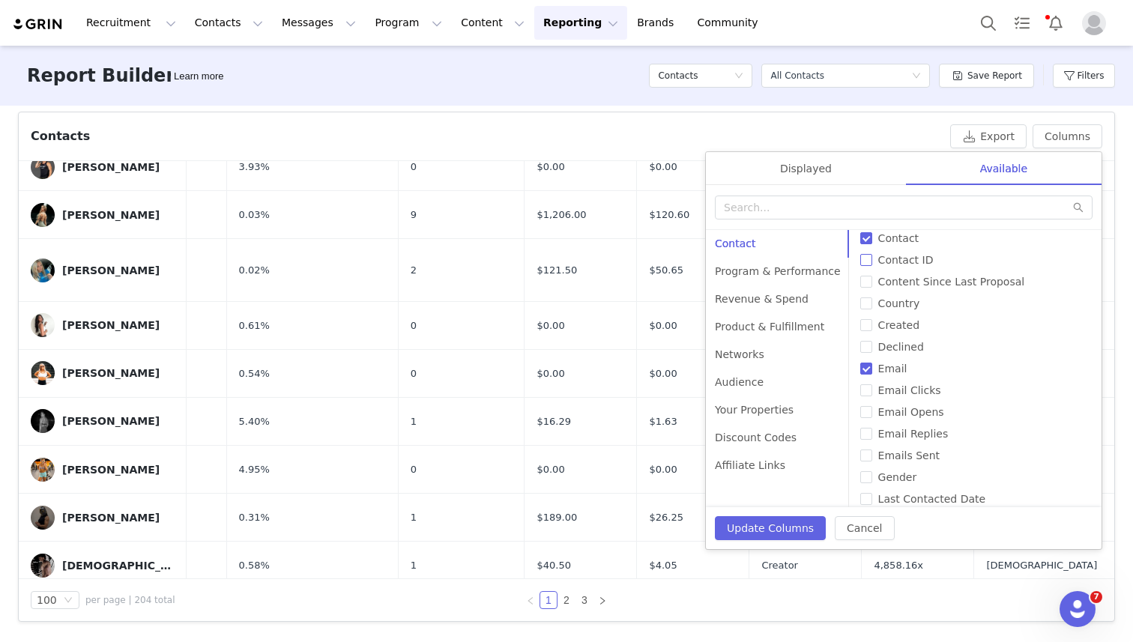
scroll to position [104, 0]
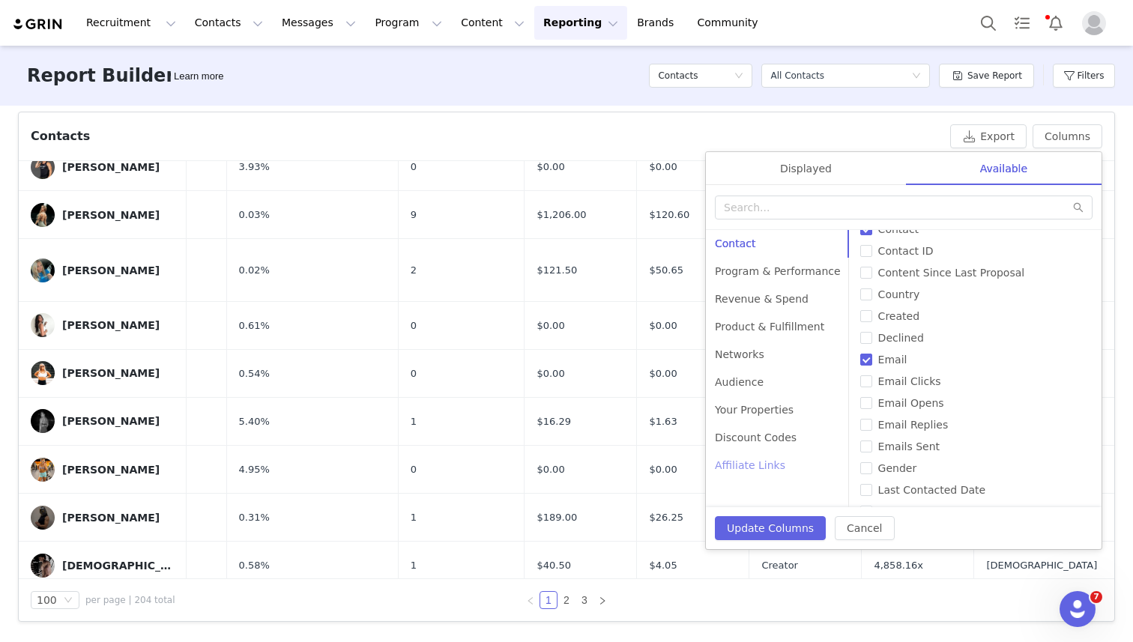
click at [743, 467] on div "Affiliate Links" at bounding box center [778, 466] width 144 height 28
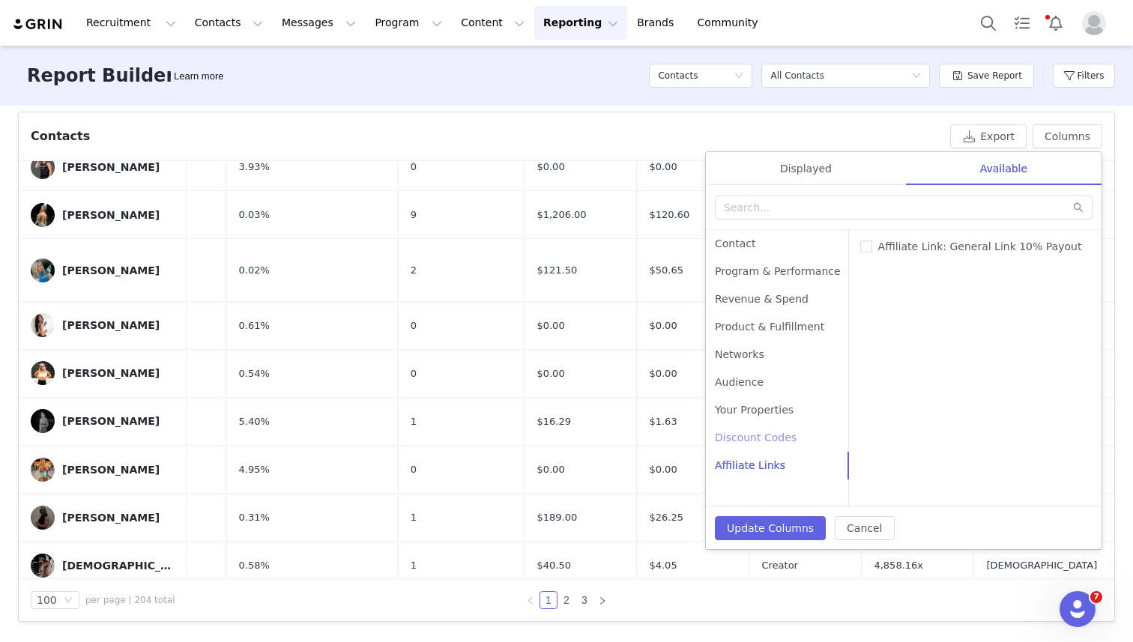
click at [748, 442] on div "Discount Codes" at bounding box center [778, 438] width 144 height 28
click at [767, 298] on div "Revenue & Spend" at bounding box center [778, 299] width 144 height 28
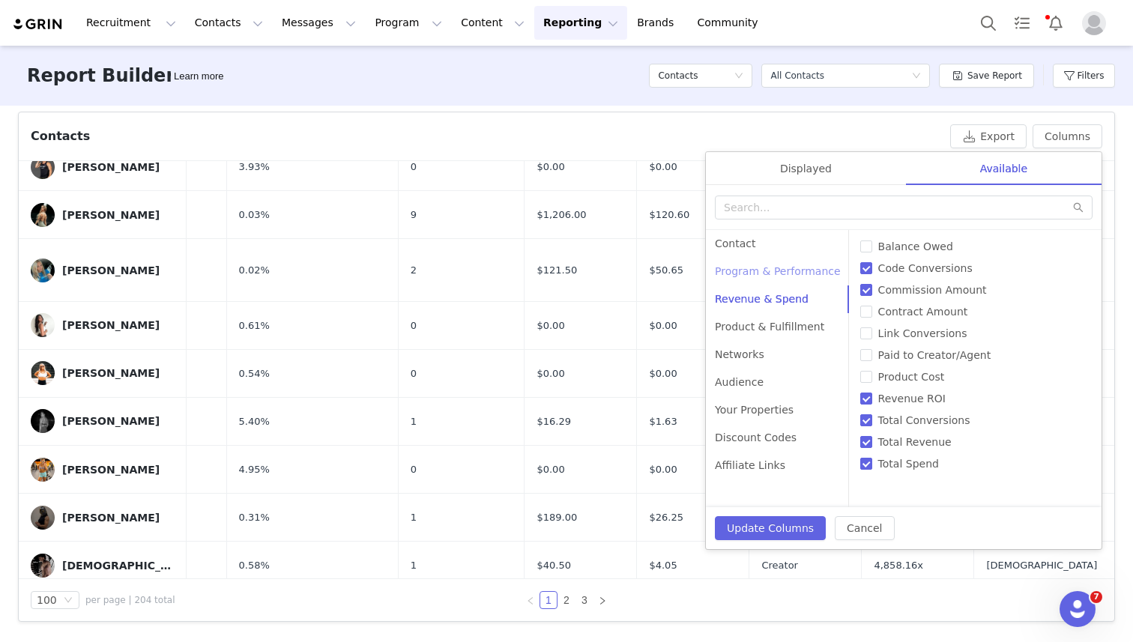
click at [766, 273] on div "Program & Performance" at bounding box center [778, 272] width 144 height 28
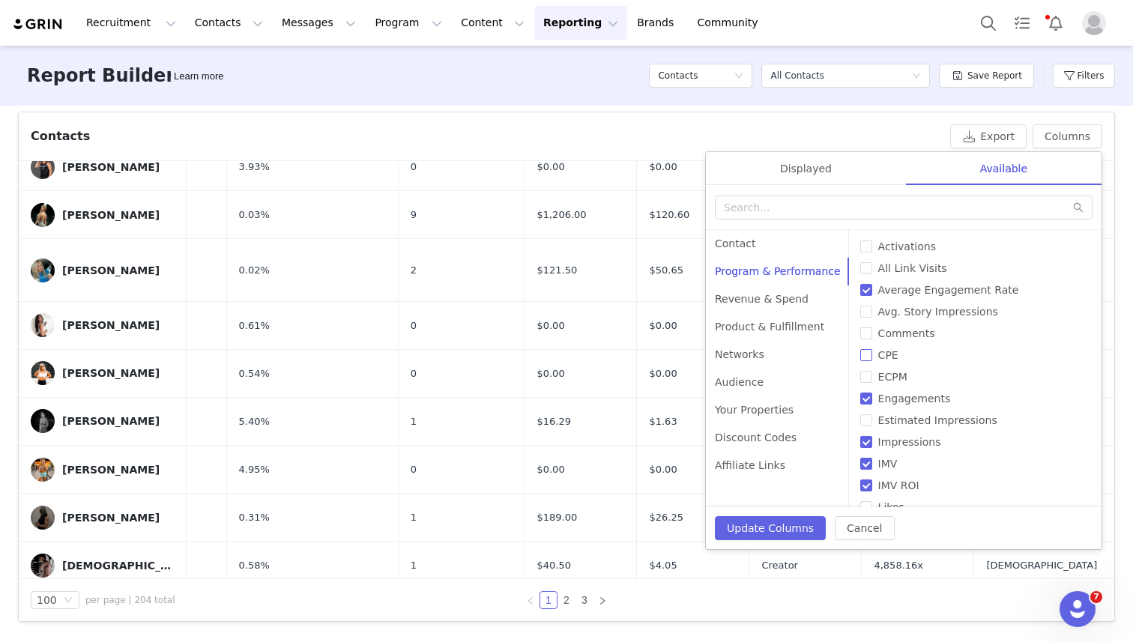
click at [860, 353] on input "CPE" at bounding box center [866, 355] width 12 height 12
checkbox input "true"
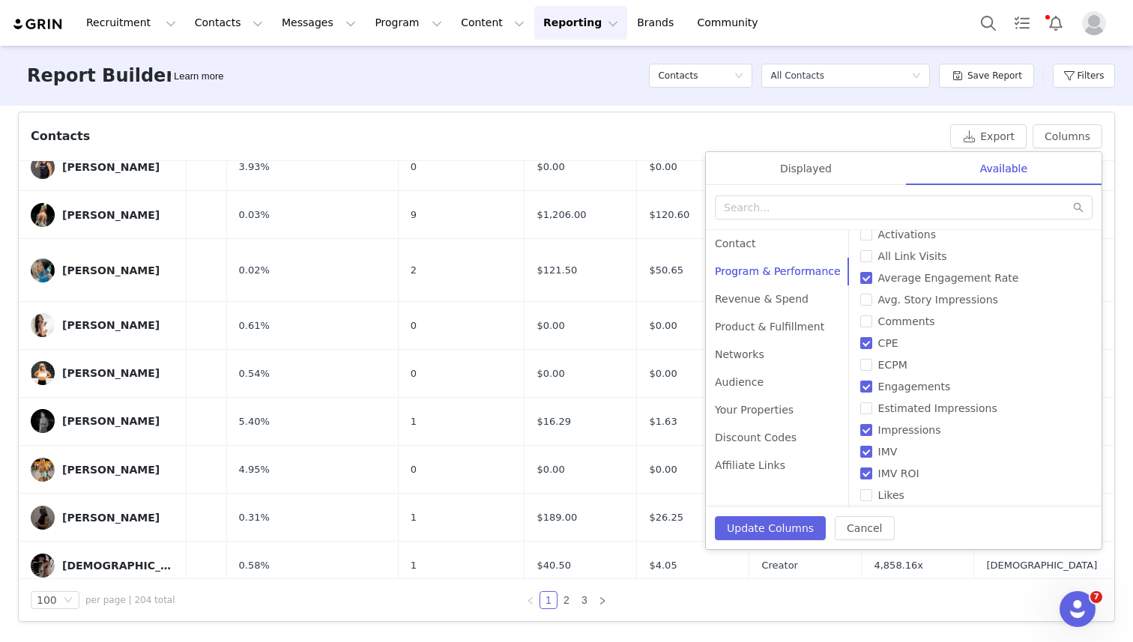
scroll to position [2, 0]
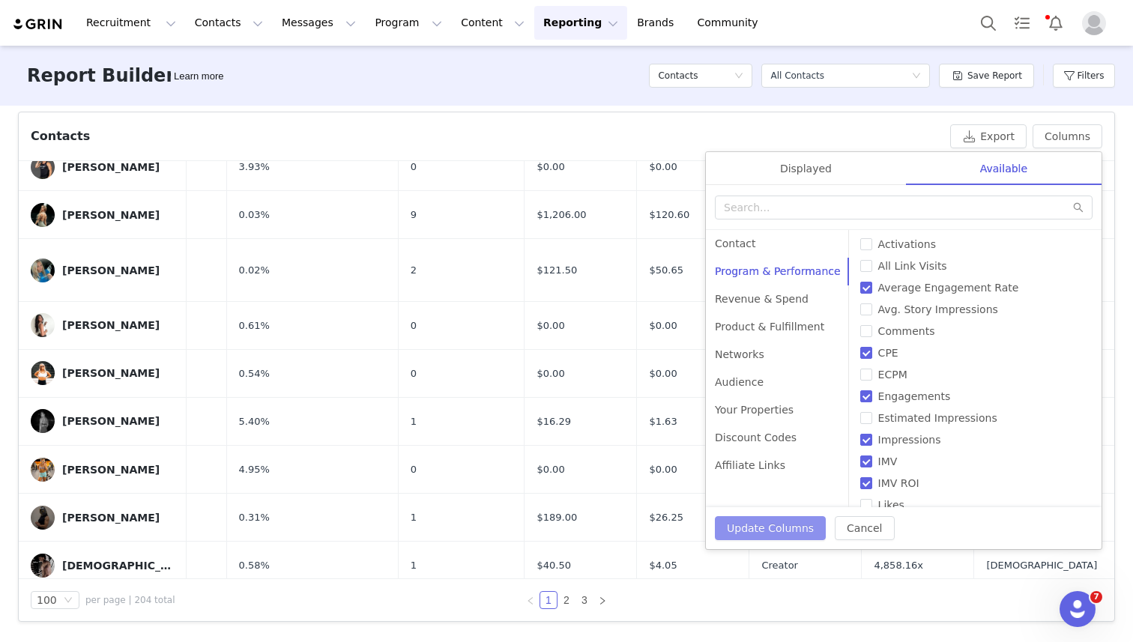
click at [779, 526] on button "Update Columns" at bounding box center [770, 528] width 111 height 24
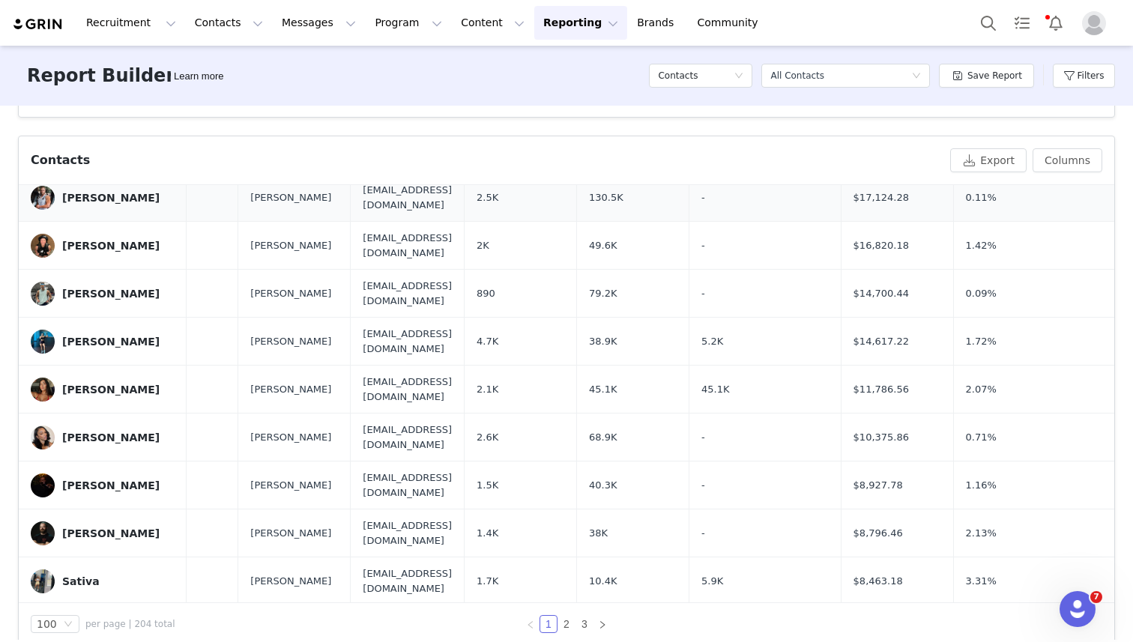
scroll to position [929, 350]
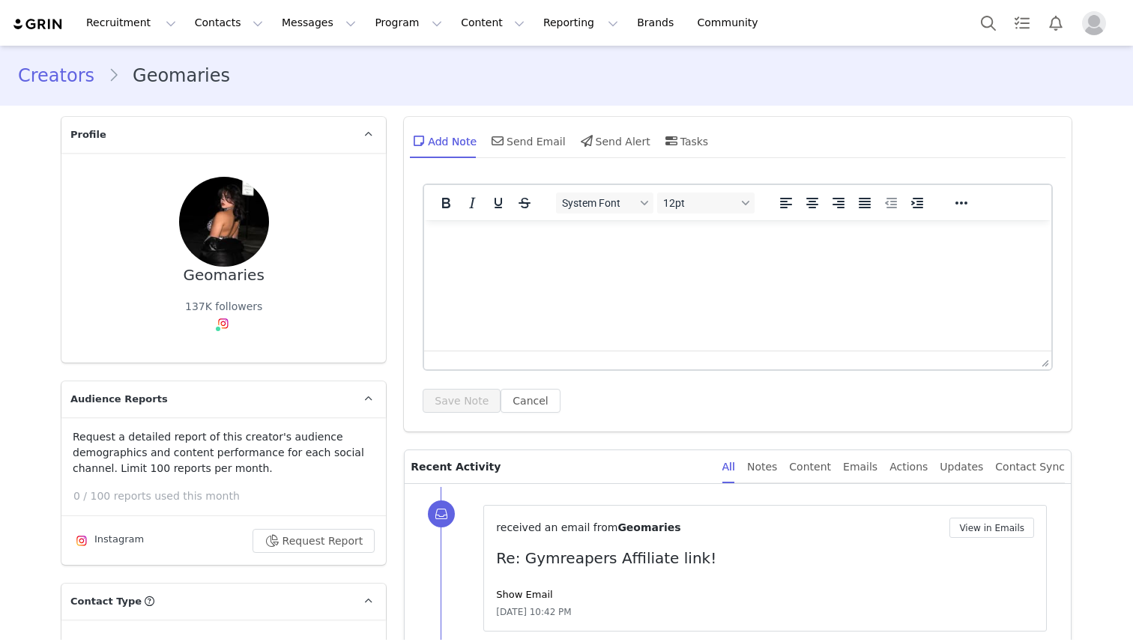
type input "+1 ([GEOGRAPHIC_DATA])"
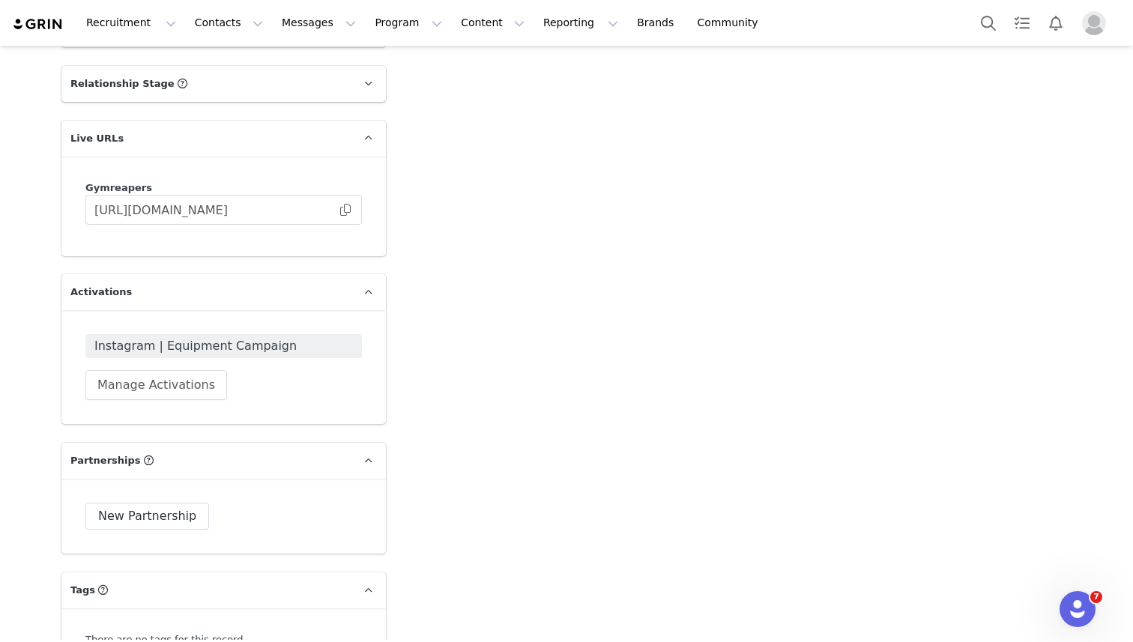
scroll to position [2284, 0]
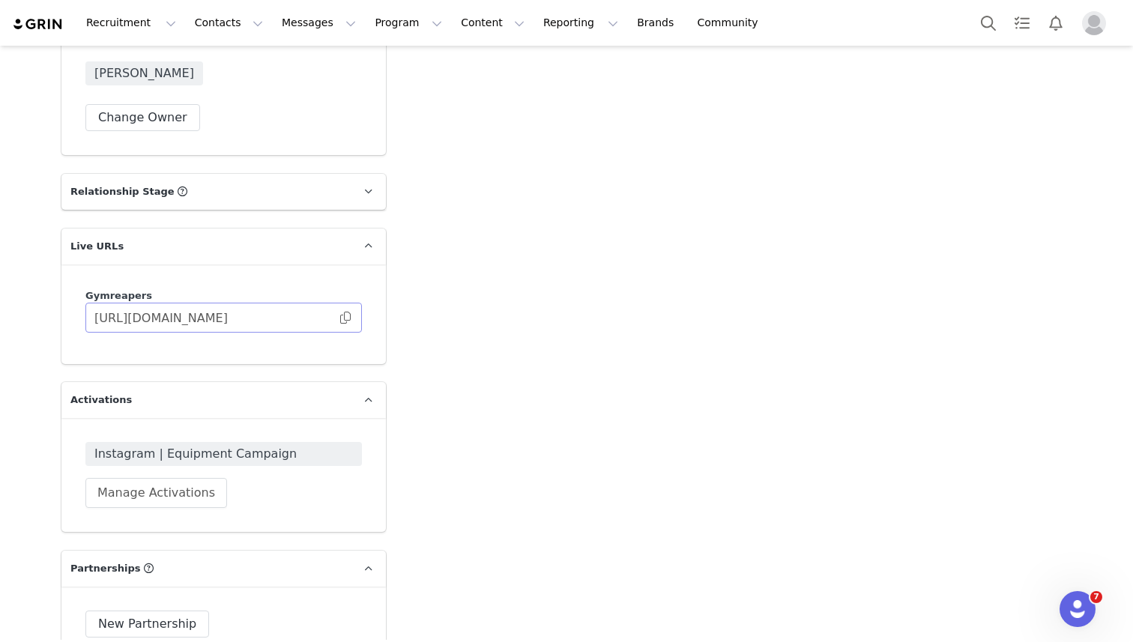
click at [346, 318] on span at bounding box center [345, 318] width 15 height 0
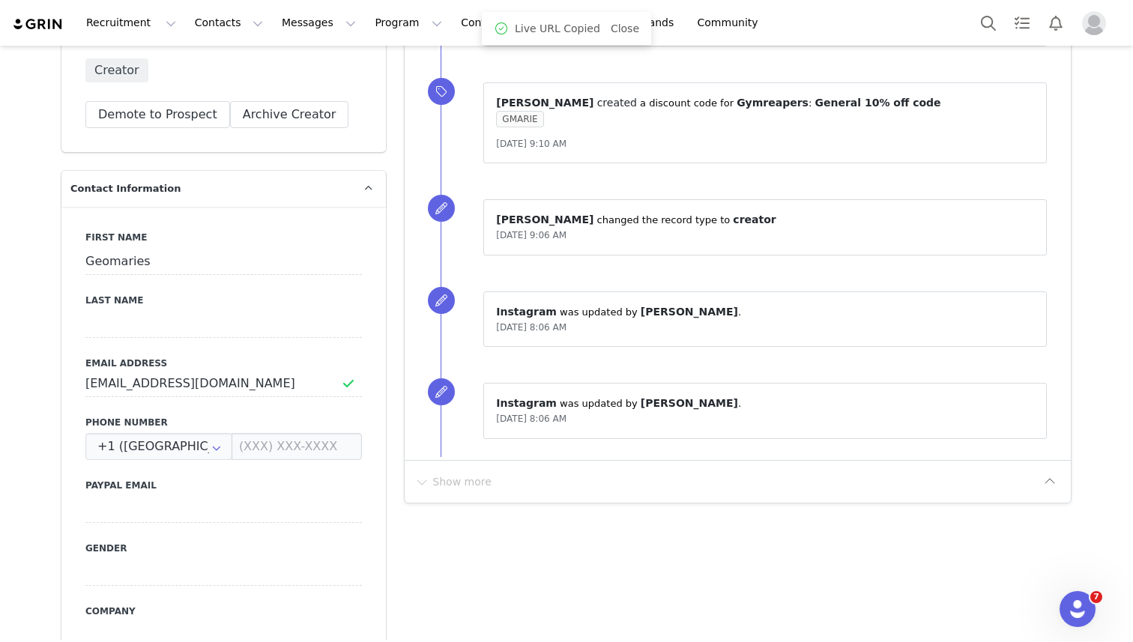
scroll to position [0, 0]
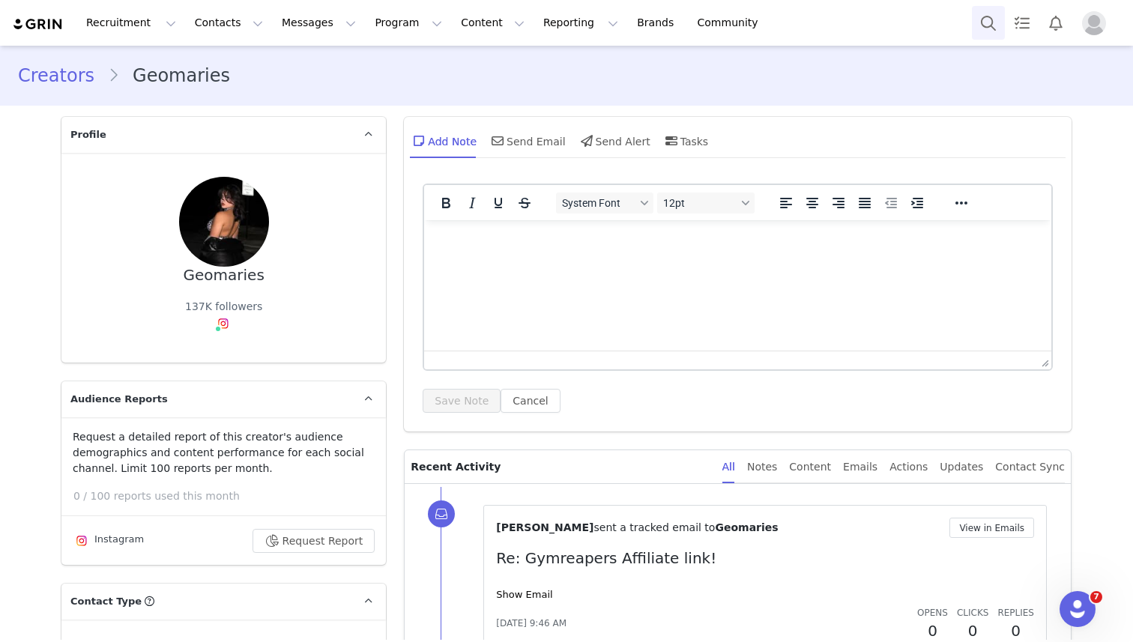
click at [995, 24] on button "Search" at bounding box center [988, 23] width 33 height 34
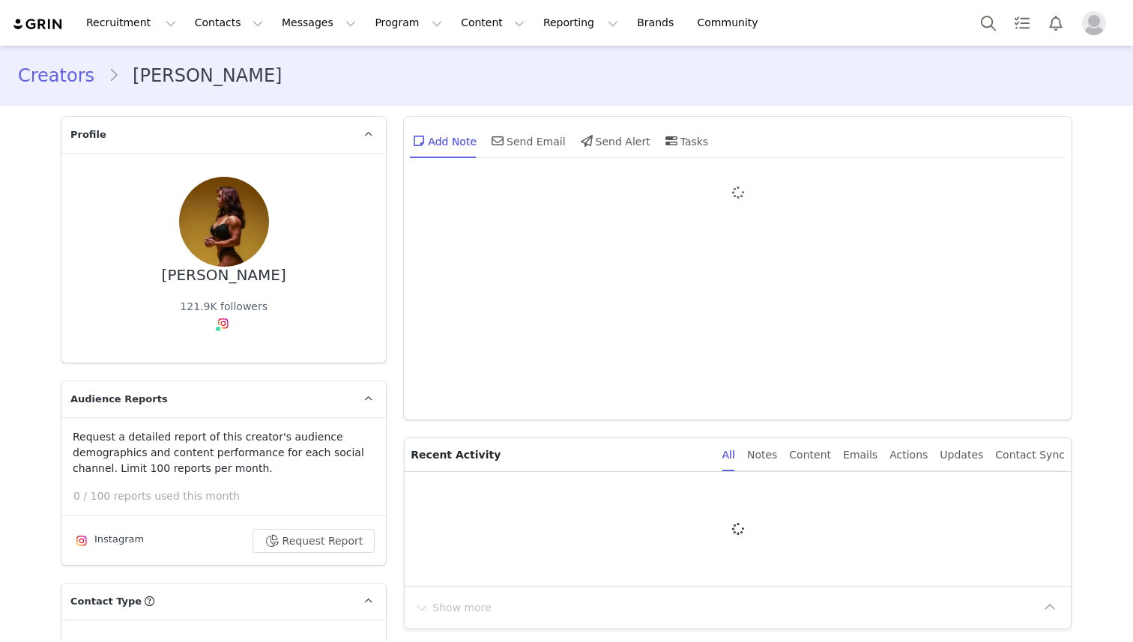
type input "+1 ([GEOGRAPHIC_DATA])"
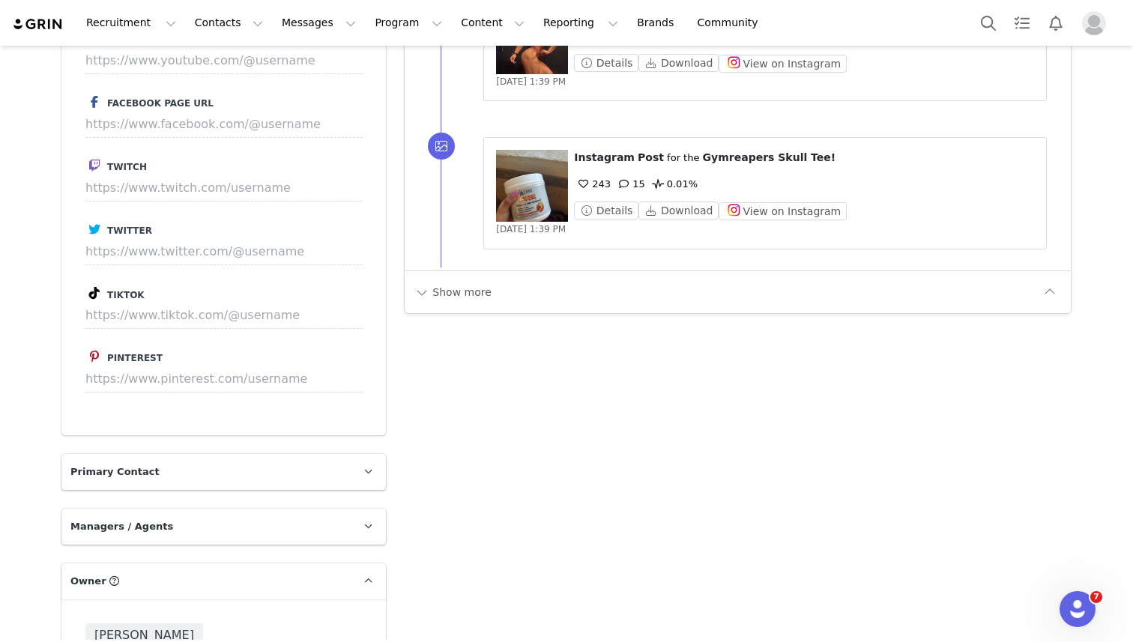
scroll to position [1777, 0]
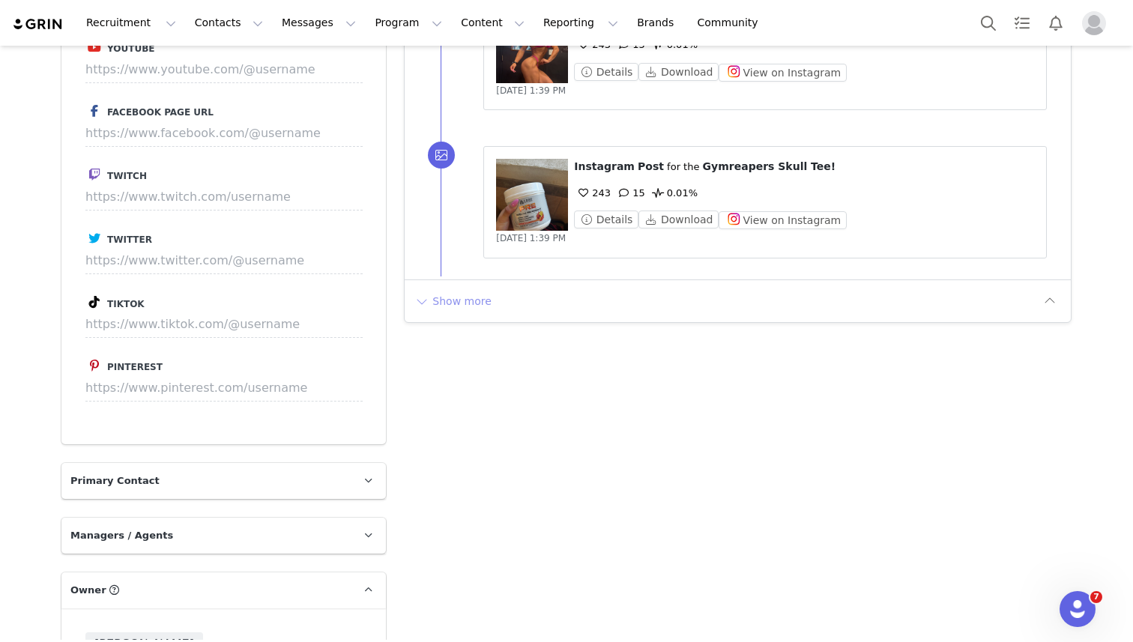
click at [441, 303] on button "Show more" at bounding box center [453, 301] width 79 height 24
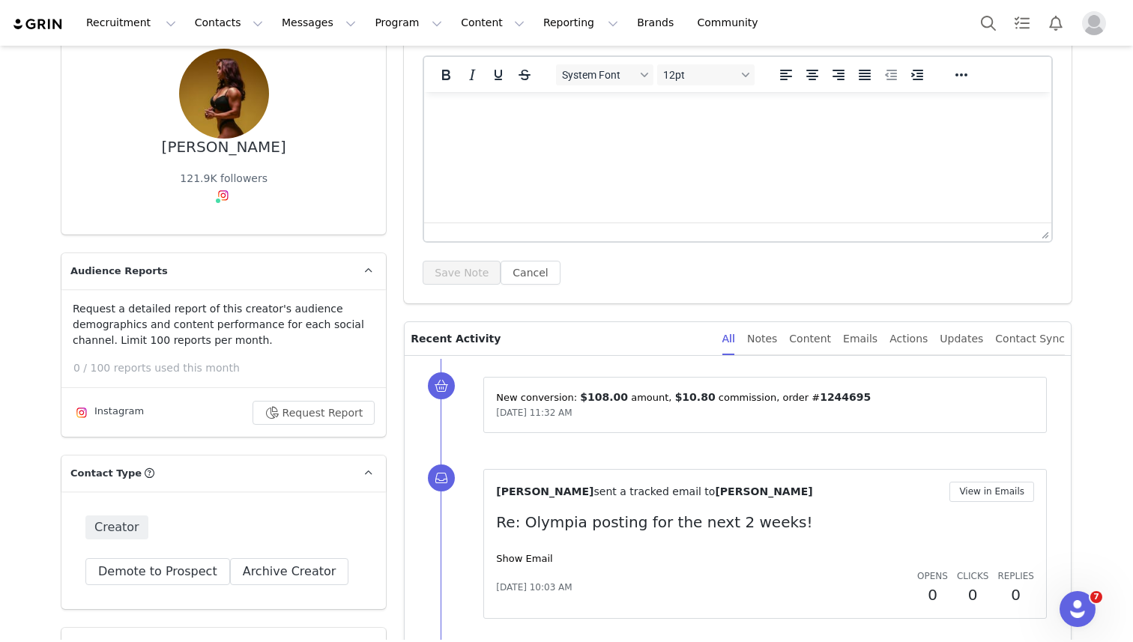
scroll to position [0, 0]
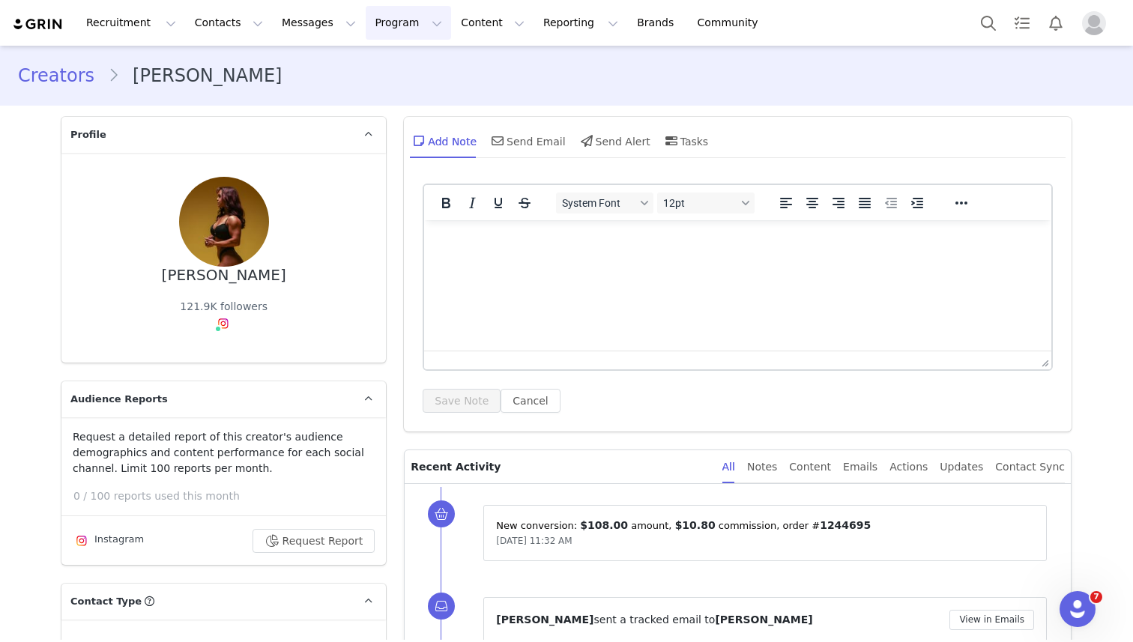
click at [378, 17] on button "Program Program" at bounding box center [408, 23] width 85 height 34
click at [372, 143] on p "Affiliates" at bounding box center [377, 150] width 46 height 16
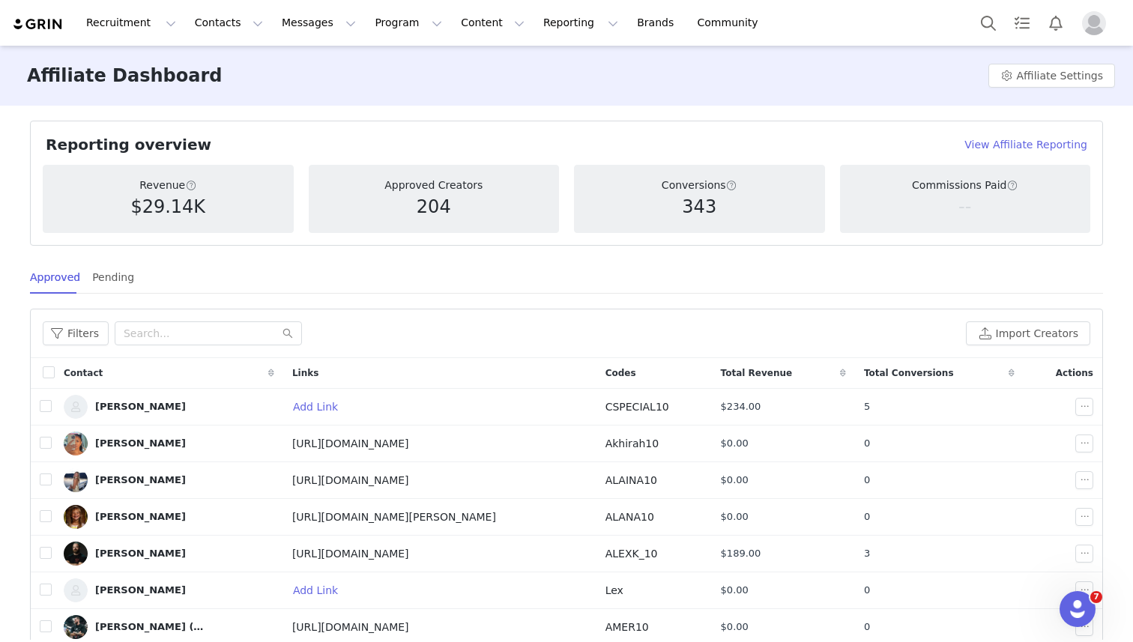
click at [1047, 142] on h4 "View Affiliate Reporting" at bounding box center [1025, 145] width 123 height 16
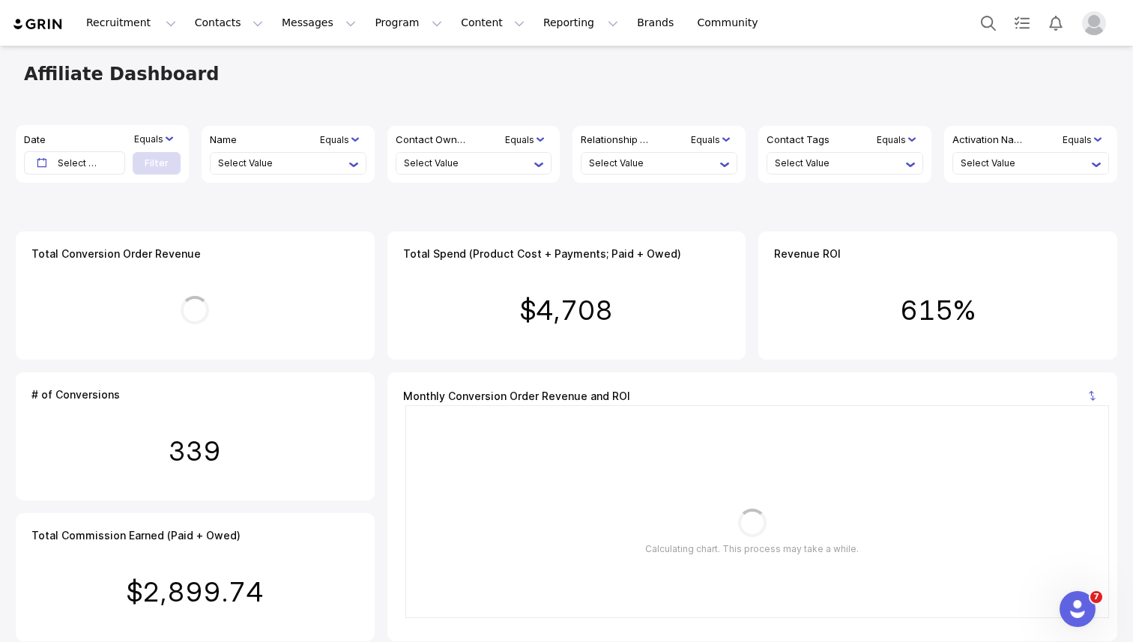
click at [310, 161] on li "Select Value" at bounding box center [283, 163] width 131 height 21
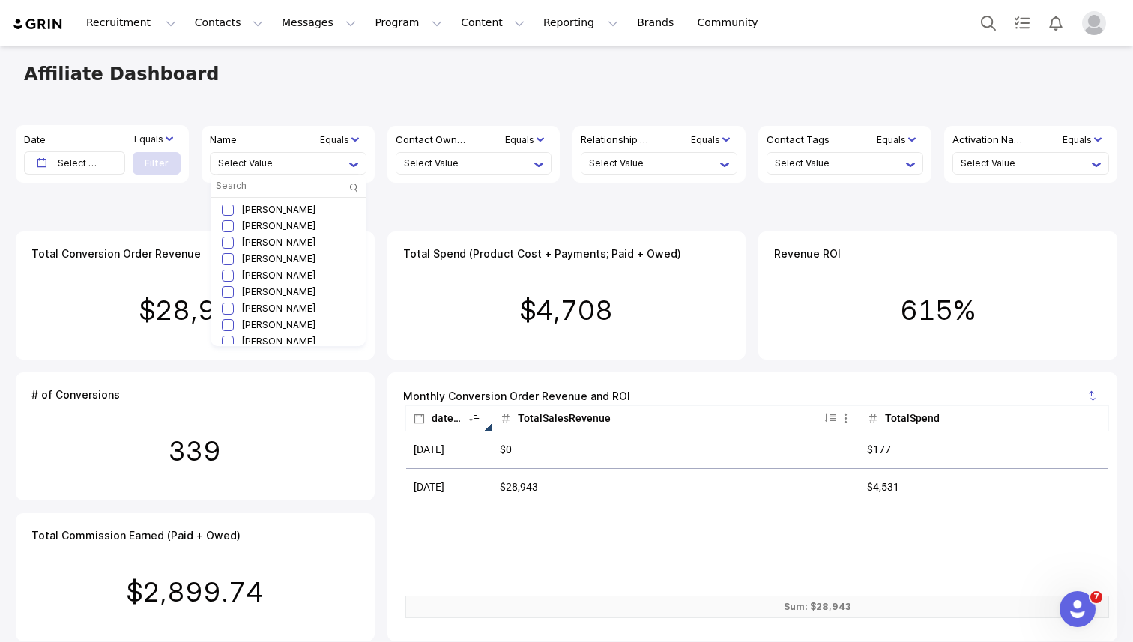
scroll to position [633, 0]
click at [229, 271] on input "checkbox" at bounding box center [228, 273] width 12 height 12
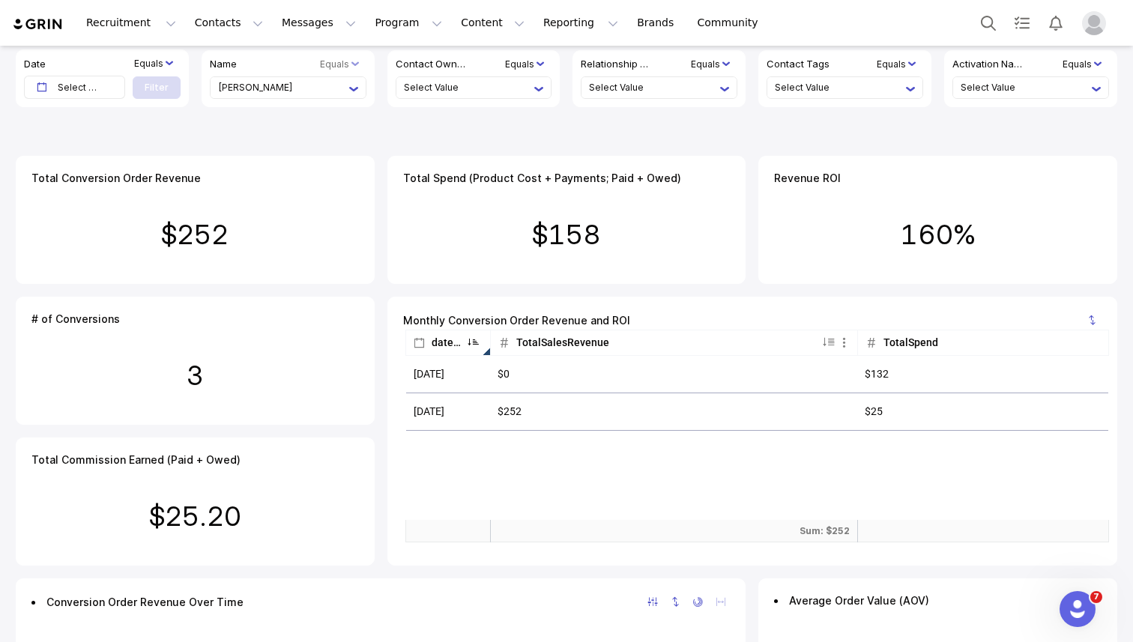
scroll to position [0, 0]
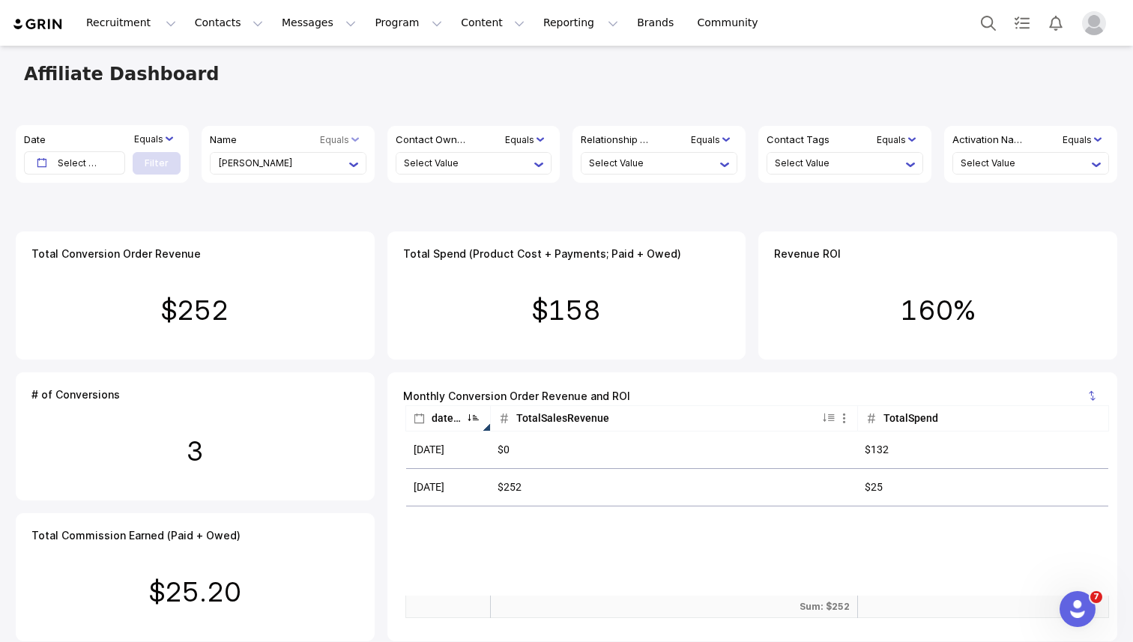
click at [328, 167] on li "[PERSON_NAME]" at bounding box center [283, 163] width 131 height 21
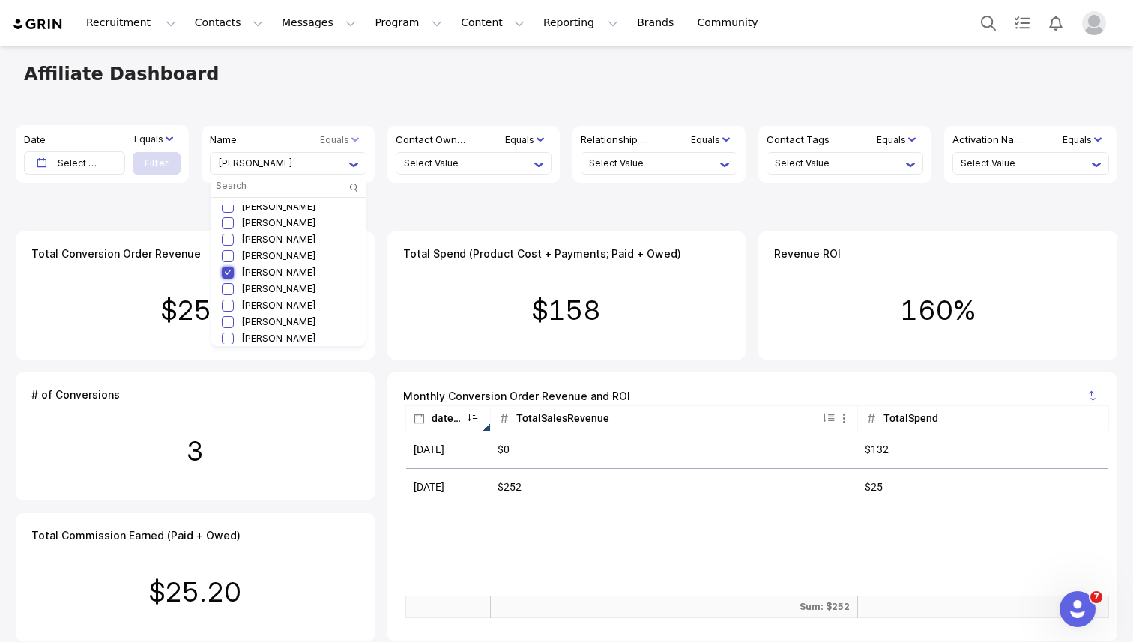
click at [229, 273] on input "checkbox" at bounding box center [228, 273] width 12 height 12
checkbox input "false"
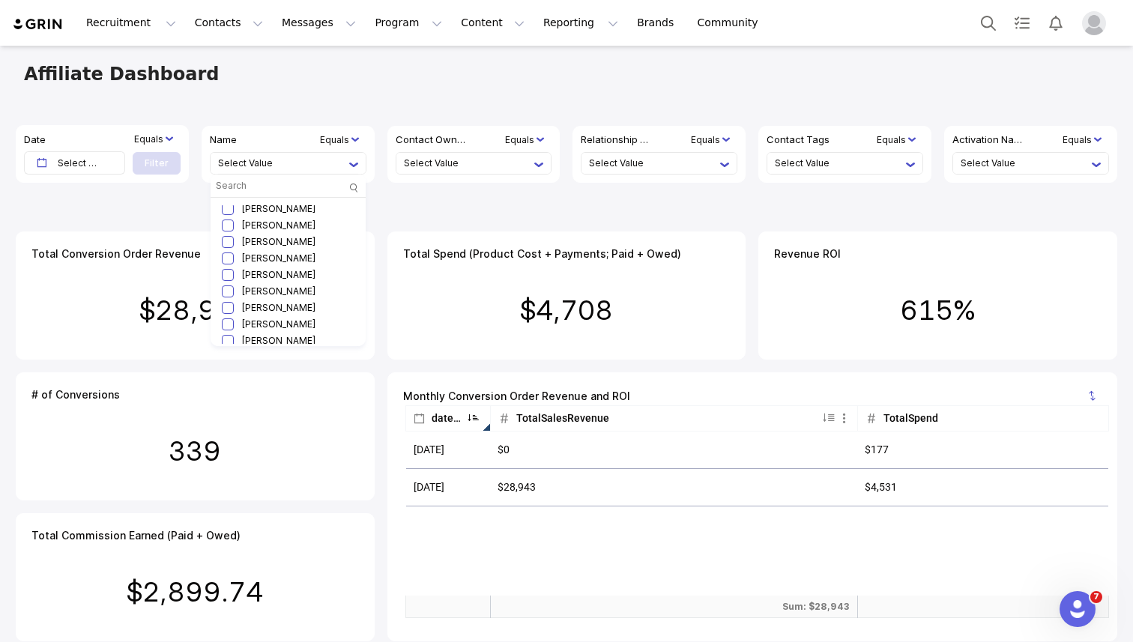
scroll to position [793, 0]
click at [226, 276] on input "checkbox" at bounding box center [228, 278] width 12 height 12
checkbox input "true"
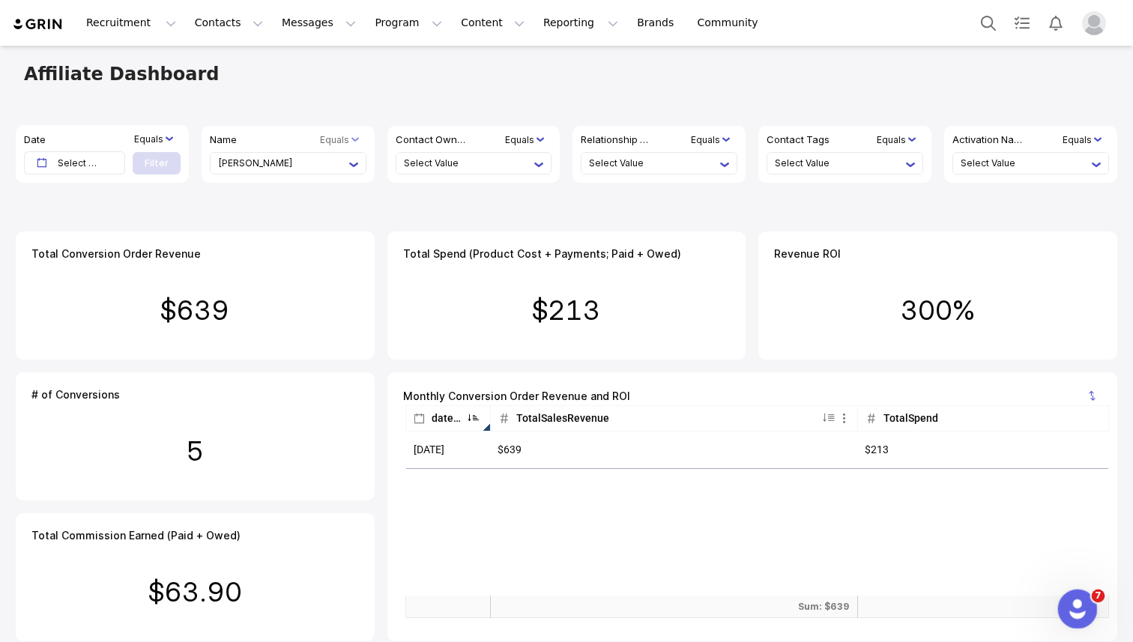
click at [1067, 608] on icon "Open Intercom Messenger" at bounding box center [1075, 607] width 25 height 25
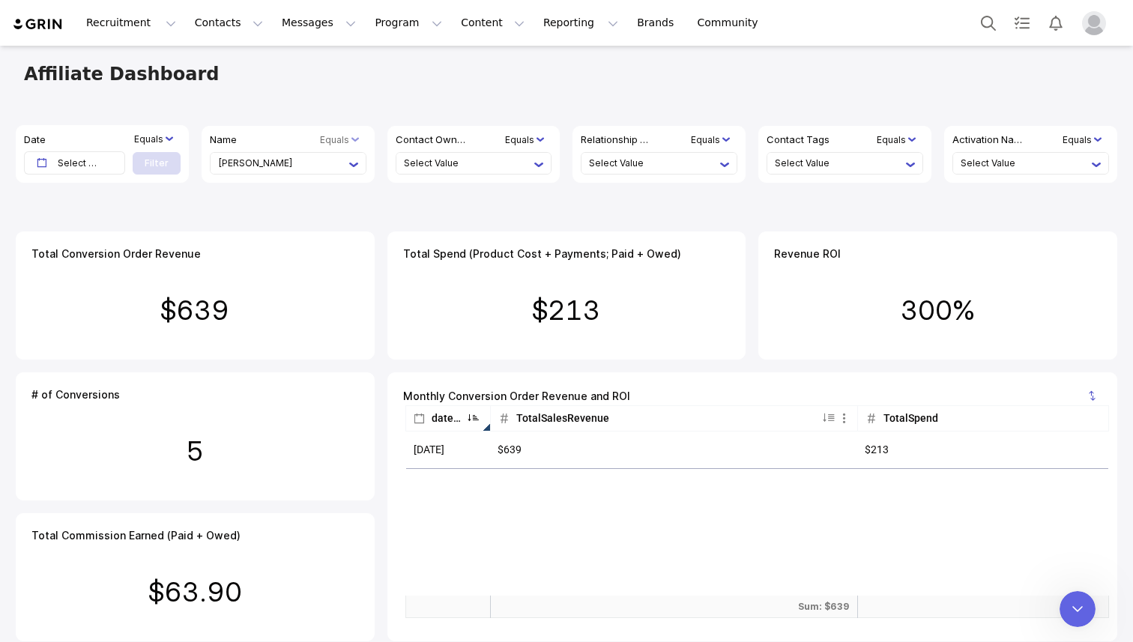
scroll to position [0, 0]
type textarea "can i merge two creator profiles? they are the same person"
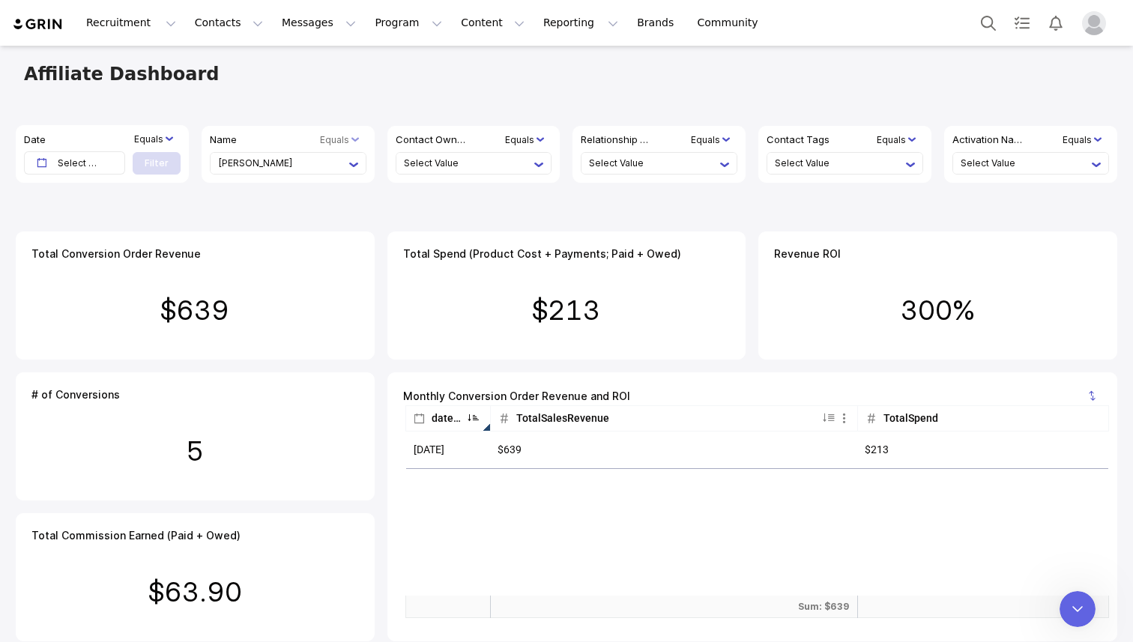
type textarea "it is the same creator. it's just one has the affiliate link/code attached to h…"
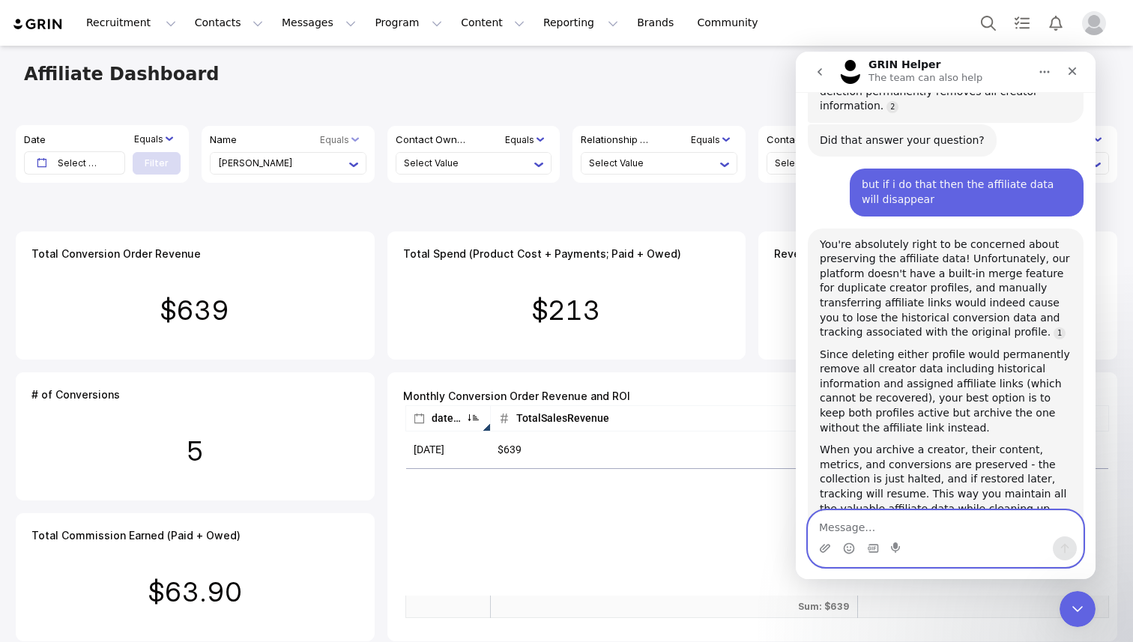
scroll to position [779, 0]
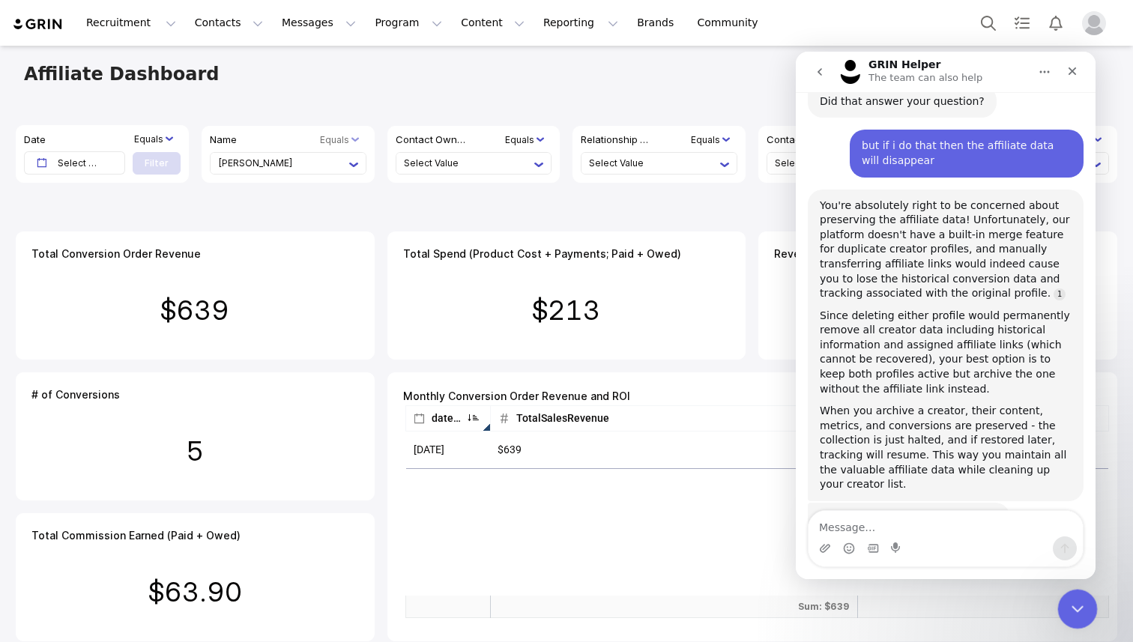
click at [1075, 608] on icon "Close Intercom Messenger" at bounding box center [1075, 607] width 10 height 6
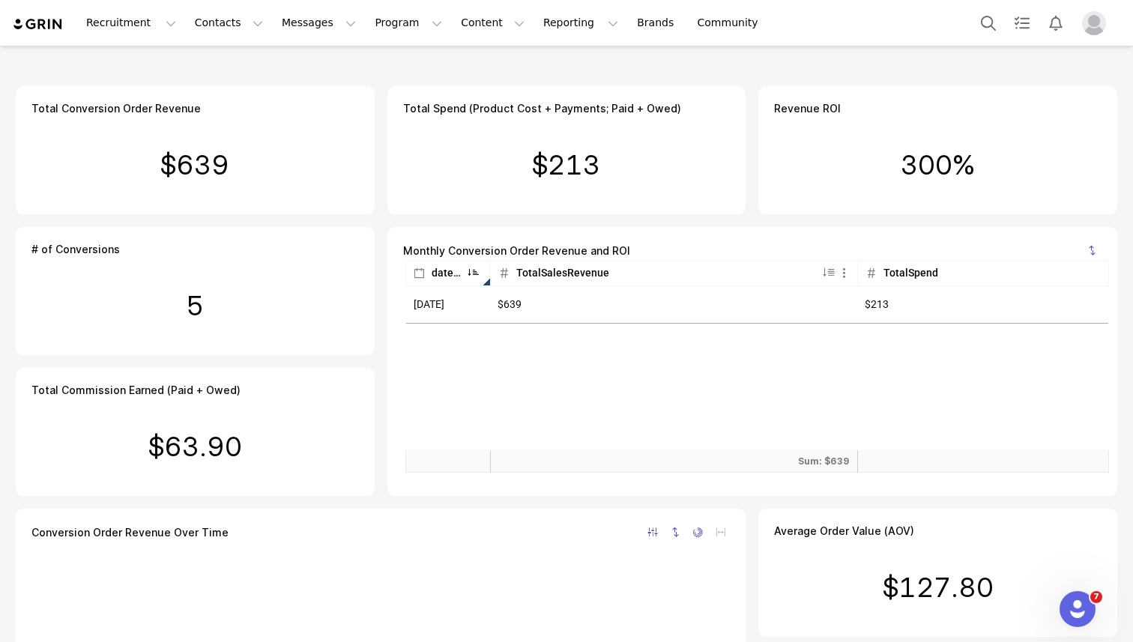
scroll to position [0, 0]
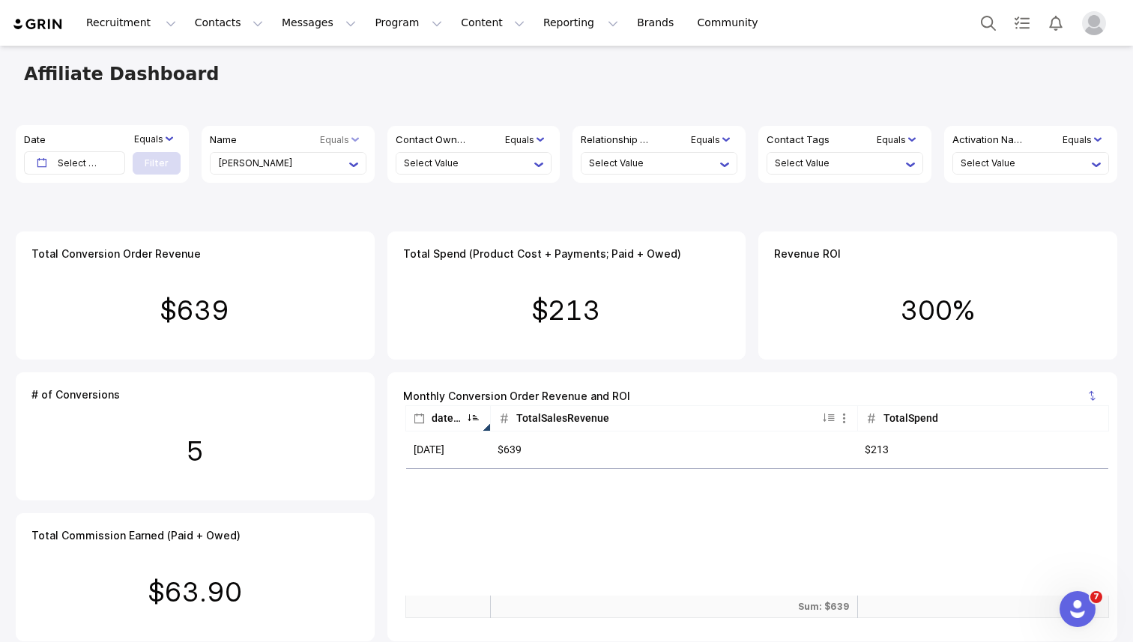
click at [324, 163] on li "[PERSON_NAME]" at bounding box center [283, 163] width 131 height 21
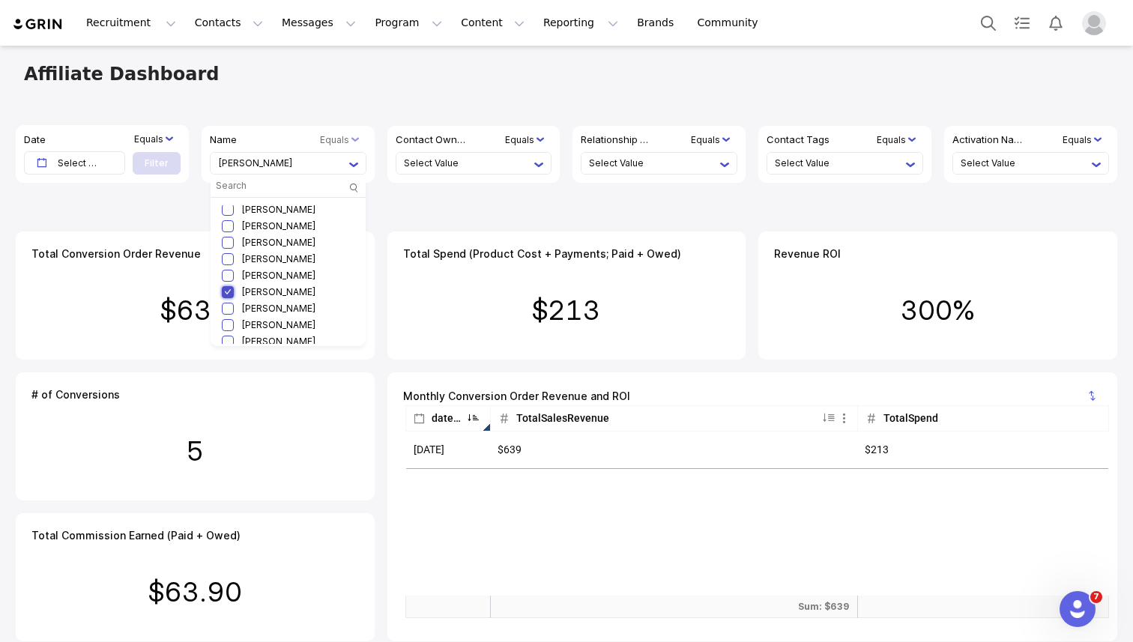
scroll to position [762, 0]
click at [241, 186] on input "text" at bounding box center [284, 185] width 140 height 21
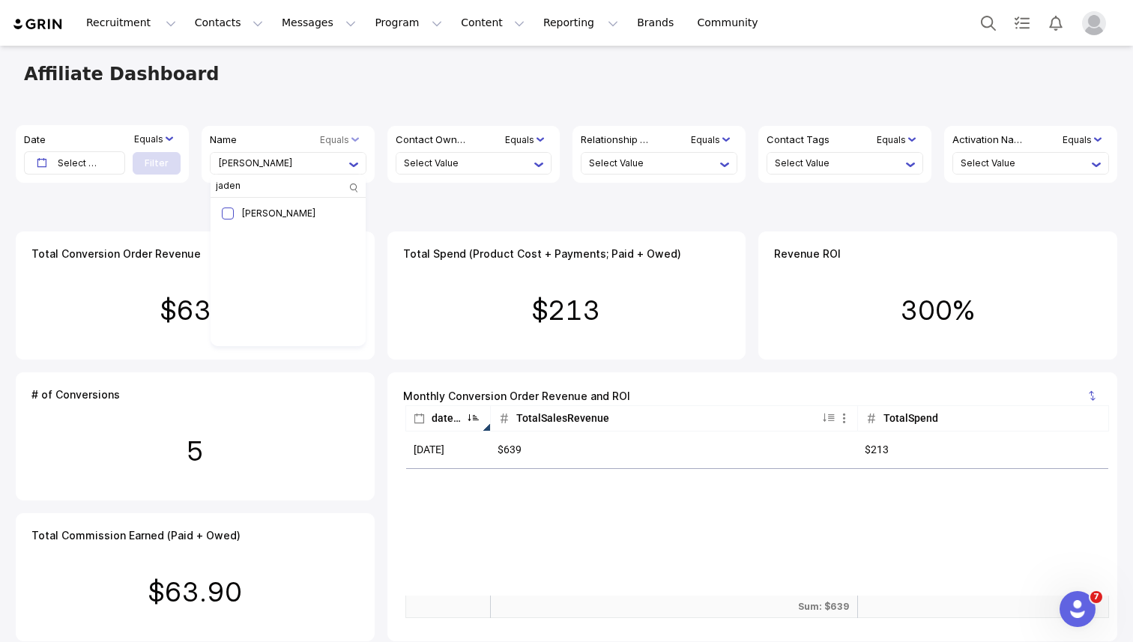
scroll to position [0, 0]
type input "jaden"
click at [229, 210] on input "checkbox" at bounding box center [228, 214] width 12 height 12
checkbox input "true"
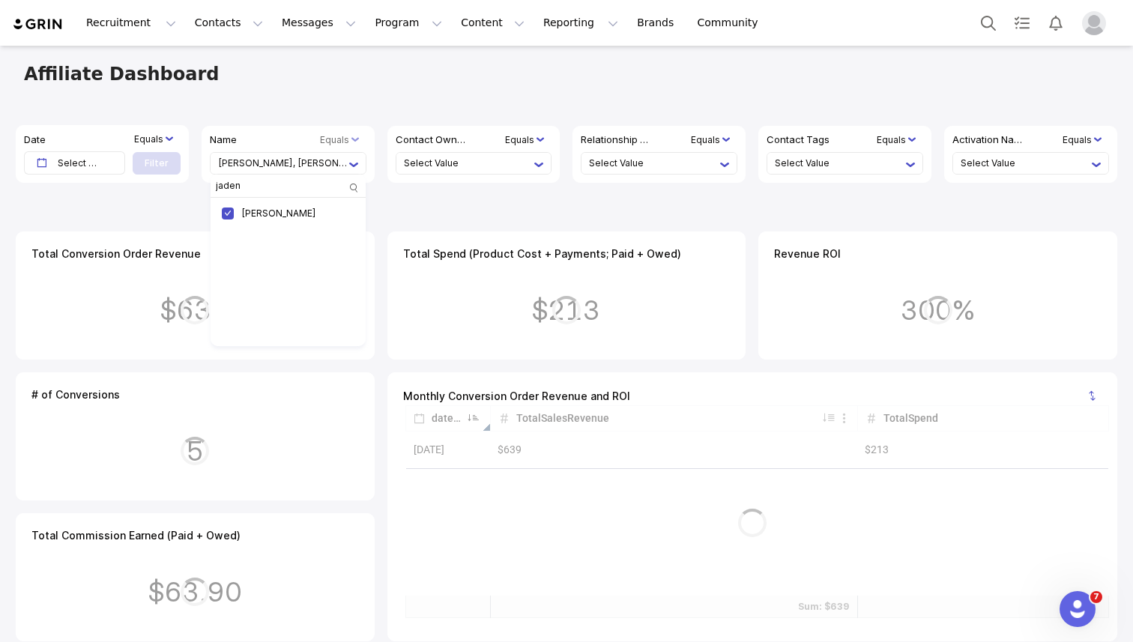
click at [279, 162] on li "Katy Bruess, Jaden Kassa" at bounding box center [283, 163] width 131 height 21
click at [258, 167] on li "Katy Bruess, Jaden Kassa" at bounding box center [283, 163] width 131 height 21
drag, startPoint x: 244, startPoint y: 180, endPoint x: 218, endPoint y: 180, distance: 25.5
click at [218, 180] on input "jaden" at bounding box center [284, 185] width 140 height 21
drag, startPoint x: 248, startPoint y: 187, endPoint x: 210, endPoint y: 187, distance: 38.2
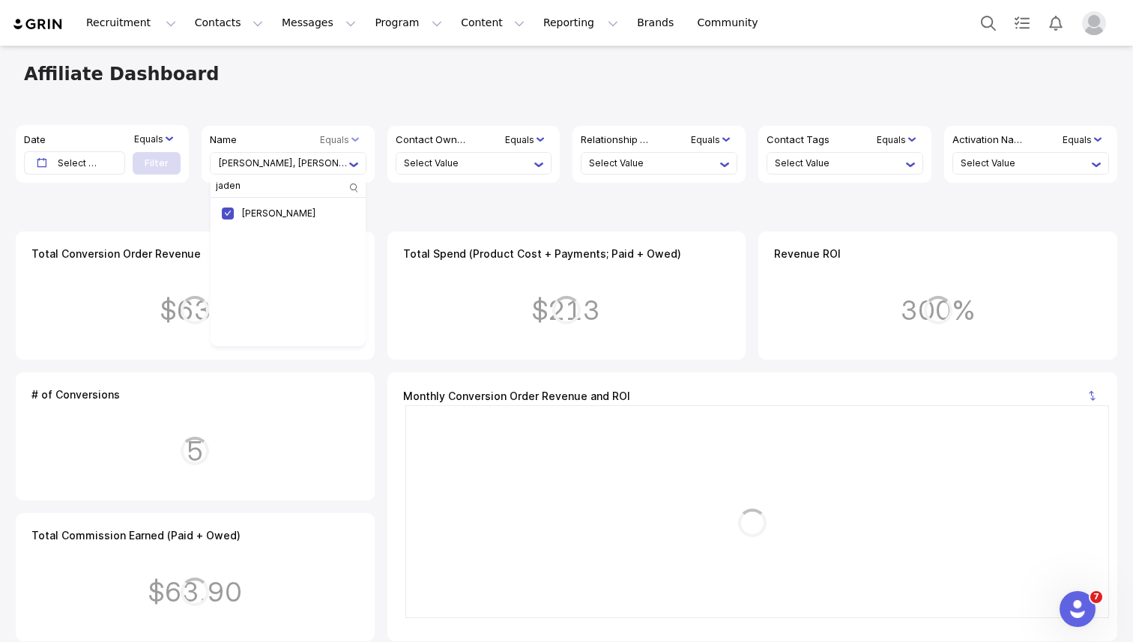
click at [309, 163] on li "Katy Bruess, Jaden Kassa" at bounding box center [283, 163] width 131 height 21
click at [255, 187] on input "jaden" at bounding box center [284, 185] width 140 height 21
drag, startPoint x: 255, startPoint y: 187, endPoint x: 217, endPoint y: 187, distance: 37.5
click at [217, 187] on input "jaden" at bounding box center [284, 185] width 140 height 21
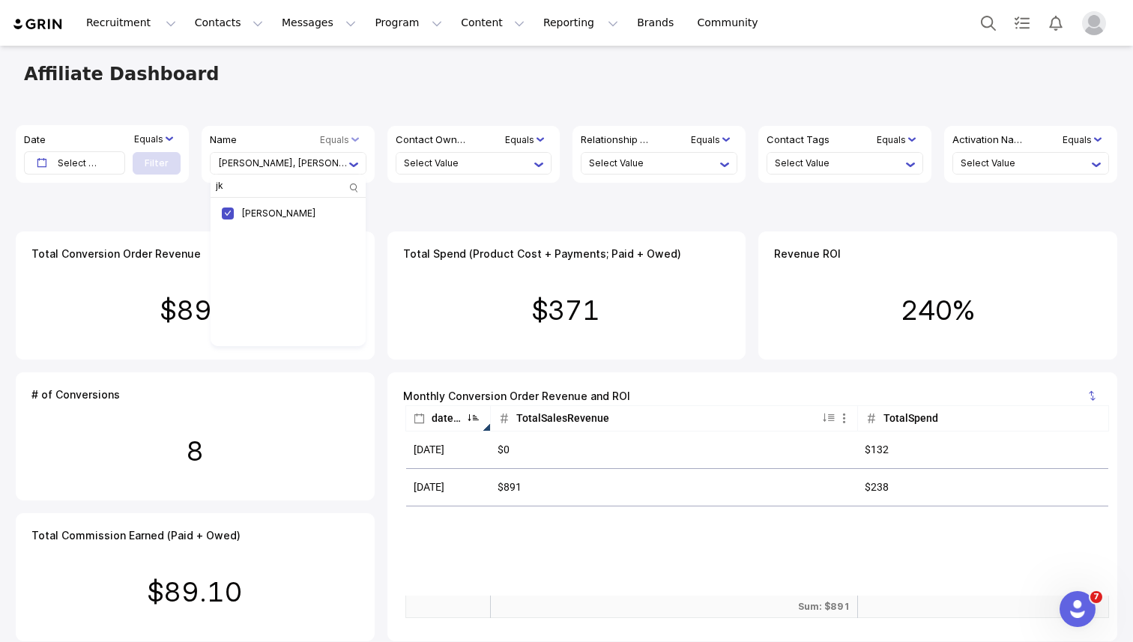
type input "j"
type input "katy"
click at [230, 211] on input "checkbox" at bounding box center [228, 214] width 12 height 12
checkbox input "false"
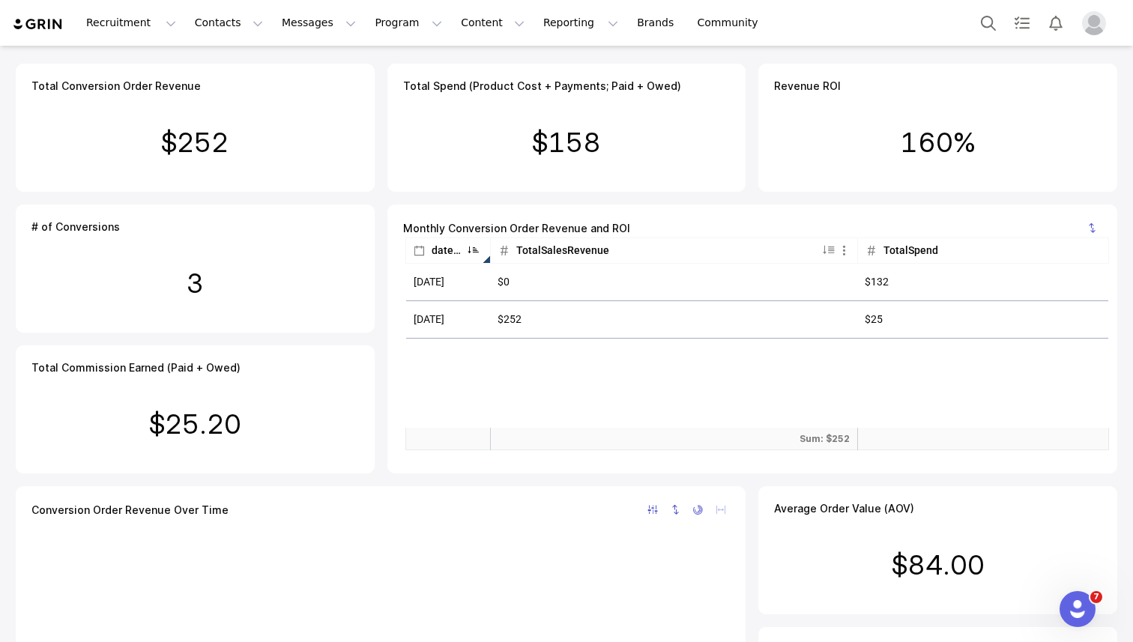
scroll to position [149, 0]
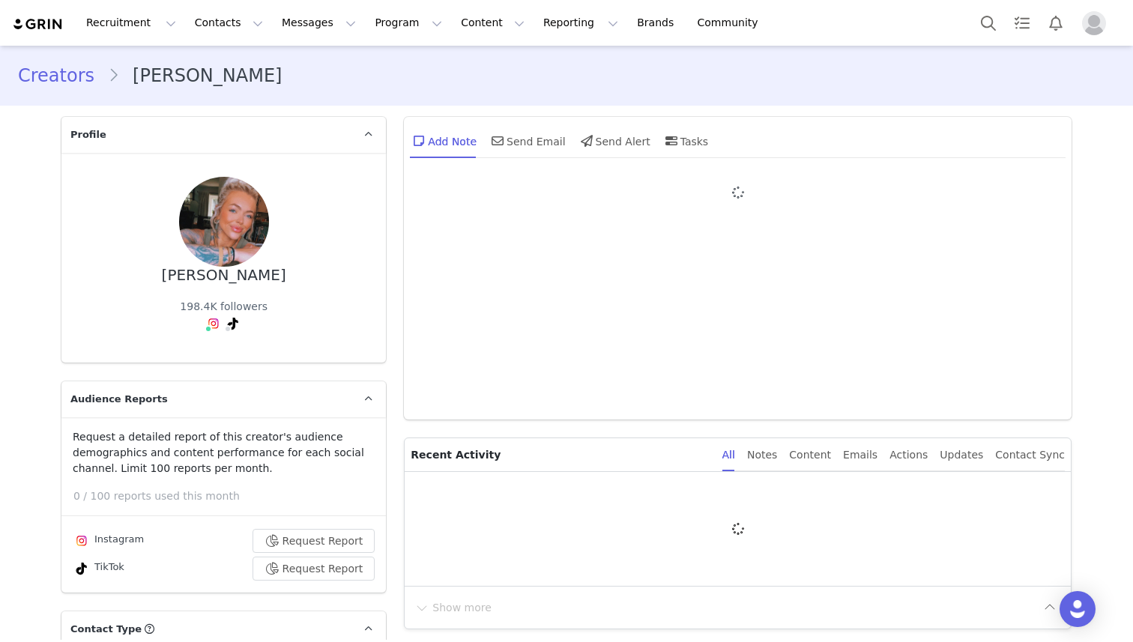
type input "+1 ([GEOGRAPHIC_DATA])"
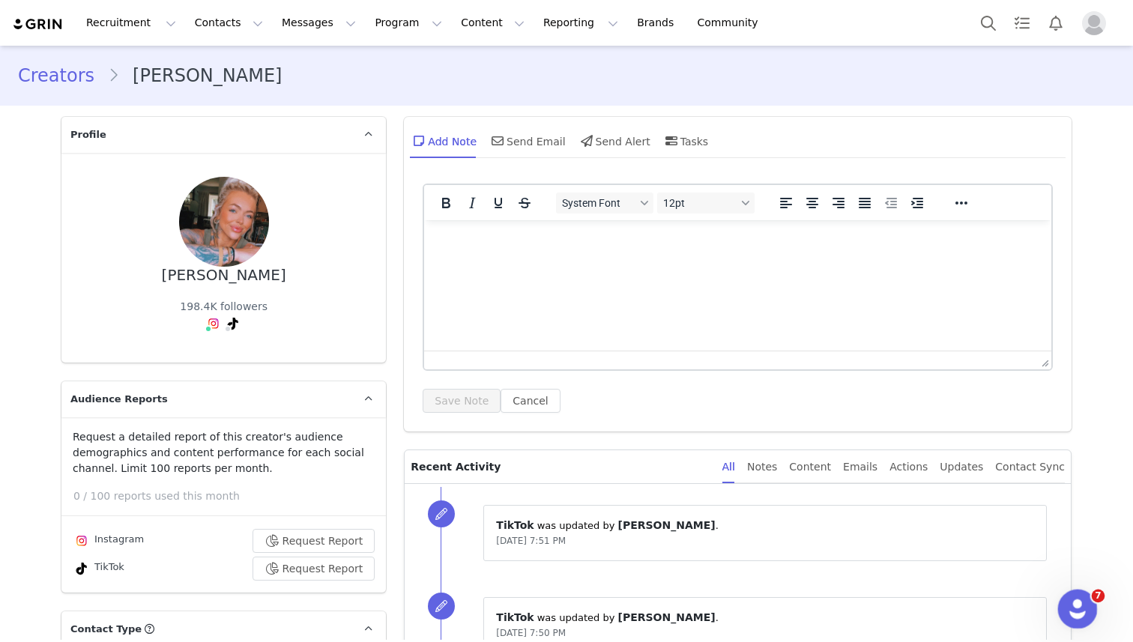
click at [1067, 605] on icon "Open Intercom Messenger" at bounding box center [1075, 607] width 25 height 25
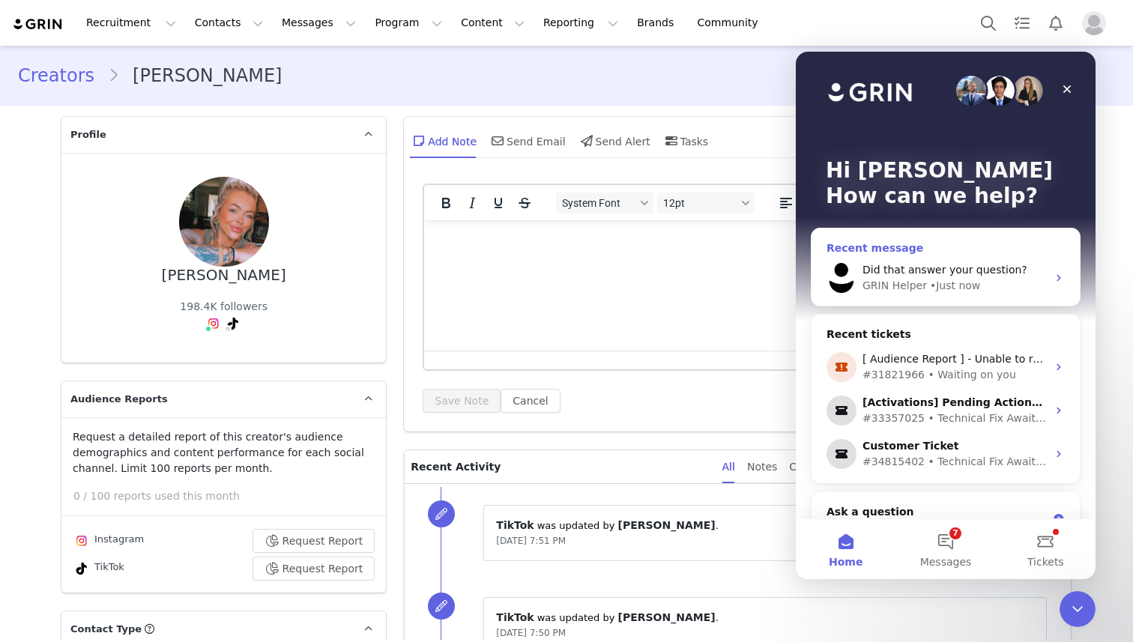
click at [940, 273] on span "Did that answer your question?" at bounding box center [944, 270] width 165 height 12
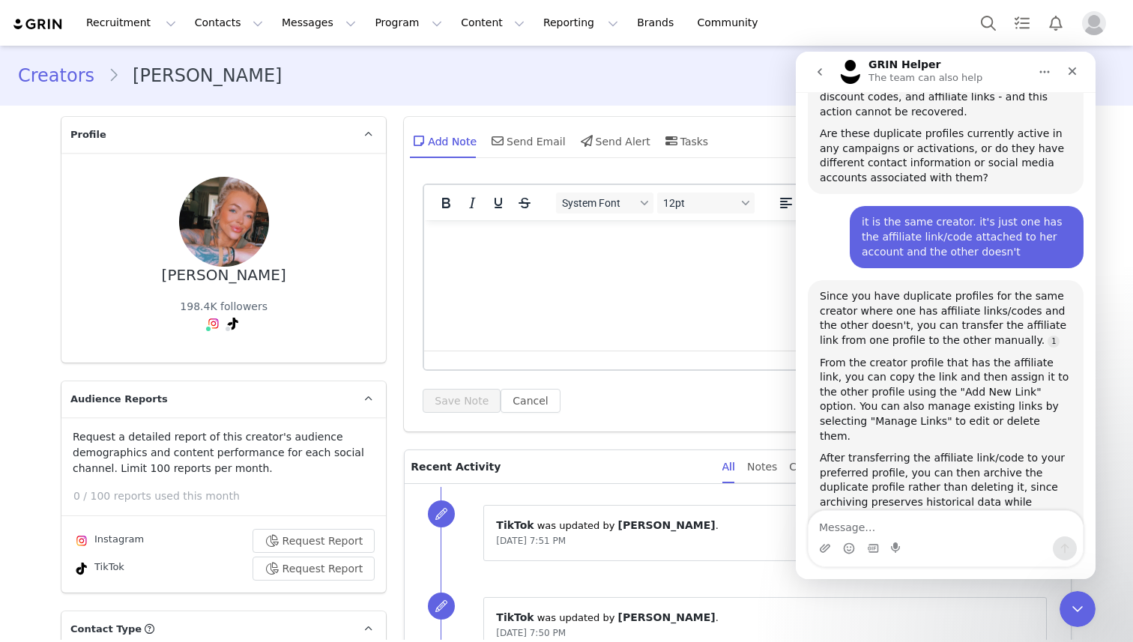
scroll to position [361, 0]
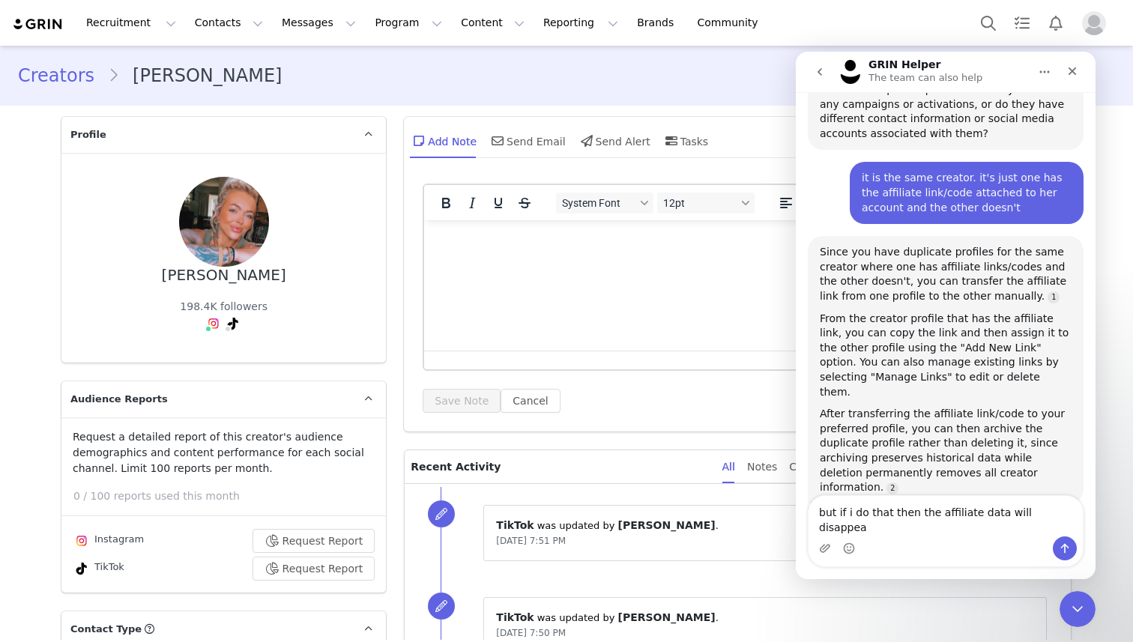
type textarea "but if i do that then the affiliate data will disappear"
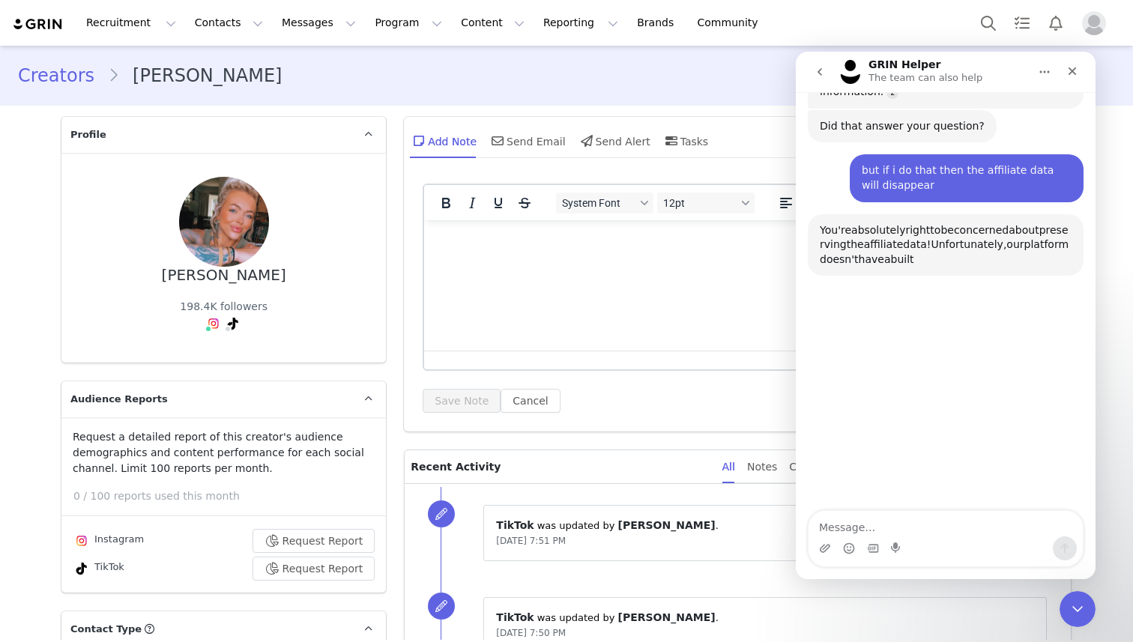
scroll to position [764, 0]
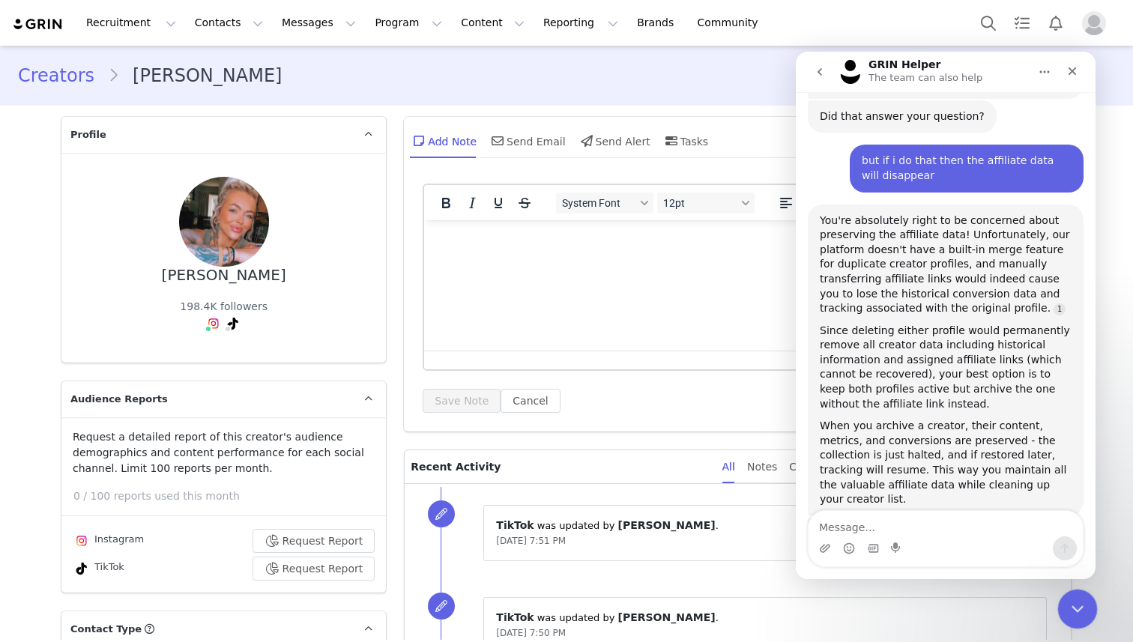
click at [1068, 599] on icon "Close Intercom Messenger" at bounding box center [1075, 607] width 18 height 18
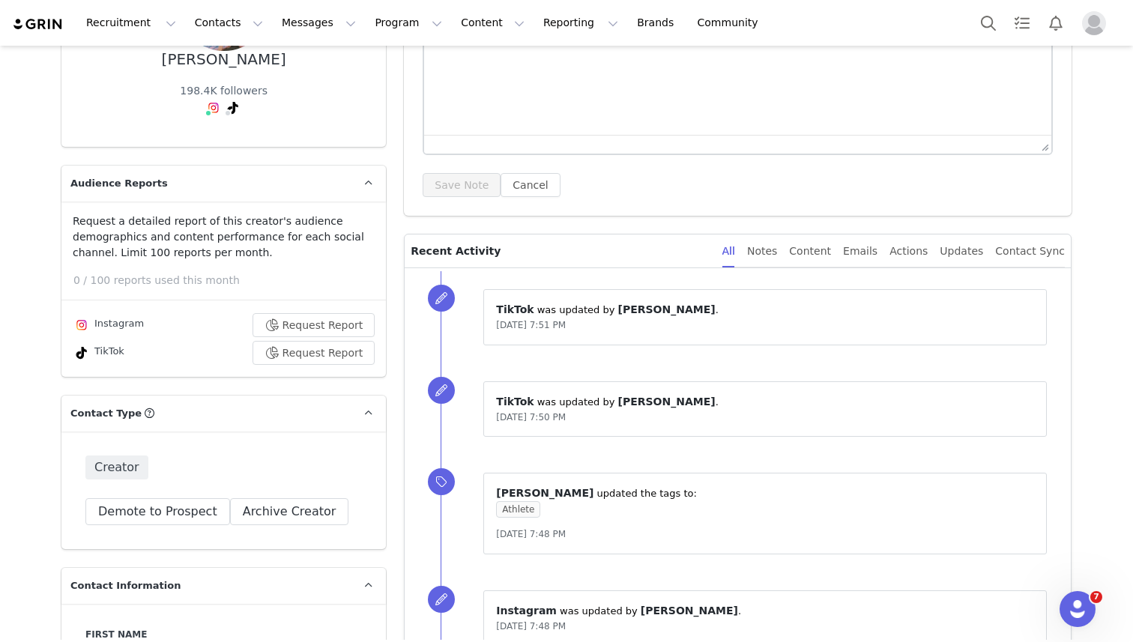
scroll to position [0, 0]
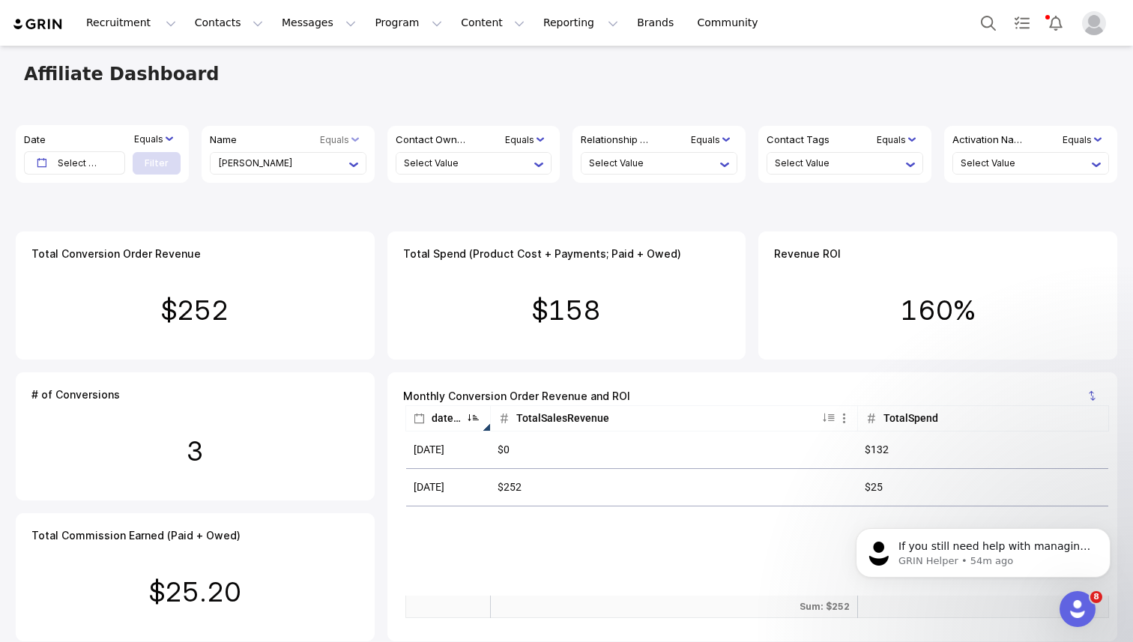
click at [327, 155] on li "[PERSON_NAME]" at bounding box center [283, 163] width 131 height 21
click at [229, 212] on input "checkbox" at bounding box center [228, 214] width 12 height 12
checkbox input "true"
click at [214, 185] on input "[PERSON_NAME]" at bounding box center [284, 185] width 140 height 21
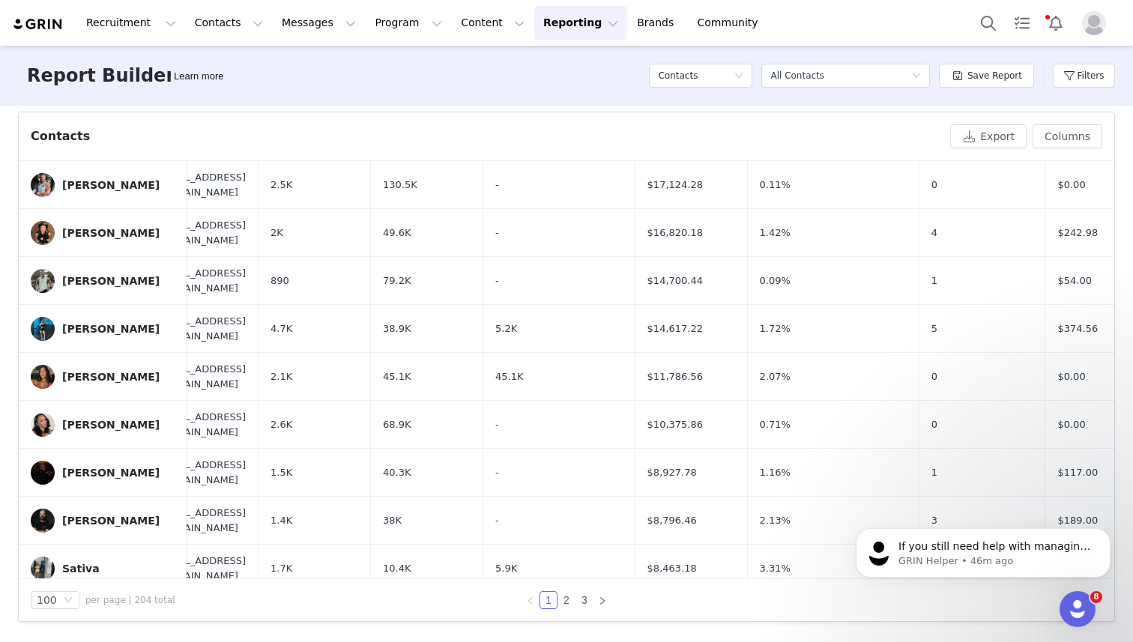
scroll to position [914, 556]
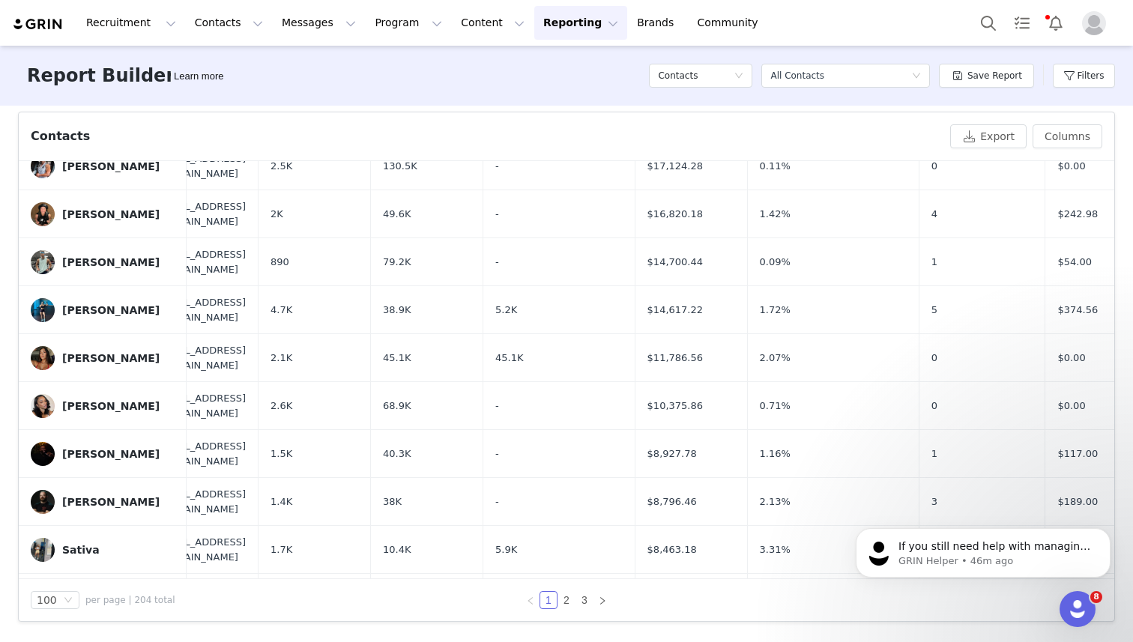
drag, startPoint x: 692, startPoint y: 459, endPoint x: 758, endPoint y: 457, distance: 66.0
click at [747, 622] on td "$8,158.84" at bounding box center [691, 645] width 112 height 46
copy span "$8,158.84"
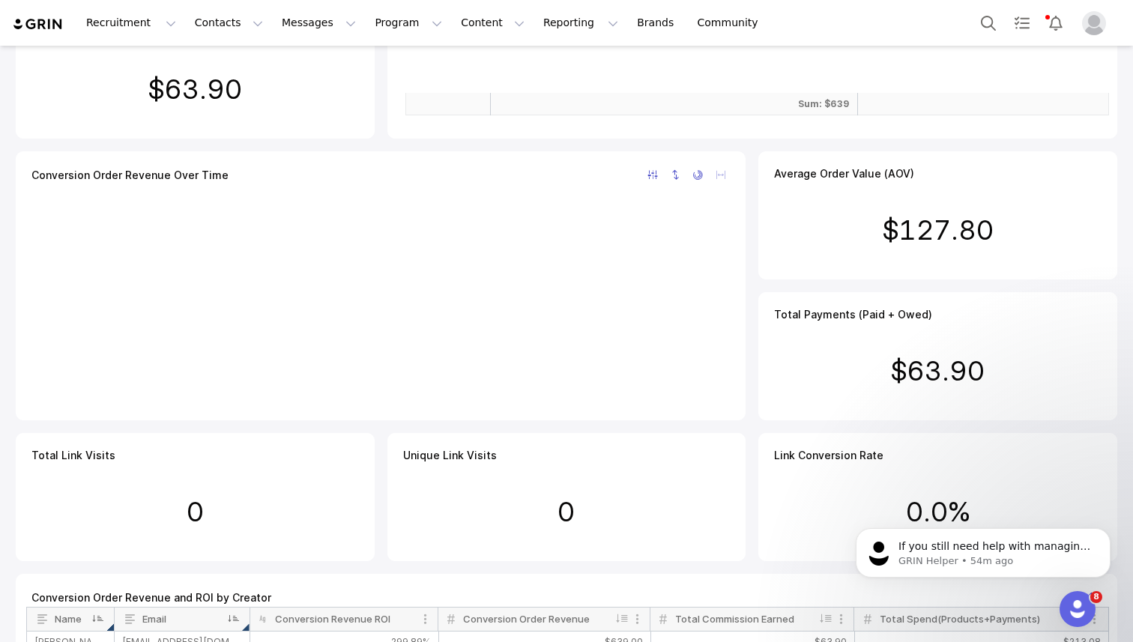
scroll to position [494, 0]
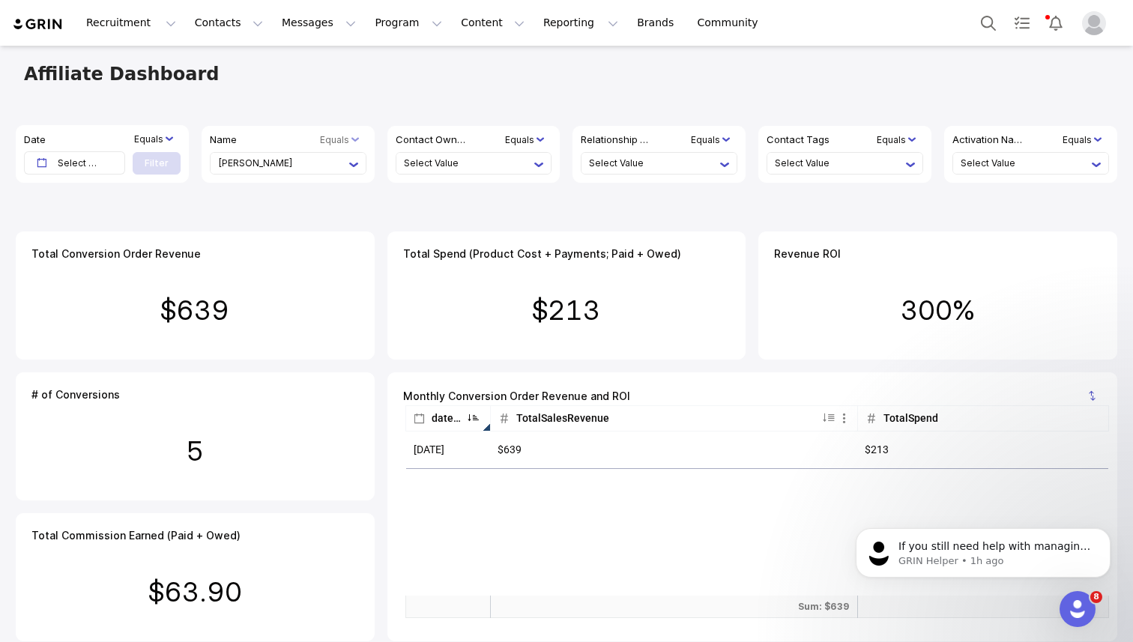
scroll to position [7, 0]
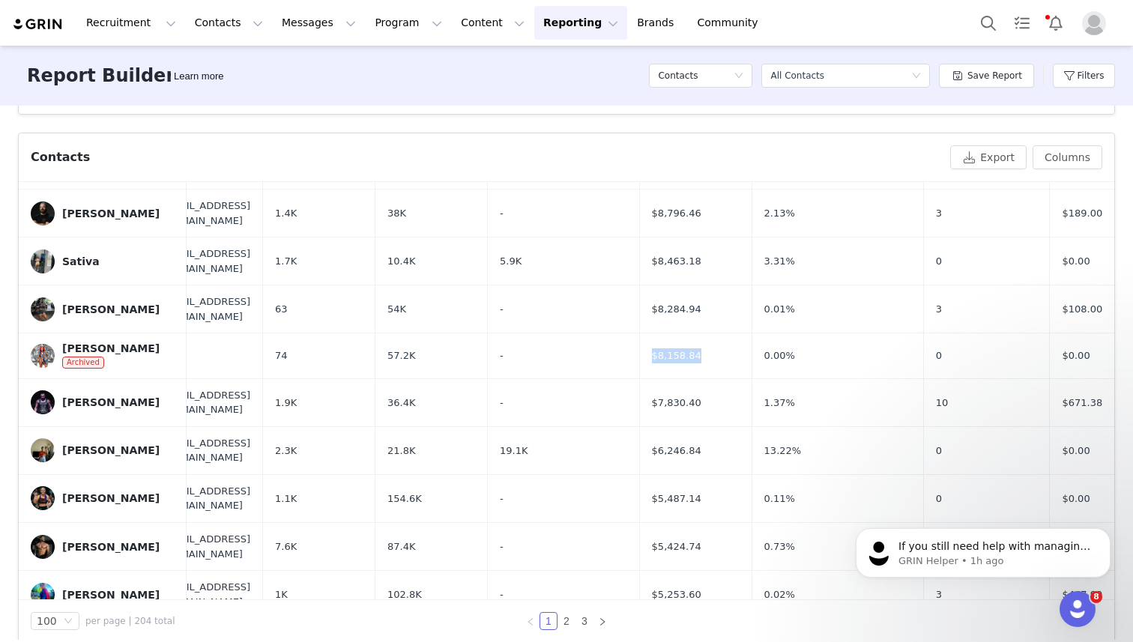
scroll to position [1248, 551]
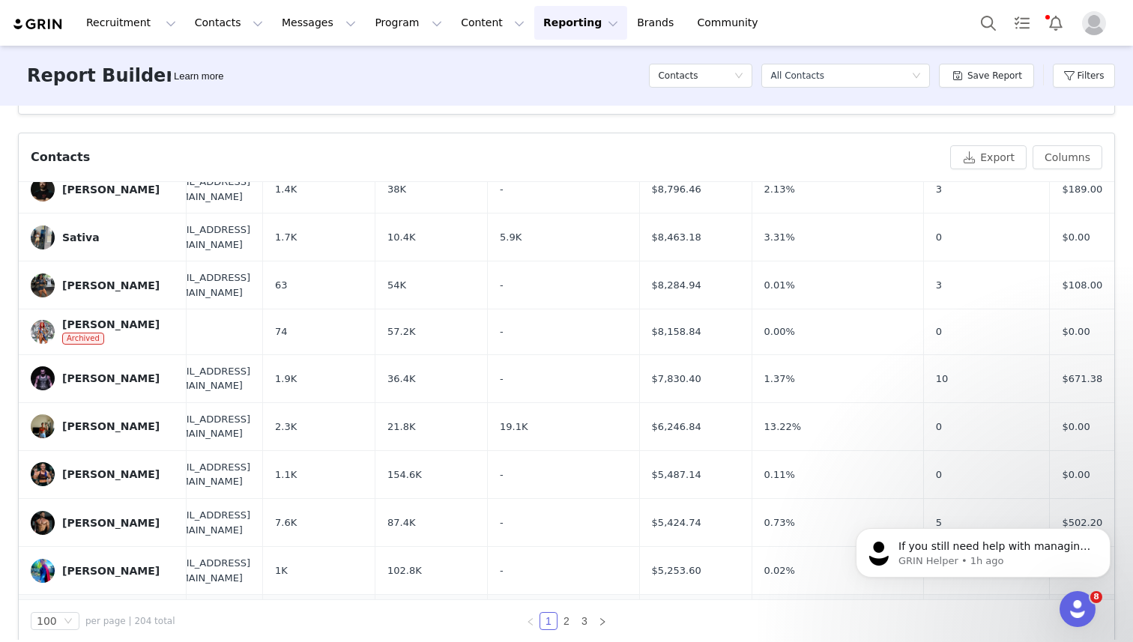
drag, startPoint x: 698, startPoint y: 404, endPoint x: 754, endPoint y: 404, distance: 56.2
click at [752, 595] on td "$5,021.54" at bounding box center [695, 619] width 112 height 48
copy span "$5,021.54"
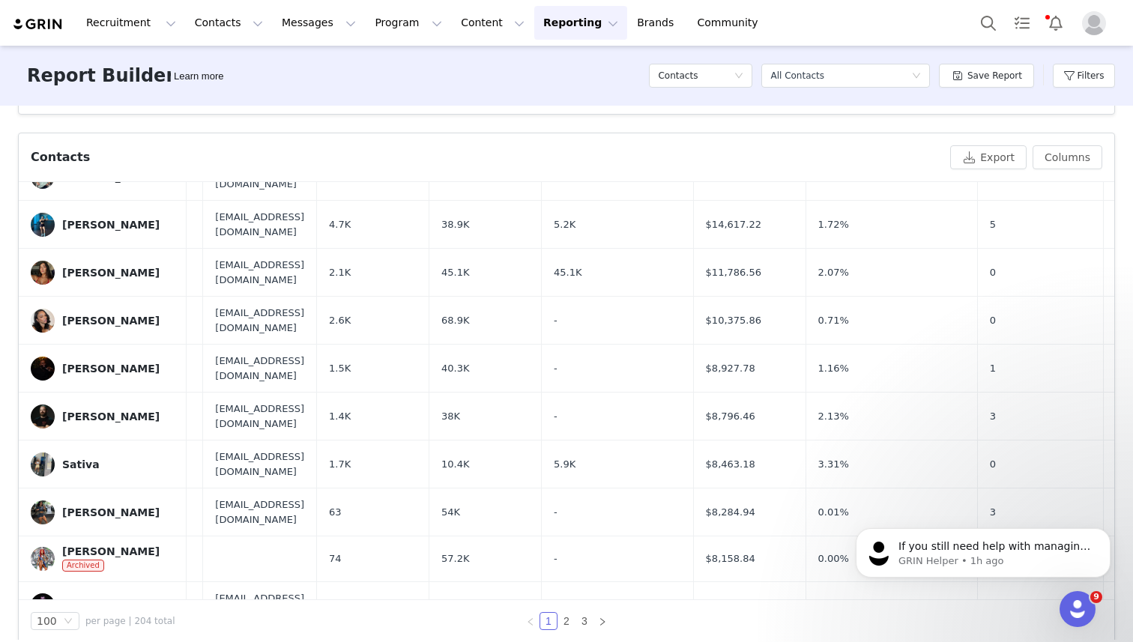
scroll to position [1021, 523]
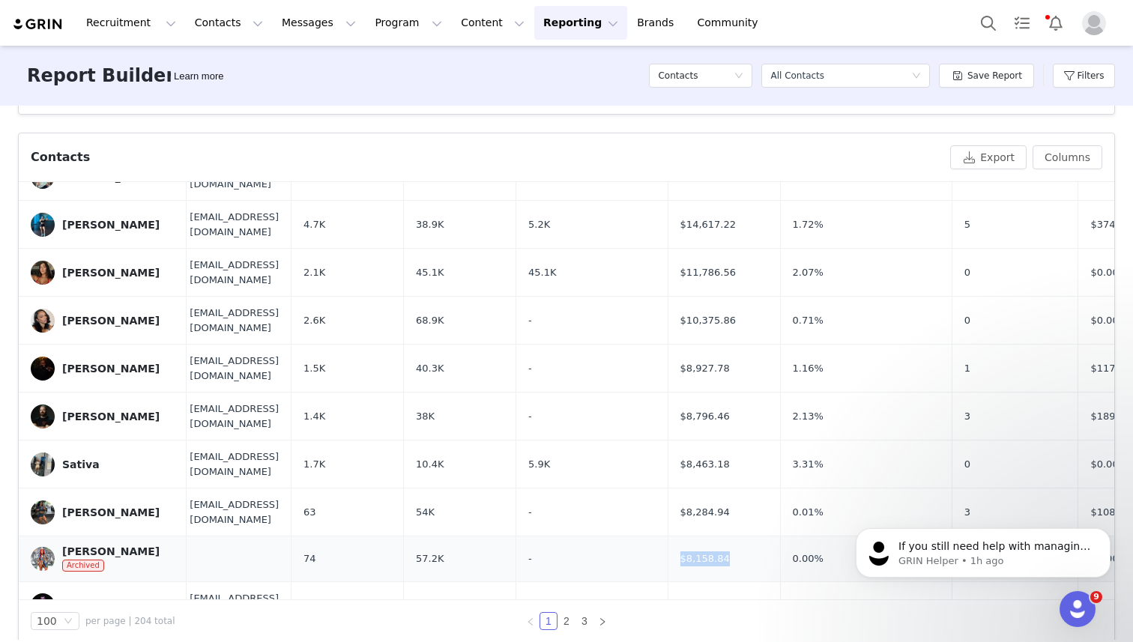
drag, startPoint x: 724, startPoint y: 373, endPoint x: 788, endPoint y: 375, distance: 64.5
click at [780, 536] on td "$8,158.84" at bounding box center [724, 559] width 112 height 46
copy span "$8,158.84"
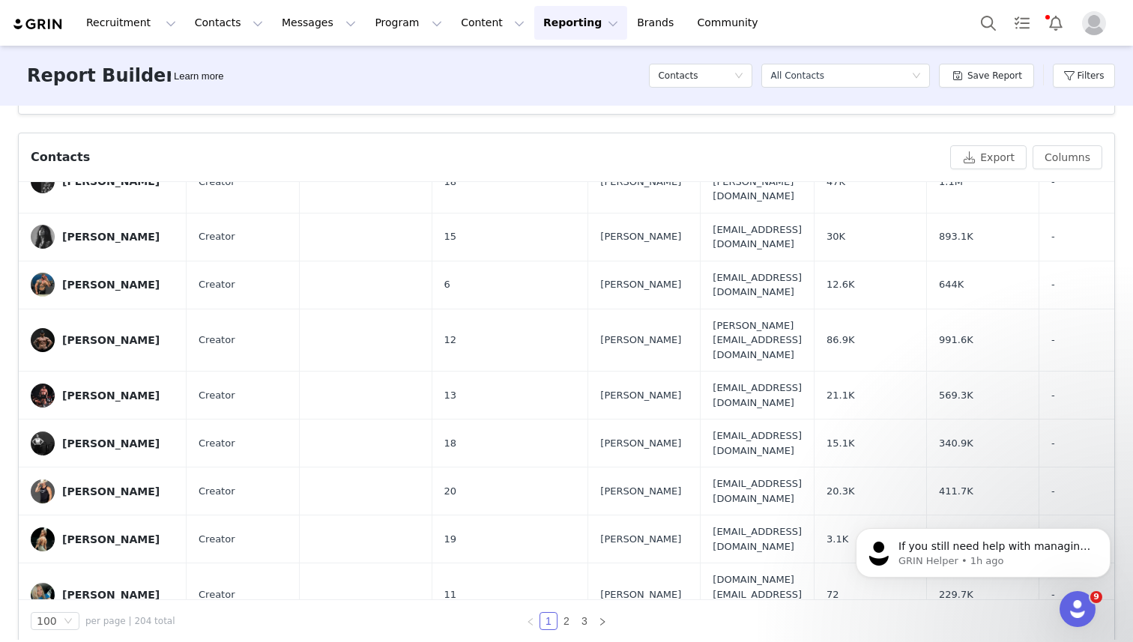
scroll to position [0, 0]
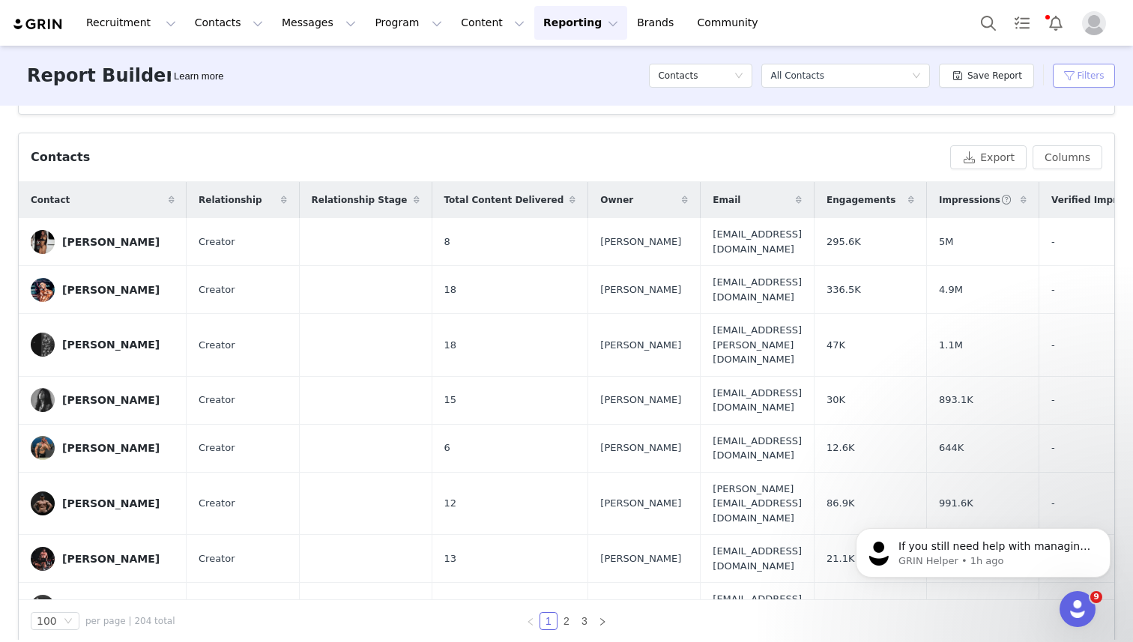
click at [1077, 75] on button "Filters" at bounding box center [1084, 76] width 62 height 24
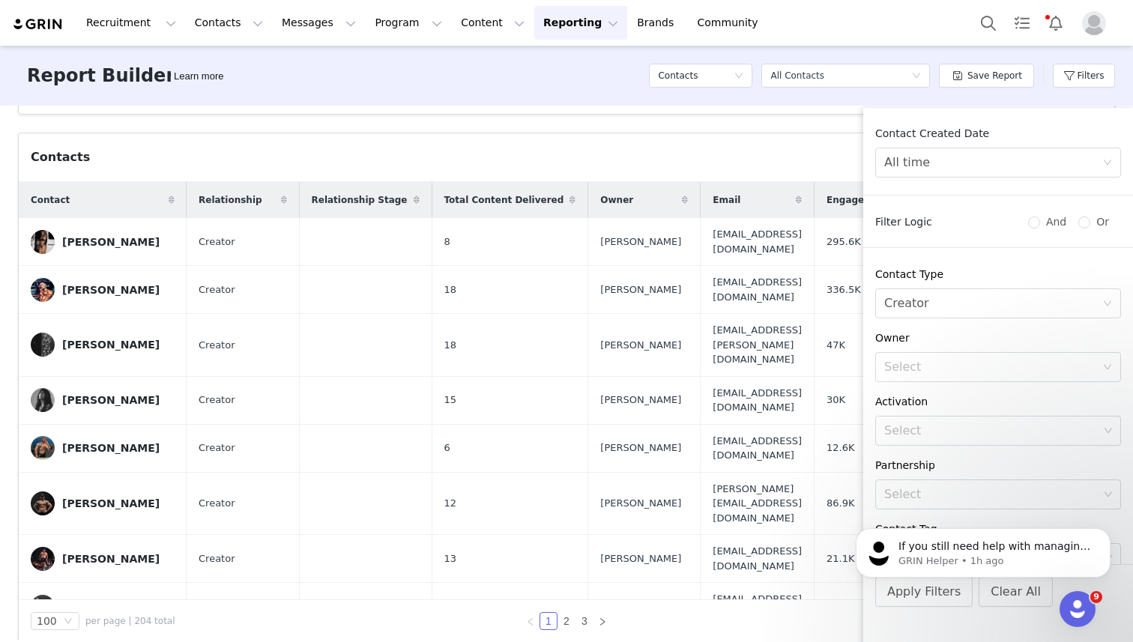
click at [838, 153] on div "Contacts" at bounding box center [487, 157] width 913 height 18
click at [1112, 533] on button "Dismiss notification" at bounding box center [1105, 532] width 19 height 19
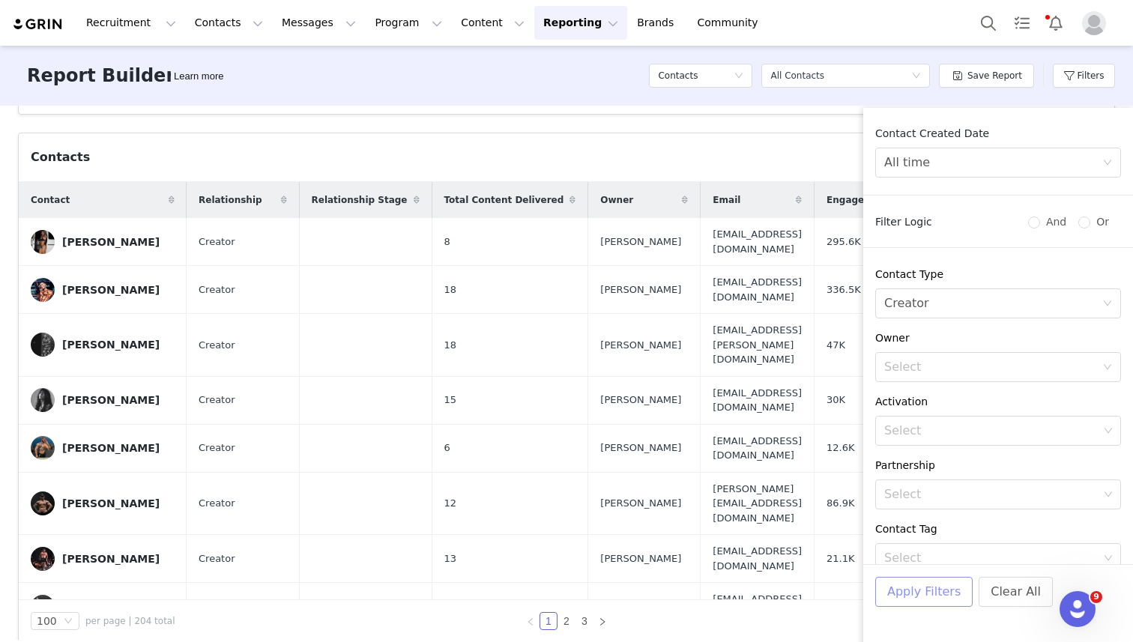
click at [927, 593] on button "Apply Filters" at bounding box center [923, 592] width 97 height 30
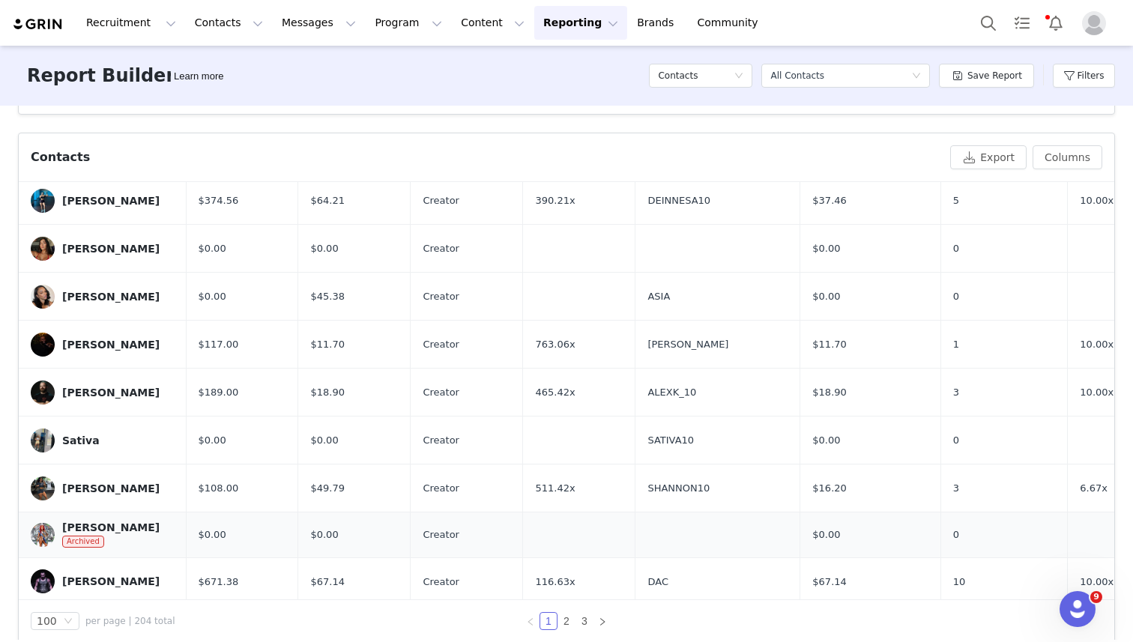
scroll to position [1045, 1418]
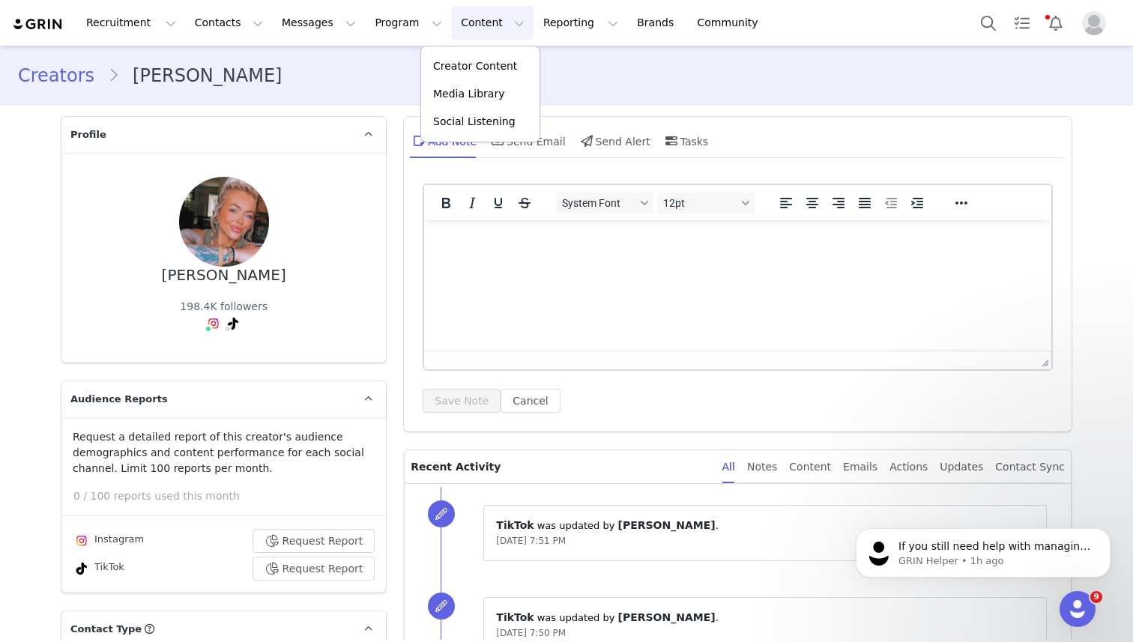
click at [455, 64] on p "Creator Content" at bounding box center [475, 66] width 84 height 16
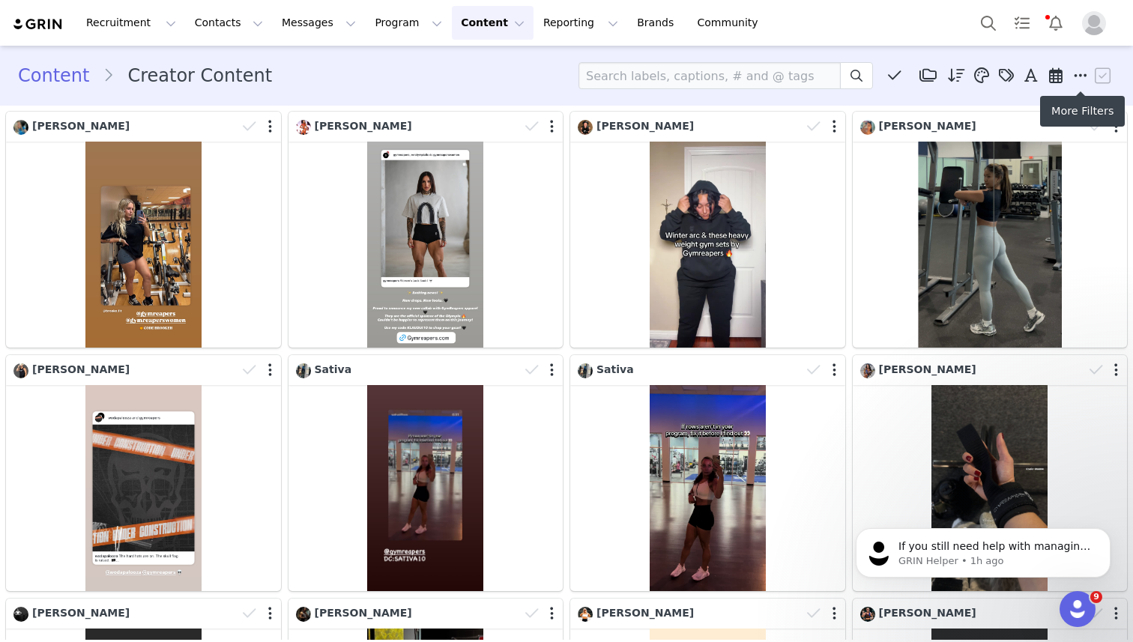
click at [1071, 70] on span at bounding box center [1080, 75] width 22 height 22
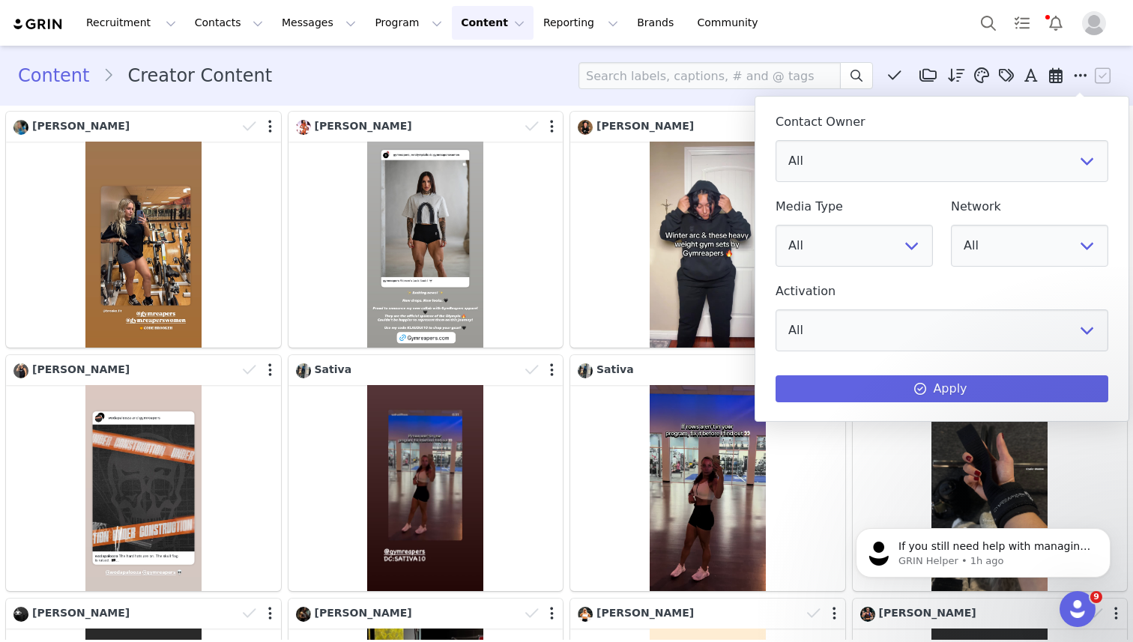
click at [912, 88] on div "Media Library (0) Folders No folders have been created yet. New Folder Descendi…" at bounding box center [846, 75] width 536 height 27
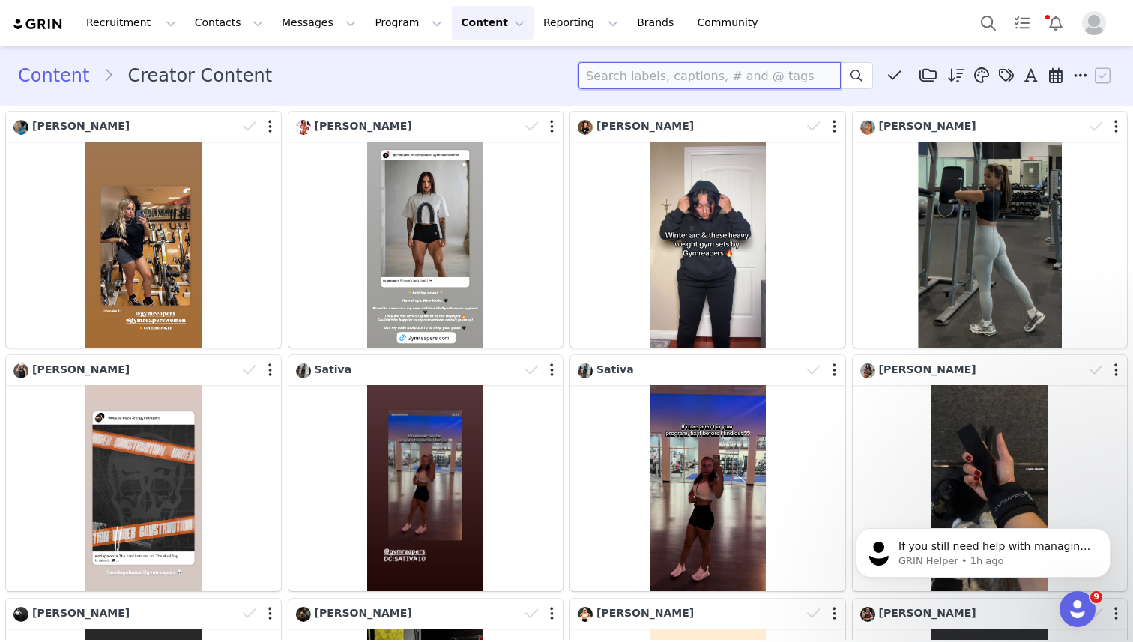
click at [796, 67] on input at bounding box center [709, 75] width 262 height 27
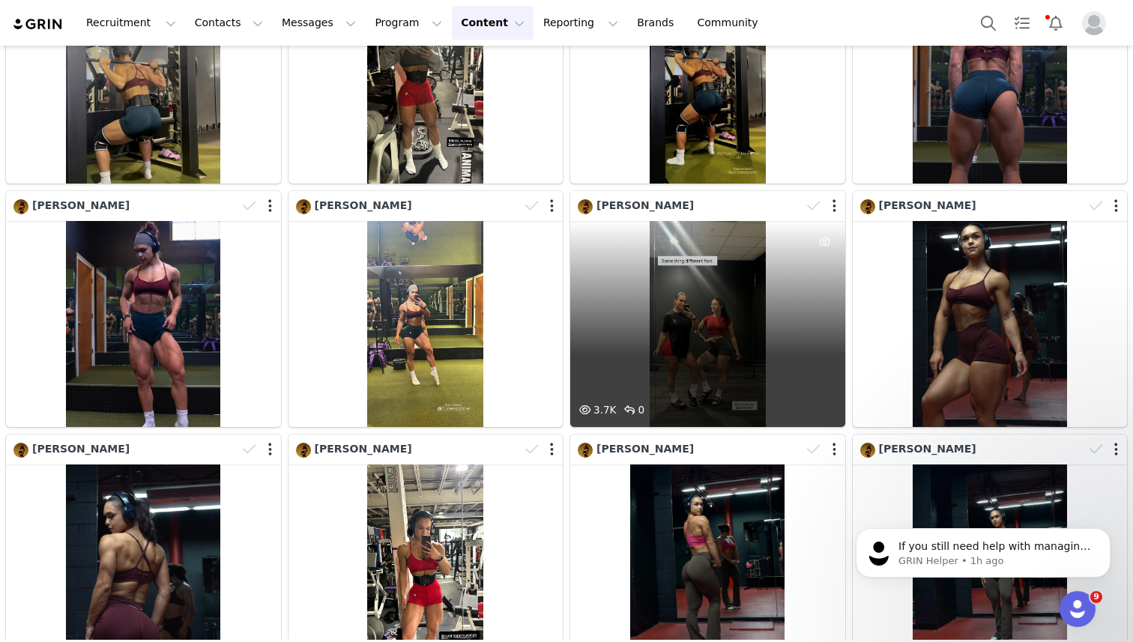
scroll to position [1661, 0]
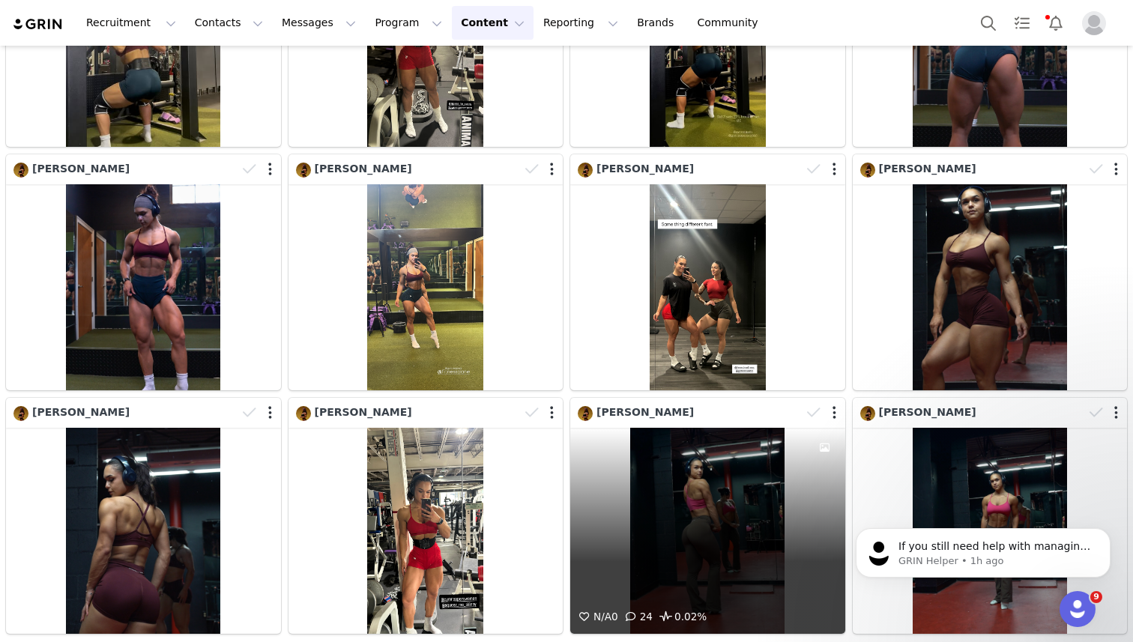
click at [725, 513] on div "N/A 0 24 0.02%" at bounding box center [707, 531] width 275 height 206
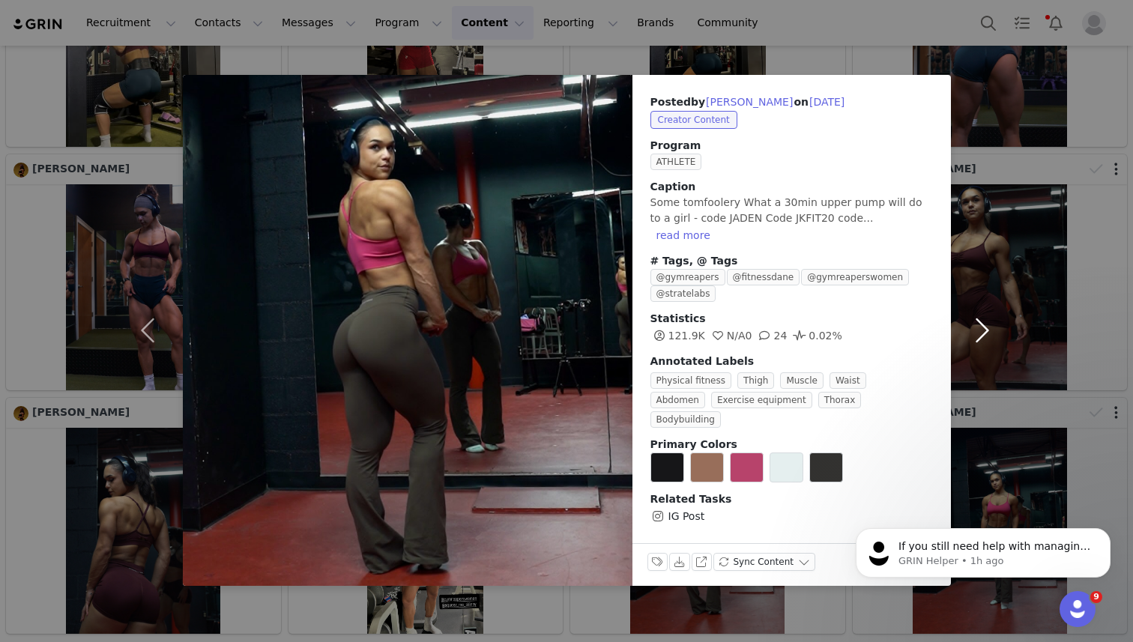
click at [1006, 142] on button "button" at bounding box center [982, 330] width 63 height 511
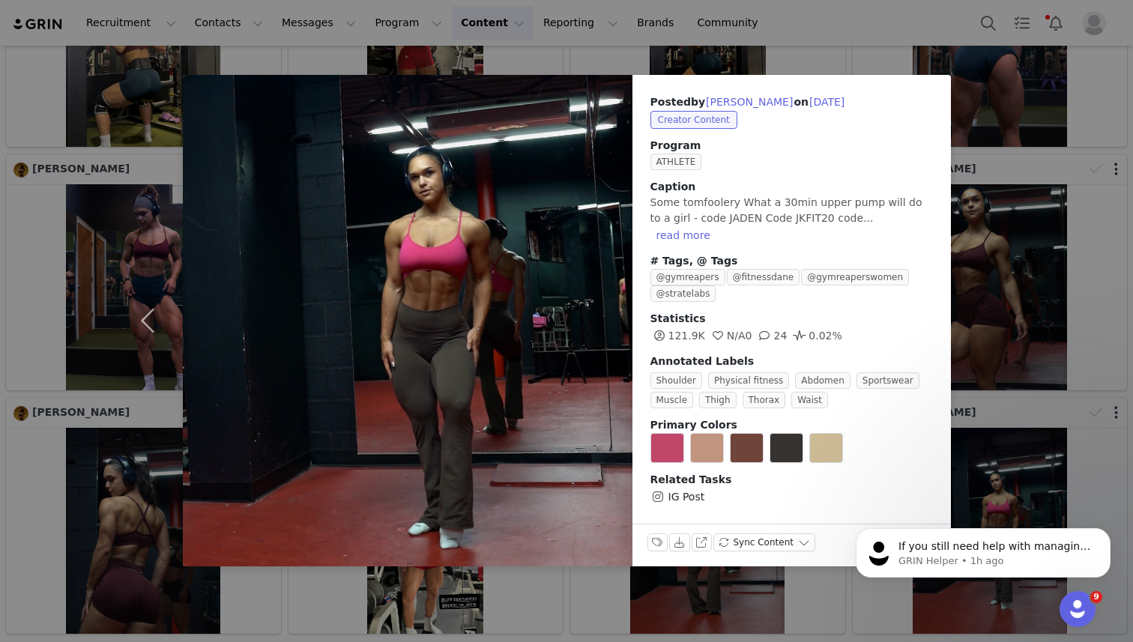
click at [913, 24] on div "Posted by [PERSON_NAME] on [DATE] Creator Content Program ATHLETE Caption Some …" at bounding box center [566, 321] width 1133 height 642
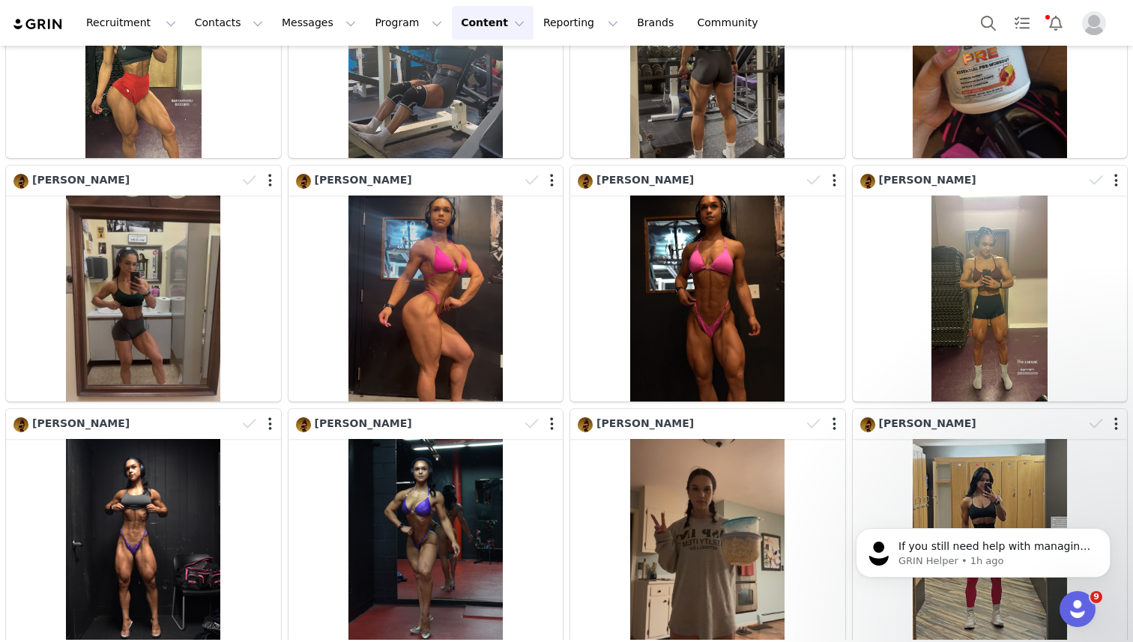
scroll to position [0, 0]
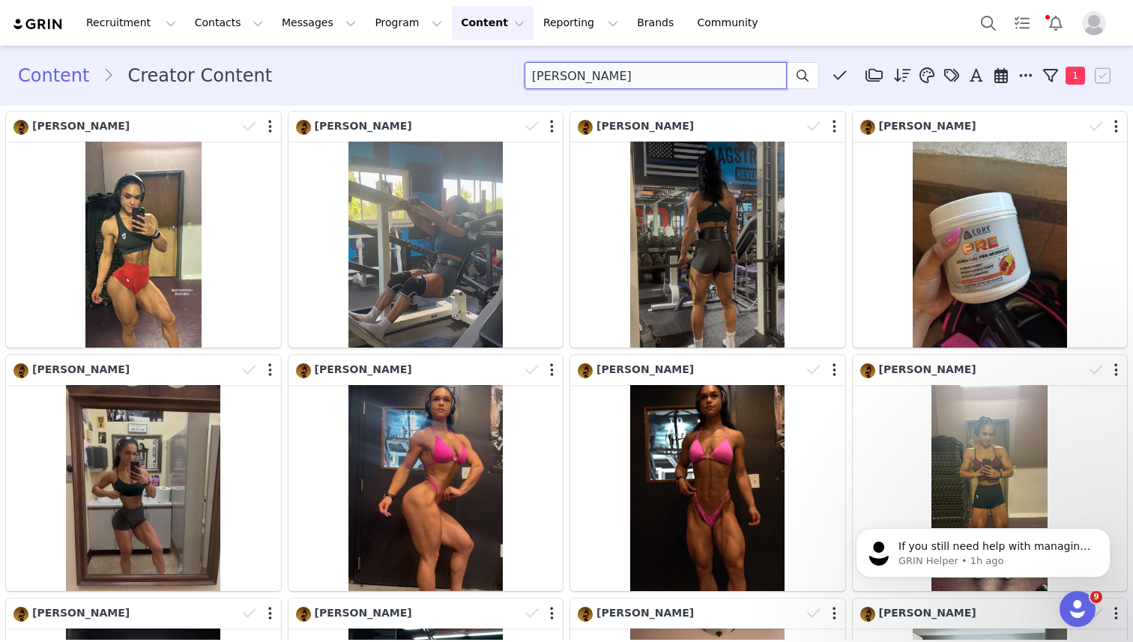
drag, startPoint x: 605, startPoint y: 82, endPoint x: 514, endPoint y: 82, distance: 91.4
click at [514, 82] on div "Content Creator Content [PERSON_NAME] Media Library (0) Folders No folders have…" at bounding box center [566, 75] width 1097 height 27
type input "[PERSON_NAME]"
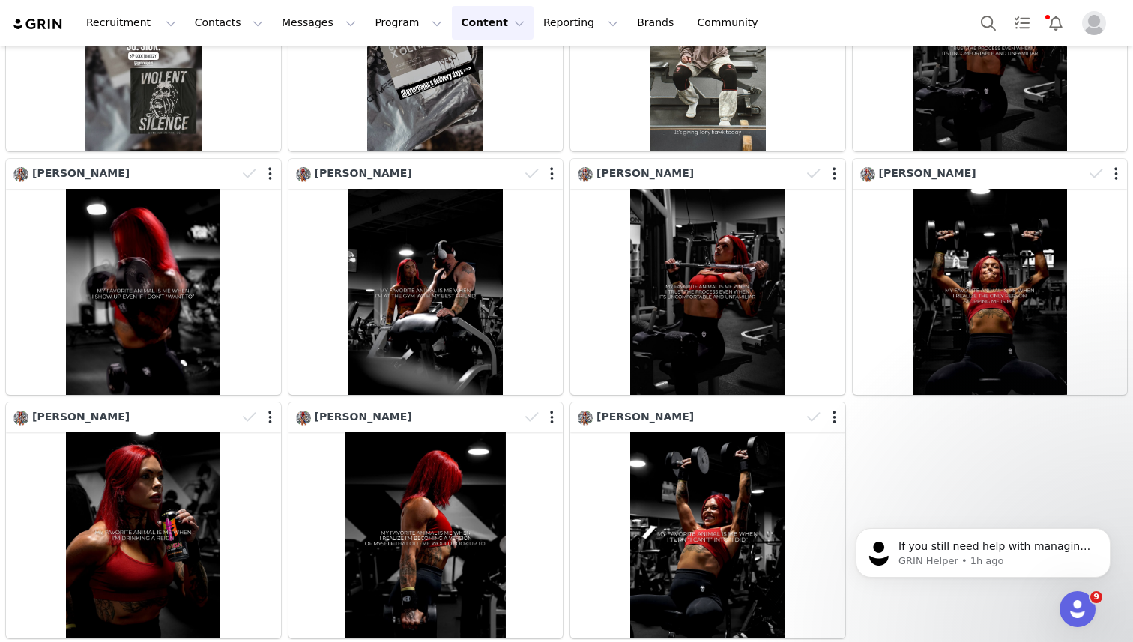
scroll to position [3609, 0]
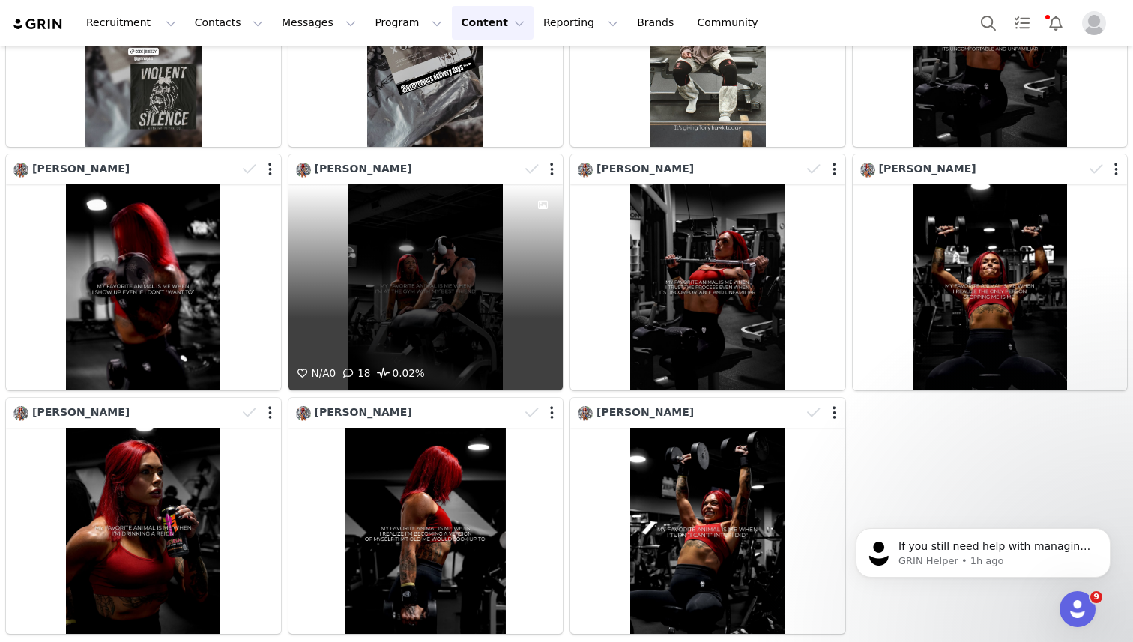
click at [438, 295] on div "N/A 0 18 0.02%" at bounding box center [425, 287] width 275 height 206
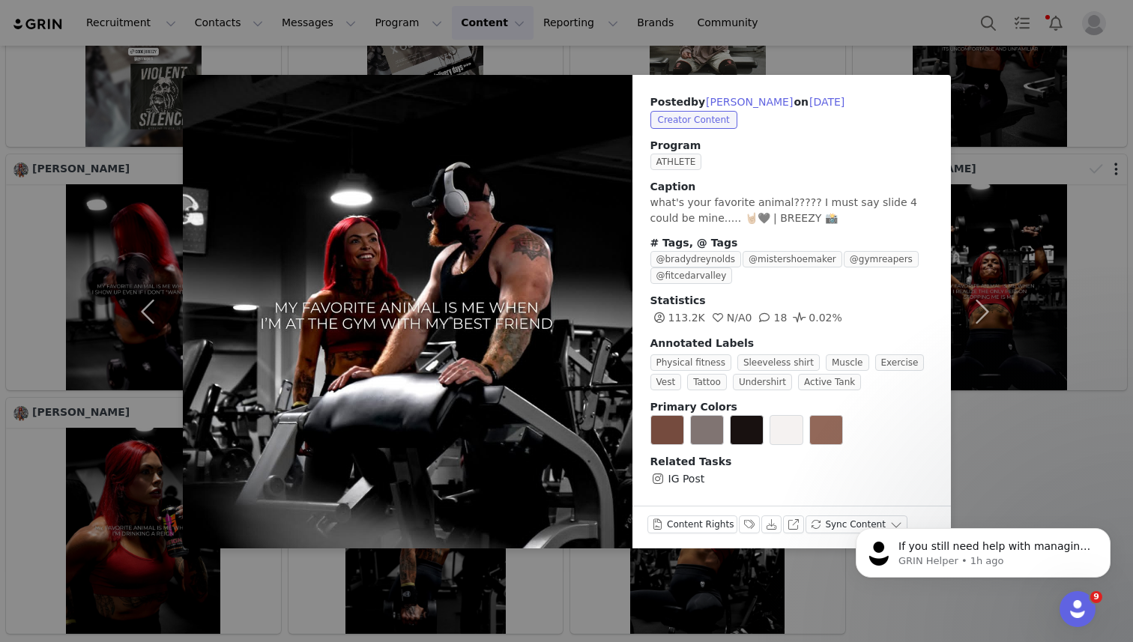
click at [805, 39] on div "Posted by [PERSON_NAME] on [DATE] Creator Content Program ATHLETE Caption what'…" at bounding box center [566, 321] width 1133 height 642
